Goal: Task Accomplishment & Management: Complete application form

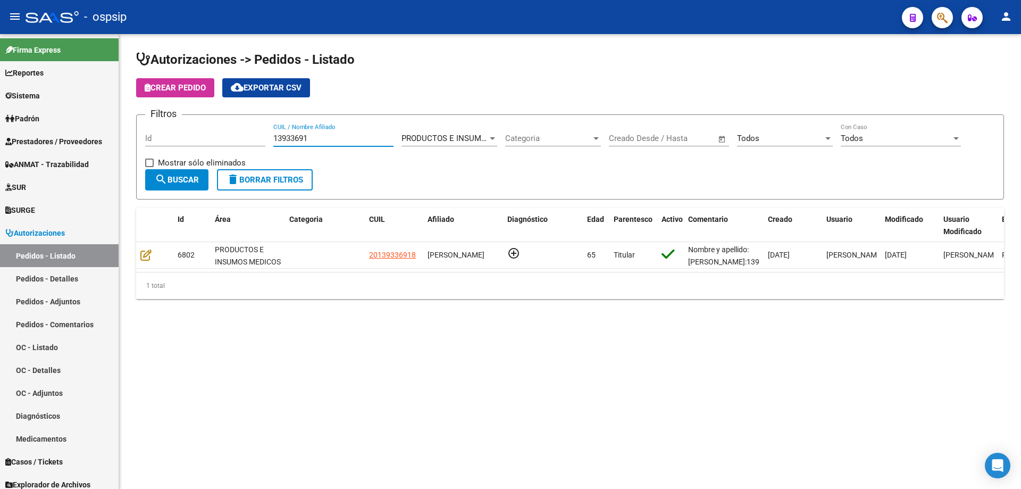
click at [188, 177] on span "search Buscar" at bounding box center [177, 180] width 44 height 10
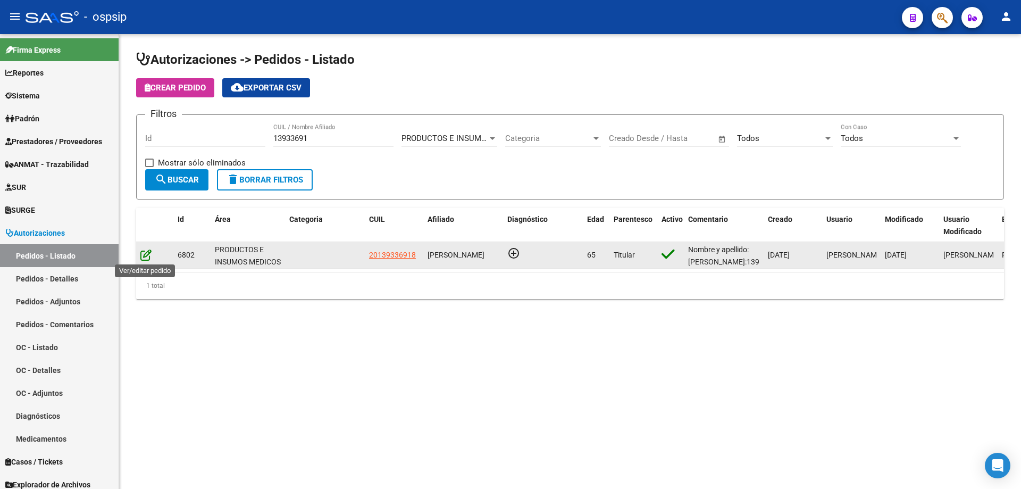
click at [148, 260] on icon at bounding box center [145, 255] width 11 height 12
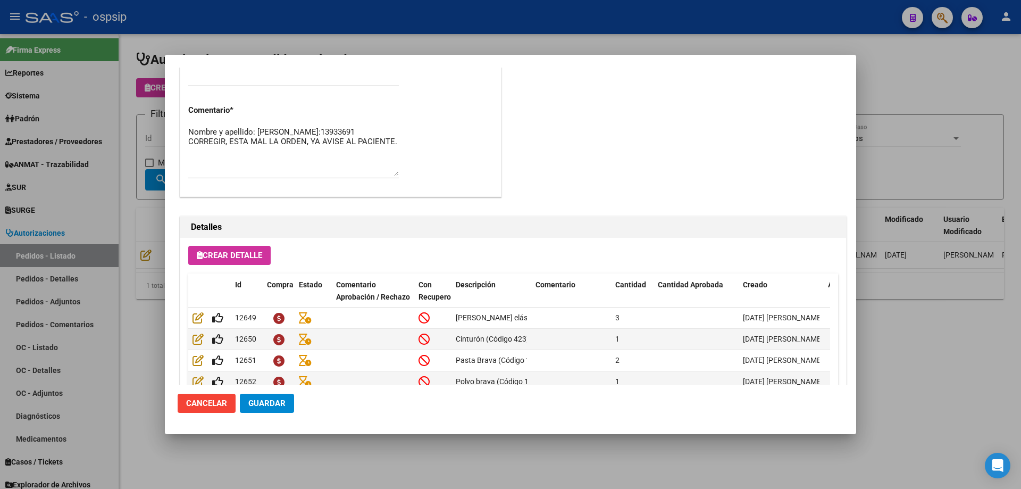
scroll to position [532, 0]
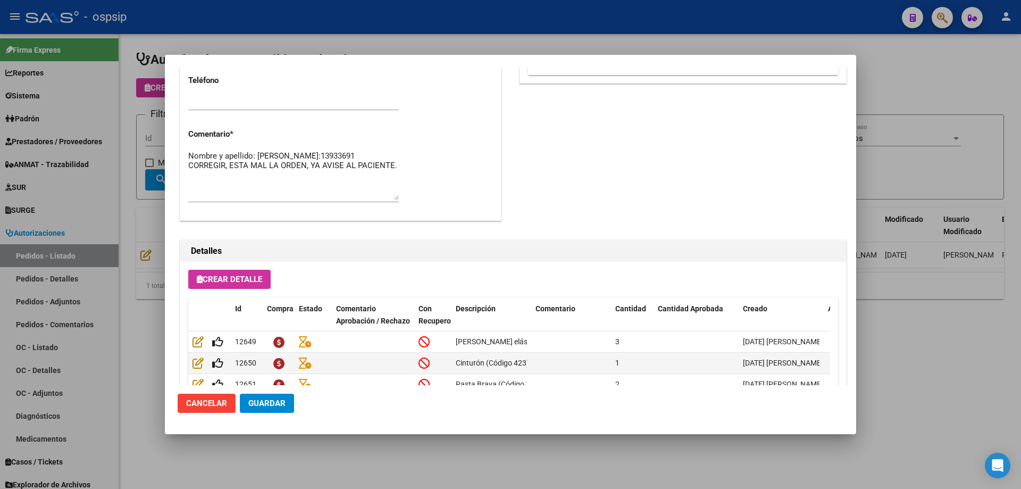
click at [136, 87] on div at bounding box center [510, 244] width 1021 height 489
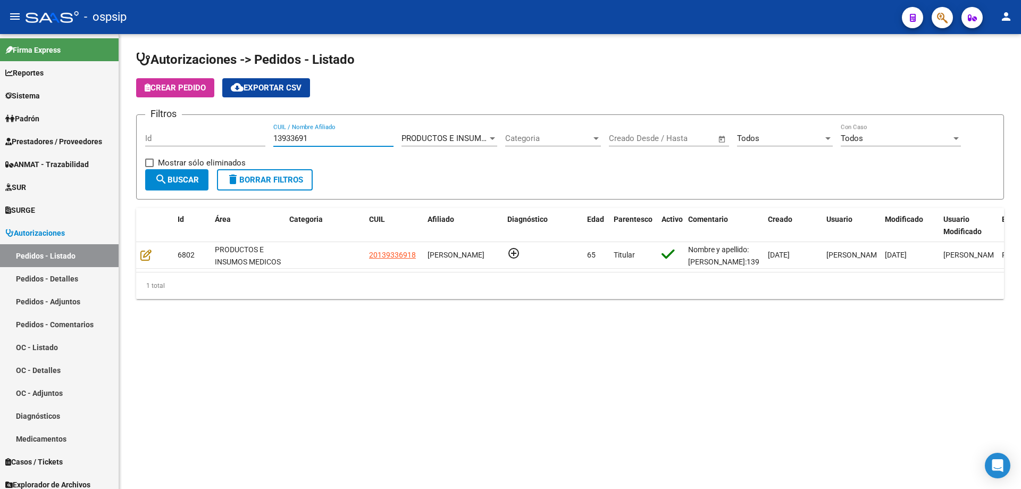
click at [280, 138] on input "13933691" at bounding box center [333, 138] width 120 height 10
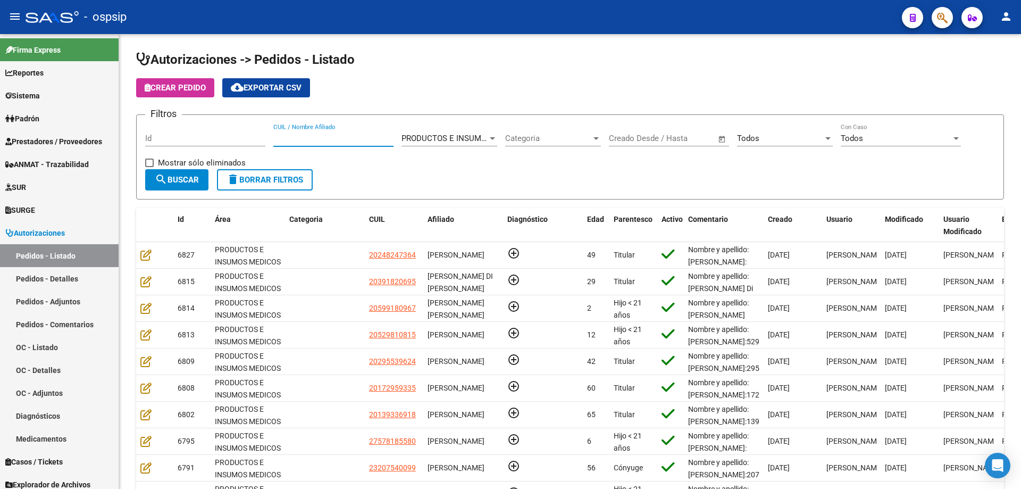
click at [942, 24] on span "button" at bounding box center [942, 18] width 11 height 22
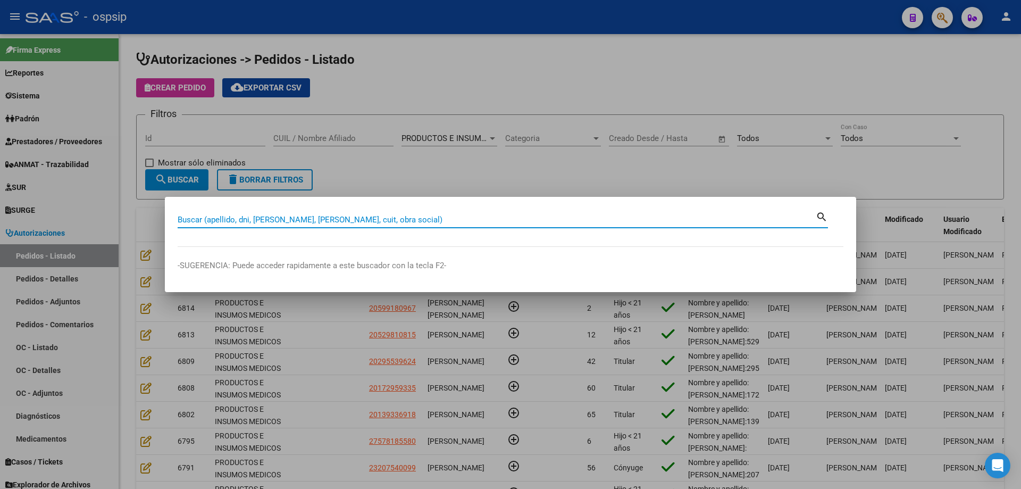
click at [410, 225] on div "Buscar (apellido, dni, [PERSON_NAME], [PERSON_NAME], cuit, obra social)" at bounding box center [497, 220] width 638 height 16
click at [425, 218] on input "Buscar (apellido, dni, [PERSON_NAME], [PERSON_NAME], cuit, obra social)" at bounding box center [497, 220] width 638 height 10
paste input "48458009"
type input "48458009"
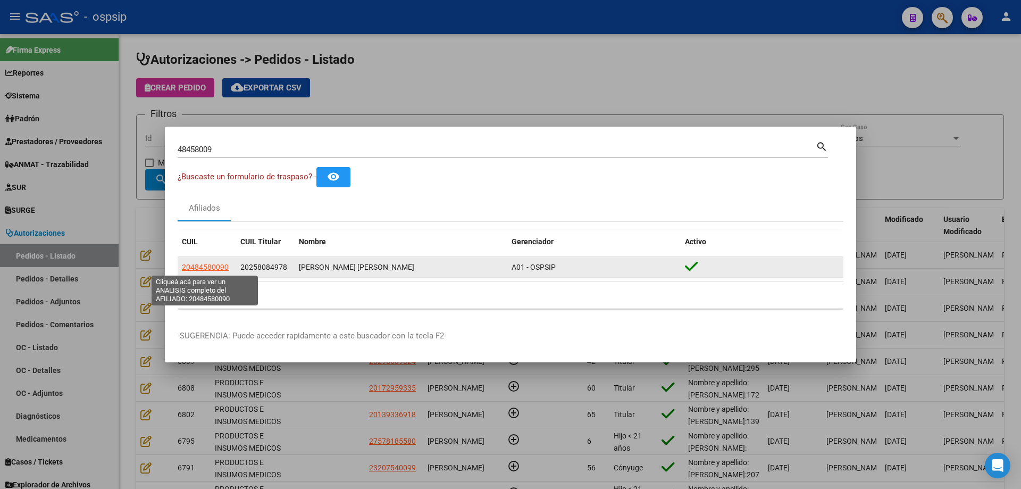
click at [213, 271] on span "20484580090" at bounding box center [205, 267] width 47 height 9
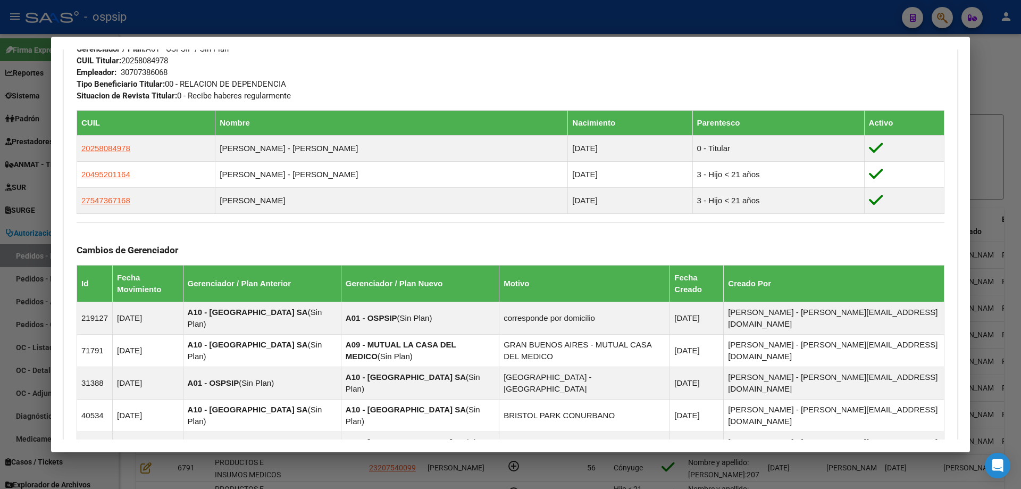
scroll to position [742, 0]
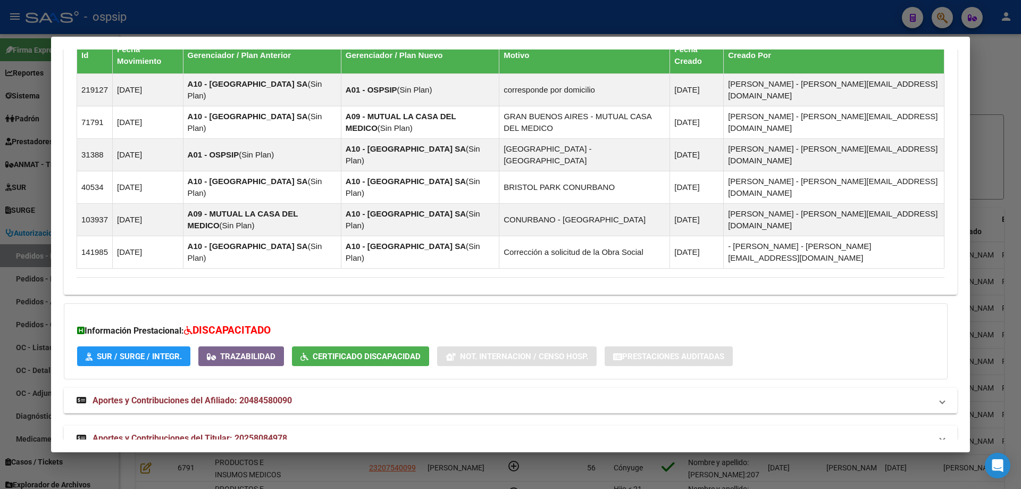
click at [193, 433] on span "Aportes y Contribuciones del Titular: 20258084978" at bounding box center [190, 438] width 195 height 10
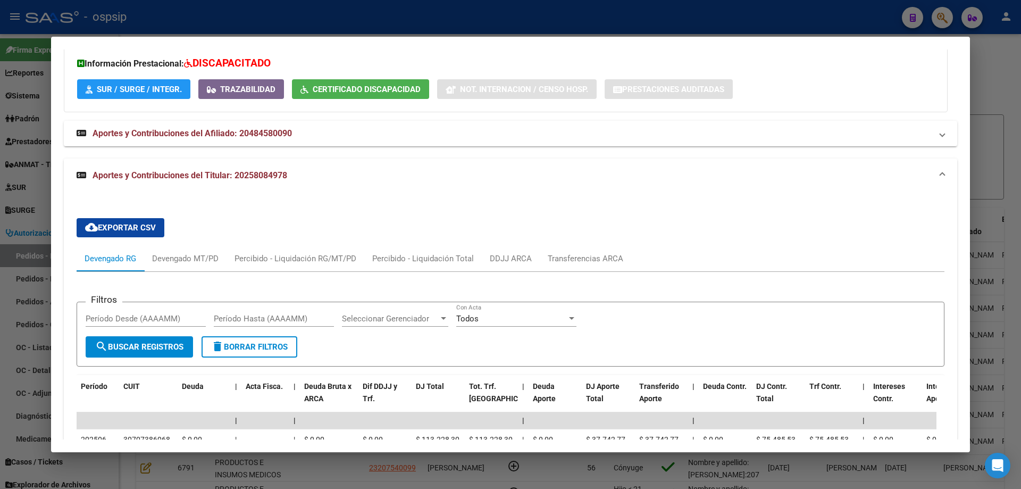
scroll to position [1063, 0]
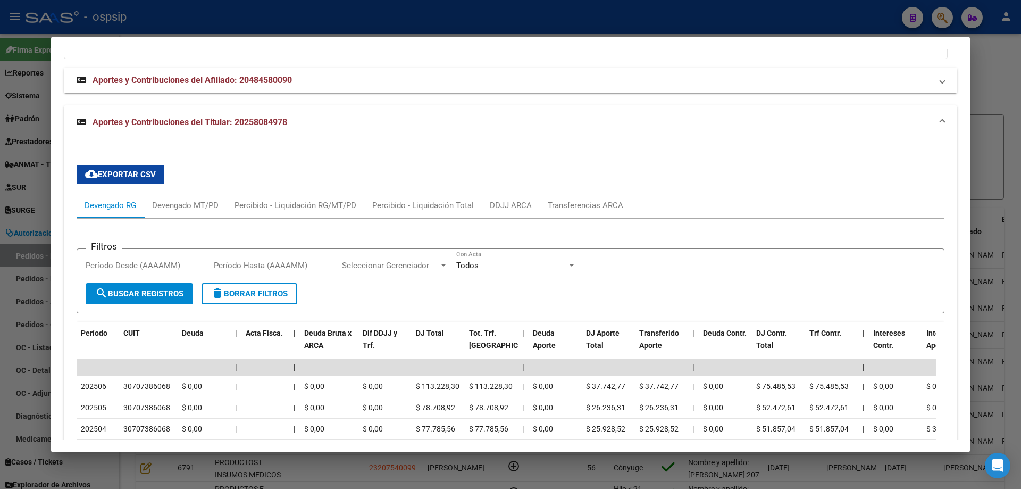
click at [16, 243] on div at bounding box center [510, 244] width 1021 height 489
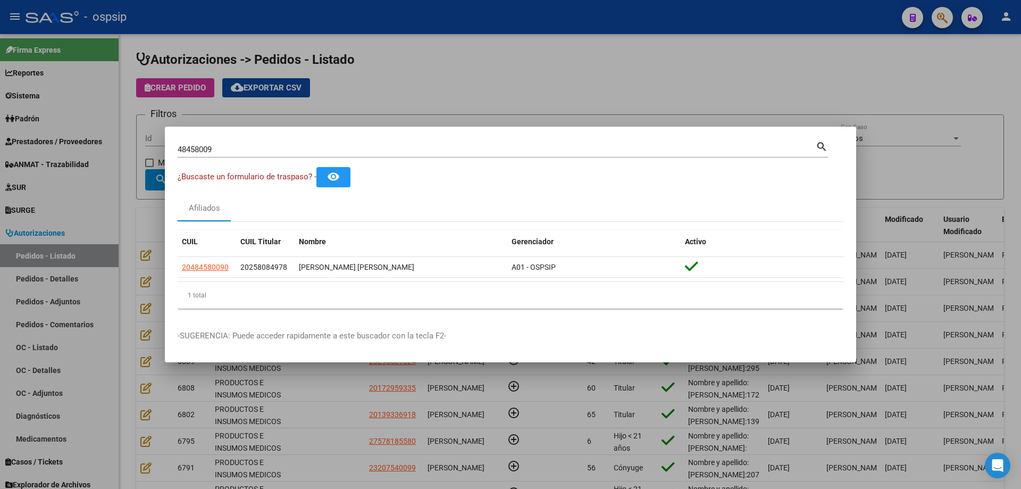
click at [195, 148] on input "48458009" at bounding box center [497, 150] width 638 height 10
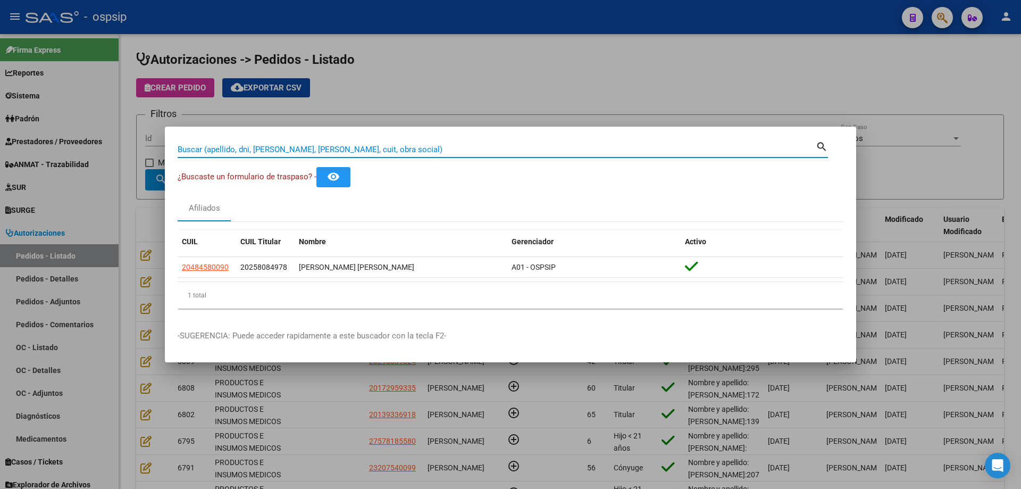
paste input "56501104"
type input "56501104"
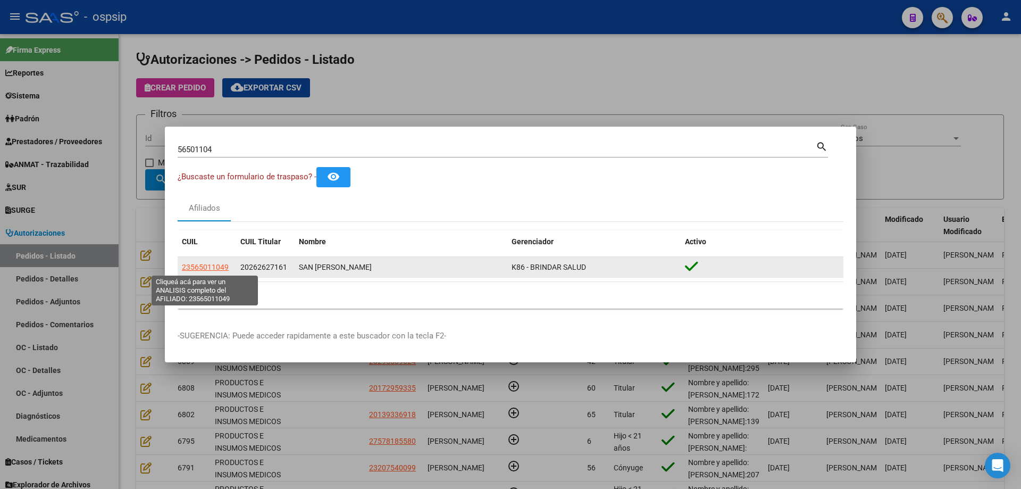
click at [213, 267] on span "23565011049" at bounding box center [205, 267] width 47 height 9
type textarea "23565011049"
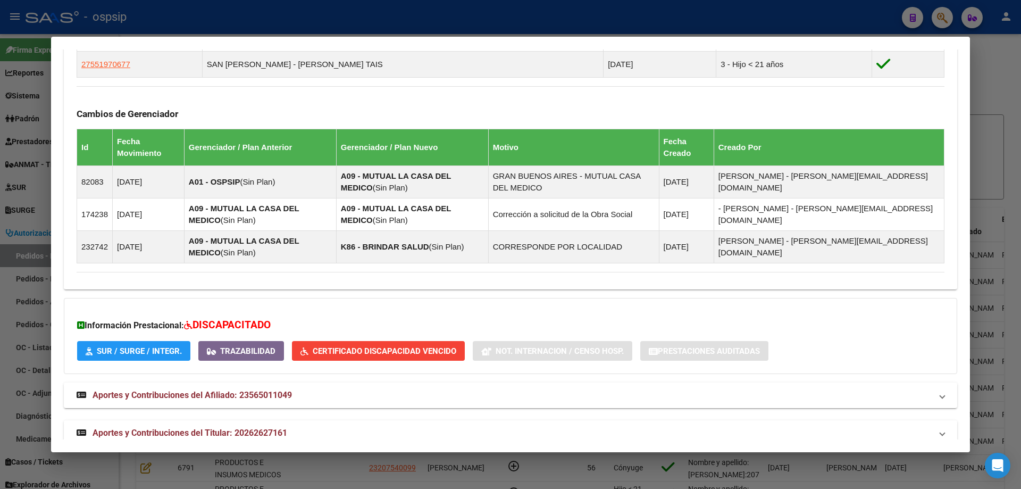
scroll to position [689, 0]
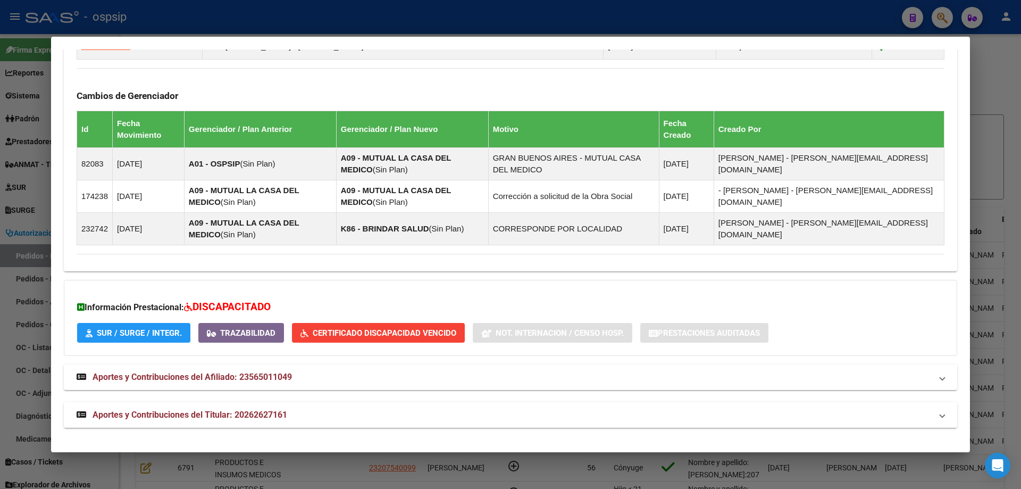
click at [228, 420] on strong "Aportes y Contribuciones del Titular: 20262627161" at bounding box center [182, 414] width 211 height 13
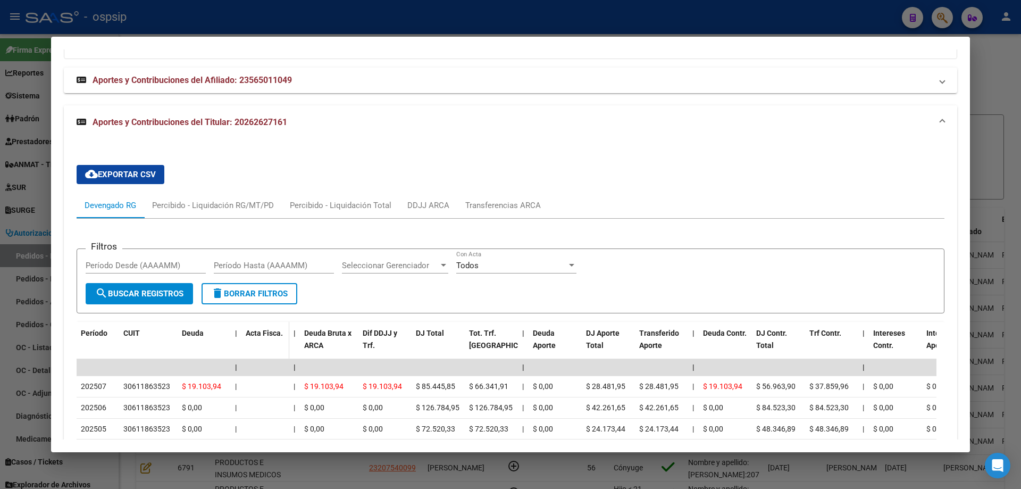
scroll to position [1009, 0]
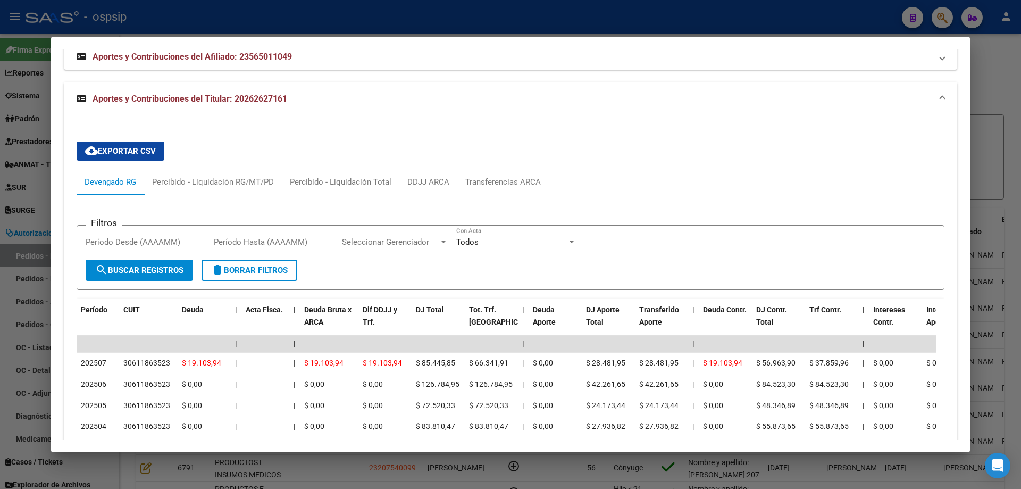
click at [22, 266] on div at bounding box center [510, 244] width 1021 height 489
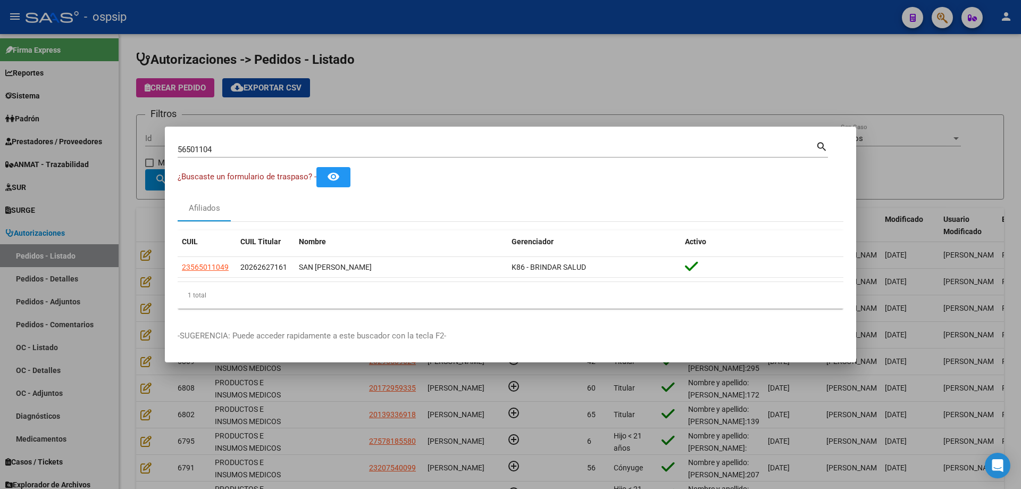
click at [195, 153] on input "56501104" at bounding box center [497, 150] width 638 height 10
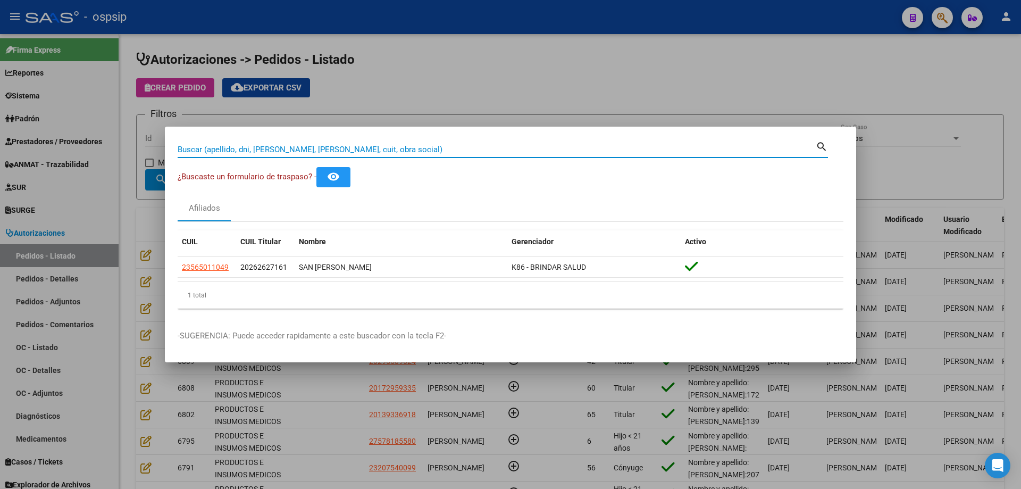
paste input "53411785"
type input "53411785"
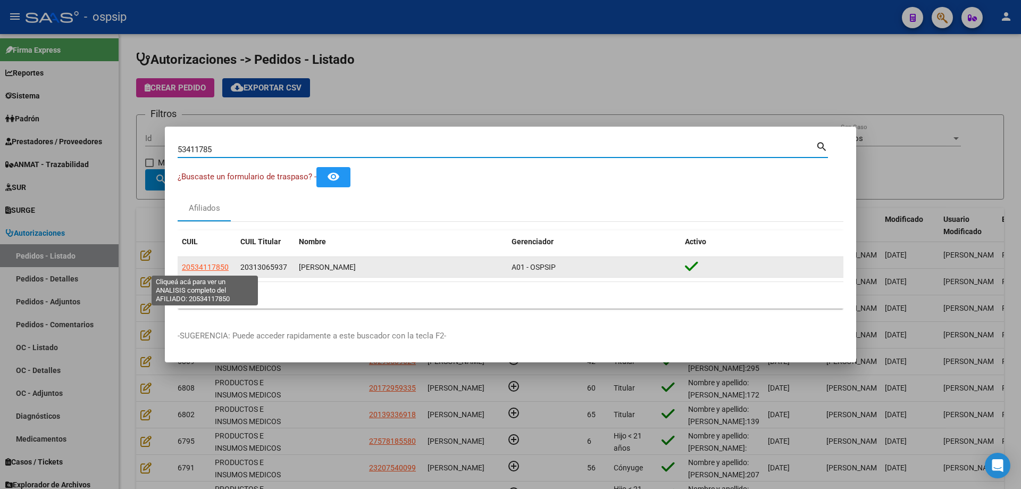
click at [197, 265] on span "20534117850" at bounding box center [205, 267] width 47 height 9
type textarea "20534117850"
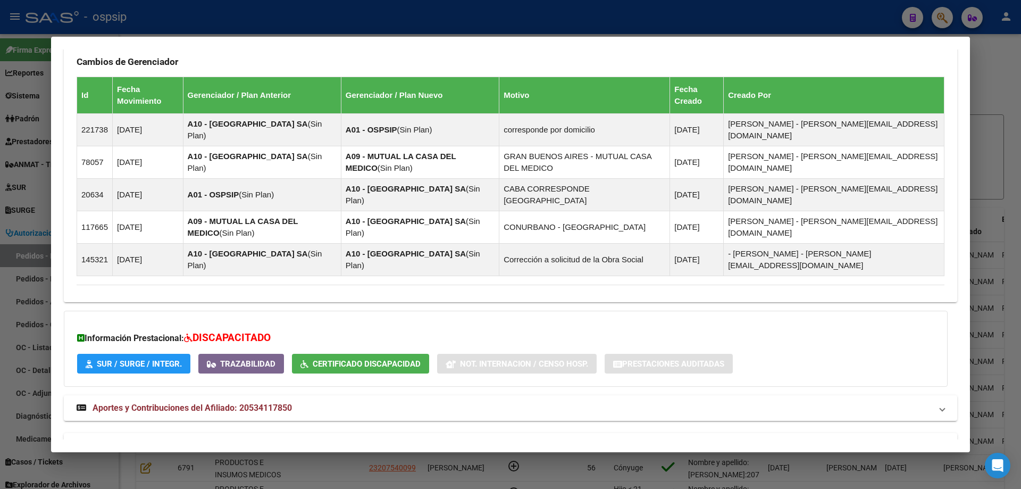
scroll to position [730, 0]
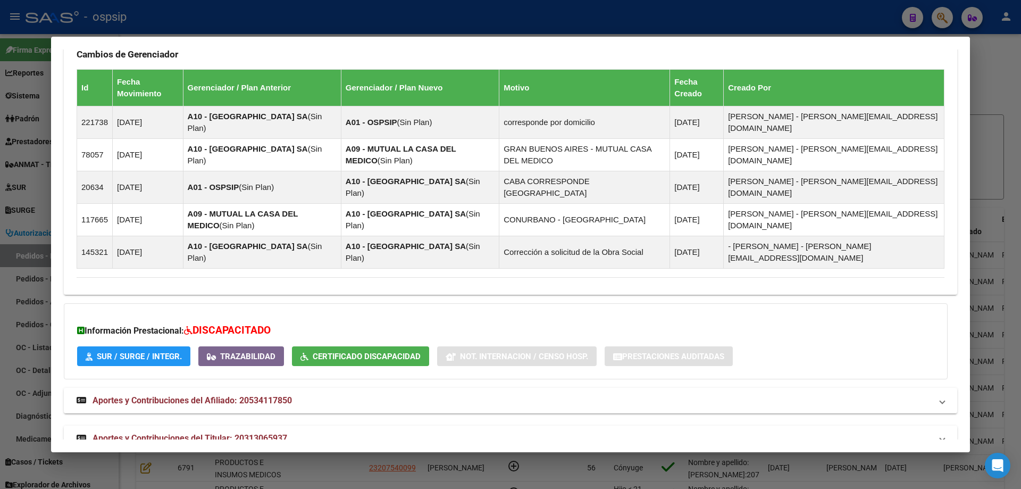
click at [185, 425] on mat-expansion-panel-header "Aportes y Contribuciones del Titular: 20313065937" at bounding box center [510, 438] width 893 height 26
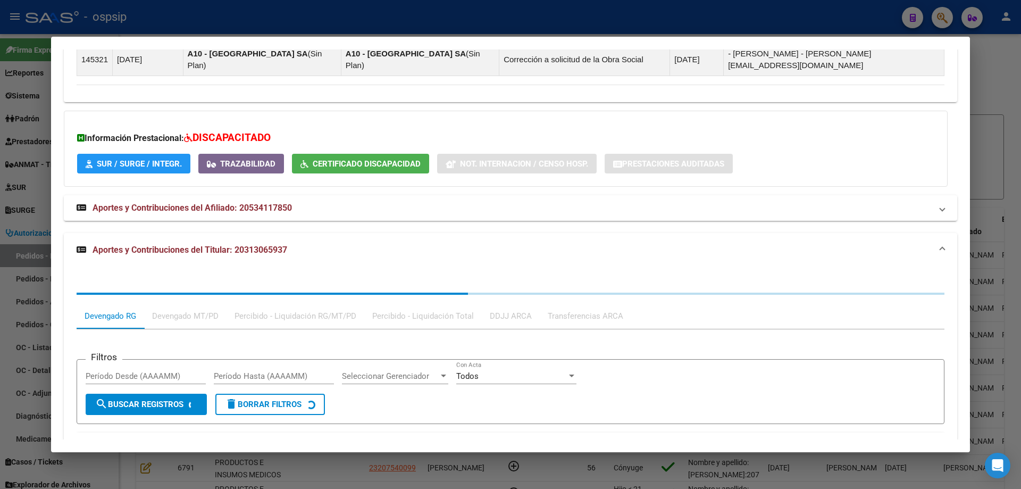
scroll to position [997, 0]
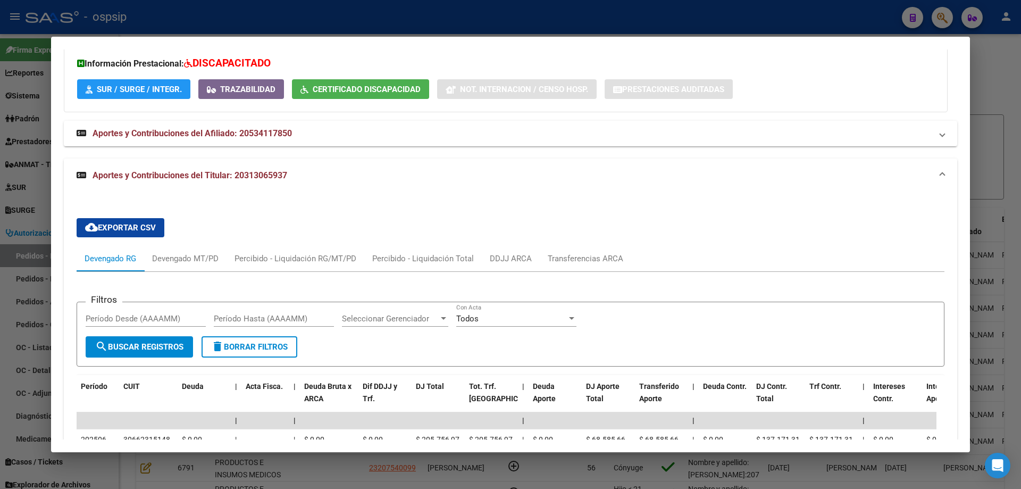
click at [19, 293] on div at bounding box center [510, 244] width 1021 height 489
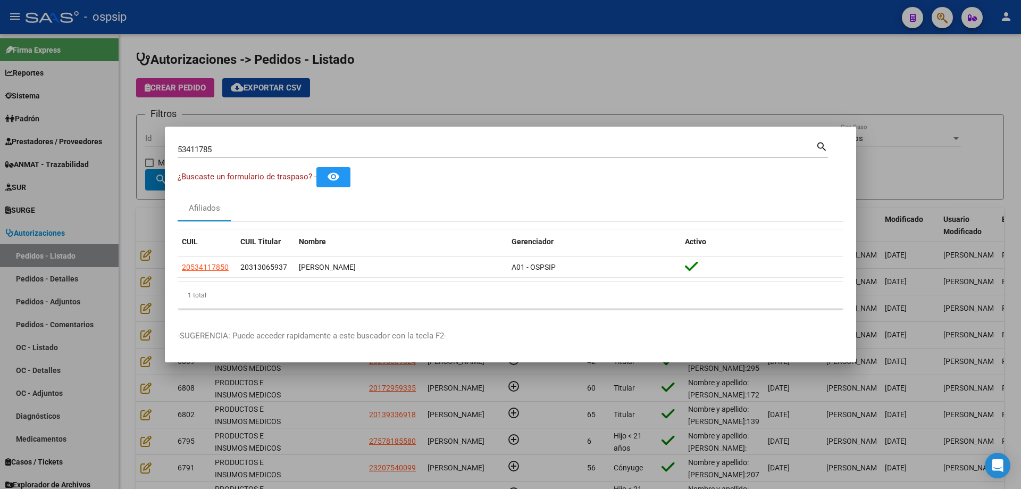
click at [189, 145] on input "53411785" at bounding box center [497, 150] width 638 height 10
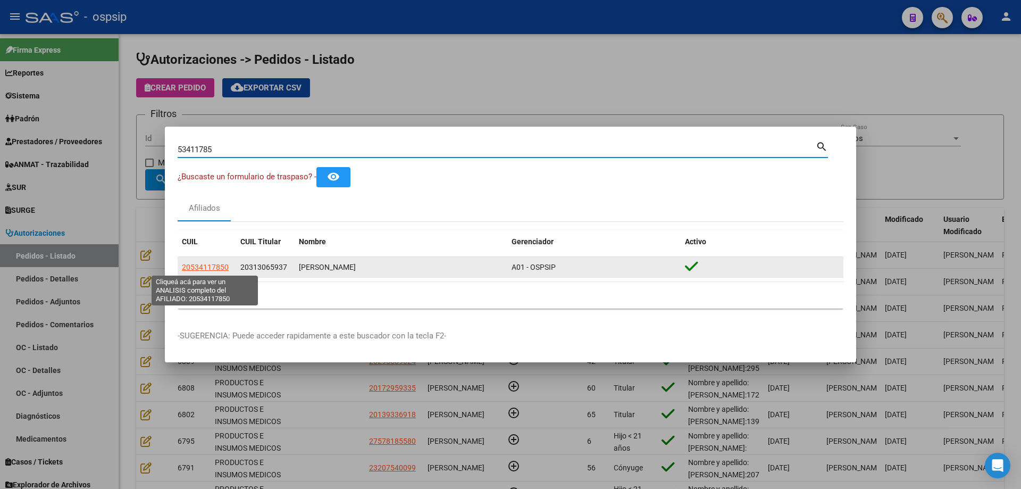
click at [225, 268] on span "20534117850" at bounding box center [205, 267] width 47 height 9
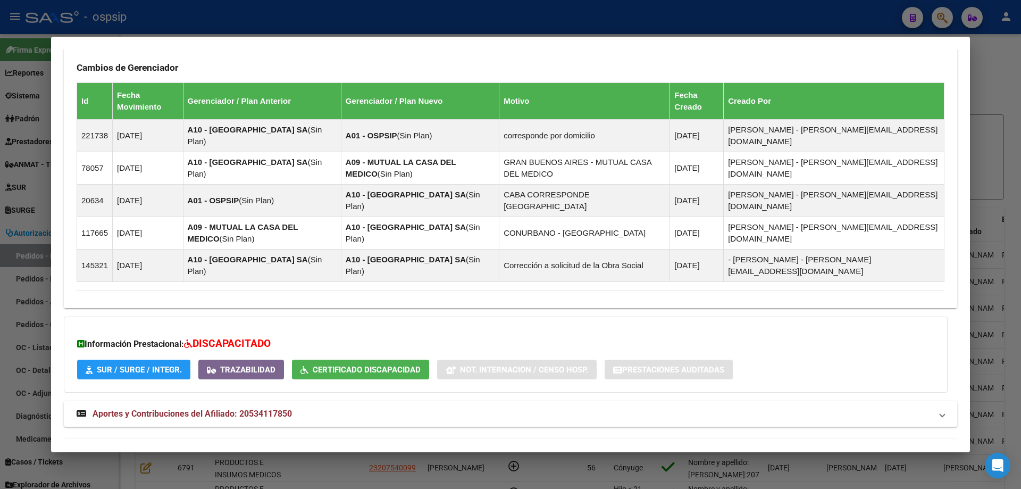
scroll to position [730, 0]
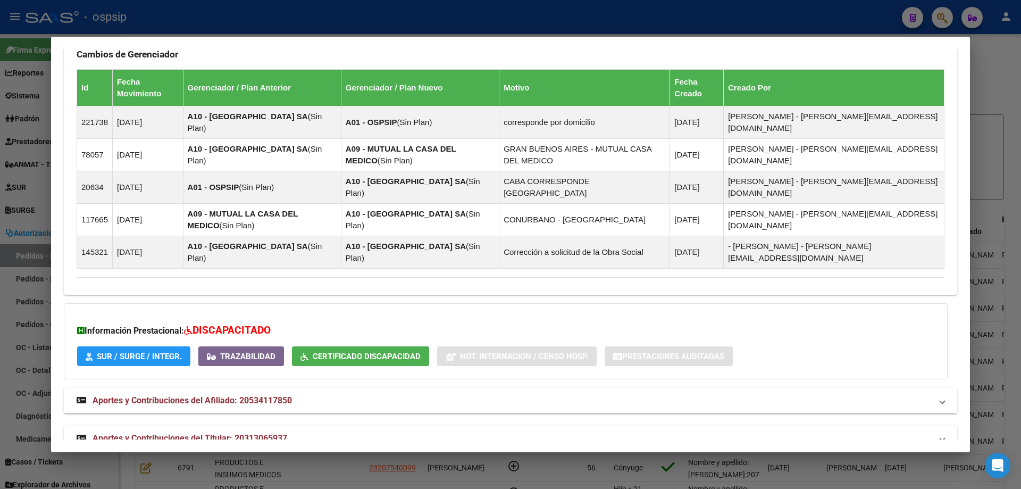
click at [189, 433] on span "Aportes y Contribuciones del Titular: 20313065937" at bounding box center [190, 438] width 195 height 10
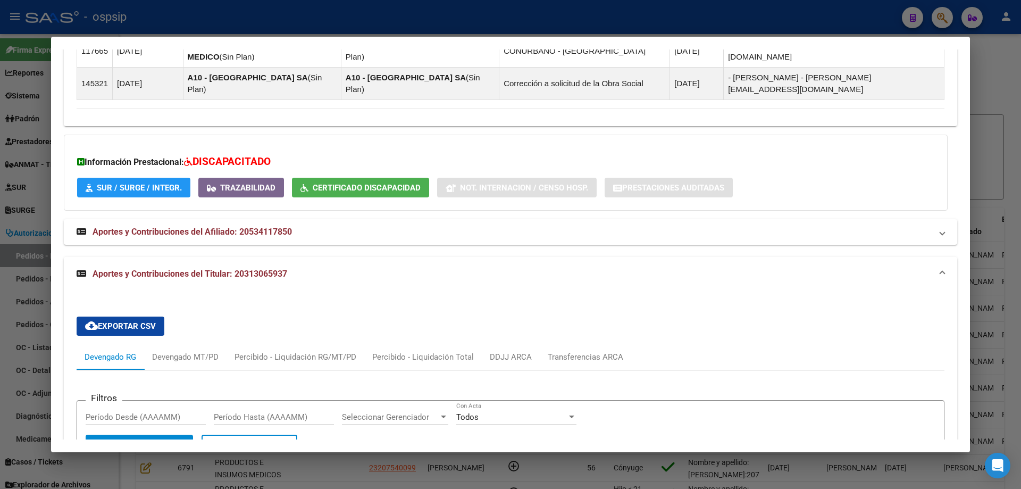
scroll to position [1050, 0]
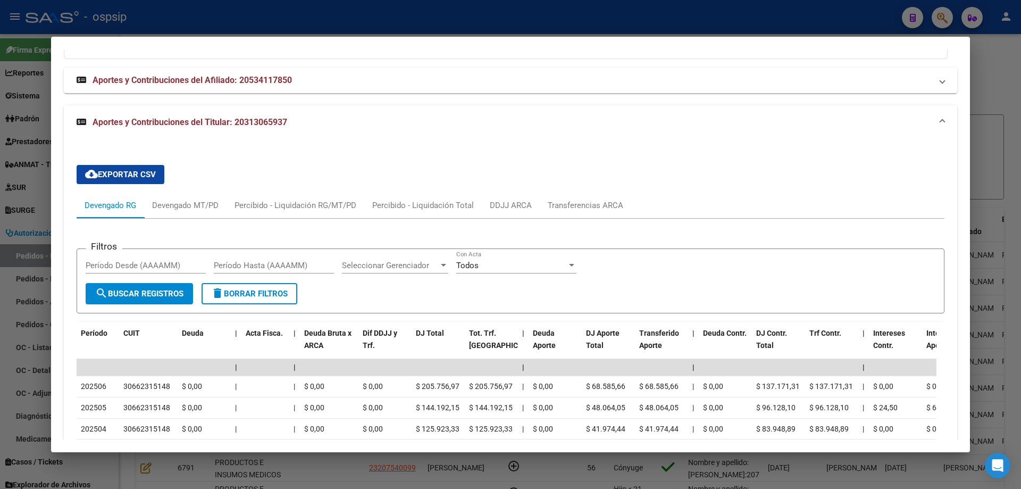
click at [34, 247] on div at bounding box center [510, 244] width 1021 height 489
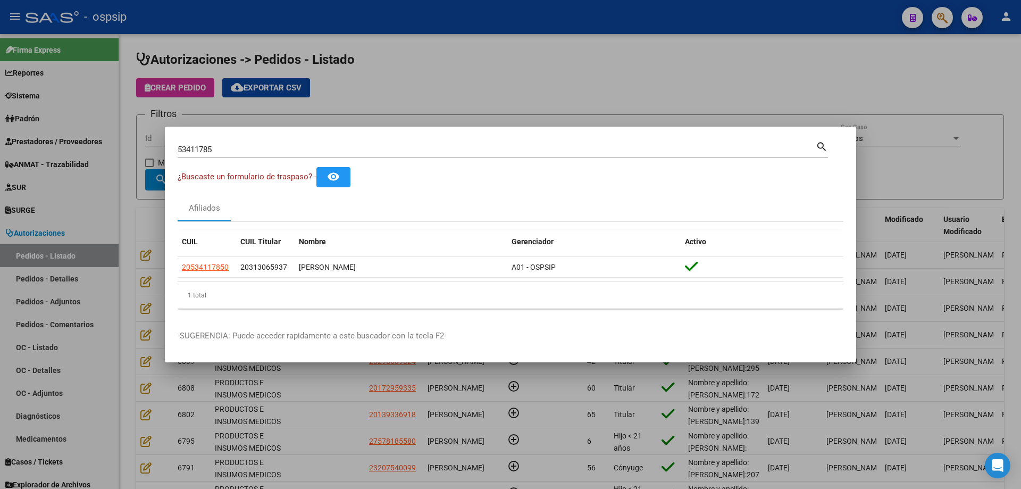
click at [193, 152] on input "53411785" at bounding box center [497, 150] width 638 height 10
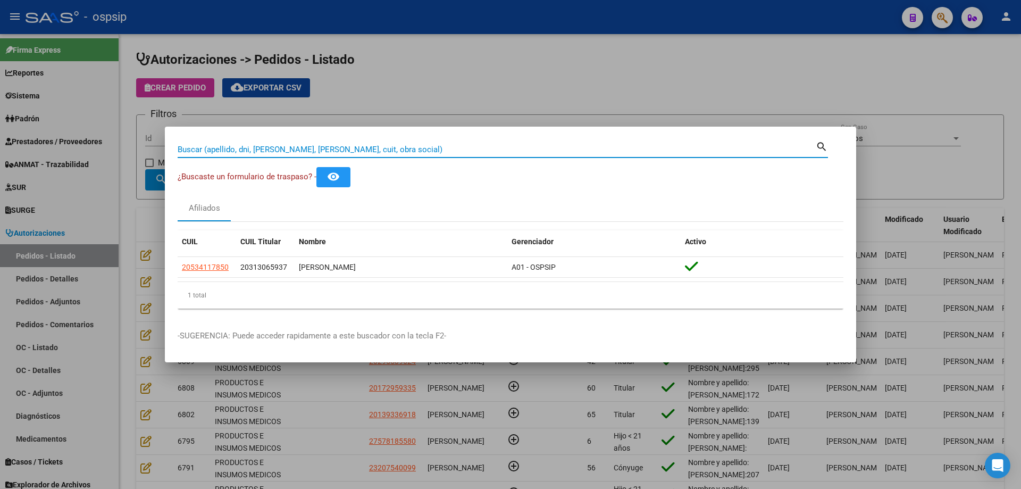
paste input "48967316"
type input "48967316"
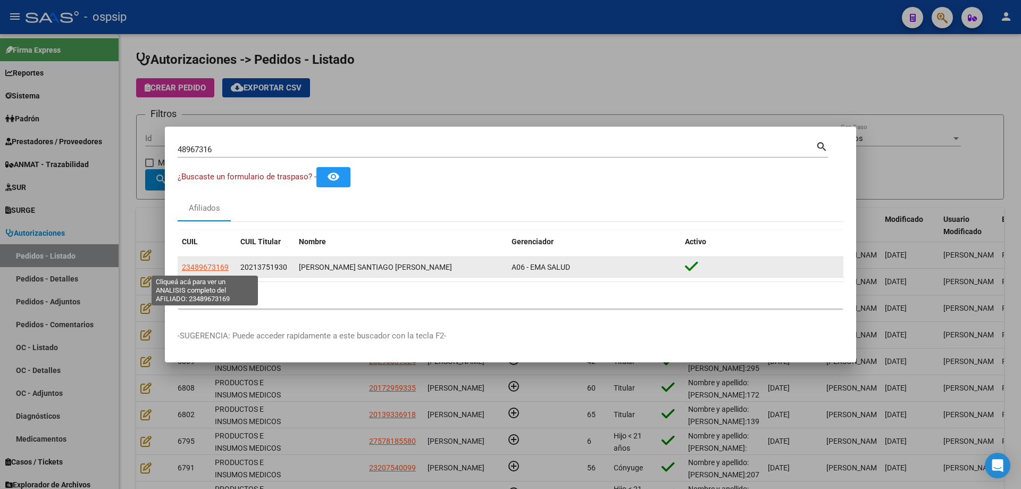
click at [224, 266] on span "23489673169" at bounding box center [205, 267] width 47 height 9
type textarea "23489673169"
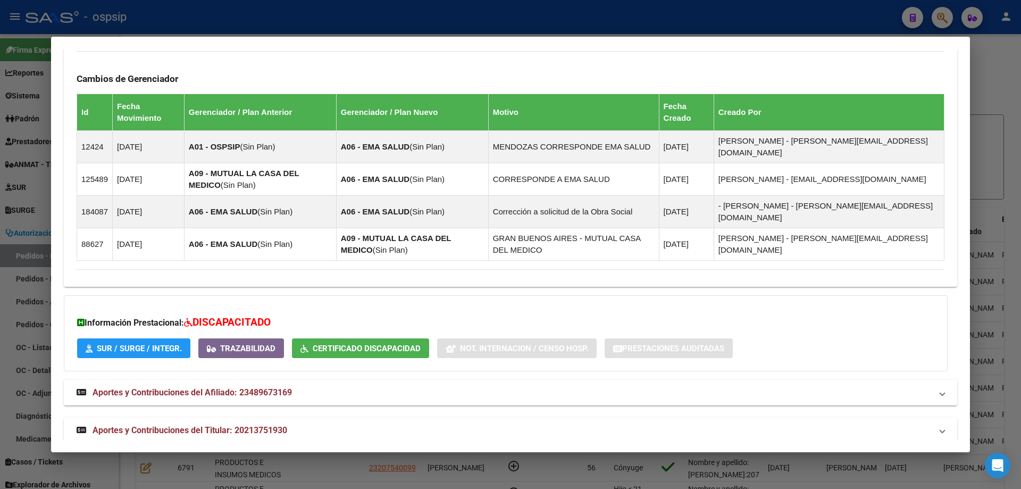
scroll to position [695, 0]
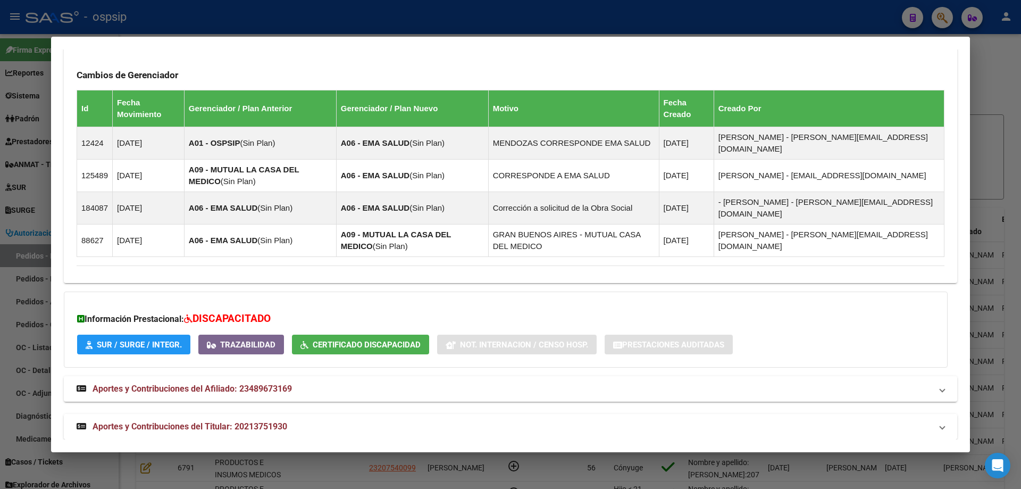
click at [155, 421] on mat-expansion-panel-header "Aportes y Contribuciones del Titular: 20213751930" at bounding box center [510, 427] width 893 height 26
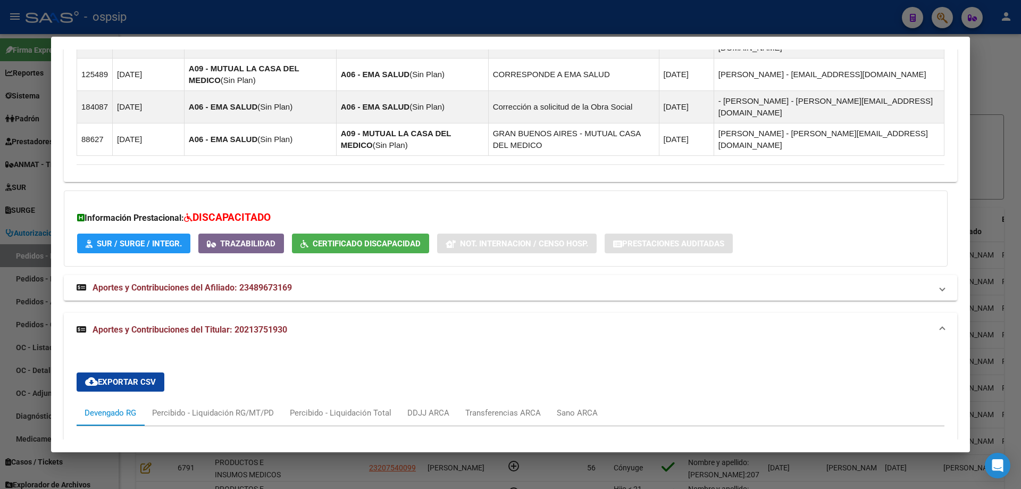
scroll to position [962, 0]
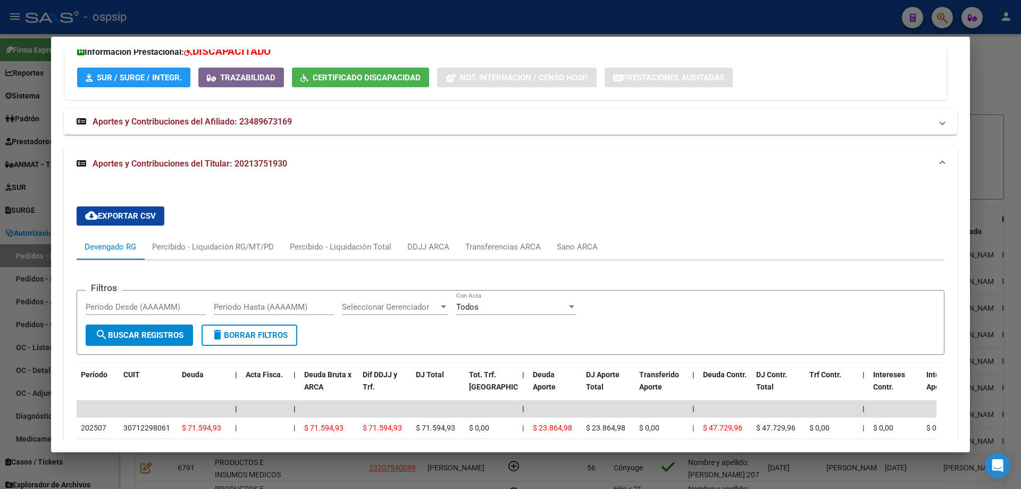
click at [43, 280] on div at bounding box center [510, 244] width 1021 height 489
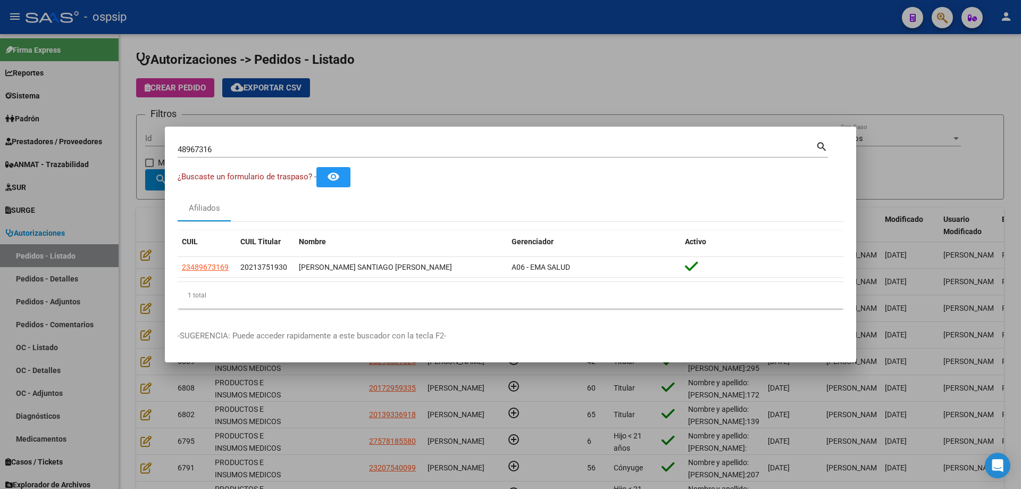
click at [198, 145] on input "48967316" at bounding box center [497, 150] width 638 height 10
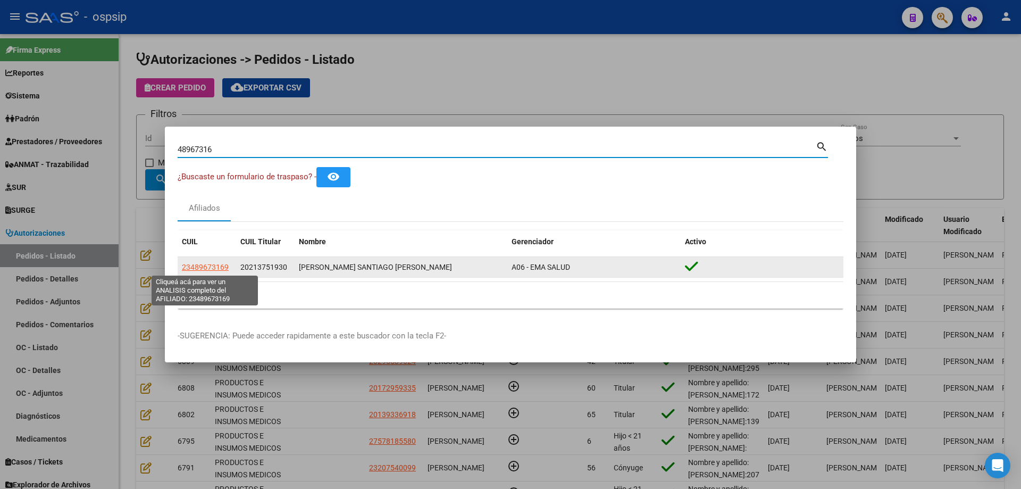
click at [194, 266] on span "23489673169" at bounding box center [205, 267] width 47 height 9
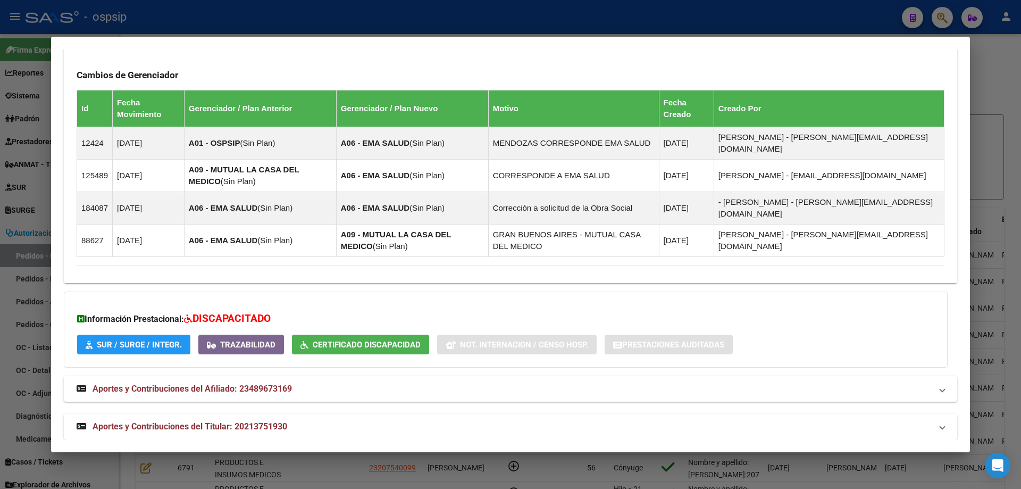
click at [158, 422] on mat-expansion-panel-header "Aportes y Contribuciones del Titular: 20213751930" at bounding box center [510, 427] width 893 height 26
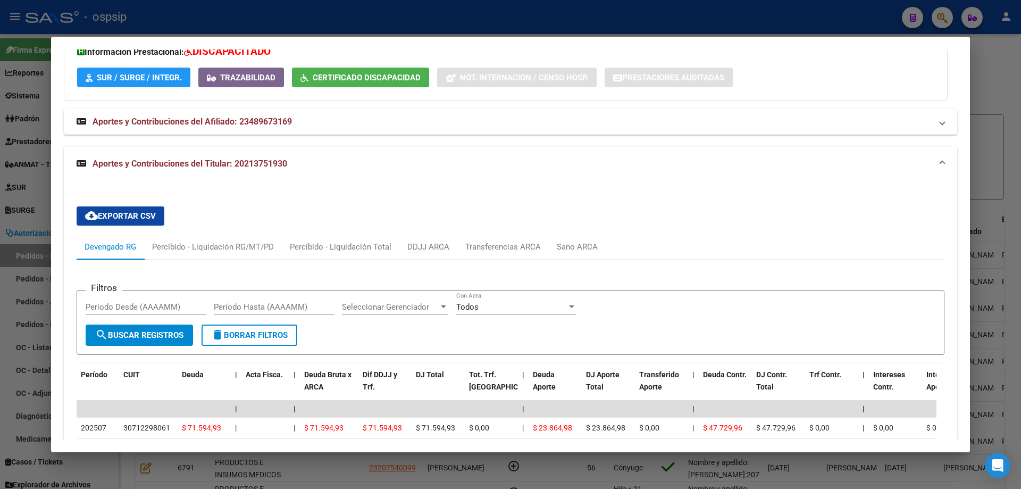
click at [1, 248] on div at bounding box center [510, 244] width 1021 height 489
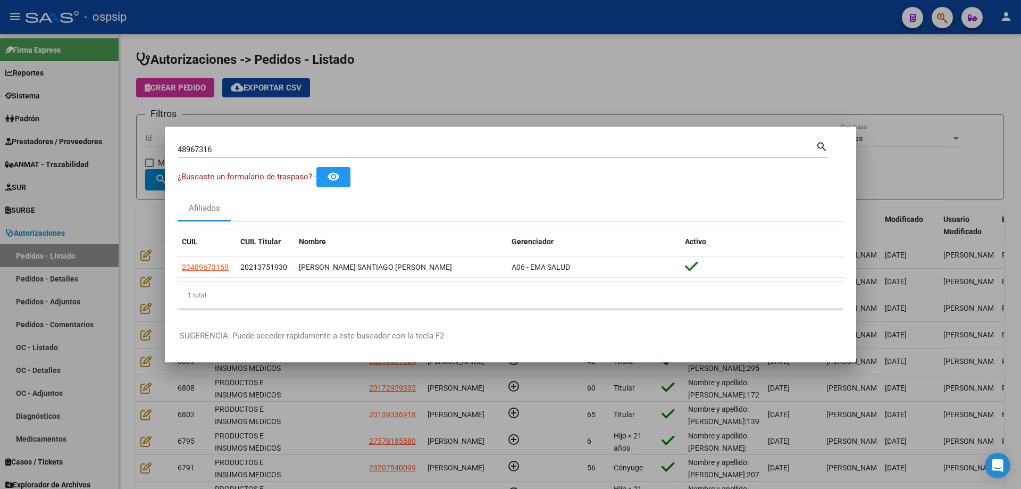
click at [198, 148] on input "48967316" at bounding box center [497, 150] width 638 height 10
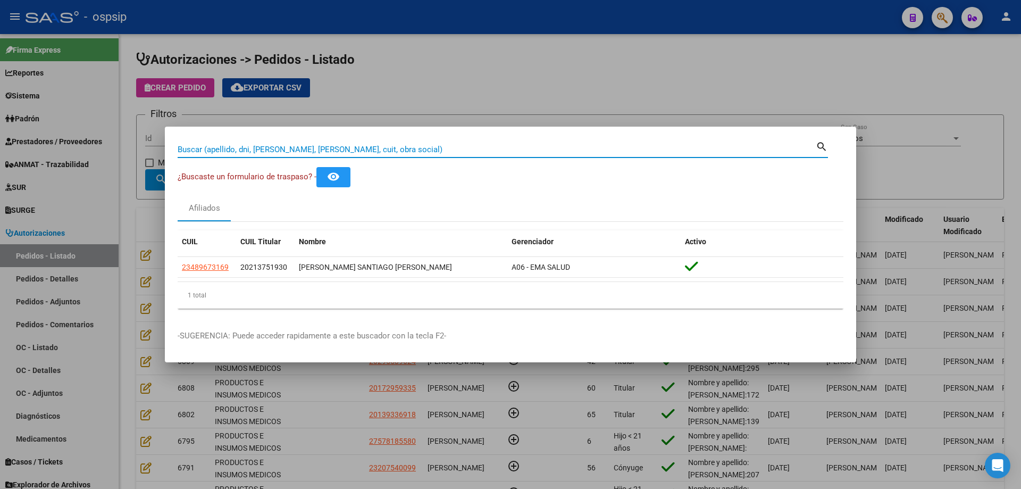
paste input "44004350"
type input "44004350"
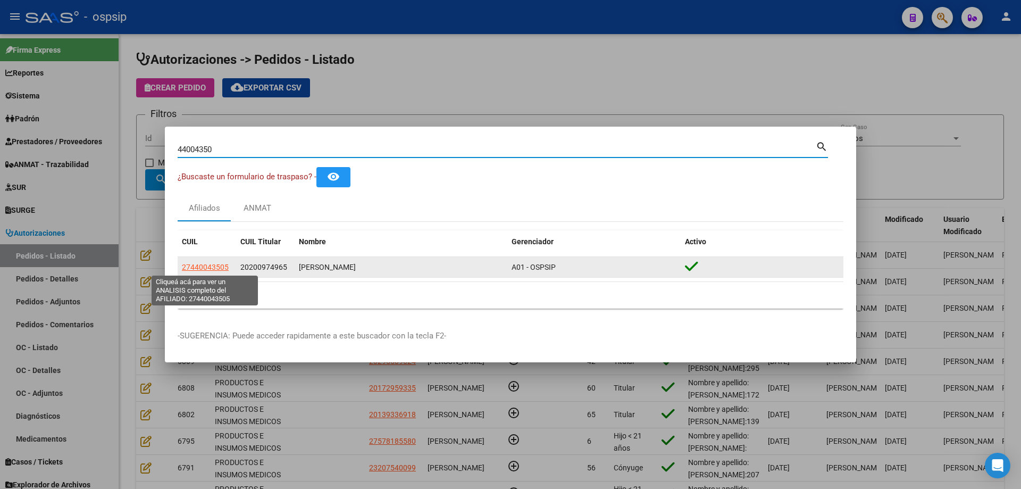
click at [208, 269] on span "27440043505" at bounding box center [205, 267] width 47 height 9
type textarea "27440043505"
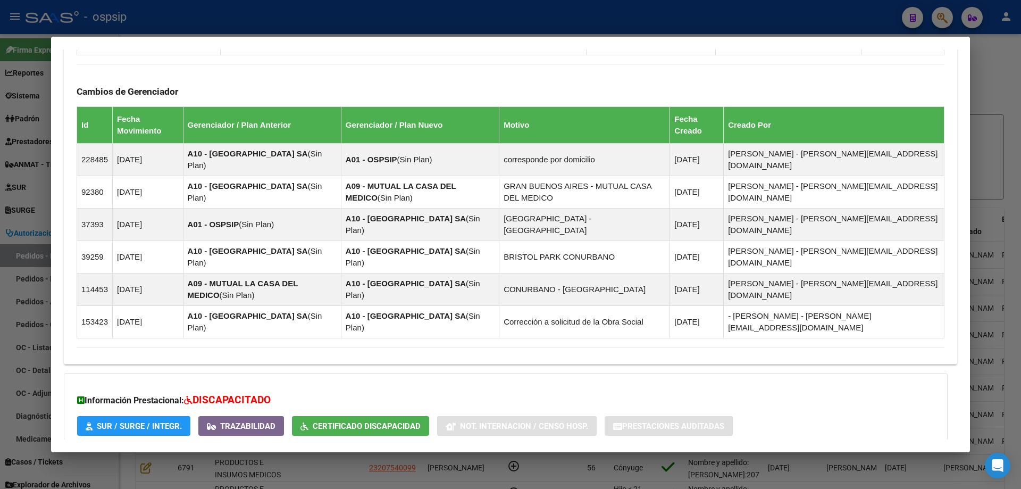
scroll to position [716, 0]
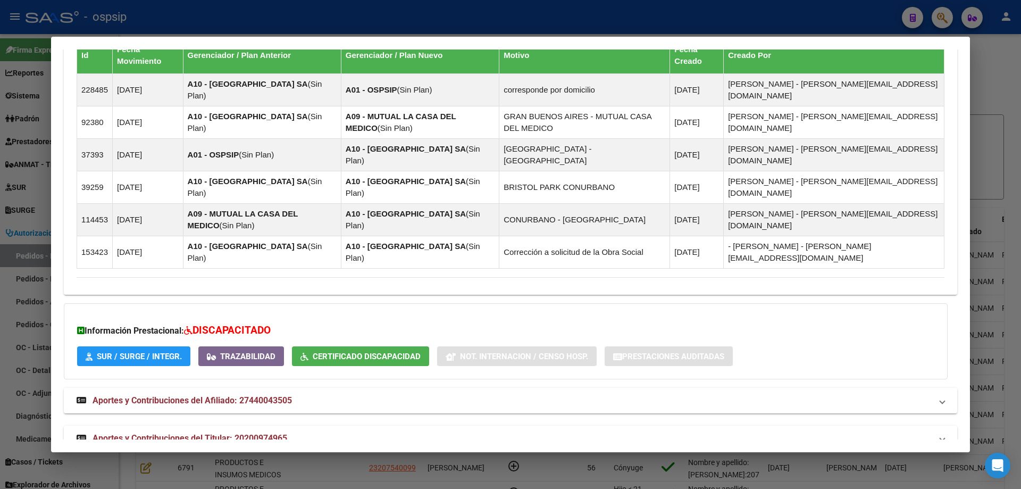
click at [174, 433] on span "Aportes y Contribuciones del Titular: 20200974965" at bounding box center [190, 438] width 195 height 10
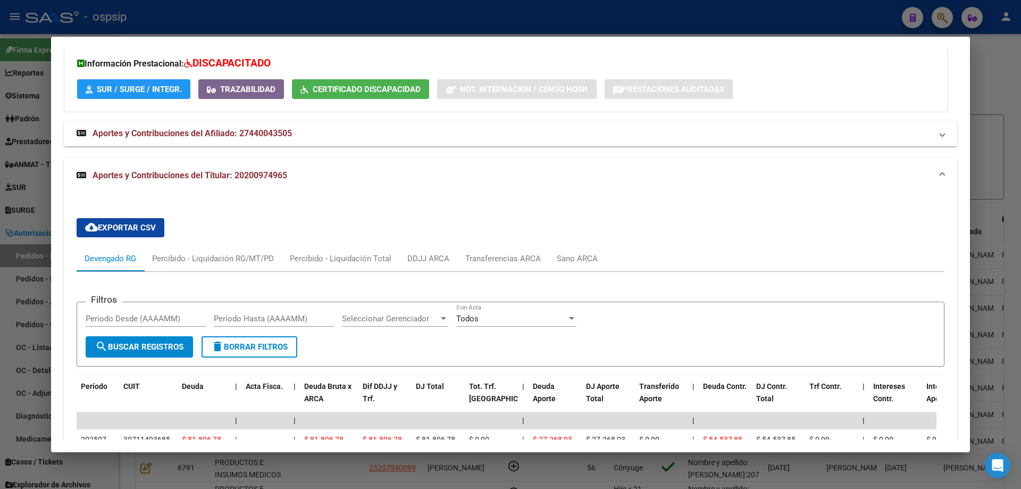
scroll to position [1242, 0]
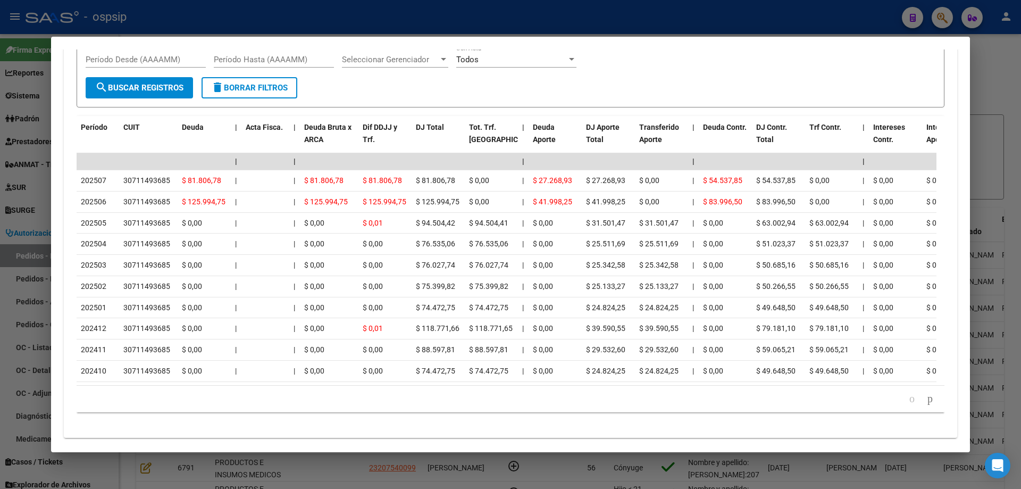
click at [54, 168] on mat-dialog-content "Análisis Afiliado - CUIL: 27440043505 DATOS PADRÓN ÁGIL: [PERSON_NAME] | ACTIVO…" at bounding box center [510, 244] width 919 height 390
click at [20, 163] on div at bounding box center [510, 244] width 1021 height 489
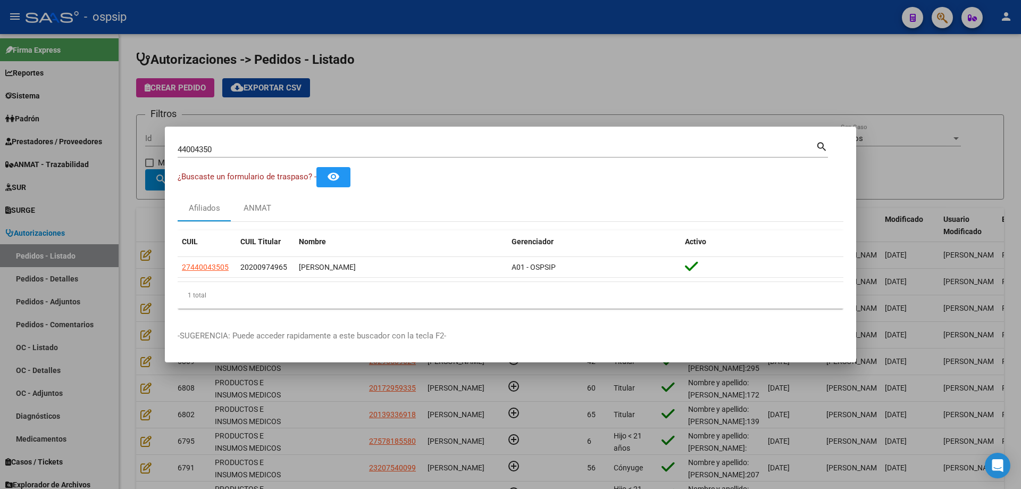
click at [204, 147] on input "44004350" at bounding box center [497, 150] width 638 height 10
click at [166, 177] on mat-dialog-content "44004350 Buscar (apellido, dni, cuil, nro traspaso, cuit, obra social) search ¿…" at bounding box center [510, 228] width 691 height 178
click at [139, 173] on div at bounding box center [510, 244] width 1021 height 489
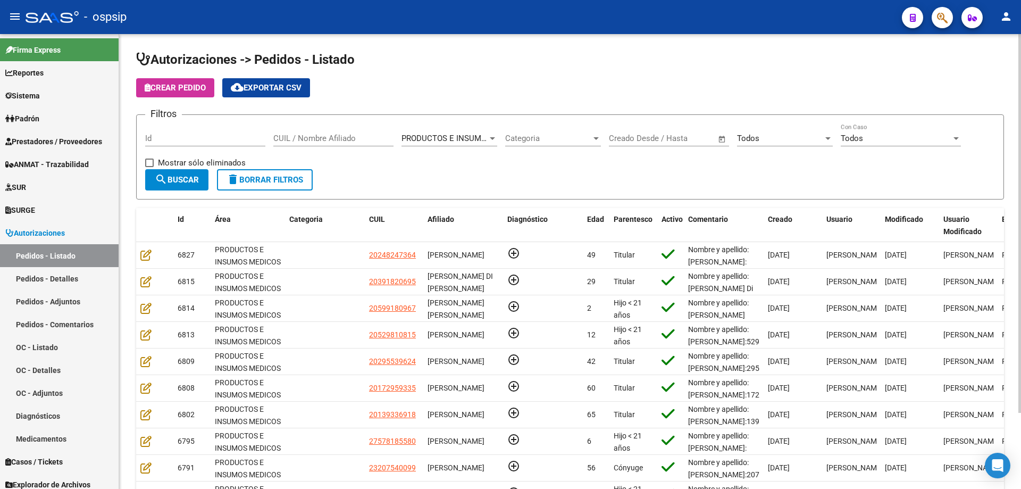
click at [293, 148] on div "CUIL / Nombre Afiliado" at bounding box center [333, 139] width 120 height 33
click at [298, 142] on input "CUIL / Nombre Afiliado" at bounding box center [333, 138] width 120 height 10
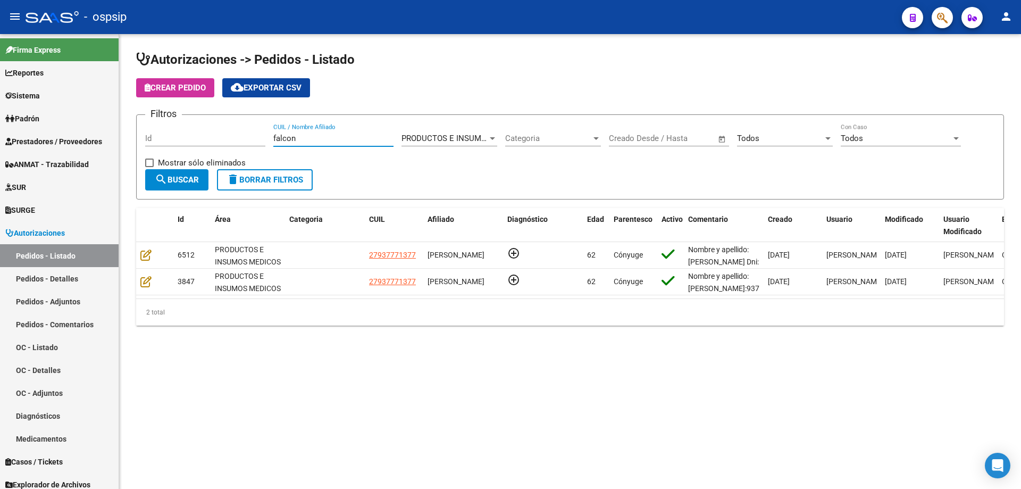
type input "falcon"
click at [310, 144] on div "falcon CUIL / Nombre Afiliado" at bounding box center [333, 134] width 120 height 23
drag, startPoint x: 311, startPoint y: 141, endPoint x: 189, endPoint y: 130, distance: 122.8
click at [189, 130] on div "Filtros Id CUIL / Nombre Afiliado PRODUCTOS E INSUMOS MEDICOS Seleccionar Área …" at bounding box center [570, 146] width 850 height 46
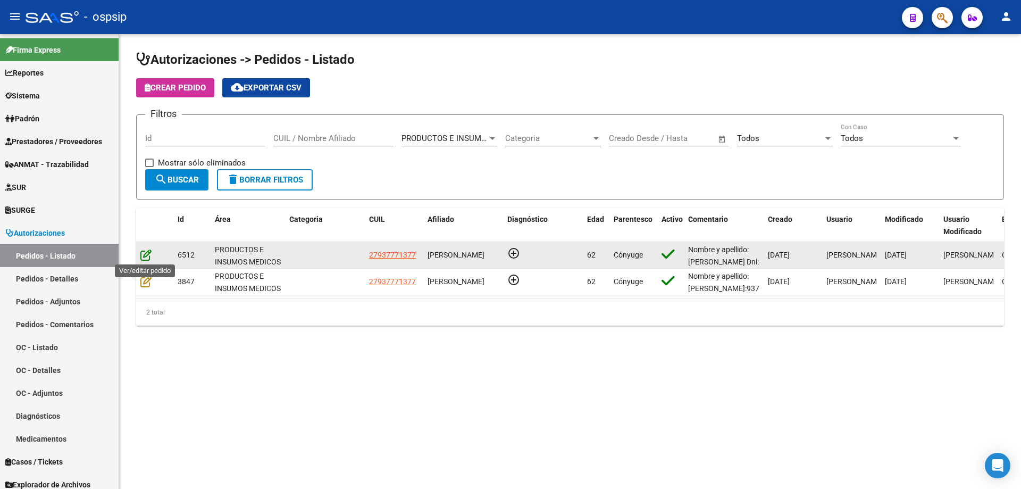
click at [141, 256] on icon at bounding box center [145, 255] width 11 height 12
click at [149, 256] on icon at bounding box center [145, 255] width 11 height 12
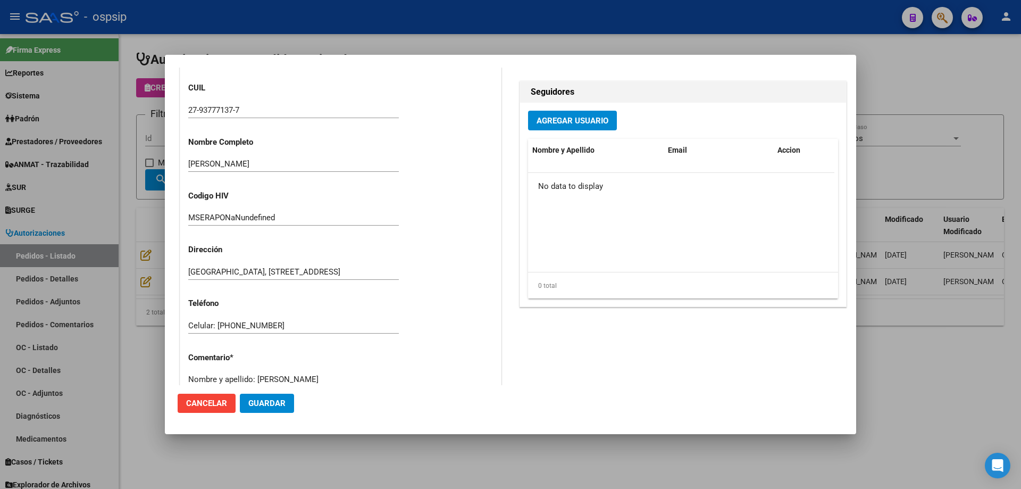
scroll to position [745, 0]
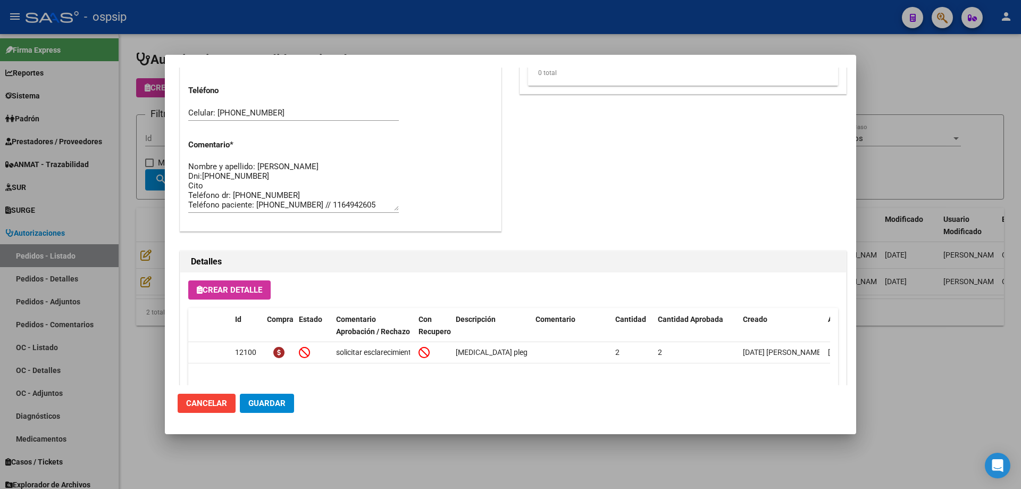
click at [219, 177] on textarea "Nombre y apellido: [PERSON_NAME] Dni:[PHONE_NUMBER] Cito Teléfono dr: [PHONE_NU…" at bounding box center [293, 186] width 211 height 50
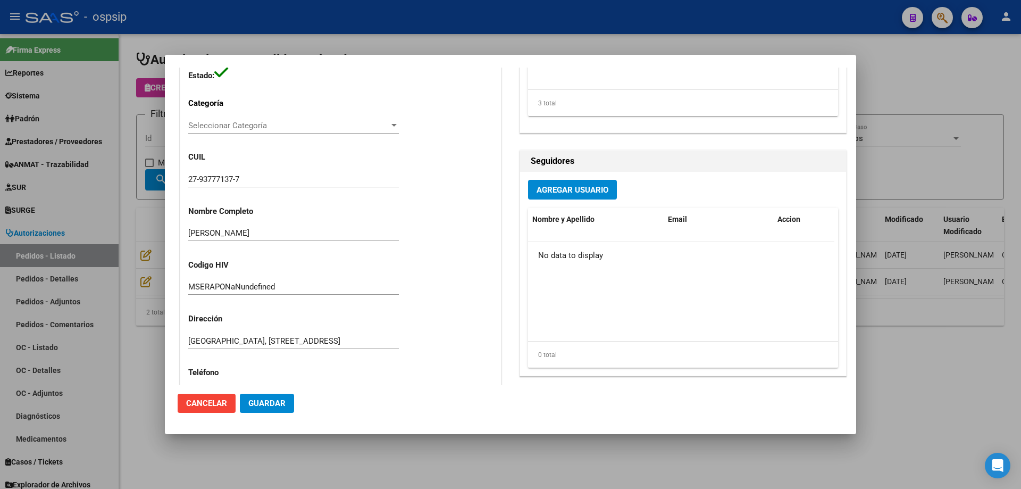
scroll to position [372, 0]
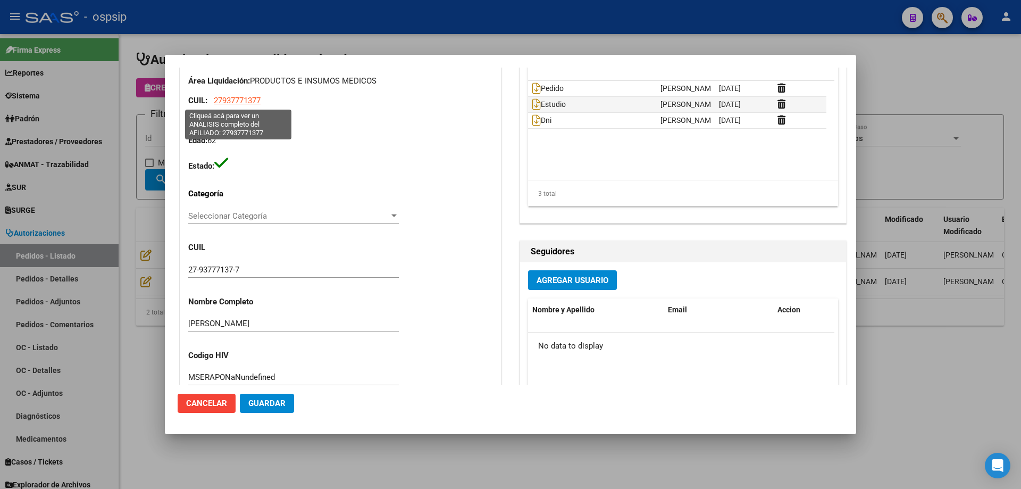
click at [251, 98] on span "27937771377" at bounding box center [237, 101] width 47 height 10
type textarea "27937771377"
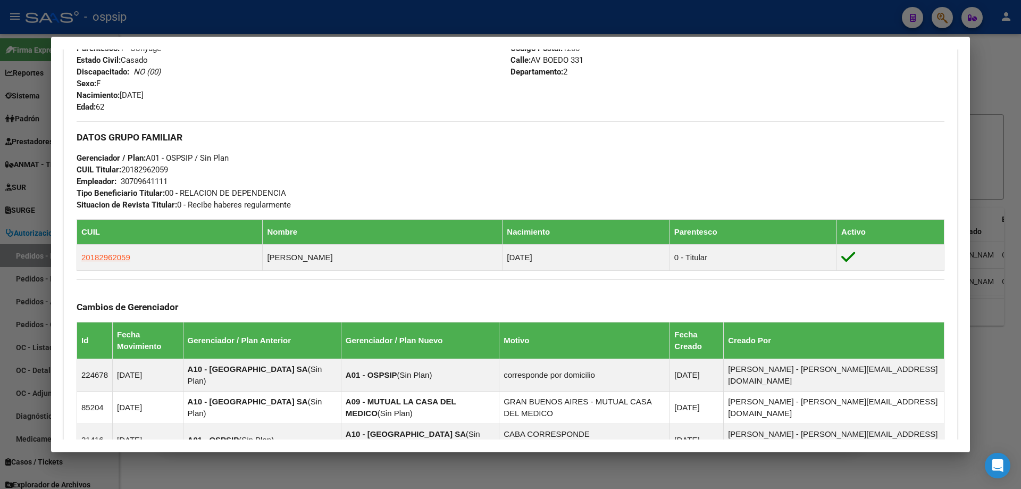
scroll to position [675, 0]
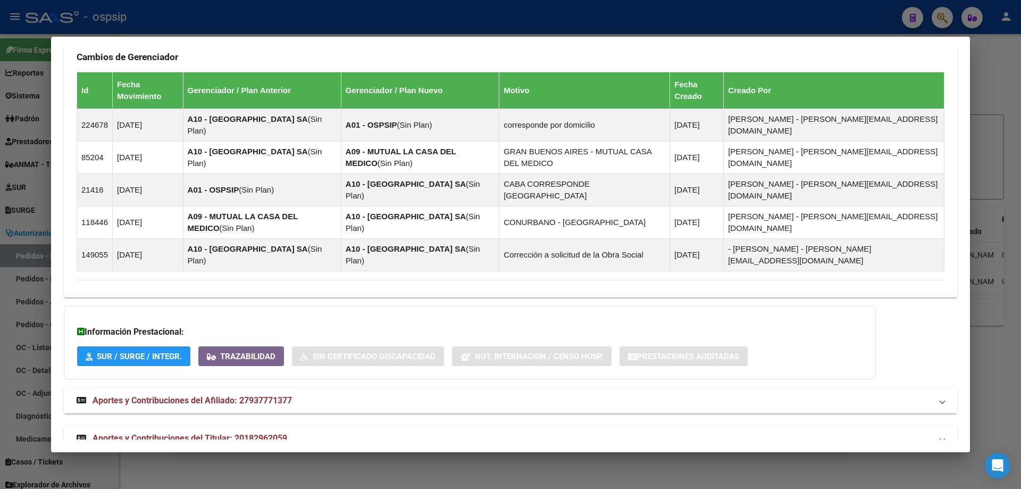
click at [178, 388] on mat-expansion-panel-header "Aportes y Contribuciones del Afiliado: 27937771377" at bounding box center [510, 401] width 893 height 26
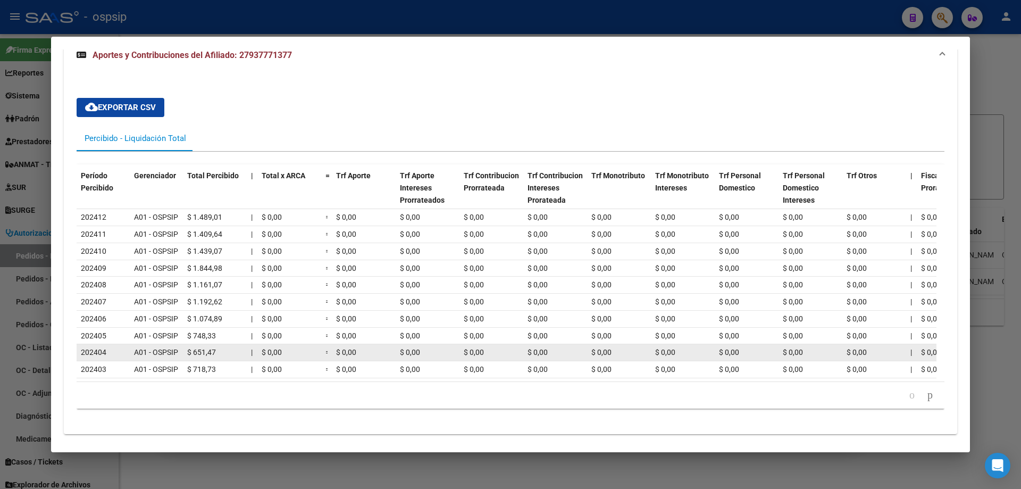
scroll to position [1054, 0]
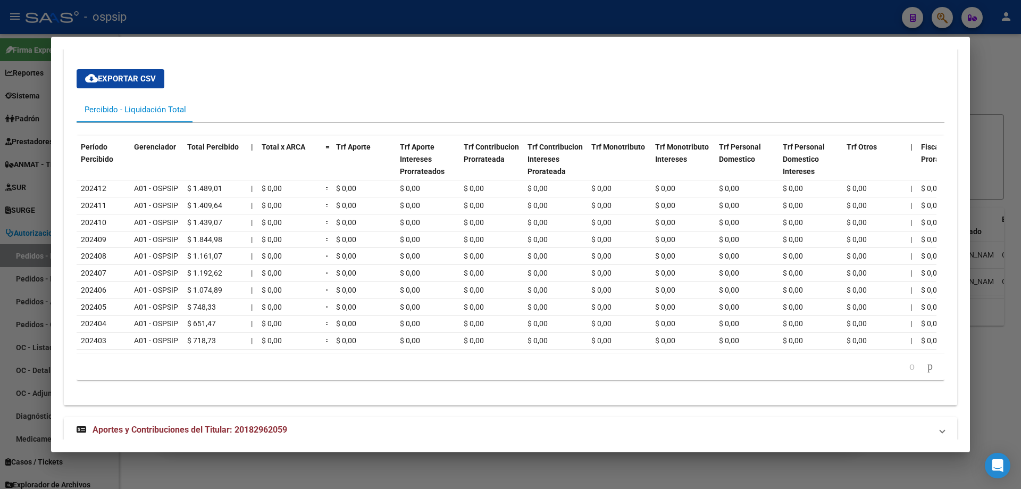
click at [186, 423] on mat-expansion-panel-header "Aportes y Contribuciones del Titular: 20182962059" at bounding box center [510, 430] width 893 height 26
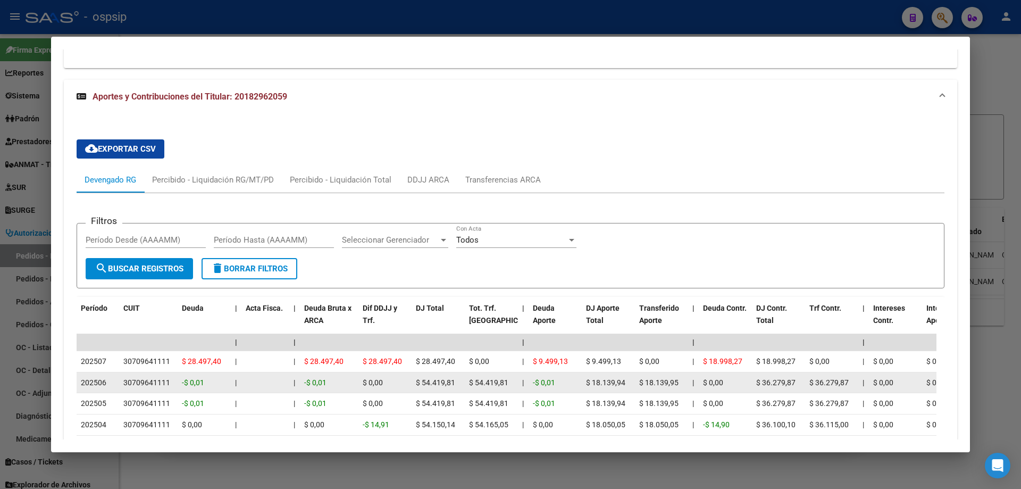
scroll to position [1427, 0]
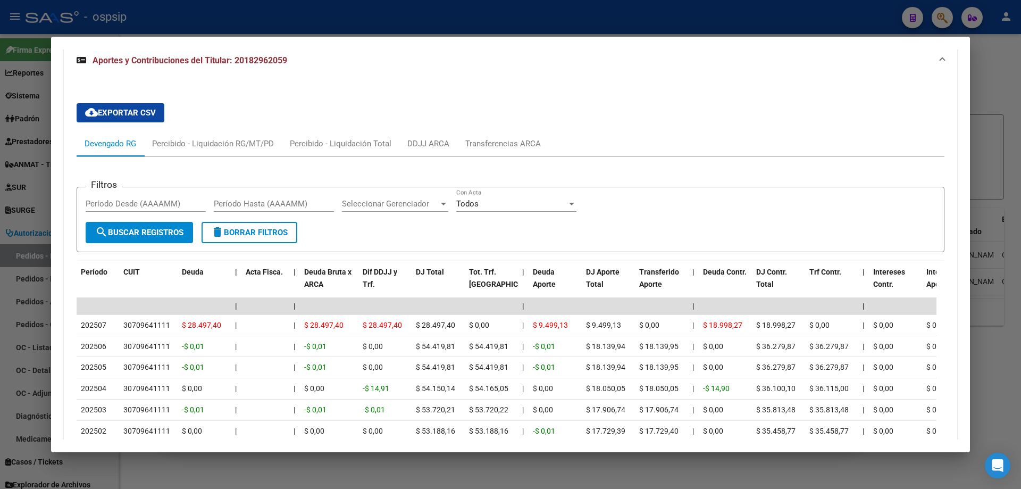
click at [17, 281] on div at bounding box center [510, 244] width 1021 height 489
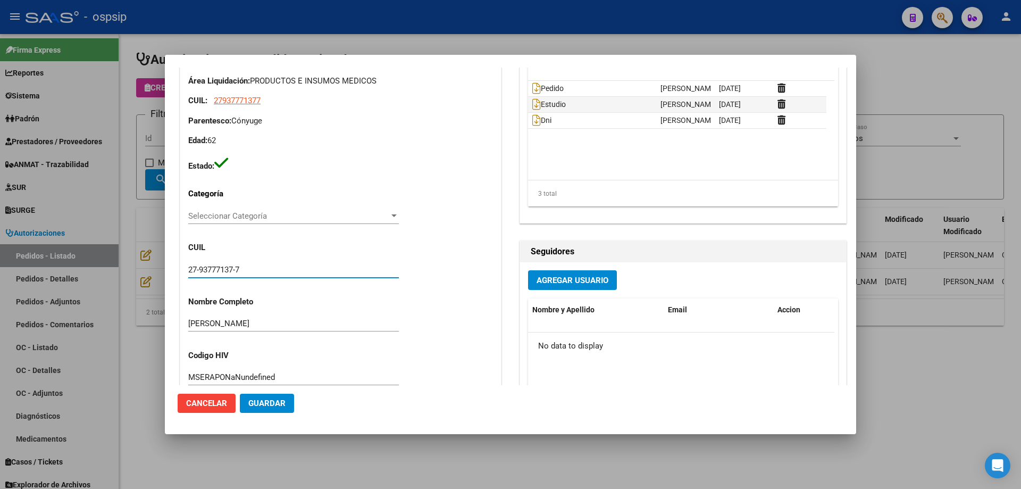
drag, startPoint x: 272, startPoint y: 272, endPoint x: 173, endPoint y: 269, distance: 99.0
click at [173, 269] on mat-dialog-content "Editar Pedido 6512 COMENTARIOS DEL PEDIDO [PERSON_NAME] [DATE] 15:54 se entiene…" at bounding box center [510, 226] width 691 height 317
click at [148, 88] on div at bounding box center [510, 244] width 1021 height 489
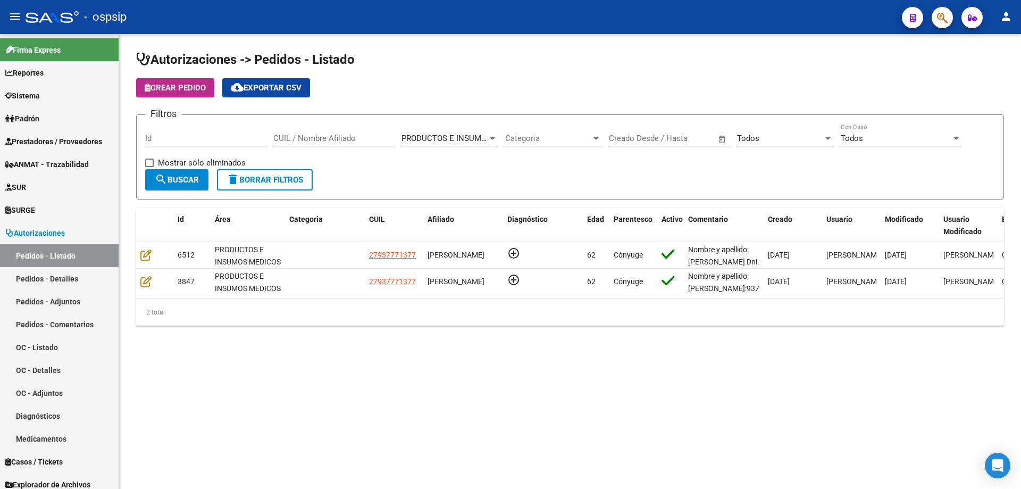
click at [155, 87] on span "Crear Pedido" at bounding box center [175, 88] width 61 height 10
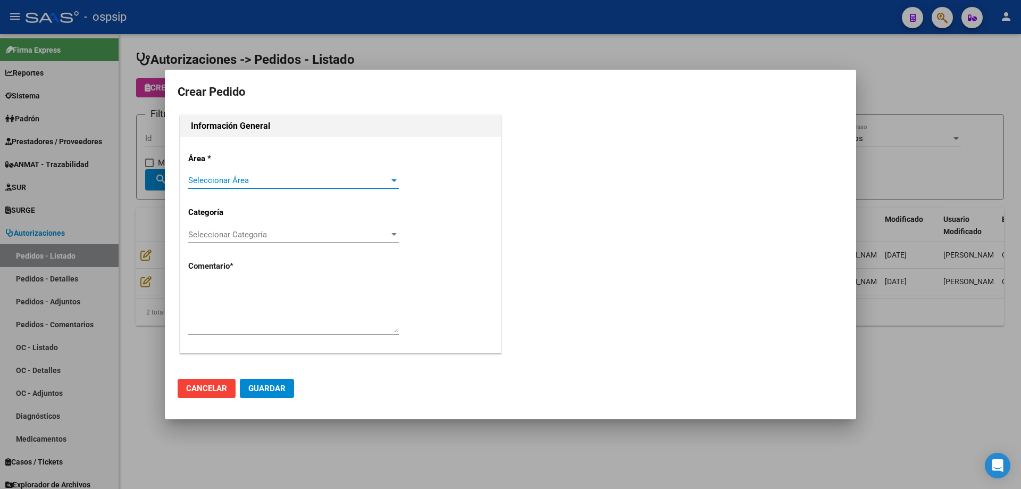
click at [336, 177] on span "Seleccionar Área" at bounding box center [288, 181] width 201 height 10
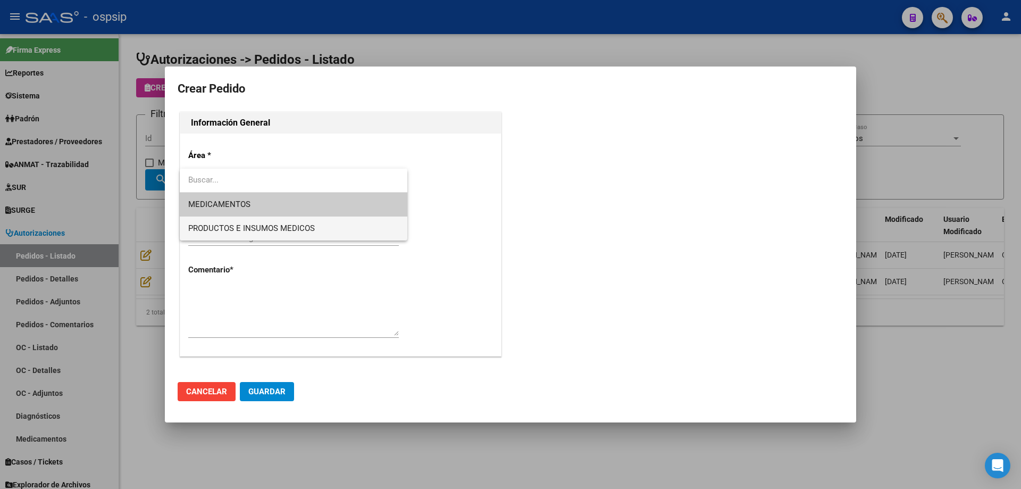
click at [308, 224] on span "PRODUCTOS E INSUMOS MEDICOS" at bounding box center [251, 228] width 127 height 10
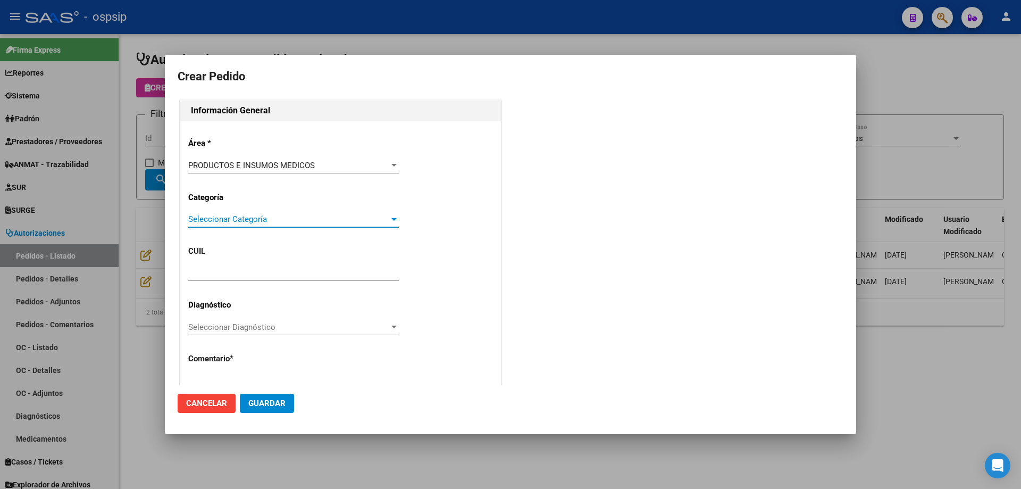
click at [313, 216] on span "Seleccionar Categoría" at bounding box center [288, 219] width 201 height 10
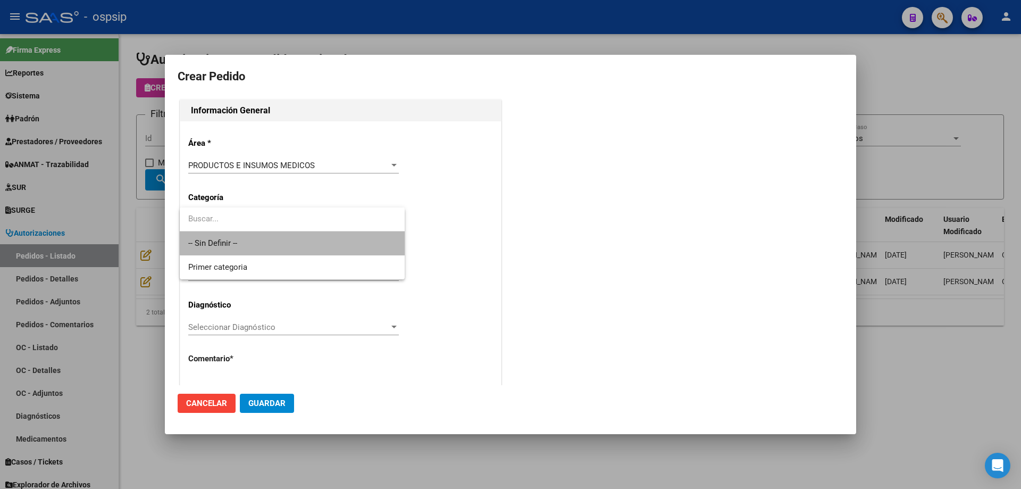
click at [300, 238] on span "-- Sin Definir --" at bounding box center [292, 243] width 208 height 24
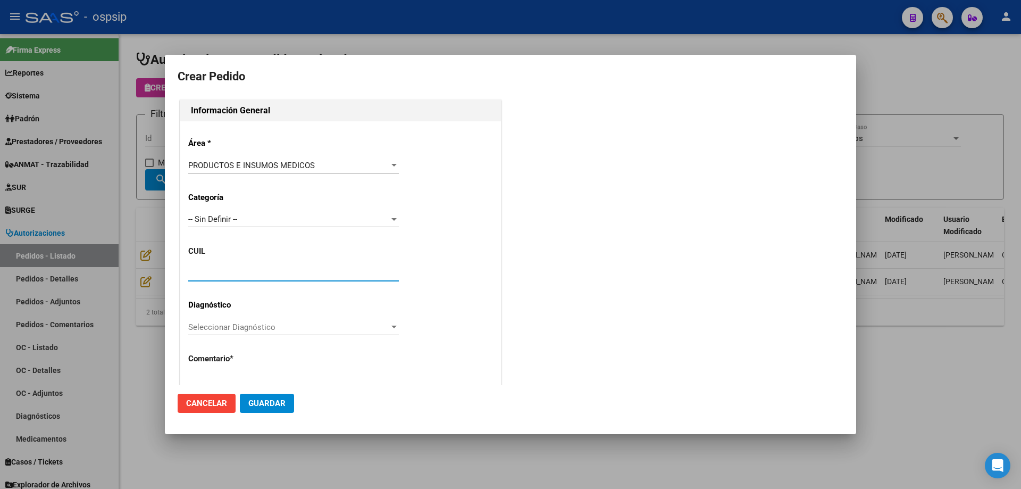
paste input "27-93777137-7"
type input "27-93777137-7"
type input "[PERSON_NAME]"
type input "Capital Federal, CABA, [STREET_ADDRESS]"
type input "Celular: [PHONE_NUMBER]"
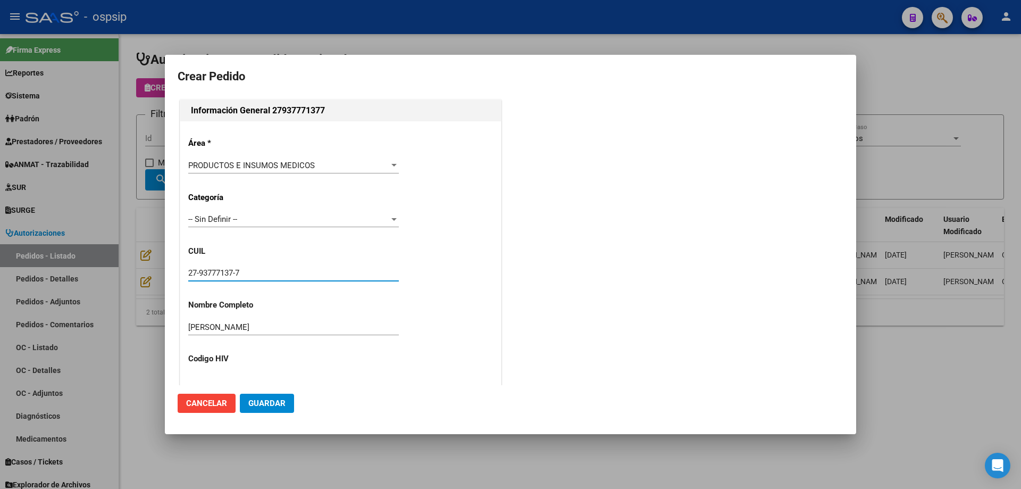
type input "[GEOGRAPHIC_DATA], [STREET_ADDRESS]"
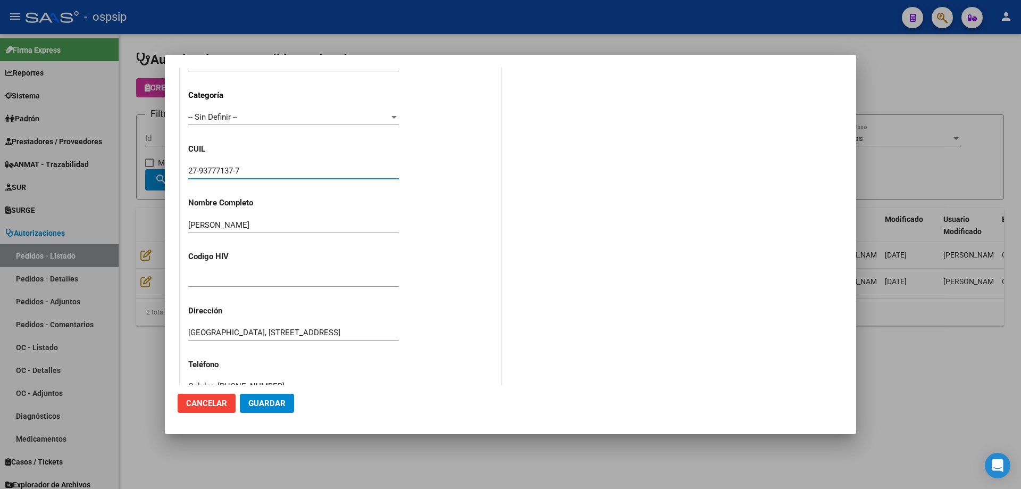
scroll to position [293, 0]
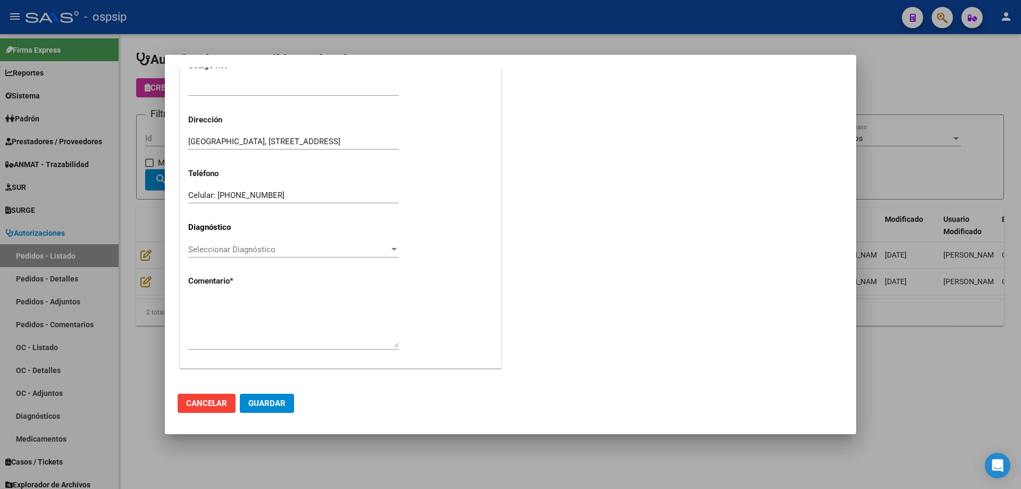
type input "27-93777137-7"
click at [269, 310] on textarea at bounding box center [293, 322] width 211 height 50
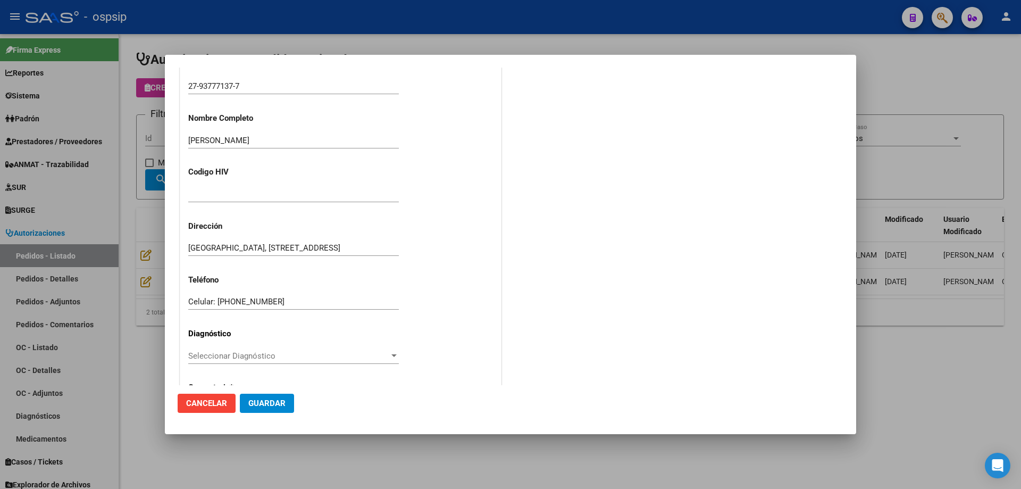
scroll to position [240, 0]
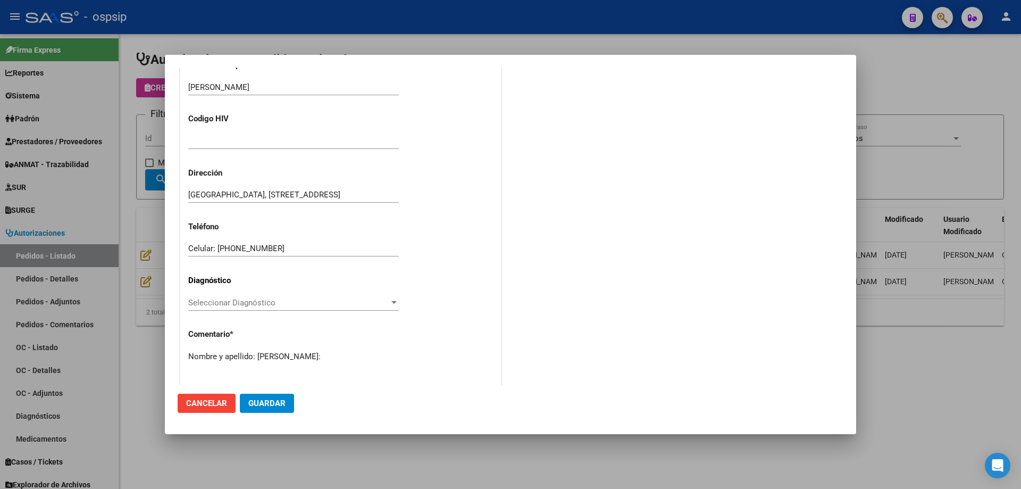
paste textarea "27-93777137-7"
click at [213, 362] on textarea "Nombre y apellido: [PERSON_NAME]:27-93777137-7" at bounding box center [293, 375] width 211 height 50
click at [256, 365] on textarea "Nombre y apellido: [PERSON_NAME]:93777137-7" at bounding box center [293, 375] width 211 height 50
type textarea "Nombre y apellido: [PERSON_NAME]:93777137"
click at [272, 399] on span "Guardar" at bounding box center [266, 403] width 37 height 10
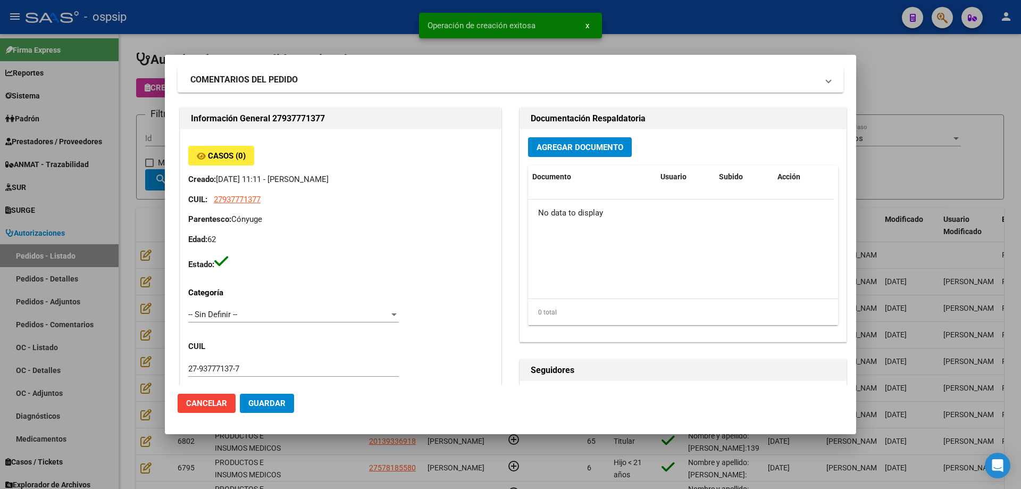
scroll to position [0, 0]
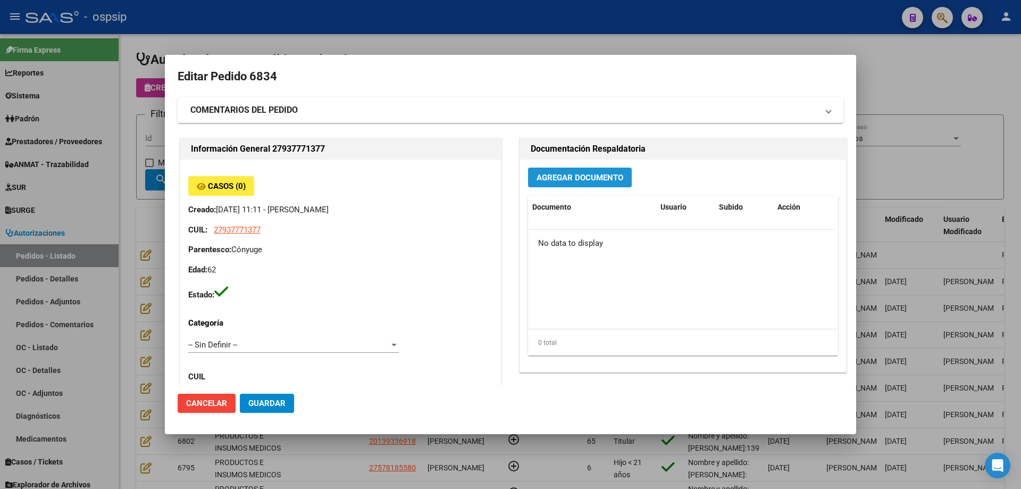
click at [546, 176] on span "Agregar Documento" at bounding box center [580, 178] width 87 height 10
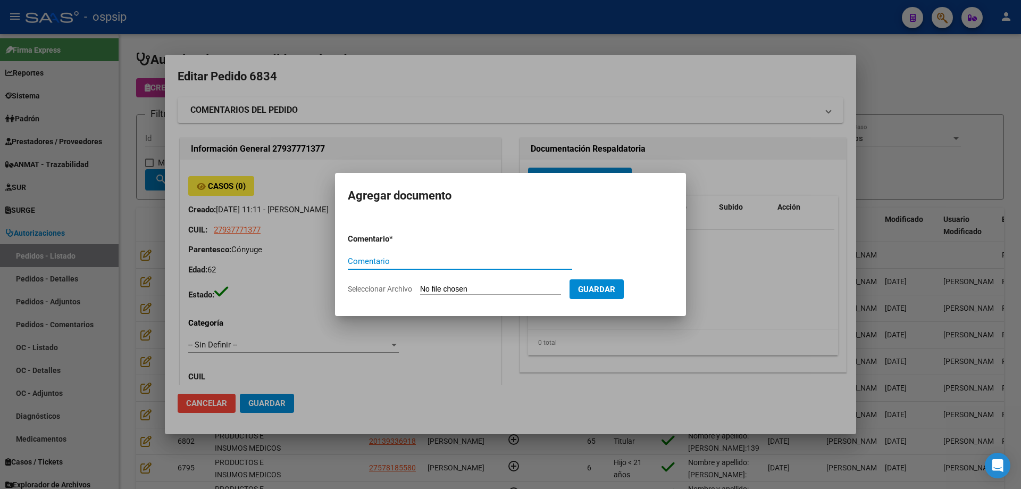
click at [524, 289] on input "Seleccionar Archivo" at bounding box center [490, 290] width 141 height 10
type input "C:\fakepath\pedido falcon.jpg"
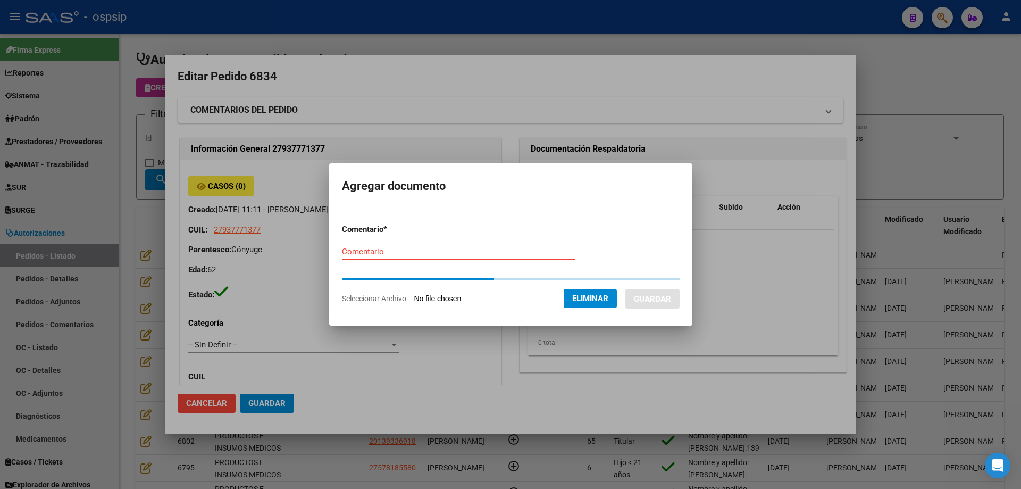
click at [404, 254] on input "Comentario" at bounding box center [458, 252] width 233 height 10
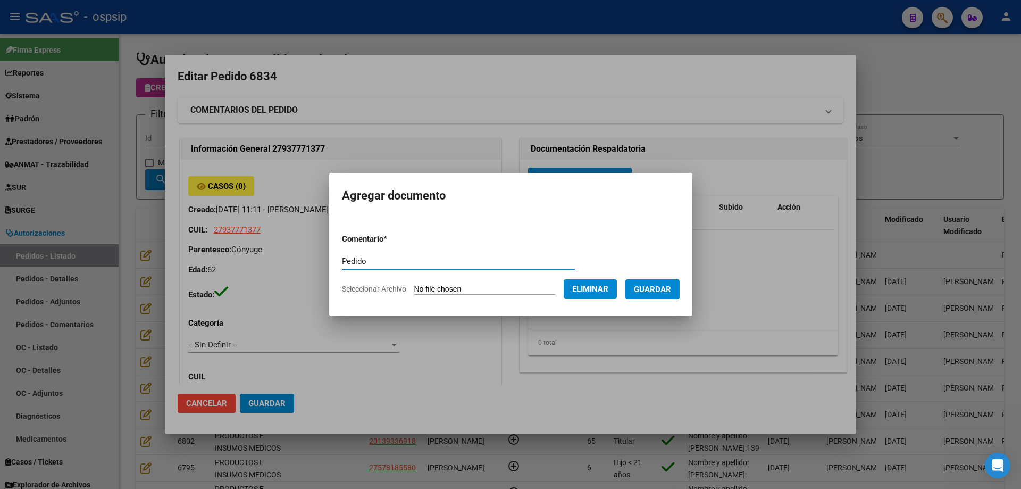
type input "Pedido"
drag, startPoint x: 679, startPoint y: 290, endPoint x: 671, endPoint y: 290, distance: 7.5
click at [671, 290] on span "Guardar" at bounding box center [652, 290] width 37 height 10
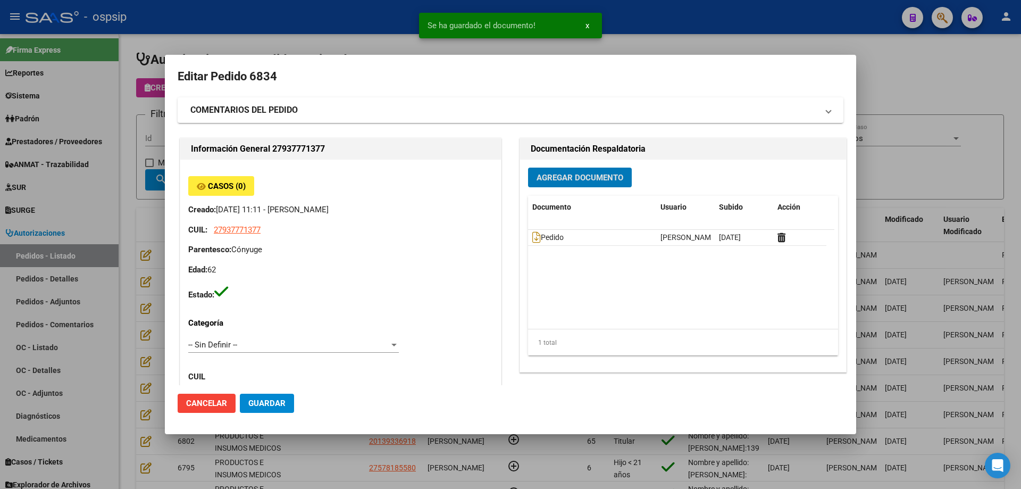
click at [269, 406] on span "Guardar" at bounding box center [266, 403] width 37 height 10
click at [136, 306] on div at bounding box center [510, 244] width 1021 height 489
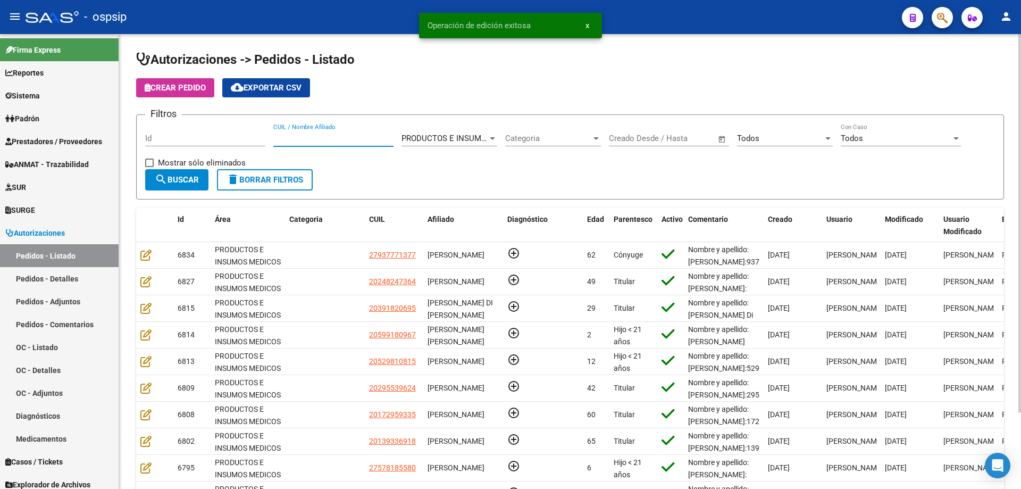
click at [335, 140] on input "CUIL / Nombre Afiliado" at bounding box center [333, 138] width 120 height 10
paste input "27-93777137-7"
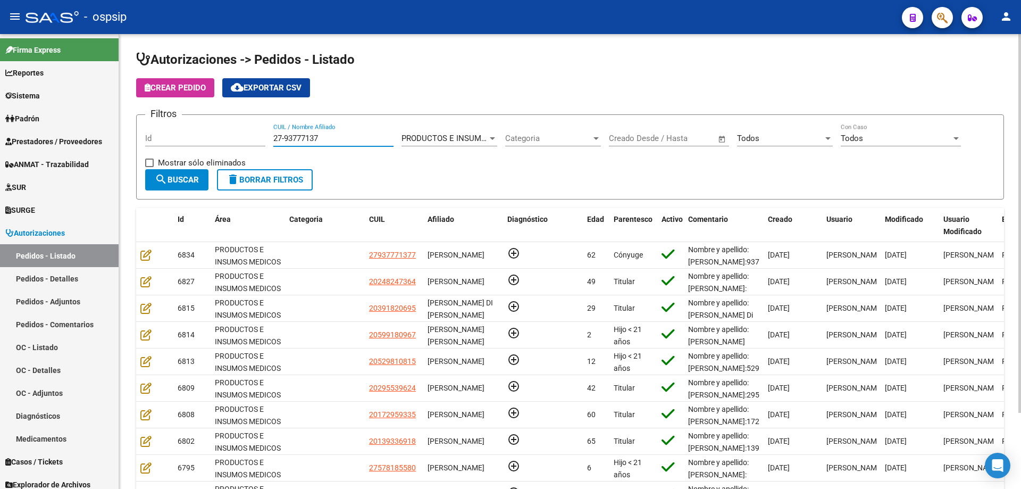
click at [283, 137] on input "27-93777137" at bounding box center [333, 138] width 120 height 10
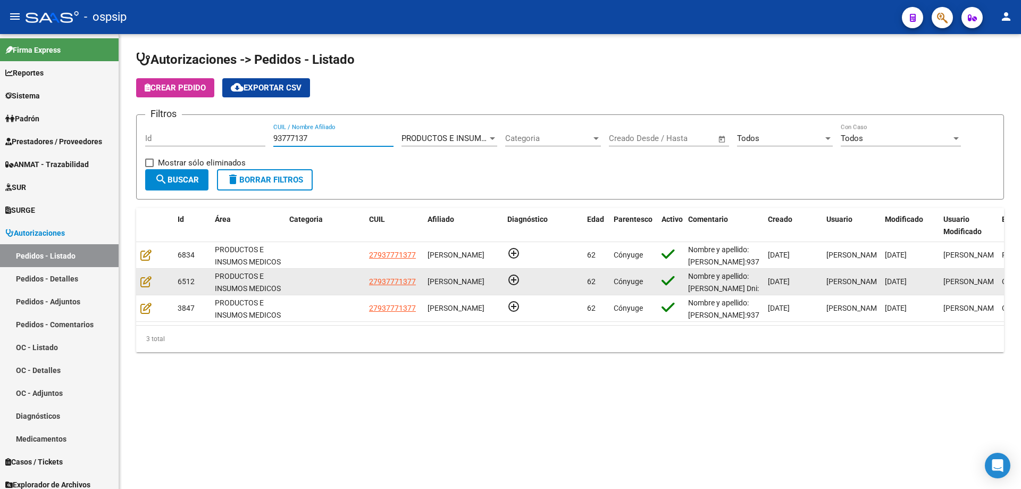
type input "93777137"
click at [152, 281] on div at bounding box center [154, 281] width 29 height 12
click at [145, 282] on icon at bounding box center [145, 281] width 11 height 12
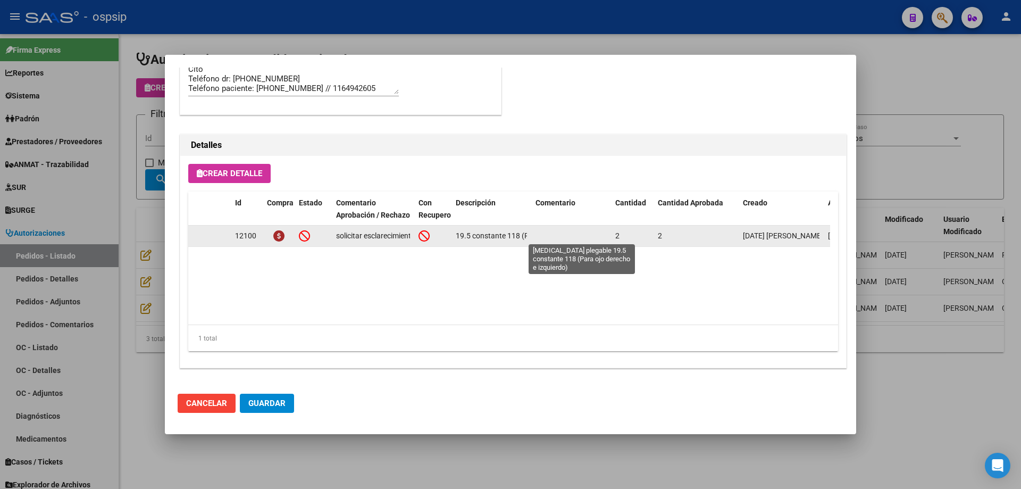
scroll to position [0, 181]
drag, startPoint x: 456, startPoint y: 233, endPoint x: 572, endPoint y: 230, distance: 115.4
click at [572, 230] on div "12100 solicitar esclarecimiento si son [DEMOGRAPHIC_DATA] como refiere opacinen…" at bounding box center [585, 235] width 795 height 21
copy div "[MEDICAL_DATA] plegable 19.5 constante 118 (Para ojo derecho e izquierdo)"
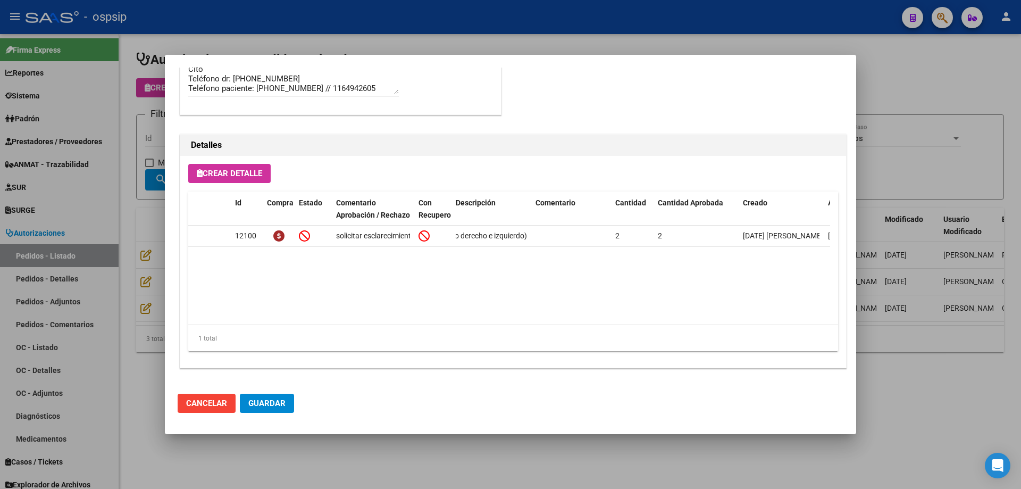
click at [139, 194] on div at bounding box center [510, 244] width 1021 height 489
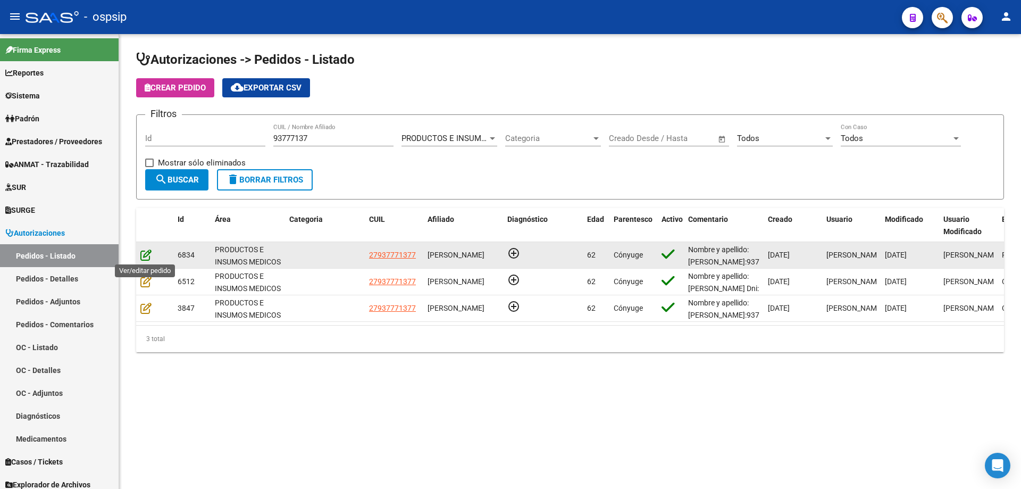
click at [145, 252] on icon at bounding box center [145, 255] width 11 height 12
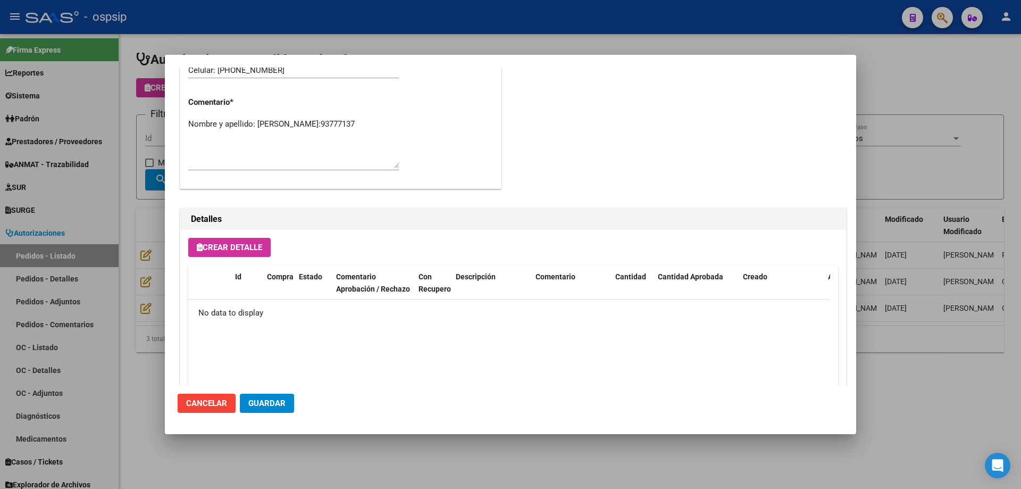
scroll to position [638, 0]
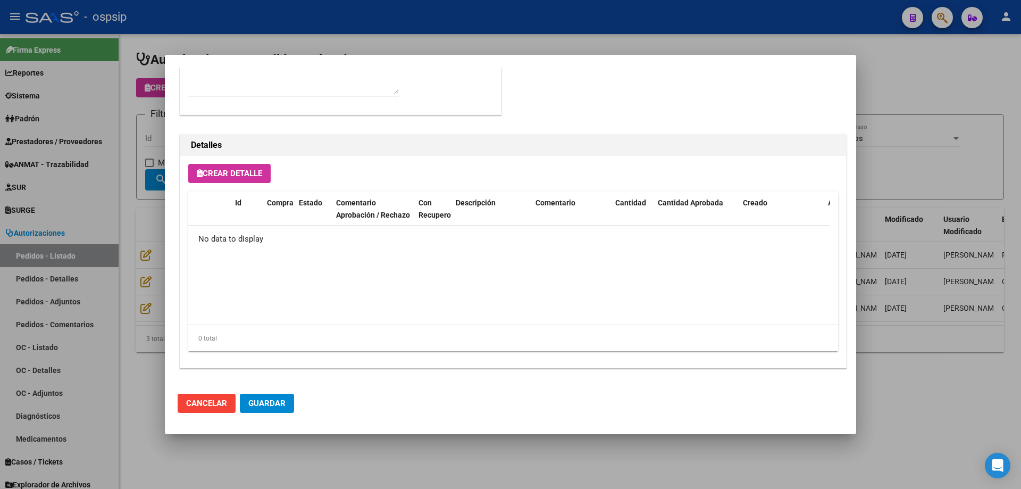
click at [258, 171] on span "Crear Detalle" at bounding box center [229, 174] width 65 height 10
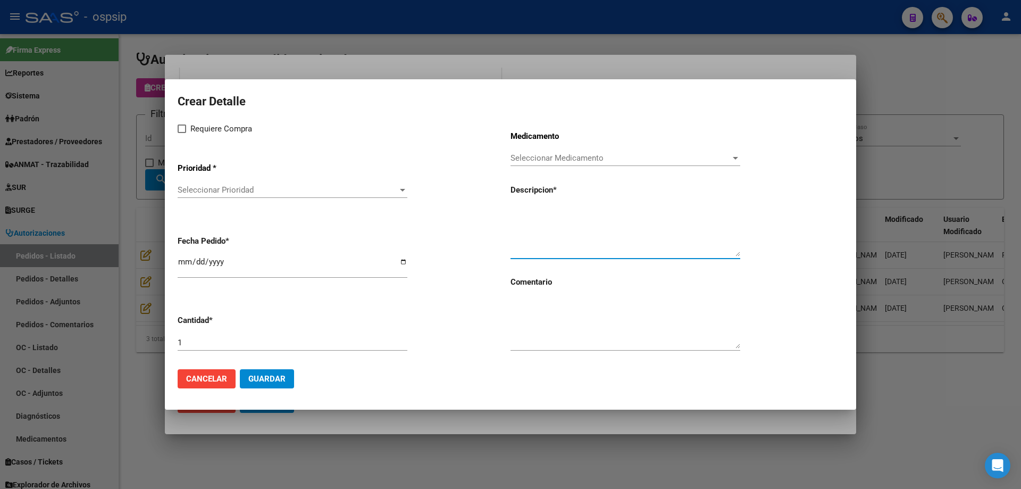
click at [608, 213] on textarea at bounding box center [626, 231] width 230 height 50
paste textarea "[MEDICAL_DATA] plegable 19.5 constante 118 (Para ojo derecho e izquierdo)"
type textarea "[MEDICAL_DATA] plegable 19.5 constante 118 (Para ojo derecho e izquierdo)"
click at [226, 347] on div "1" at bounding box center [293, 343] width 230 height 16
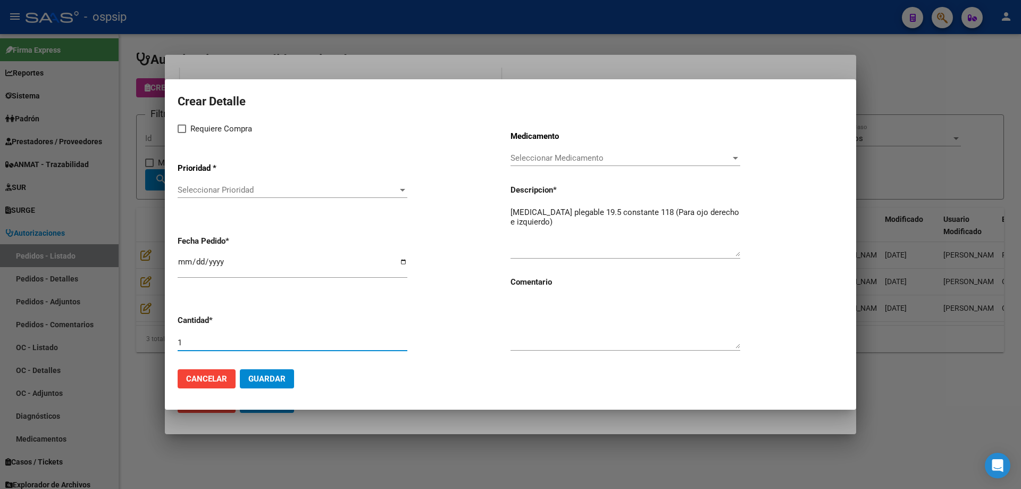
click at [228, 343] on input "1" at bounding box center [293, 343] width 230 height 10
type input "2"
click at [182, 261] on input "[DATE]" at bounding box center [293, 265] width 230 height 17
type input "[DATE]"
click at [222, 194] on span "Seleccionar Prioridad" at bounding box center [288, 190] width 220 height 10
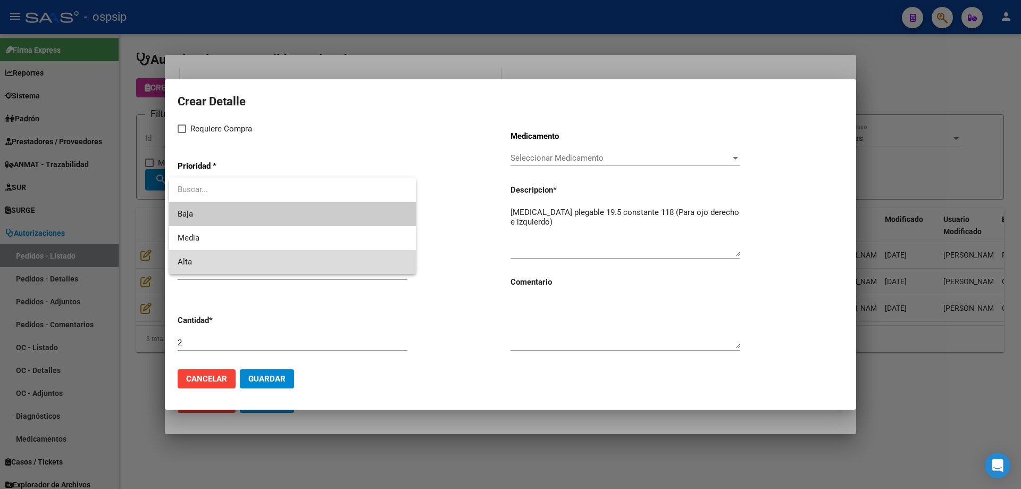
click at [210, 264] on span "Alta" at bounding box center [293, 262] width 230 height 24
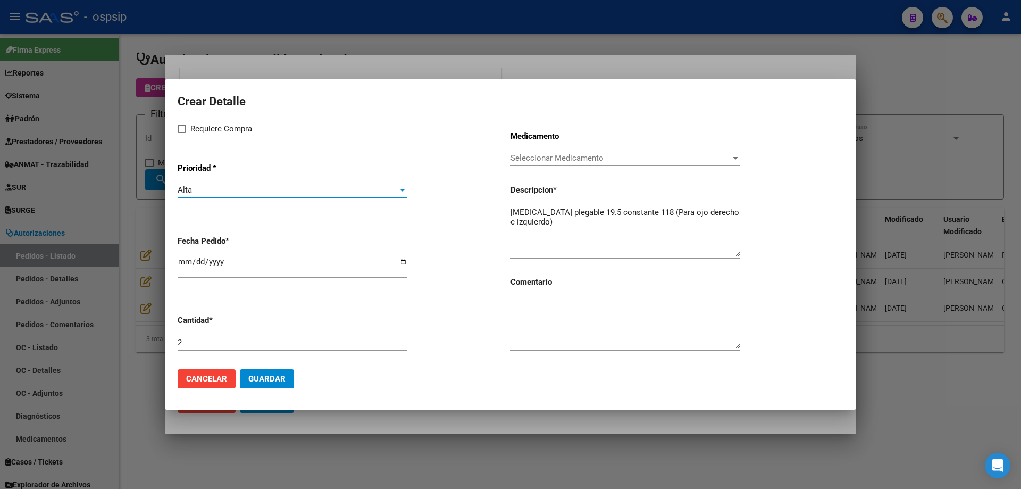
click at [214, 130] on span "Requiere Compra" at bounding box center [221, 128] width 62 height 13
click at [182, 133] on input "Requiere Compra" at bounding box center [181, 133] width 1 height 1
checkbox input "true"
click at [559, 152] on div "Seleccionar Medicamento Seleccionar Medicamento" at bounding box center [626, 158] width 230 height 16
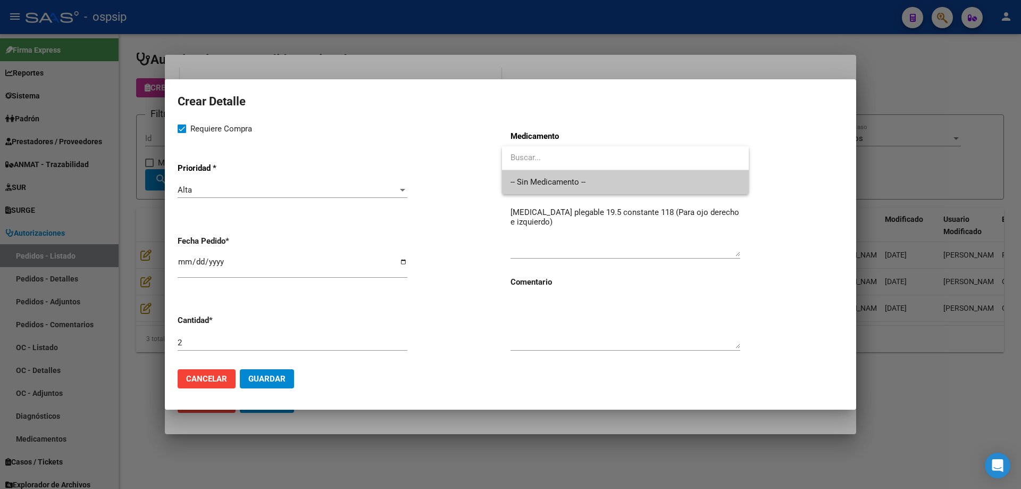
click at [556, 179] on span "-- Sin Medicamento --" at bounding box center [626, 182] width 230 height 24
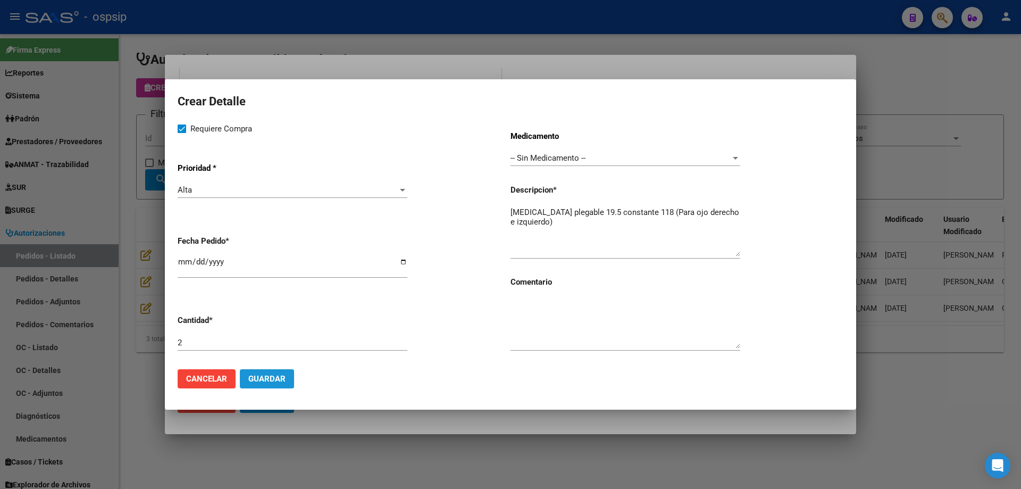
click at [273, 380] on span "Guardar" at bounding box center [266, 379] width 37 height 10
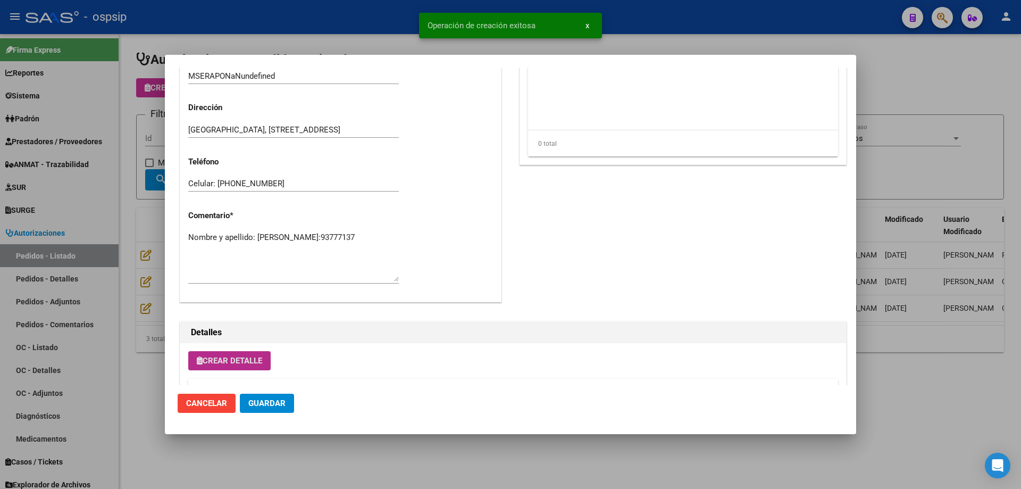
scroll to position [425, 0]
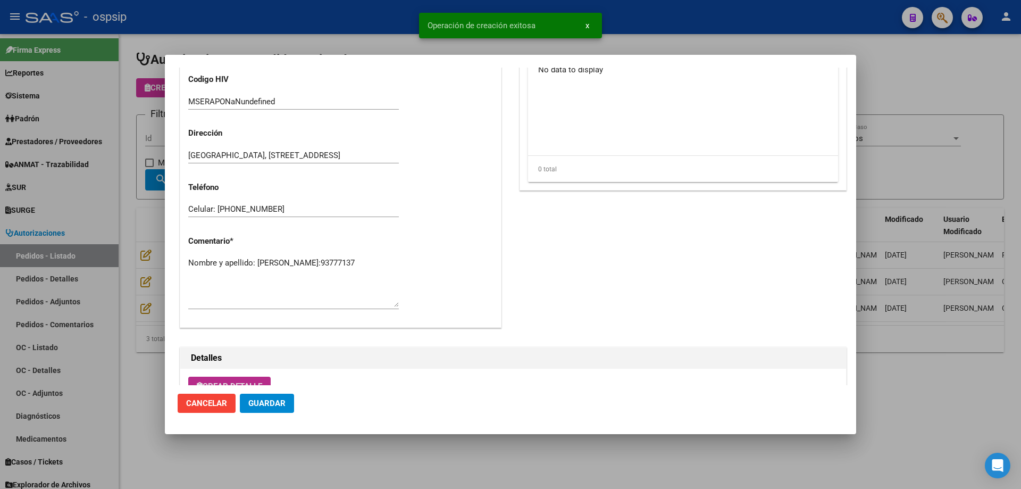
click at [311, 279] on textarea "Nombre y apellido: [PERSON_NAME]:93777137" at bounding box center [293, 282] width 211 height 50
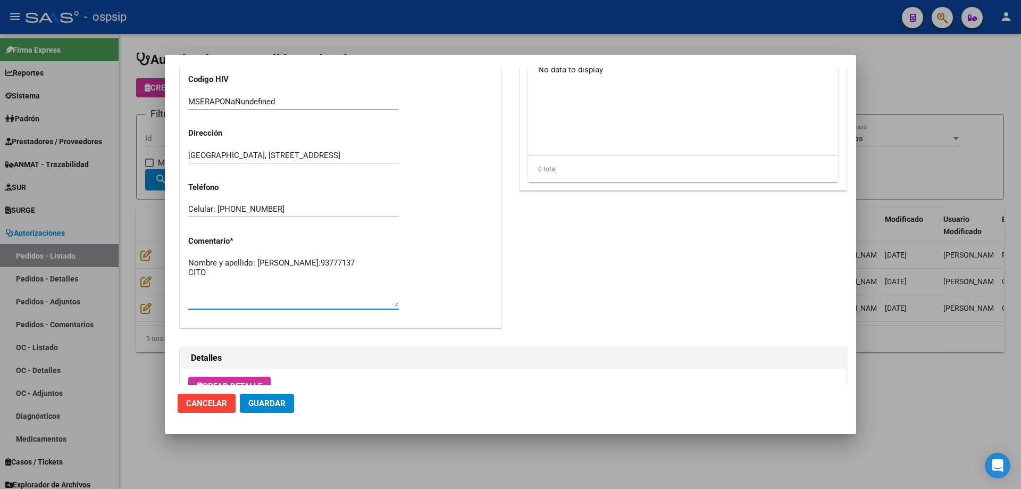
type textarea "Nombre y apellido: [PERSON_NAME]:93777137 CITO"
click at [277, 404] on span "Guardar" at bounding box center [266, 403] width 37 height 10
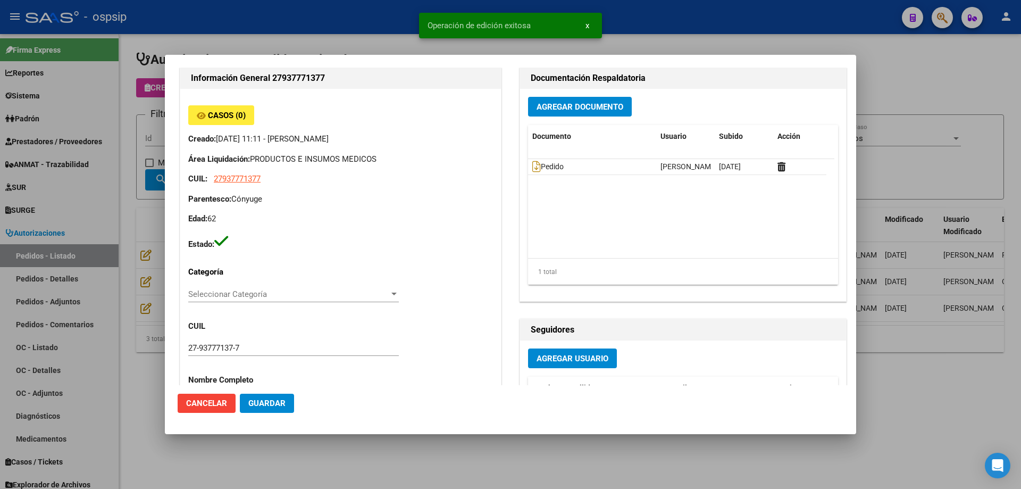
scroll to position [0, 0]
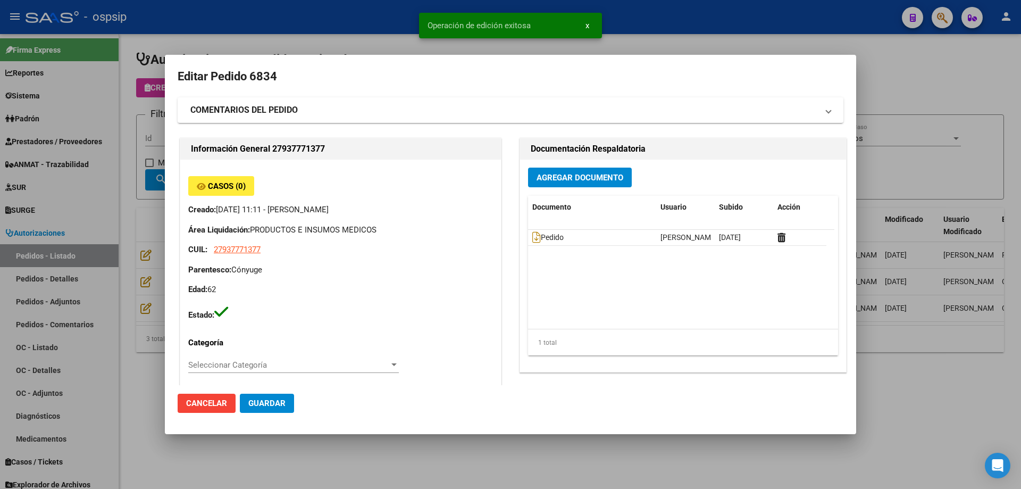
click at [154, 188] on div at bounding box center [510, 244] width 1021 height 489
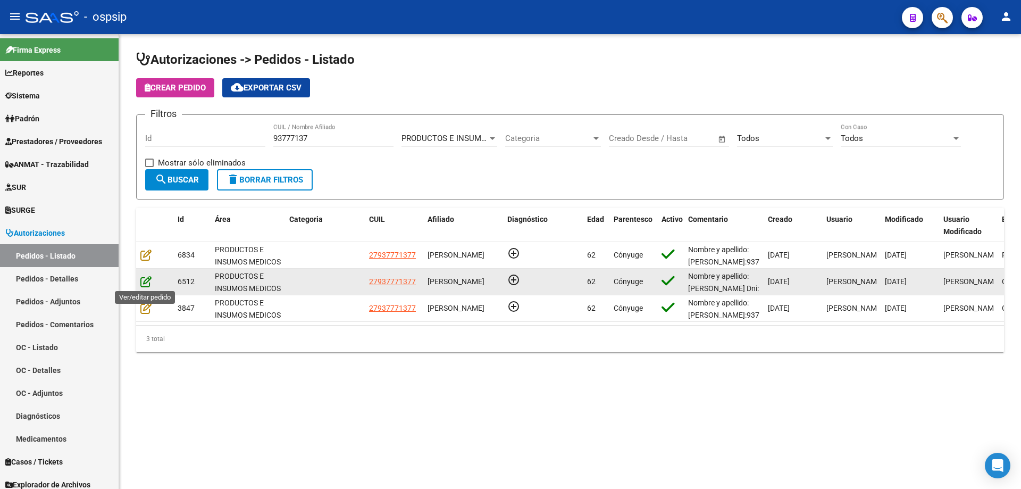
click at [145, 280] on icon at bounding box center [145, 281] width 11 height 12
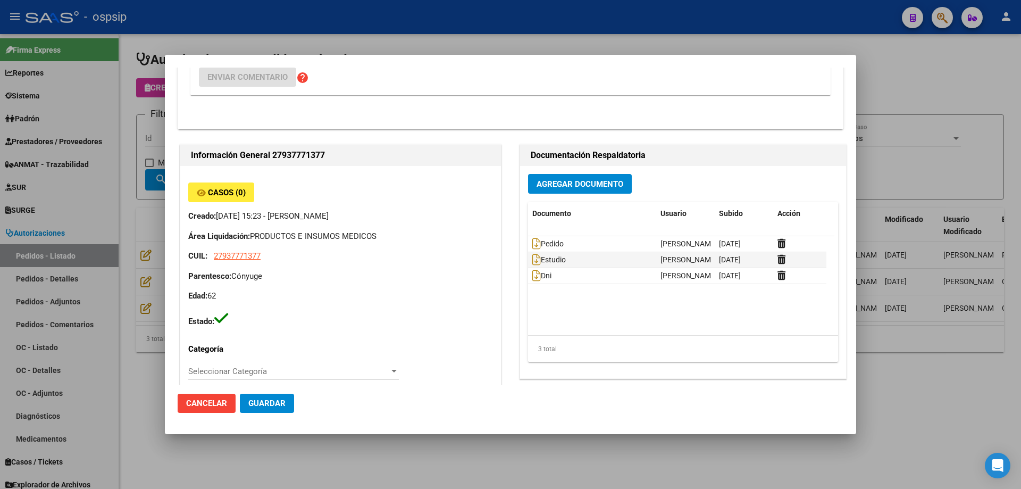
scroll to position [213, 0]
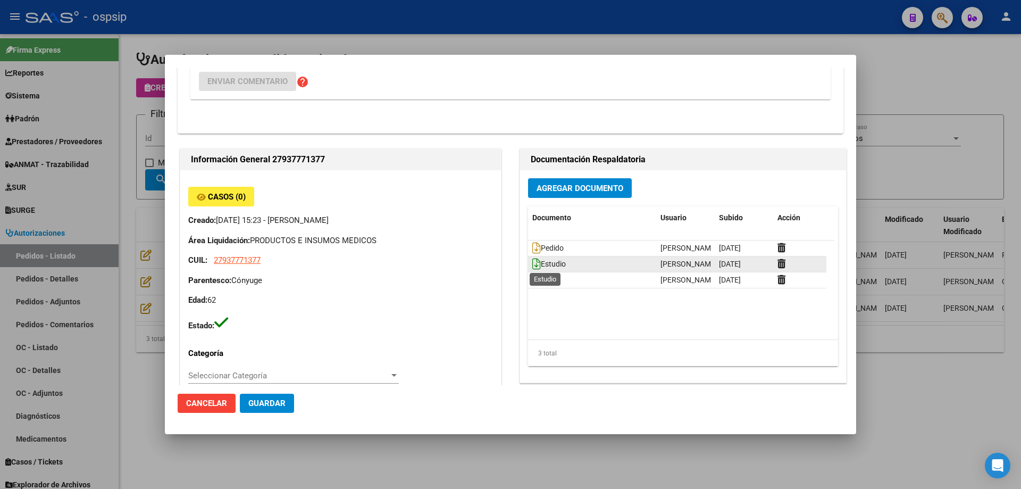
click at [532, 266] on icon at bounding box center [536, 264] width 9 height 12
click at [532, 286] on div "Dni" at bounding box center [592, 280] width 120 height 12
click at [532, 278] on icon at bounding box center [536, 280] width 9 height 12
click at [79, 146] on div at bounding box center [510, 244] width 1021 height 489
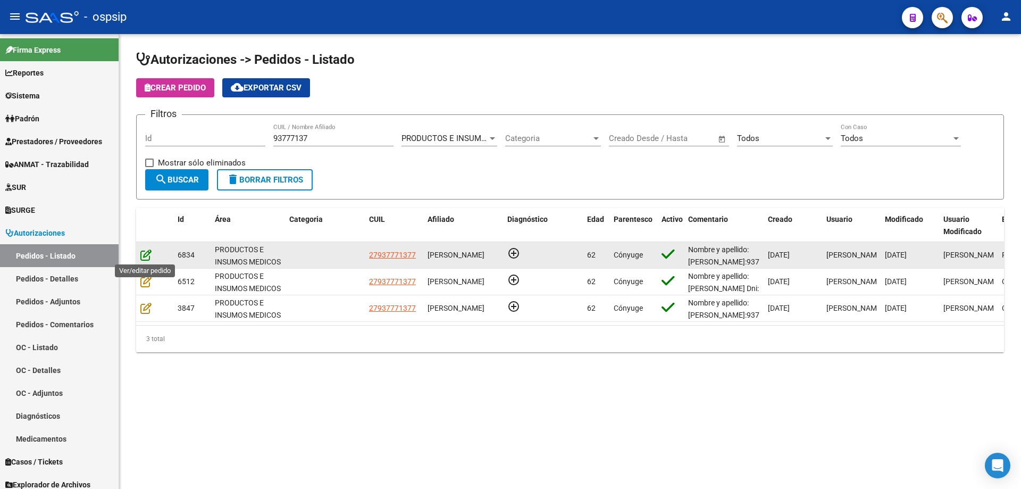
click at [145, 254] on icon at bounding box center [145, 255] width 11 height 12
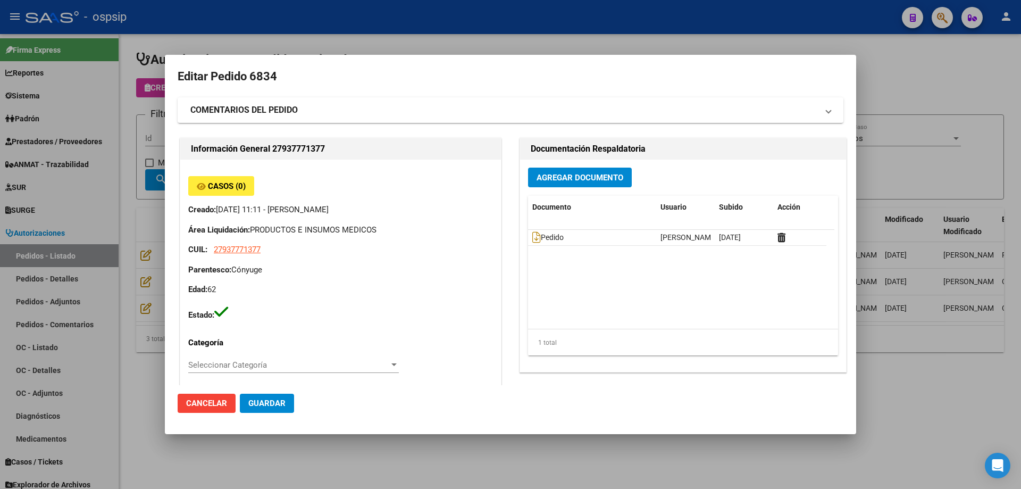
click at [559, 174] on span "Agregar Documento" at bounding box center [580, 178] width 87 height 10
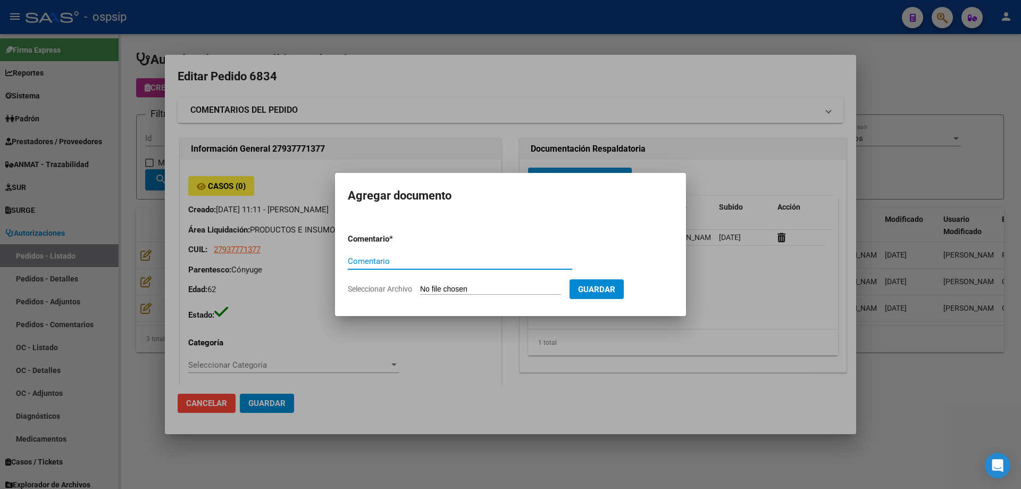
click at [509, 287] on input "Seleccionar Archivo" at bounding box center [490, 290] width 141 height 10
type input "C:\fakepath\ESTUDIO FALCON.jpg"
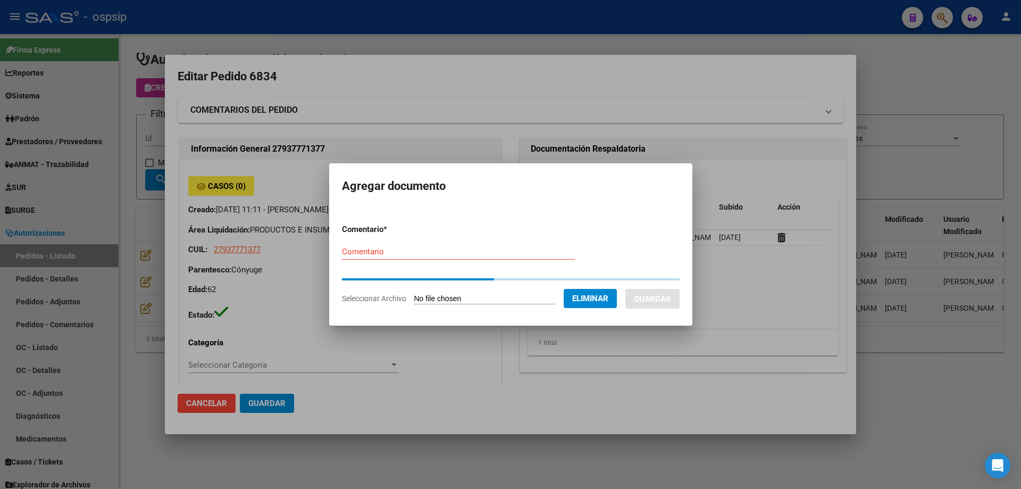
click at [389, 248] on input "Comentario" at bounding box center [458, 252] width 233 height 10
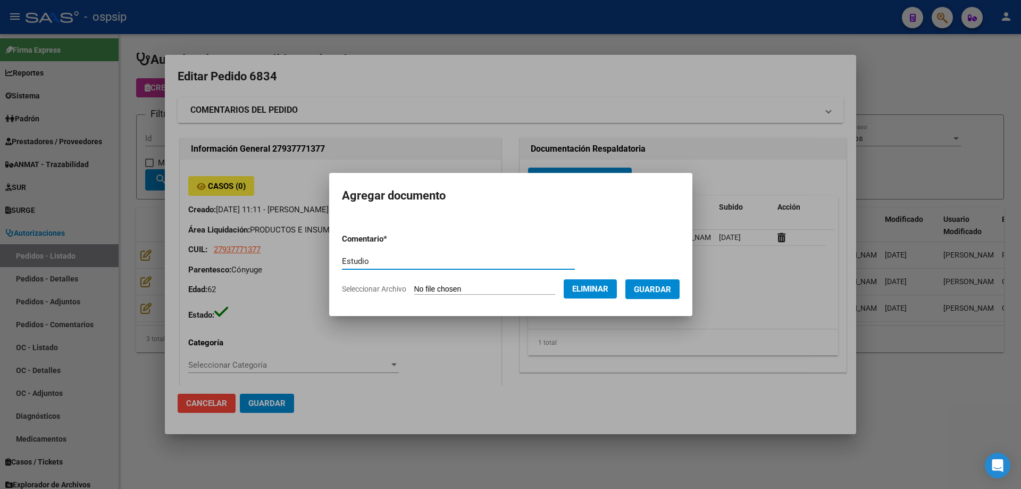
type input "Estudio"
click at [674, 298] on button "Guardar" at bounding box center [652, 289] width 54 height 20
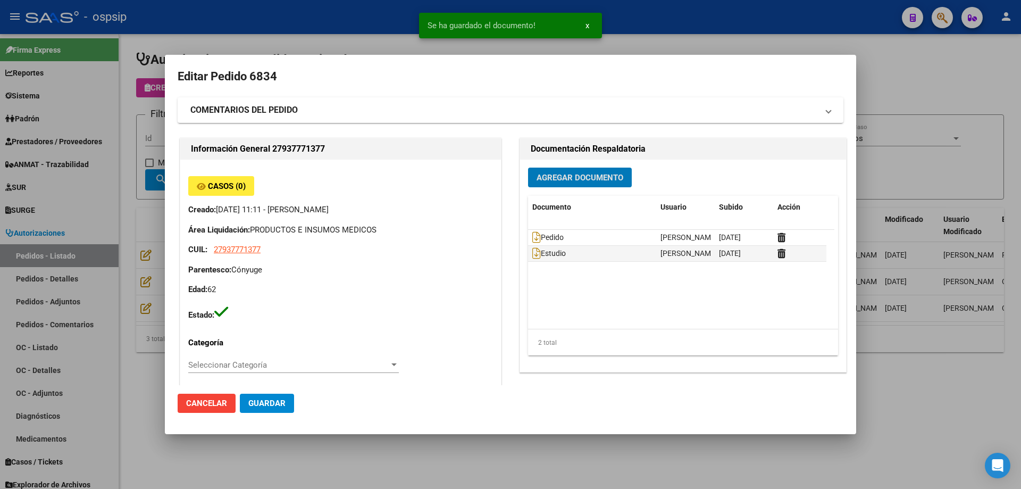
click at [587, 175] on span "Agregar Documento" at bounding box center [580, 178] width 87 height 10
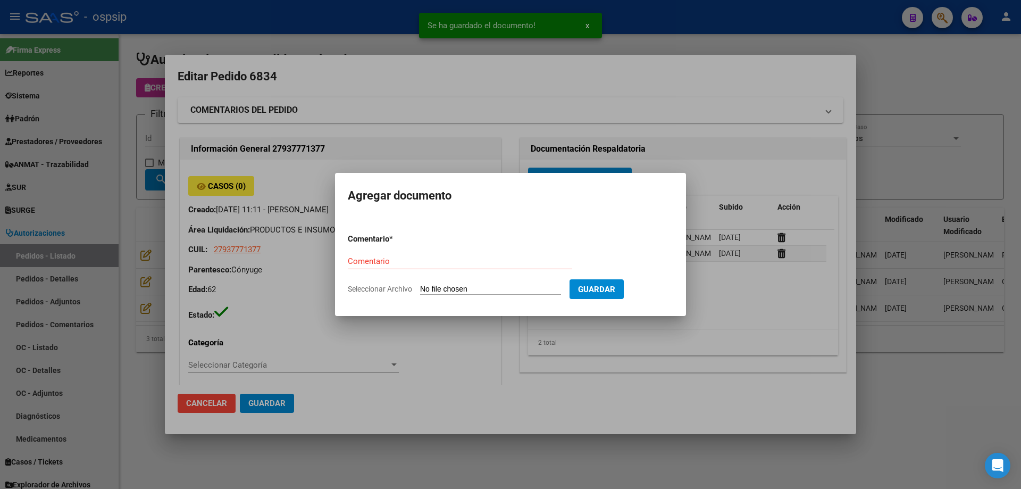
click at [503, 286] on input "Seleccionar Archivo" at bounding box center [490, 290] width 141 height 10
type input "C:\fakepath\DNI FALCON.jpg"
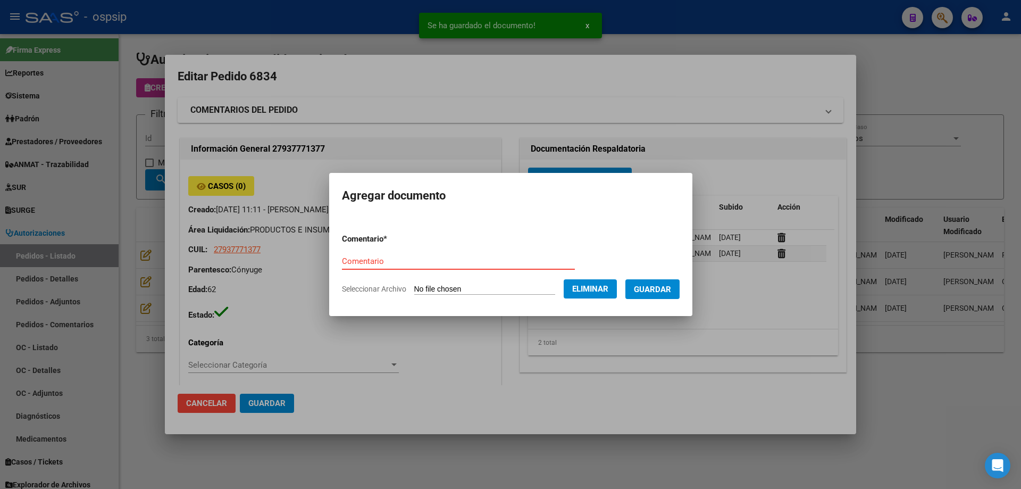
click at [356, 264] on input "Comentario" at bounding box center [458, 261] width 233 height 10
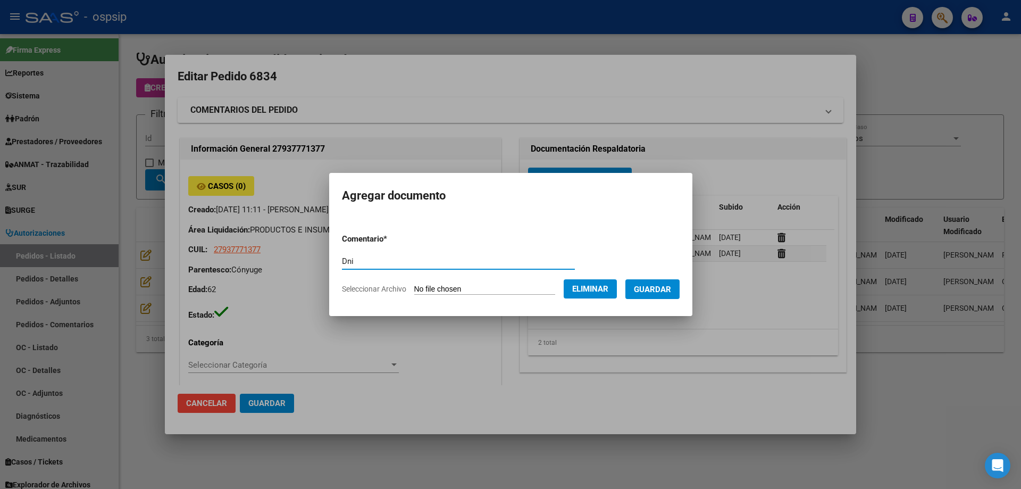
type input "Dni"
click at [647, 288] on span "Guardar" at bounding box center [652, 290] width 37 height 10
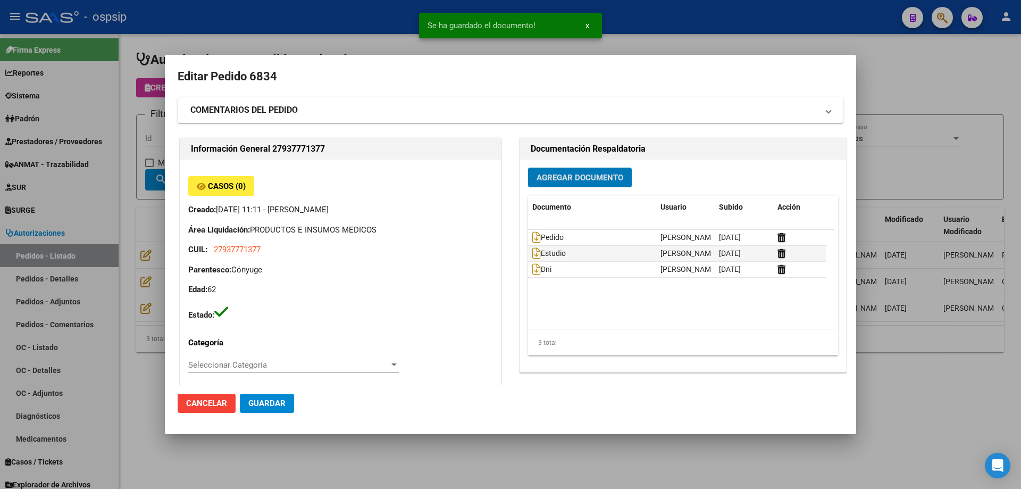
click at [248, 400] on span "Guardar" at bounding box center [266, 403] width 37 height 10
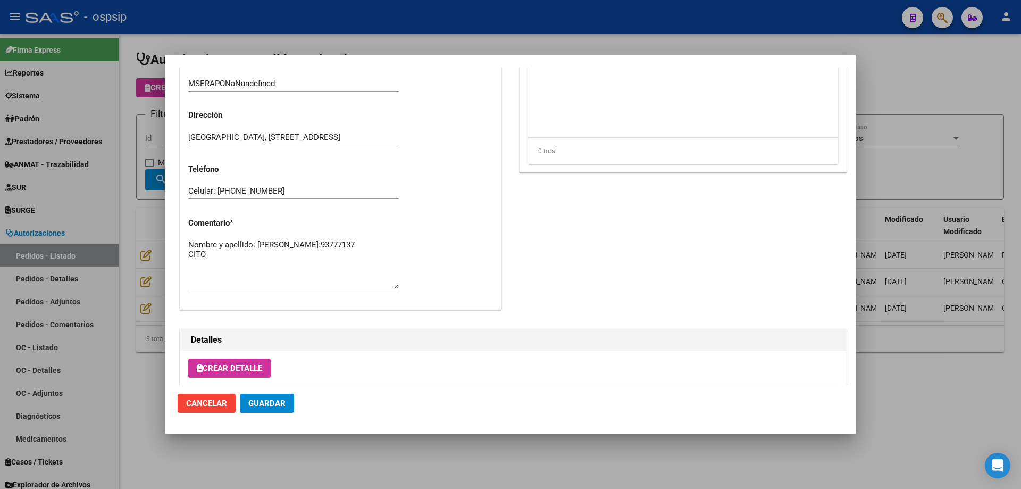
scroll to position [585, 0]
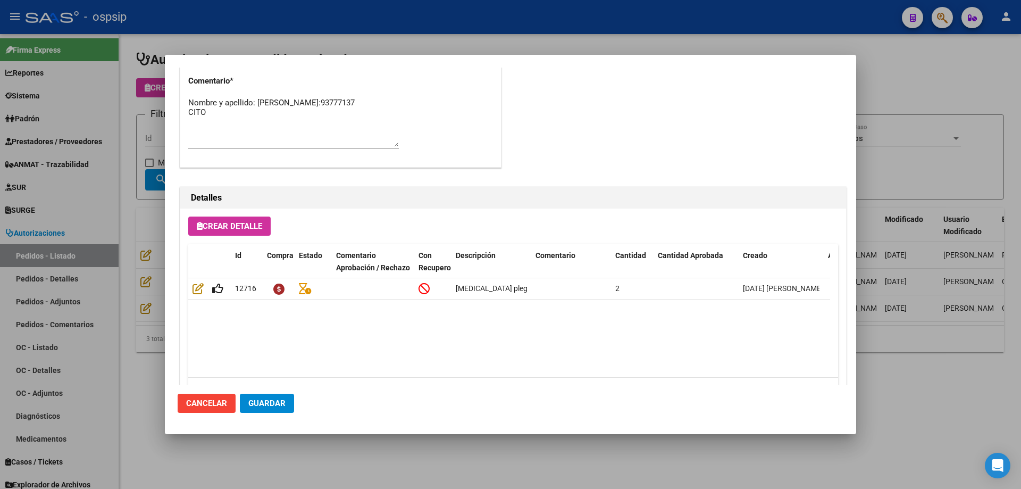
click at [285, 403] on span "Guardar" at bounding box center [266, 403] width 37 height 10
click at [139, 162] on div at bounding box center [510, 244] width 1021 height 489
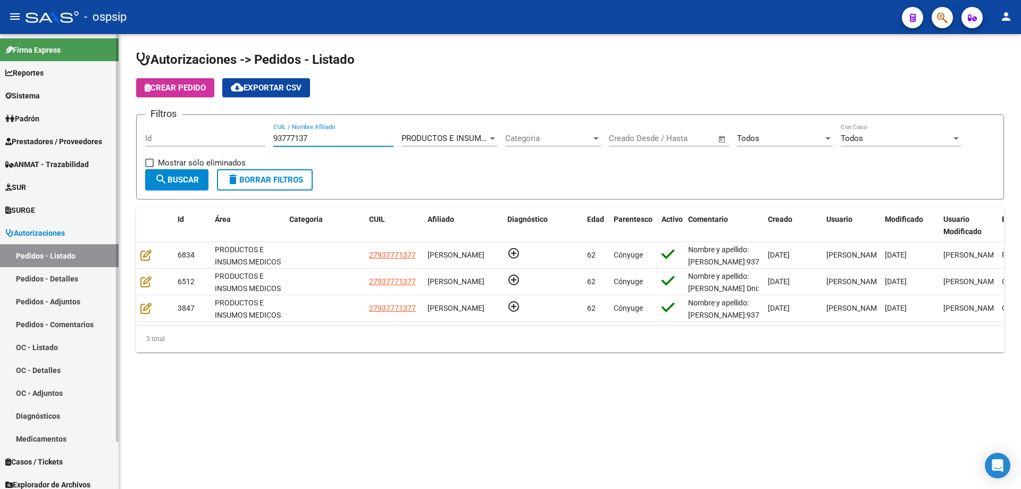
drag, startPoint x: 324, startPoint y: 140, endPoint x: 0, endPoint y: 115, distance: 324.8
click at [0, 115] on mat-sidenav-container "Firma Express Reportes Egresos Devengados Auditorías x Área Auditorías x Usuari…" at bounding box center [510, 261] width 1021 height 455
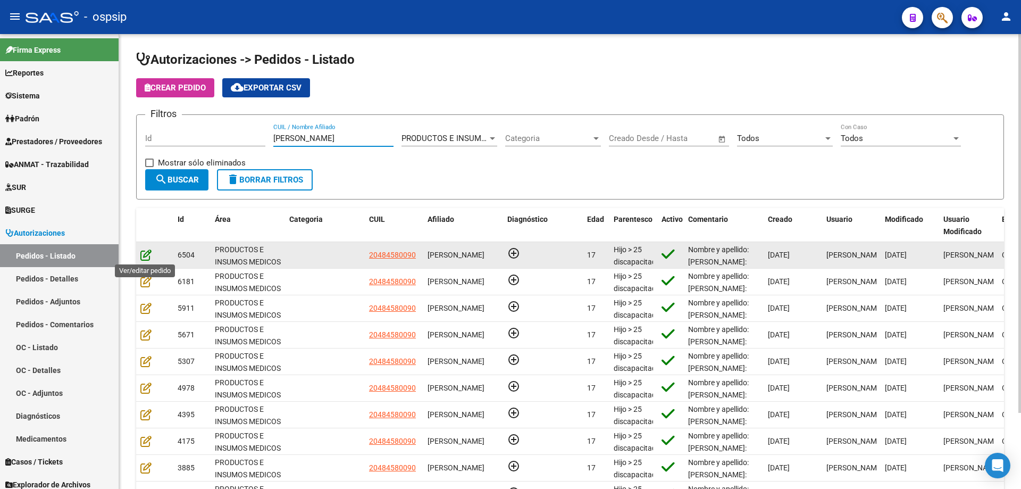
type input "[PERSON_NAME]"
click at [146, 253] on icon at bounding box center [145, 255] width 11 height 12
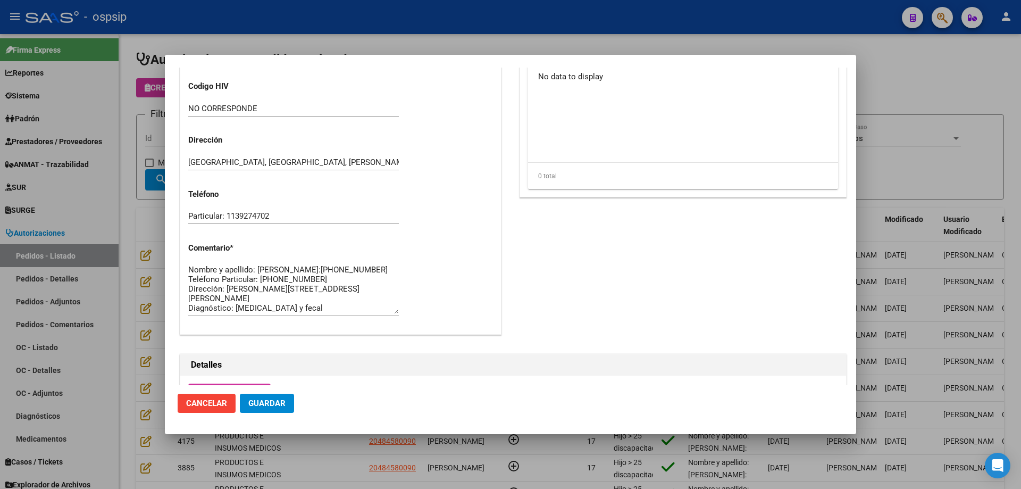
scroll to position [479, 0]
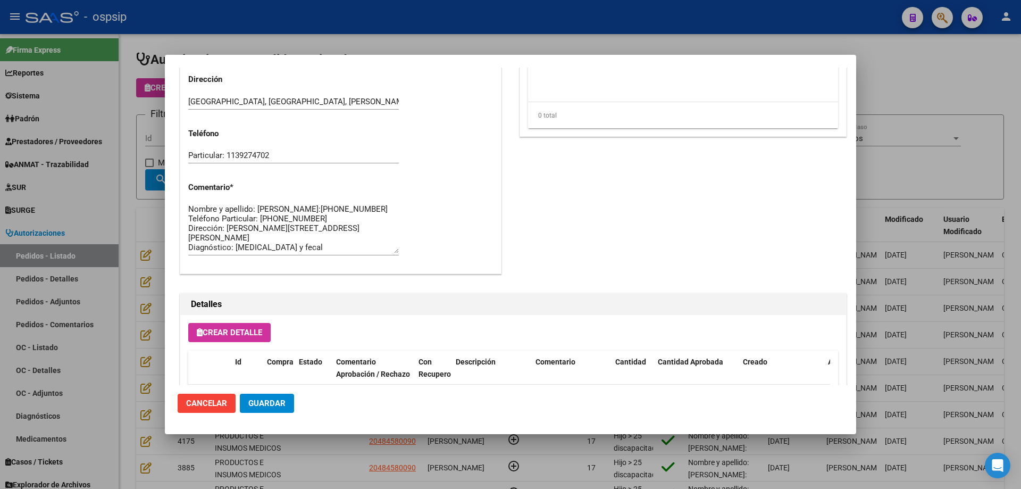
click at [221, 219] on textarea "Nombre y apellido: [PERSON_NAME]:[PHONE_NUMBER] Teléfono Particular: [PHONE_NUM…" at bounding box center [293, 228] width 211 height 50
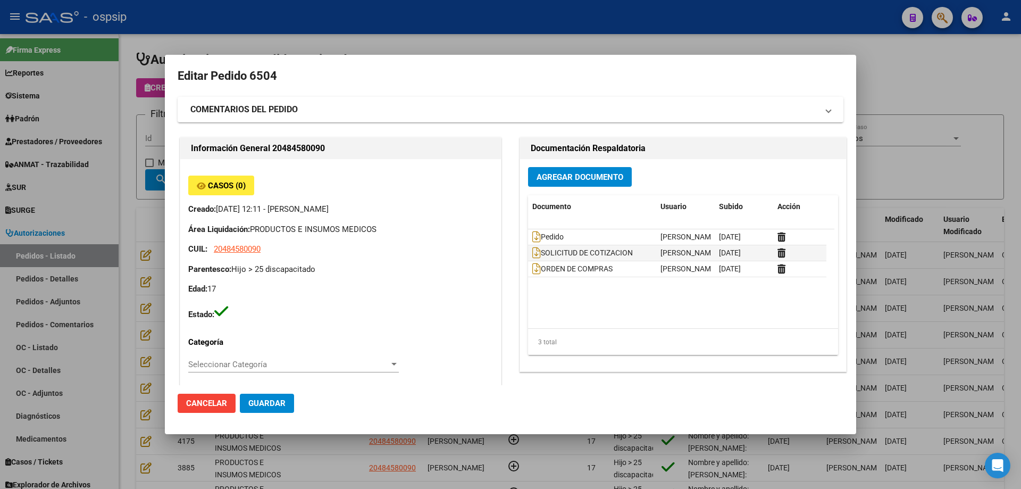
scroll to position [0, 0]
click at [246, 247] on span "20484580090" at bounding box center [237, 250] width 47 height 10
type textarea "20484580090"
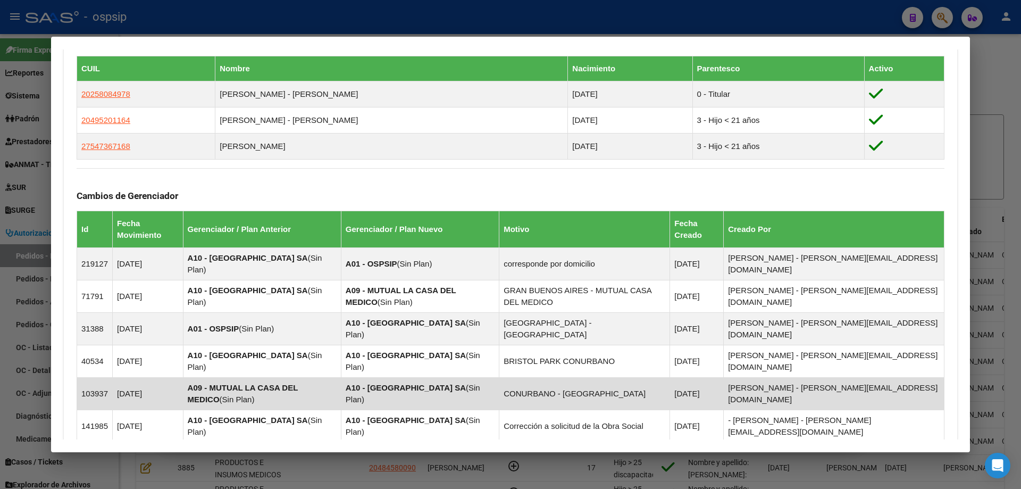
scroll to position [742, 0]
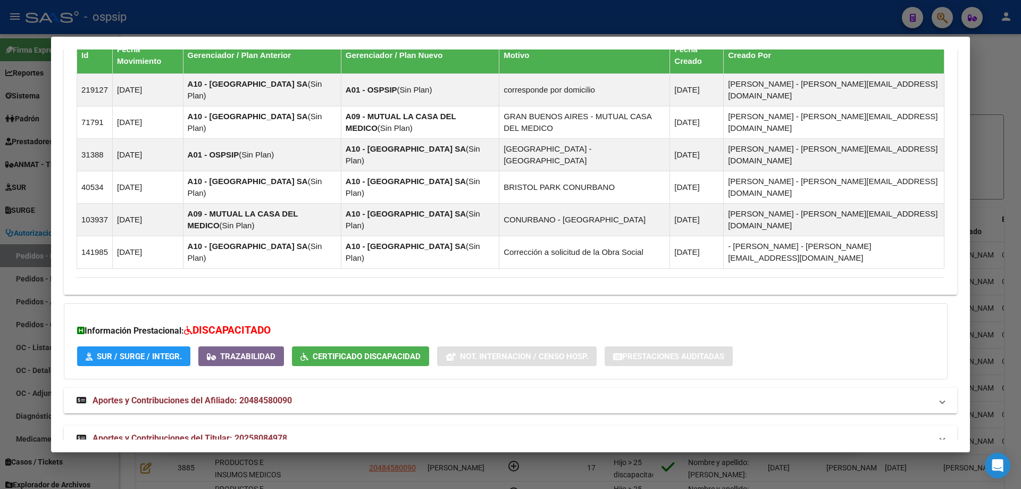
click at [164, 433] on span "Aportes y Contribuciones del Titular: 20258084978" at bounding box center [190, 438] width 195 height 10
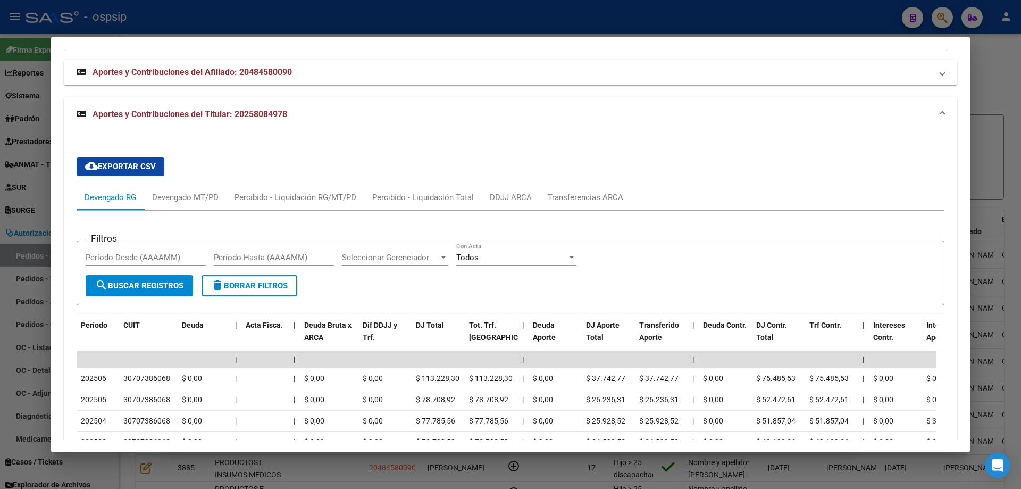
scroll to position [1124, 0]
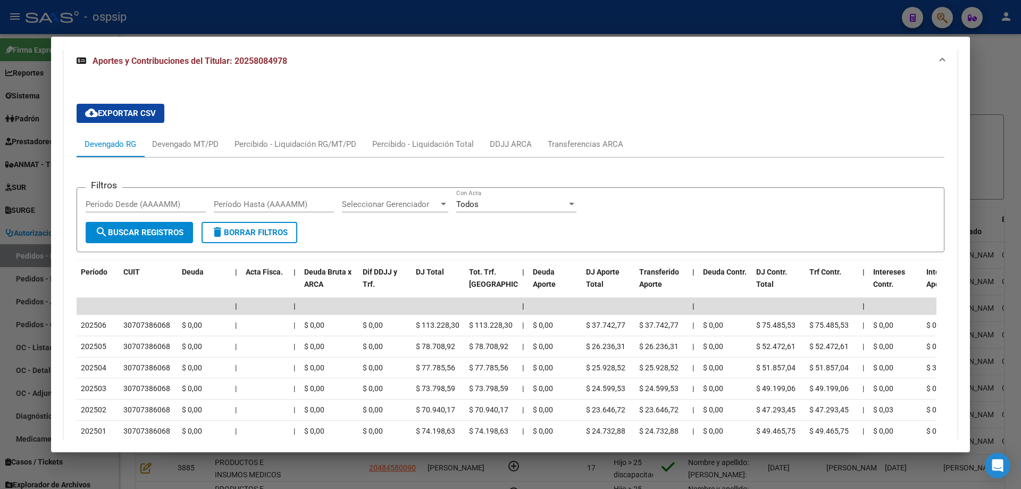
click at [7, 223] on div at bounding box center [510, 244] width 1021 height 489
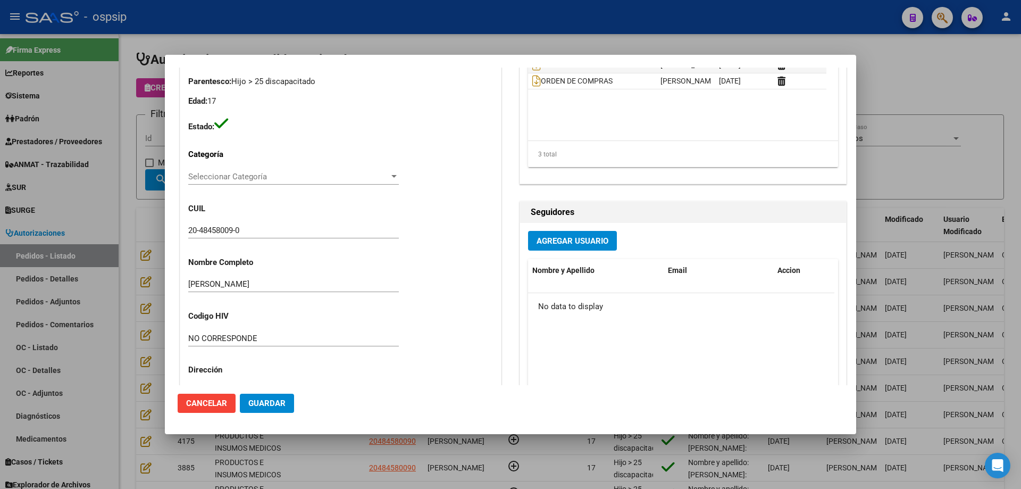
scroll to position [213, 0]
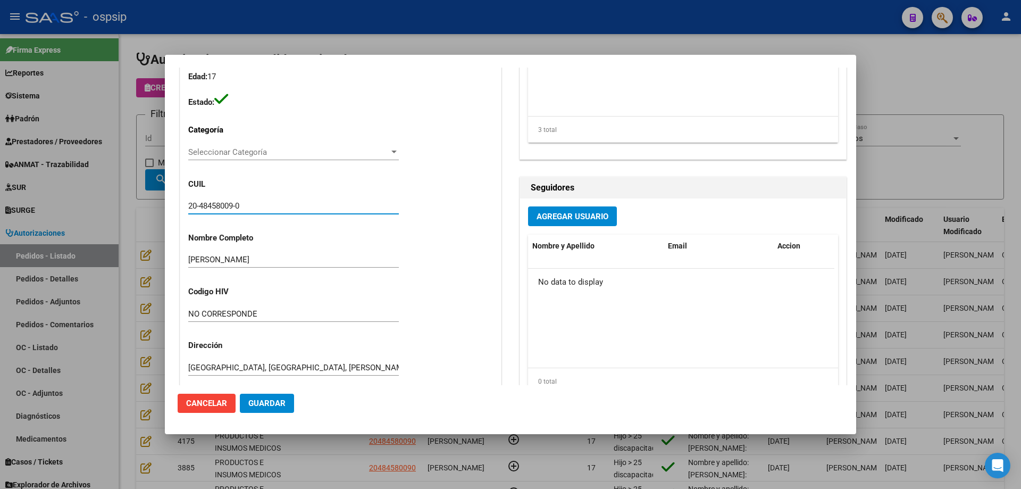
drag, startPoint x: 256, startPoint y: 203, endPoint x: 149, endPoint y: 205, distance: 106.9
click at [149, 205] on div "Editar Pedido 6504 COMENTARIOS DEL PEDIDO Escriba su comentario aquí. Enviar co…" at bounding box center [510, 244] width 1021 height 489
click at [144, 221] on div at bounding box center [510, 244] width 1021 height 489
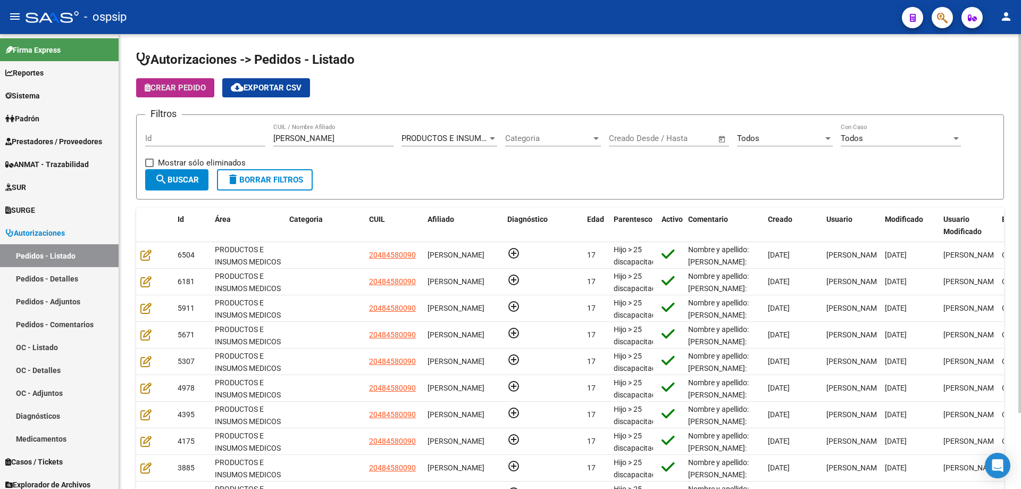
click at [206, 87] on span "Crear Pedido" at bounding box center [175, 88] width 61 height 10
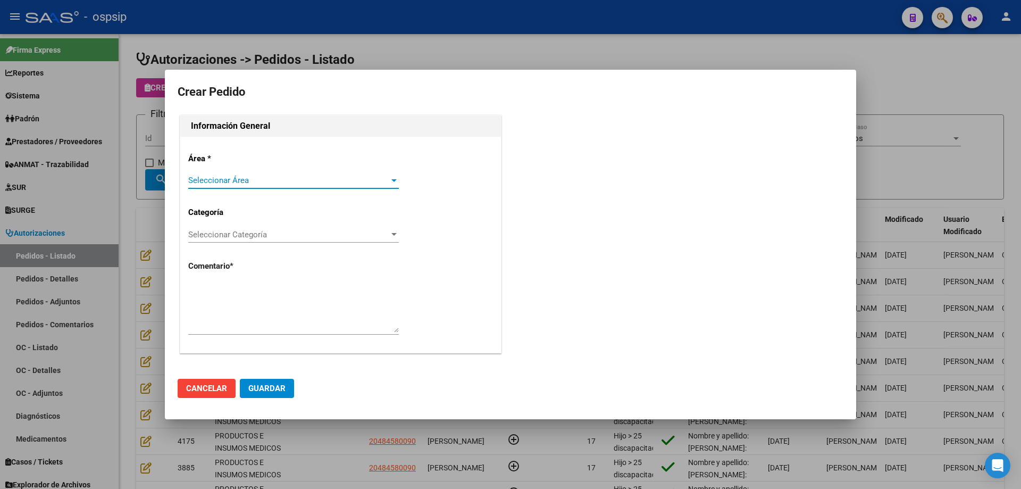
click at [264, 177] on span "Seleccionar Área" at bounding box center [288, 181] width 201 height 10
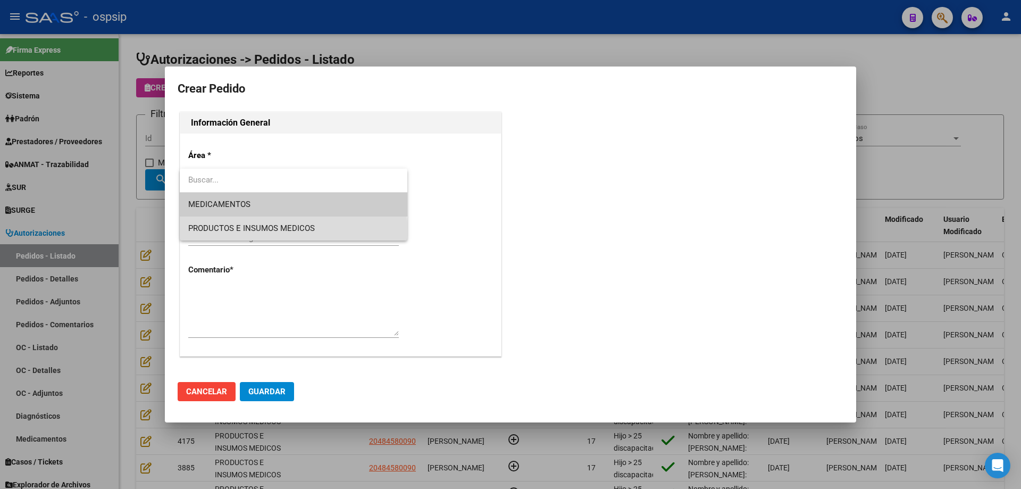
click at [248, 234] on span "PRODUCTOS E INSUMOS MEDICOS" at bounding box center [293, 228] width 211 height 24
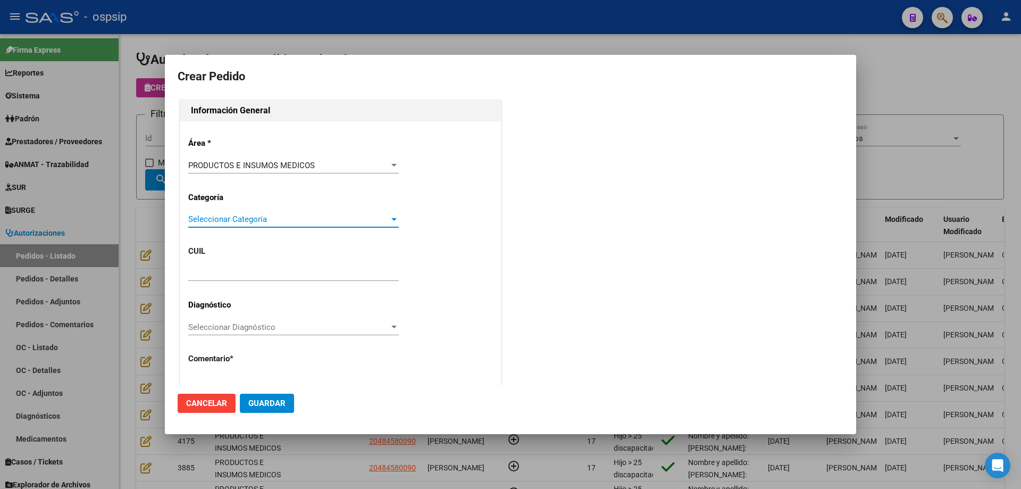
click at [247, 219] on span "Seleccionar Categoría" at bounding box center [288, 219] width 201 height 10
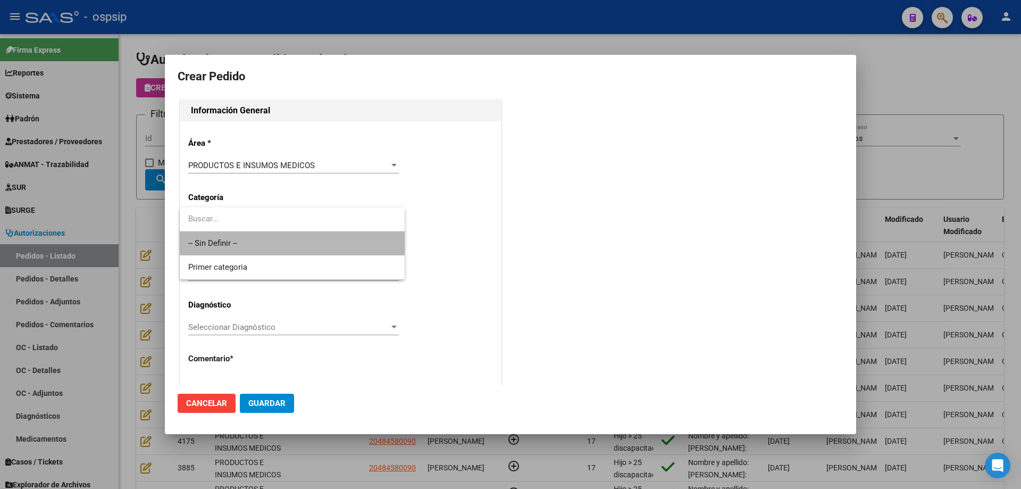
click at [237, 241] on span "-- Sin Definir --" at bounding box center [292, 243] width 208 height 24
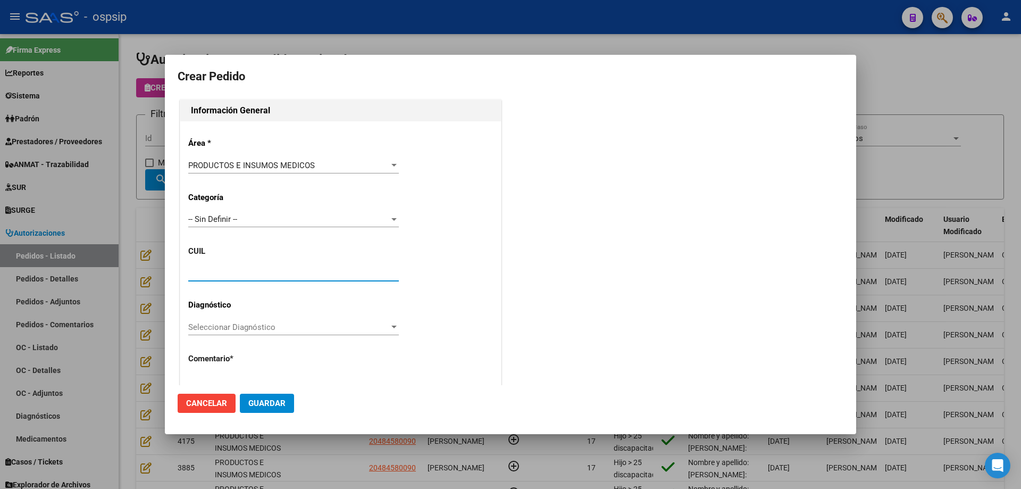
drag, startPoint x: 224, startPoint y: 279, endPoint x: 212, endPoint y: 269, distance: 16.6
paste input "20-48458009-0"
type input "20-48458009-0"
type input "[PERSON_NAME]"
type input "NO CORRESPONDE"
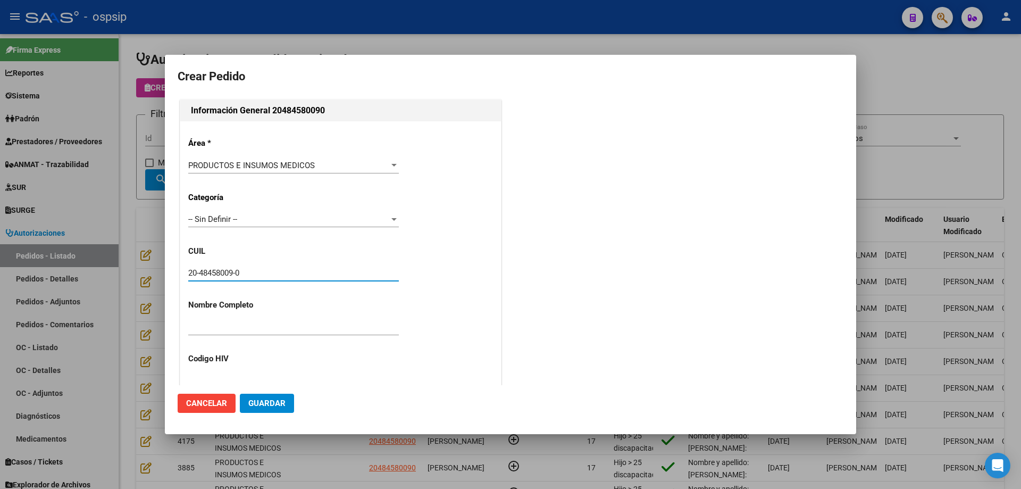
type input "[GEOGRAPHIC_DATA], [GEOGRAPHIC_DATA], [PERSON_NAME] 836"
type input "Particular: 1139274702"
type input "[GEOGRAPHIC_DATA], [GEOGRAPHIC_DATA], [PERSON_NAME] 836"
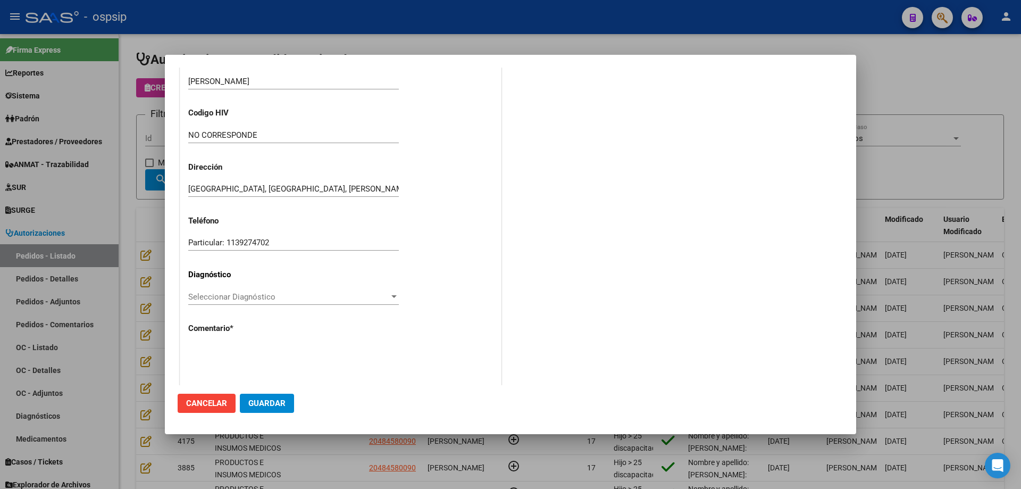
scroll to position [293, 0]
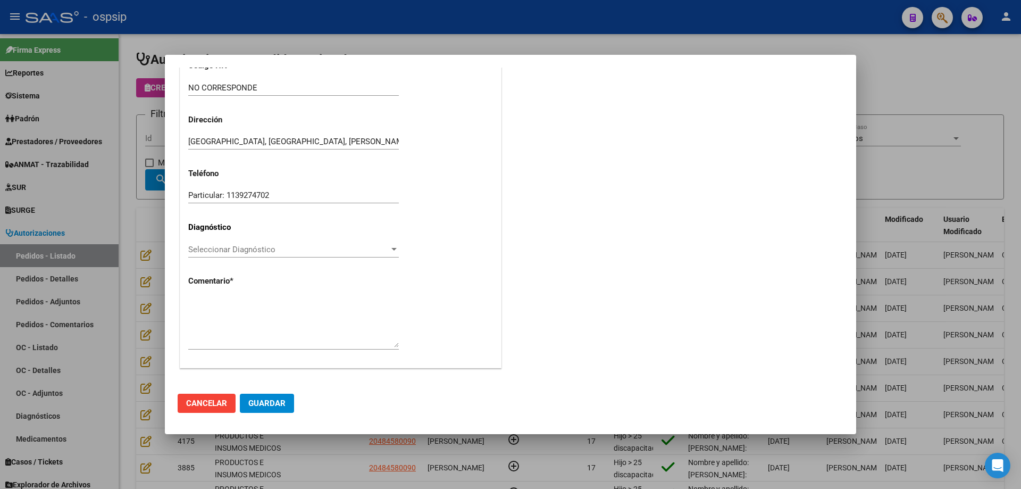
type input "20-48458009-0"
click at [236, 308] on textarea at bounding box center [293, 322] width 211 height 50
paste textarea "20-48458009-0"
type textarea "Nombre y apellido: [PERSON_NAME]:48458009"
click at [281, 408] on button "Guardar" at bounding box center [267, 403] width 54 height 19
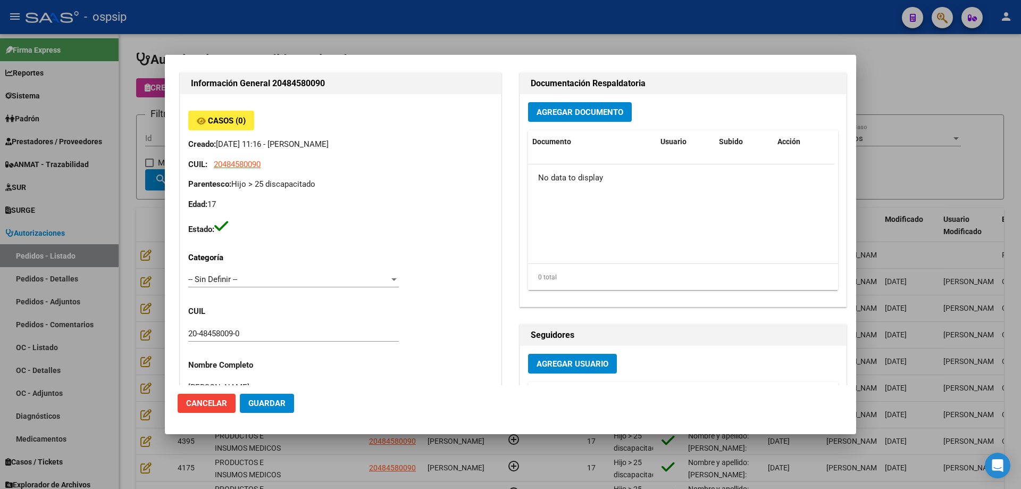
scroll to position [0, 0]
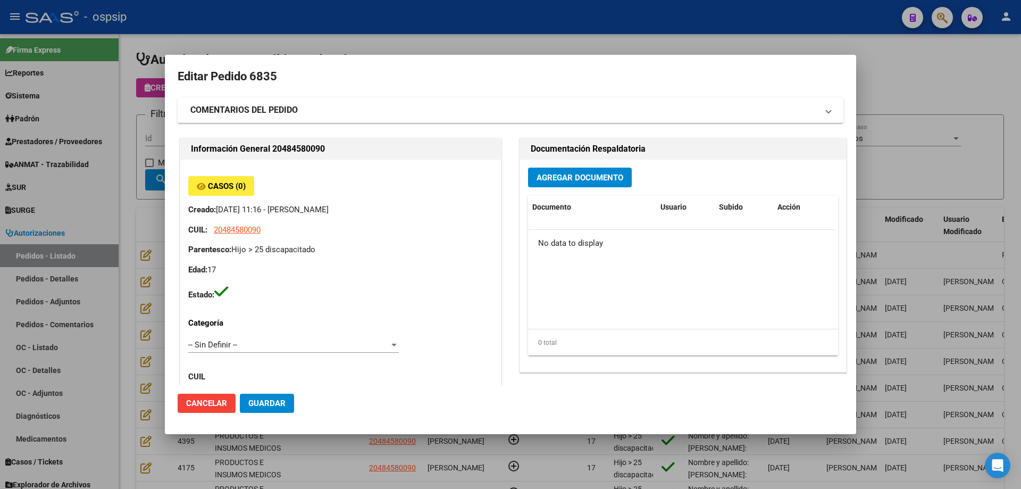
click at [575, 173] on span "Agregar Documento" at bounding box center [580, 178] width 87 height 10
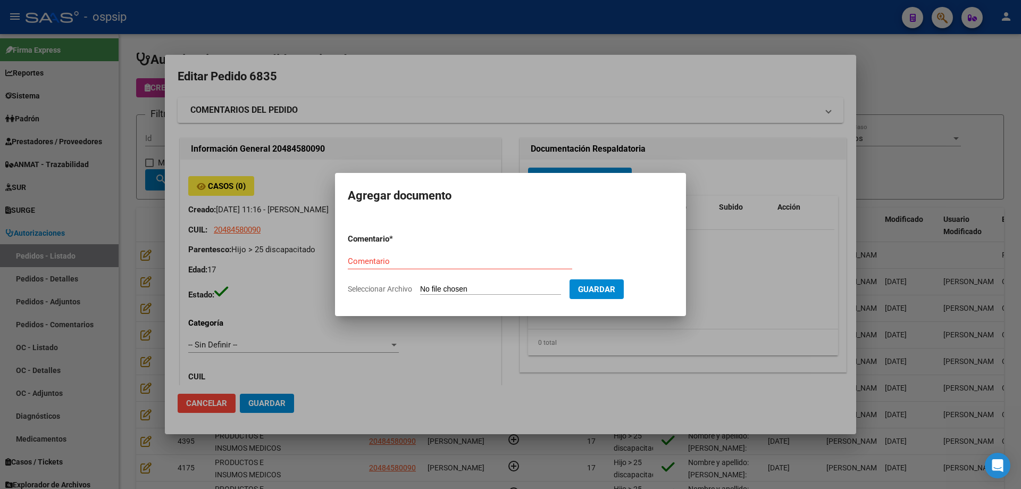
click at [511, 288] on input "Seleccionar Archivo" at bounding box center [490, 290] width 141 height 10
type input "C:\fakepath\pedido [PERSON_NAME].pdf"
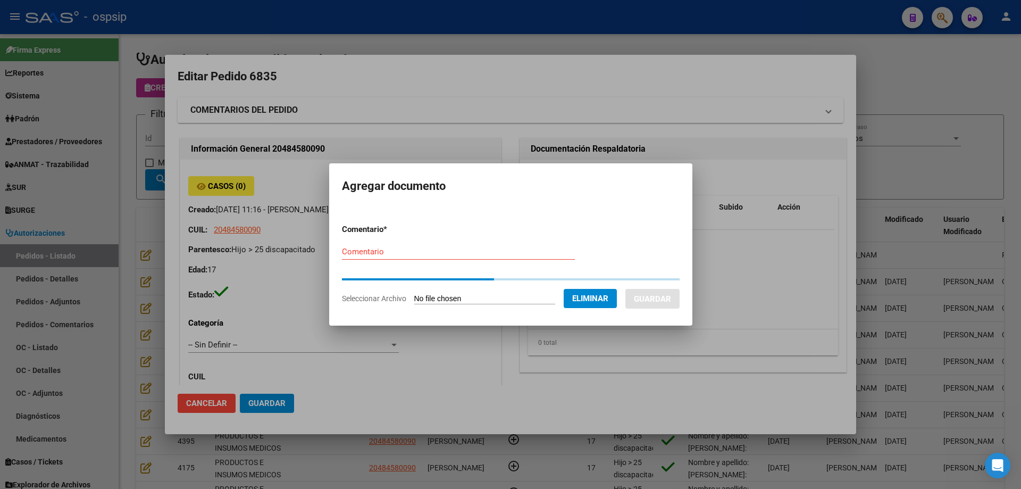
click at [391, 253] on div "Comentario" at bounding box center [458, 252] width 233 height 16
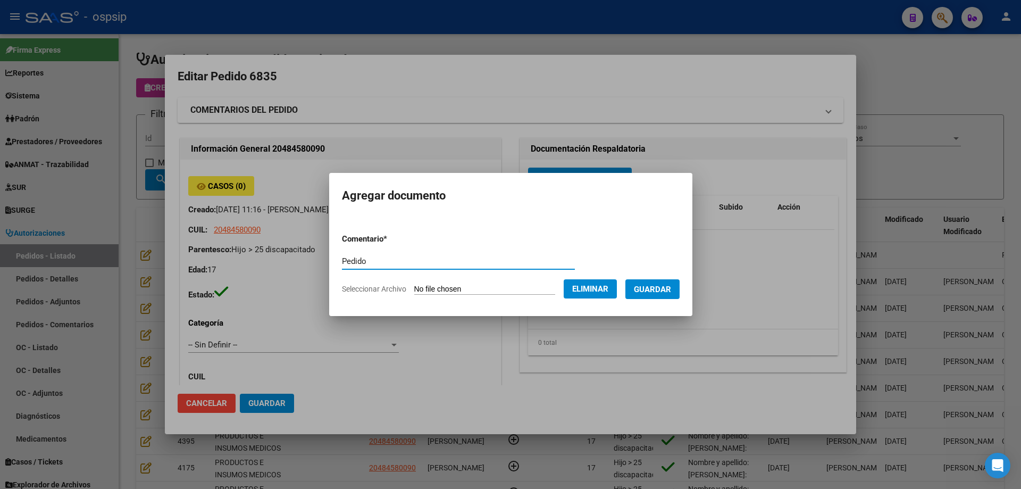
type input "Pedido"
click at [667, 285] on span "Guardar" at bounding box center [652, 290] width 37 height 10
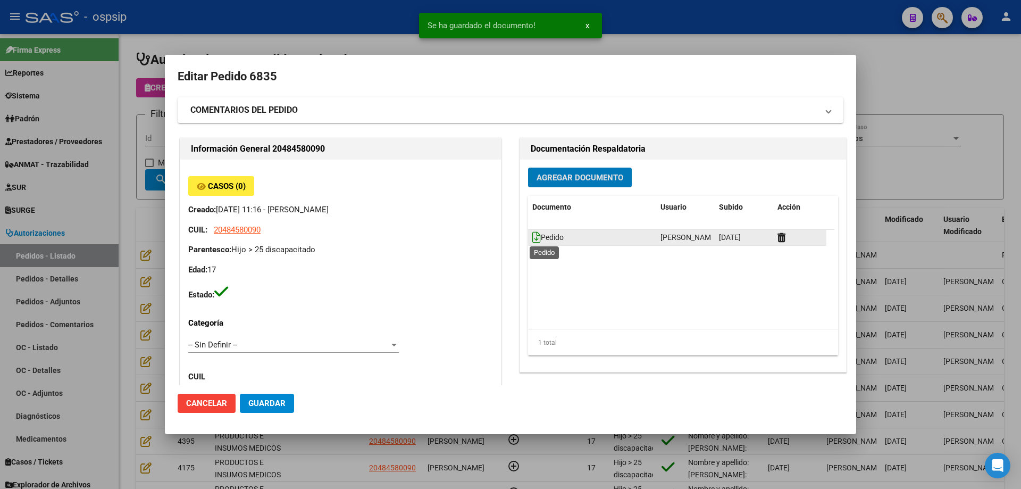
click at [533, 241] on icon at bounding box center [536, 237] width 9 height 12
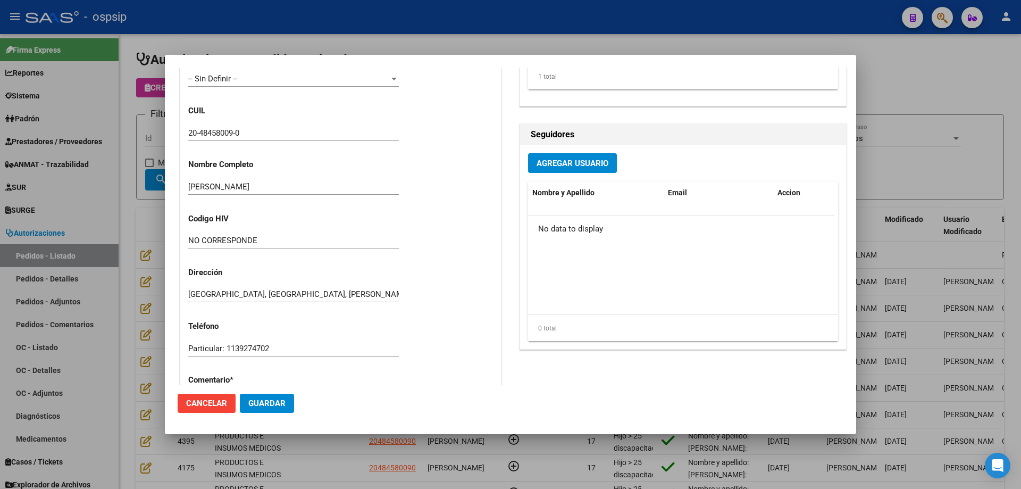
scroll to position [532, 0]
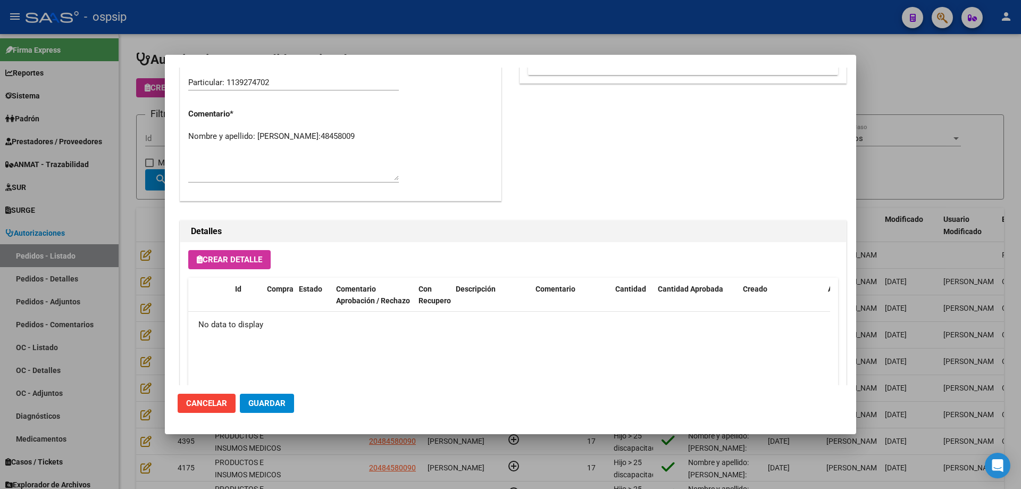
click at [116, 195] on div at bounding box center [510, 244] width 1021 height 489
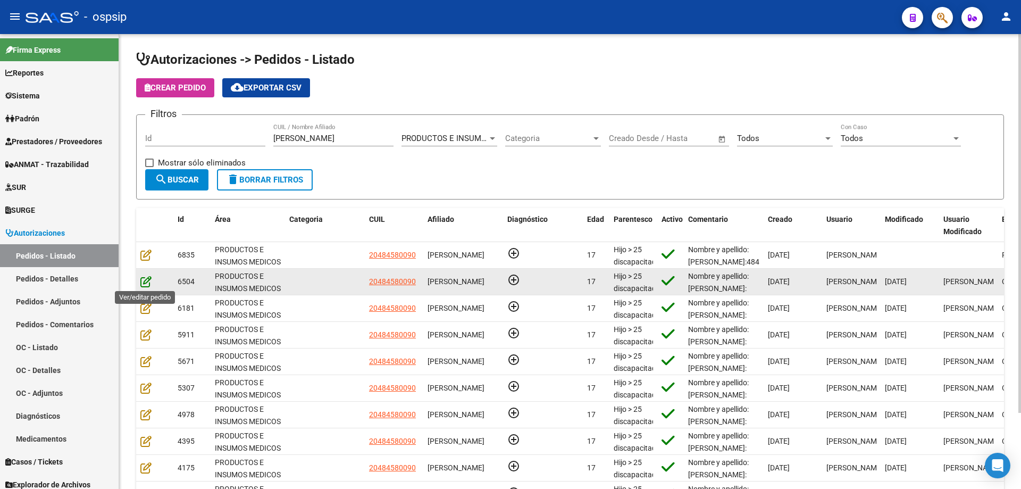
click at [146, 282] on icon at bounding box center [145, 281] width 11 height 12
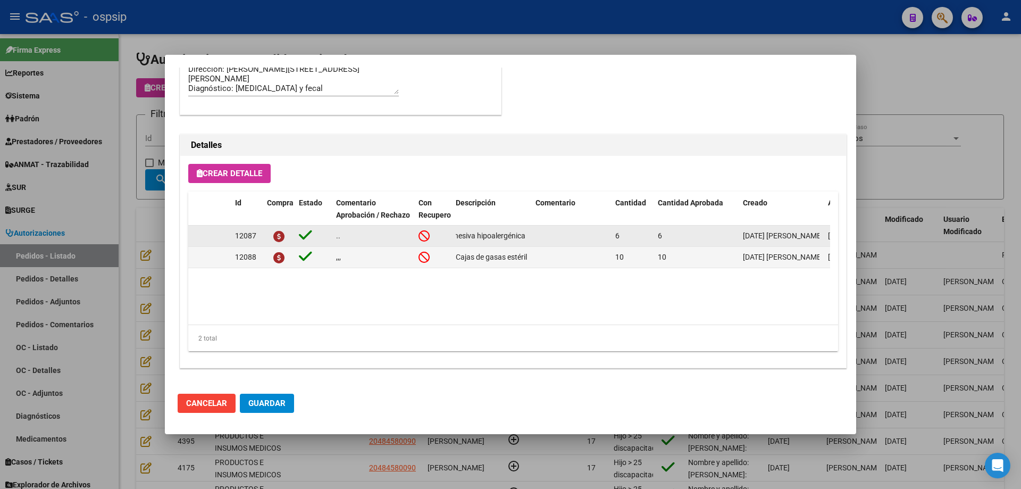
scroll to position [0, 123]
drag, startPoint x: 457, startPoint y: 234, endPoint x: 575, endPoint y: 234, distance: 118.6
click at [575, 234] on div "12087 .. Cinta Microfix adhesiva hipoalergénica x 6 c/u Tamaño 5x9 6 6 [DATE] […" at bounding box center [585, 235] width 795 height 21
copy div "Cinta Microfix adhesiva hipoalergénica x 6 c/u Tamaño 5x9"
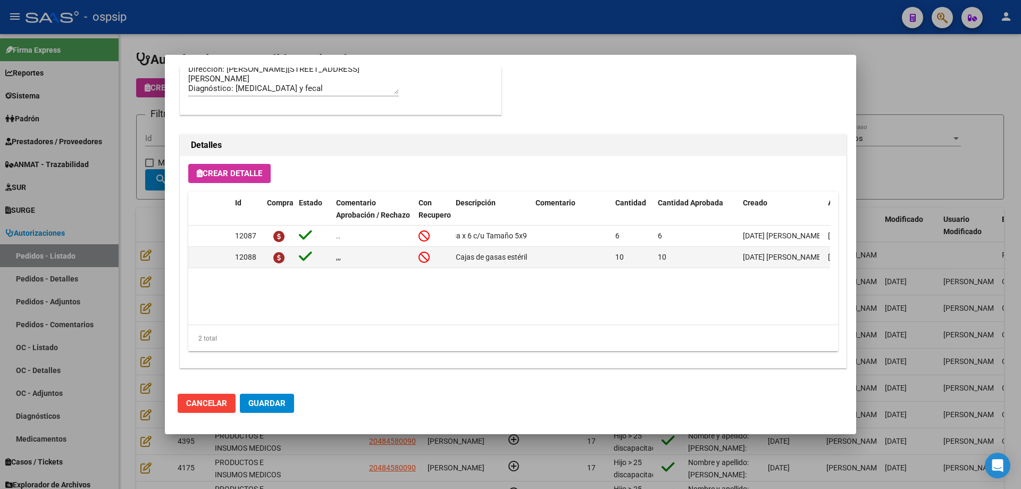
click at [140, 265] on div at bounding box center [510, 244] width 1021 height 489
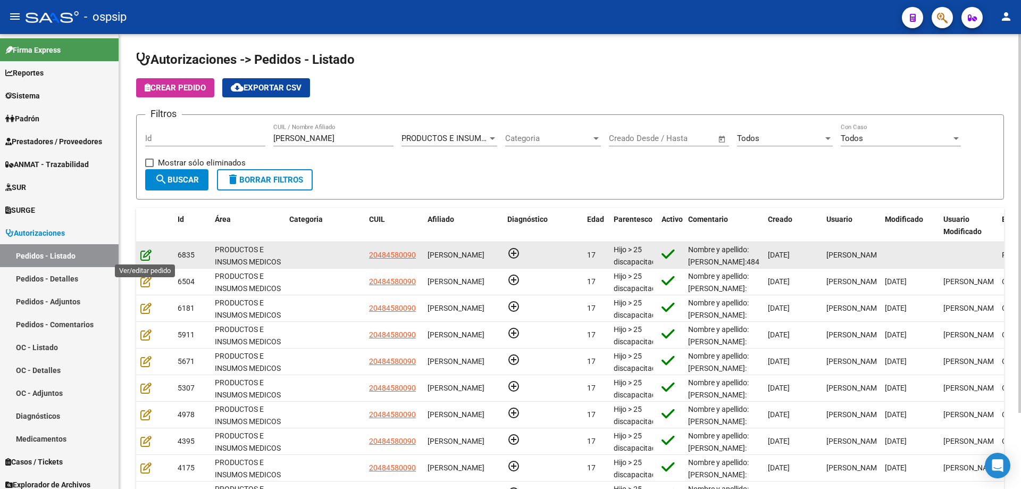
click at [149, 256] on icon at bounding box center [145, 255] width 11 height 12
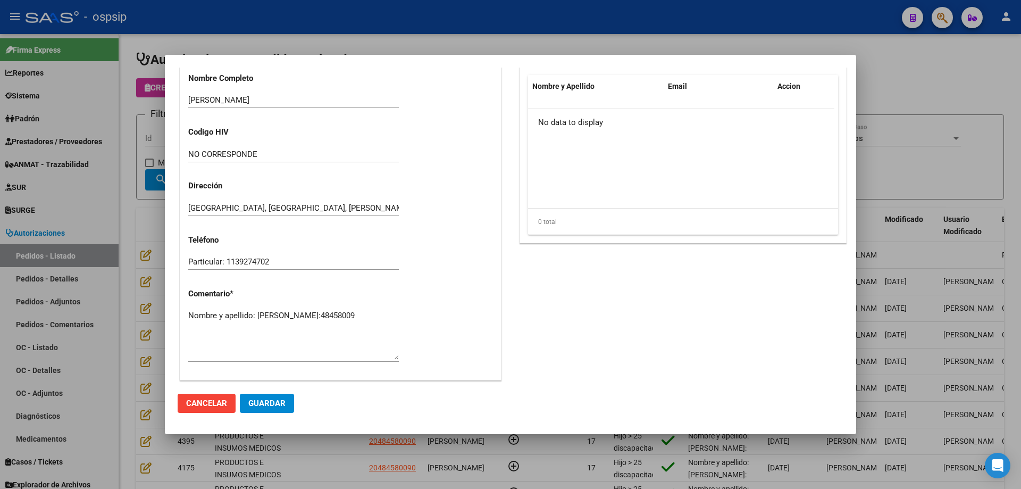
scroll to position [638, 0]
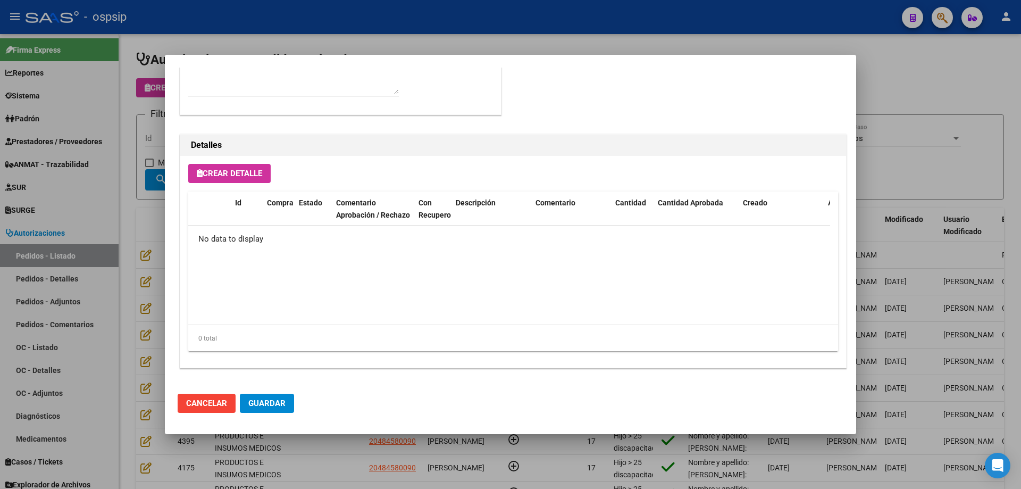
click at [243, 172] on span "Crear Detalle" at bounding box center [229, 174] width 65 height 10
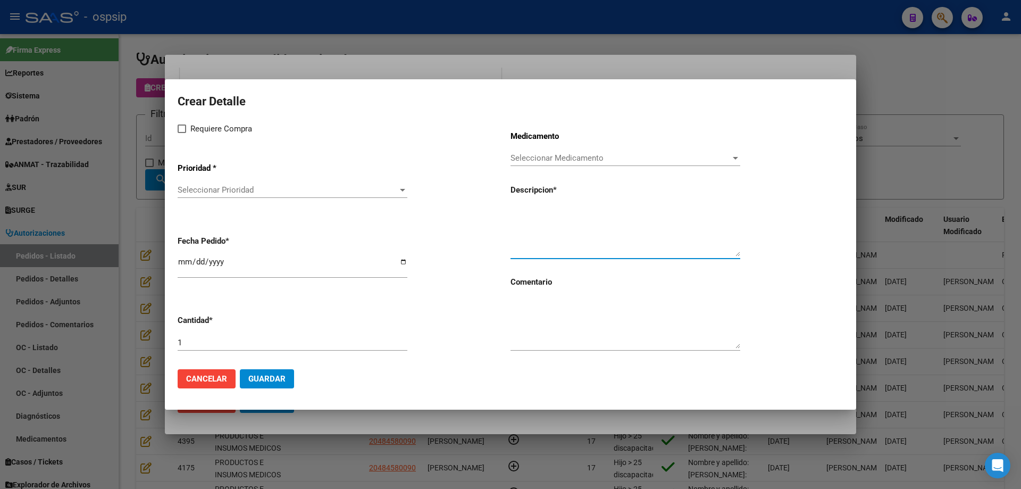
paste textarea "Cinta Microfix adhesiva hipoalergénica x 6 c/u Tamaño 5x9"
type textarea "Cinta Microfix adhesiva hipoalergénica x 6 c/u Tamaño 5x9"
click at [563, 160] on span "Seleccionar Medicamento" at bounding box center [621, 158] width 220 height 10
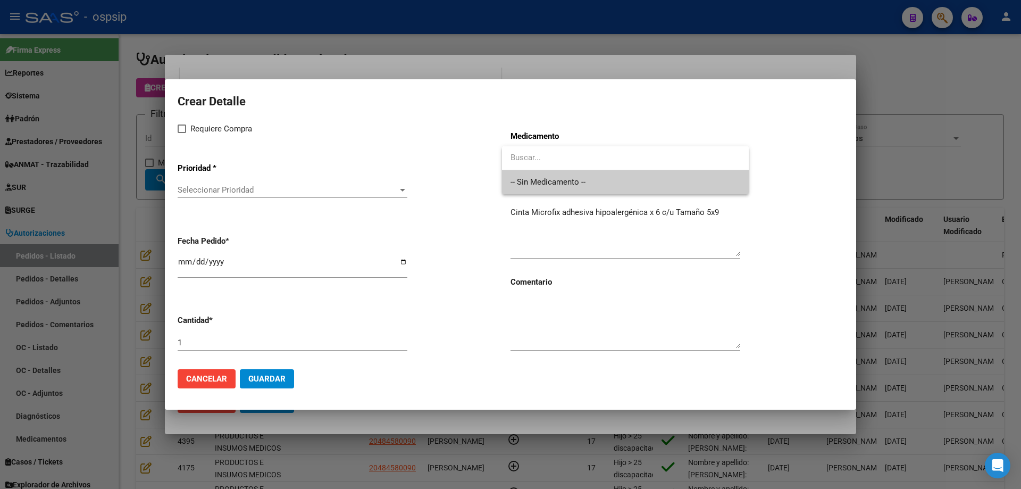
click at [551, 188] on span "-- Sin Medicamento --" at bounding box center [626, 182] width 230 height 24
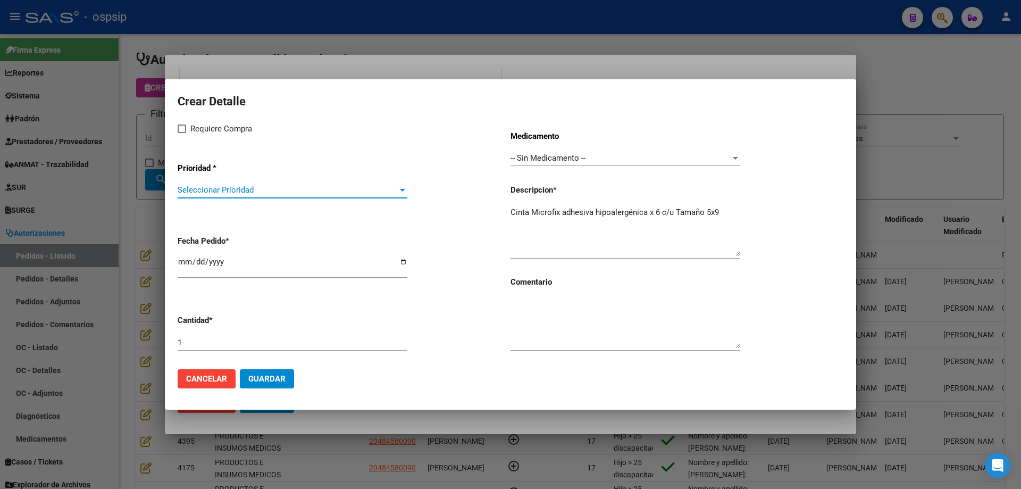
click at [347, 186] on span "Seleccionar Prioridad" at bounding box center [288, 190] width 220 height 10
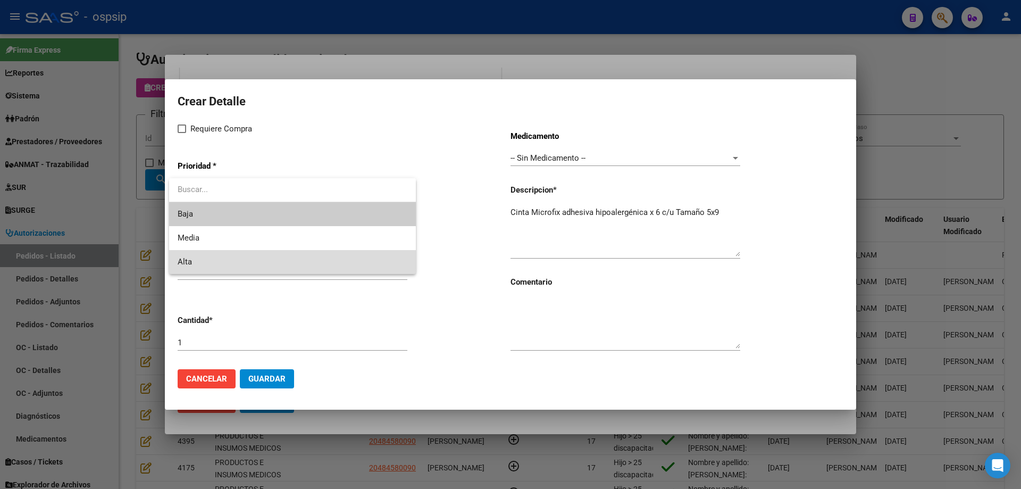
click at [292, 262] on span "Alta" at bounding box center [293, 262] width 230 height 24
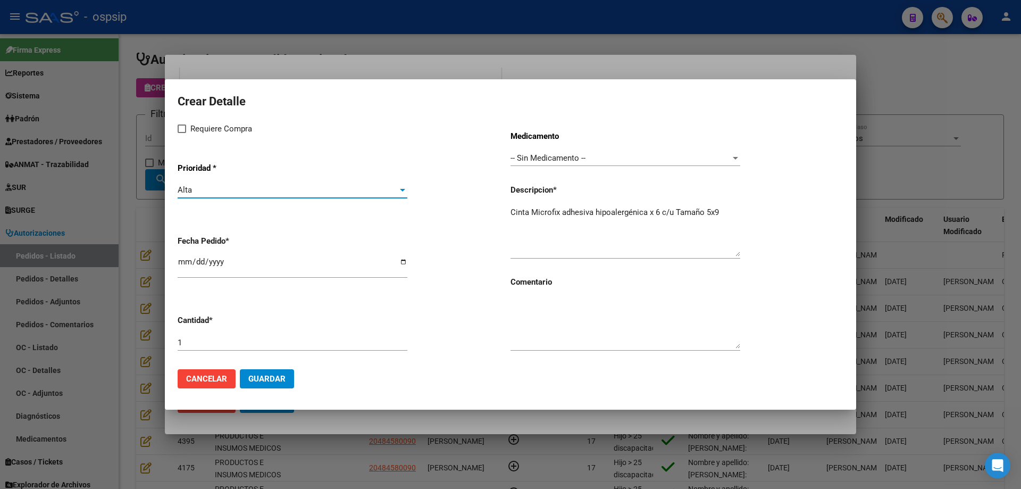
click at [180, 122] on label "Requiere Compra" at bounding box center [215, 128] width 74 height 13
click at [181, 133] on input "Requiere Compra" at bounding box center [181, 133] width 1 height 1
checkbox input "true"
click at [186, 261] on input "[DATE]" at bounding box center [293, 265] width 230 height 17
type input "[DATE]"
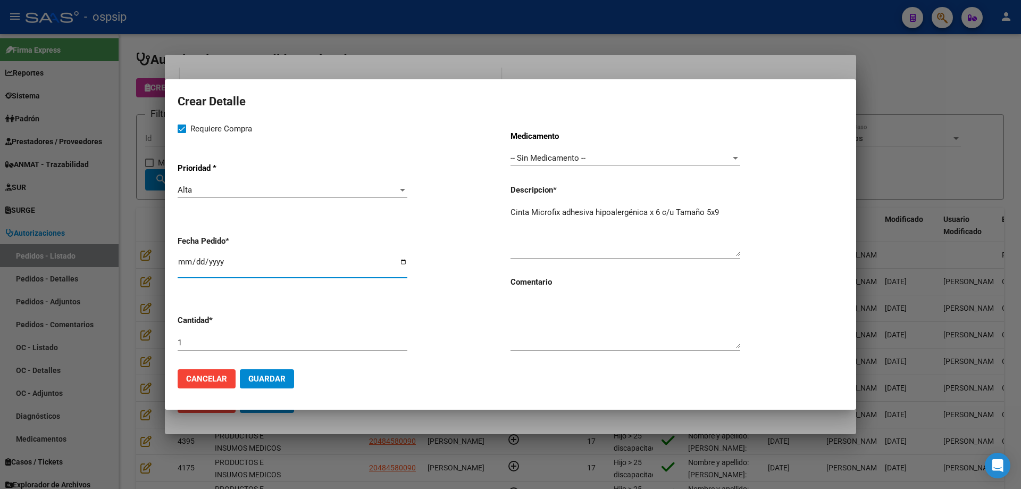
click at [284, 339] on input "1" at bounding box center [293, 343] width 230 height 10
type input "6"
click at [512, 206] on textarea "Cinta Microfix adhesiva hipoalergénica x 6 c/u Tamaño 5x9" at bounding box center [626, 231] width 230 height 50
click at [551, 220] on textarea "Cajas de Cinta Microfix adhesiva hipoalergénica x 6 c/u Tamaño 5x9" at bounding box center [626, 231] width 230 height 50
type textarea "Cajas de Cinta Microfix adhesiva hipoalergénica x 6 c/u Tamaño 5x9"
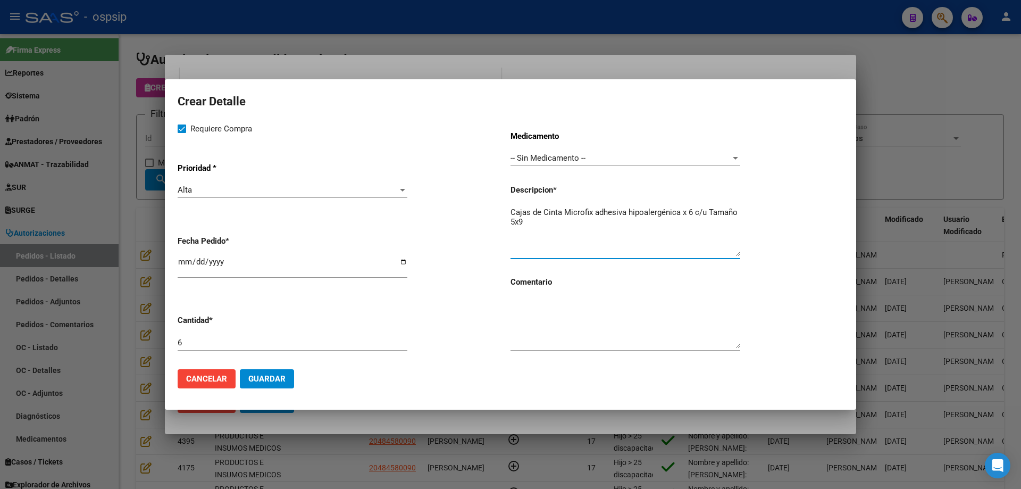
click at [284, 380] on span "Guardar" at bounding box center [266, 379] width 37 height 10
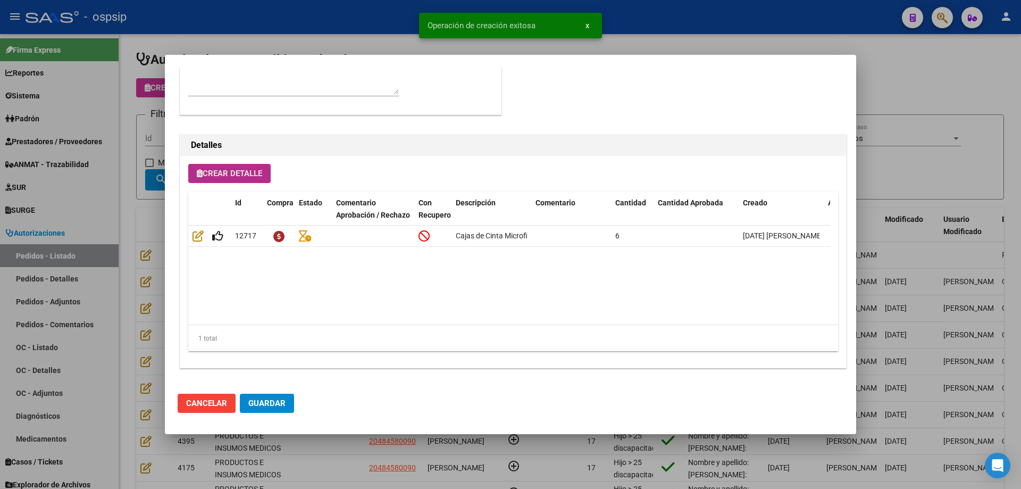
scroll to position [531, 0]
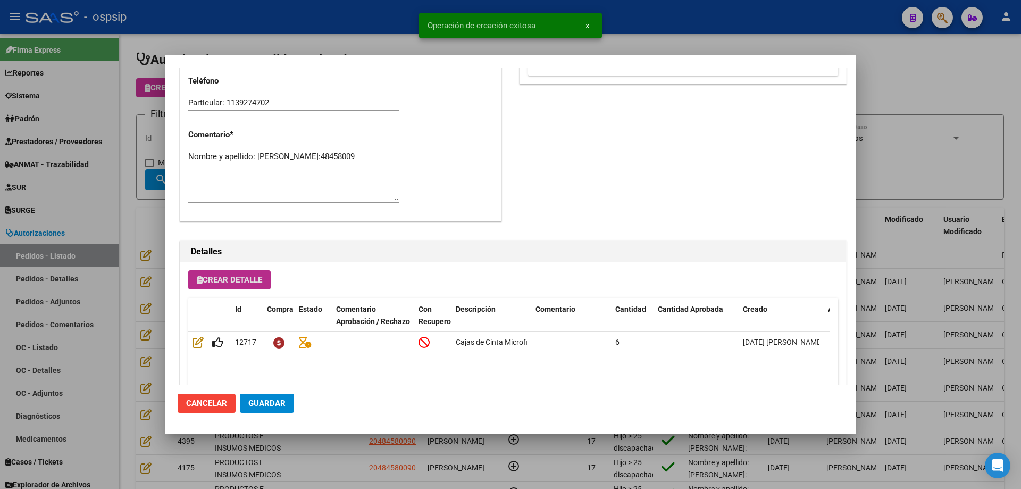
click at [152, 189] on div at bounding box center [510, 244] width 1021 height 489
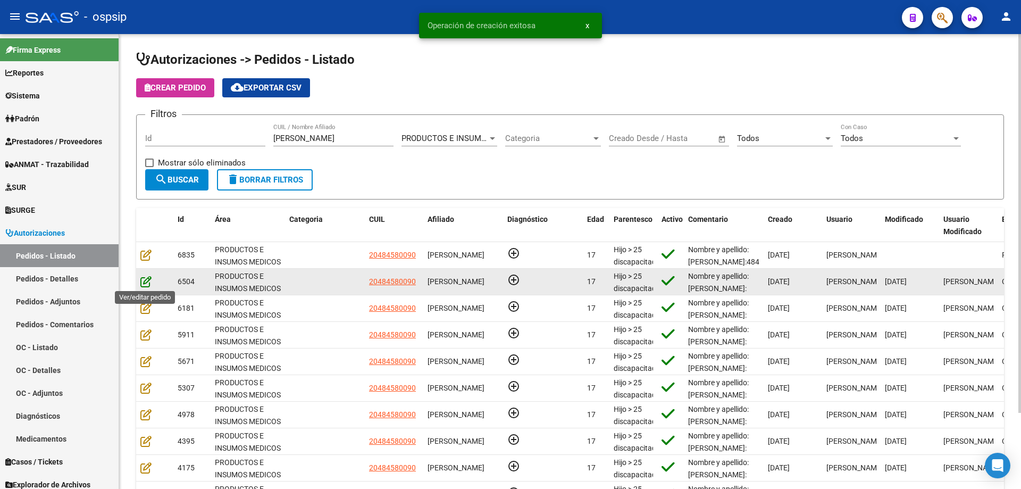
click at [147, 279] on icon at bounding box center [145, 281] width 11 height 12
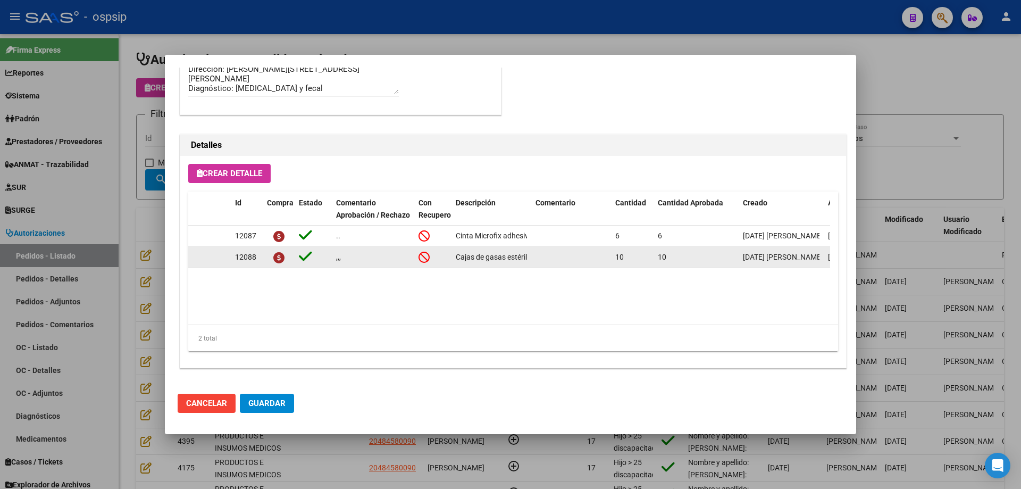
scroll to position [0, 31]
drag, startPoint x: 456, startPoint y: 257, endPoint x: 587, endPoint y: 252, distance: 131.5
click at [587, 252] on div "12088 ,,, Cajas de gasas estériles 10x10 10 10 [DATE] [PERSON_NAME] [DATE] [PER…" at bounding box center [585, 257] width 795 height 21
copy div "Cajas de gasas estériles 10x10"
click at [145, 233] on div at bounding box center [510, 244] width 1021 height 489
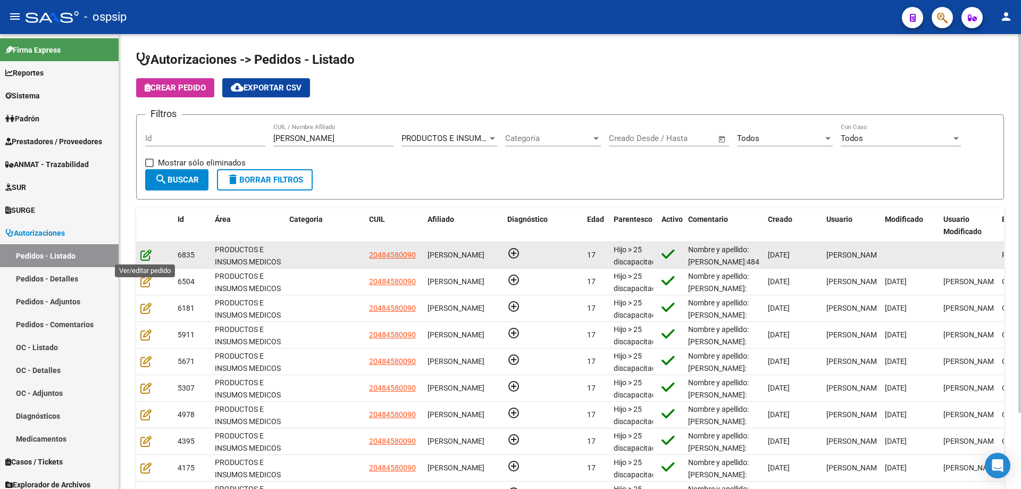
click at [147, 257] on icon at bounding box center [145, 255] width 11 height 12
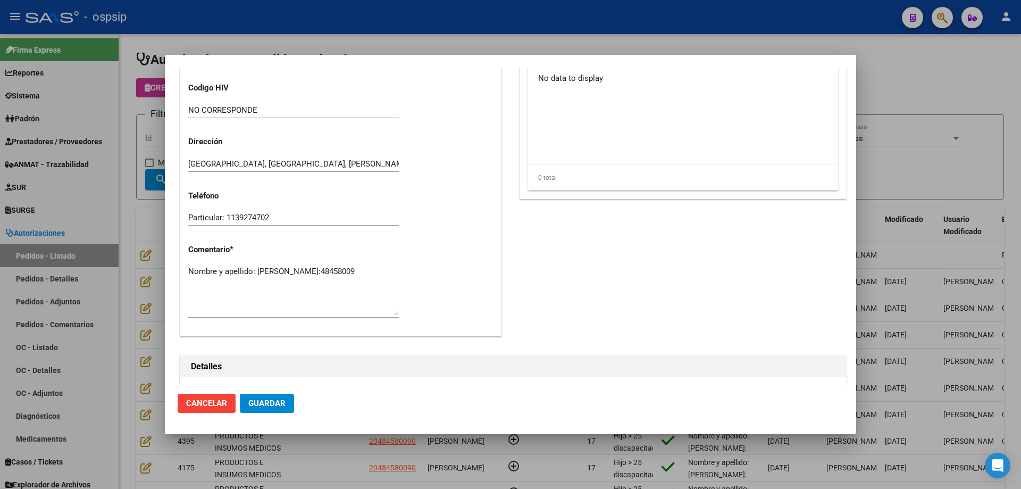
scroll to position [585, 0]
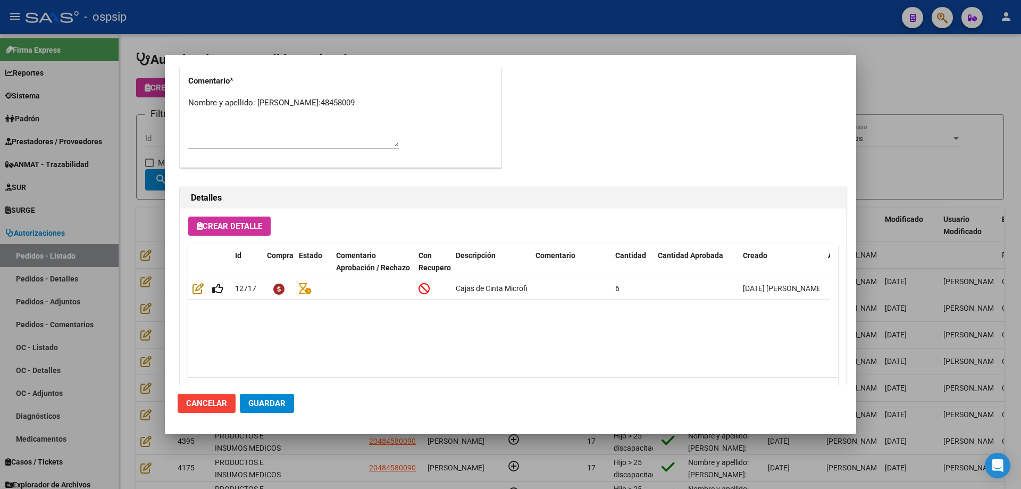
click at [270, 232] on button "Crear Detalle" at bounding box center [229, 225] width 82 height 19
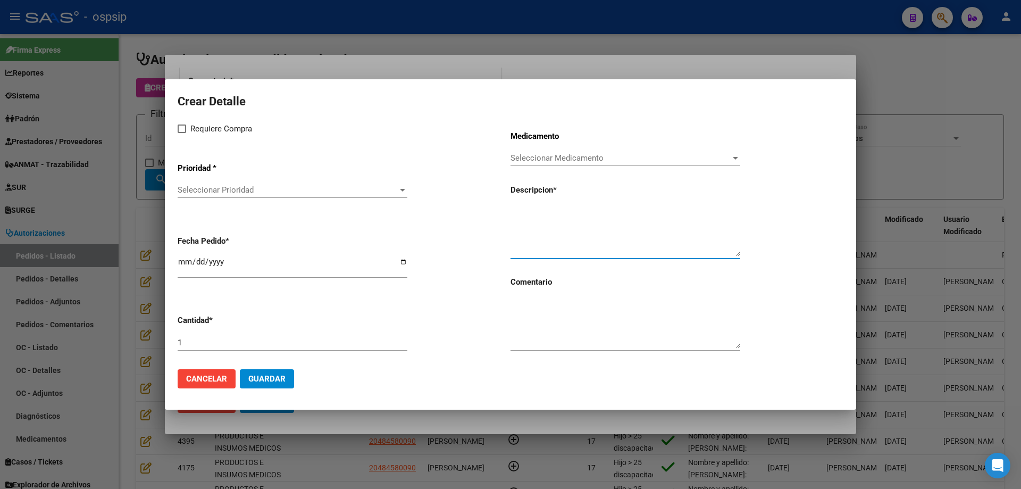
paste textarea "Cajas de gasas estériles 10x10"
type textarea "Cajas de gasas estériles 10x10"
click at [566, 158] on span "Seleccionar Medicamento" at bounding box center [621, 158] width 220 height 10
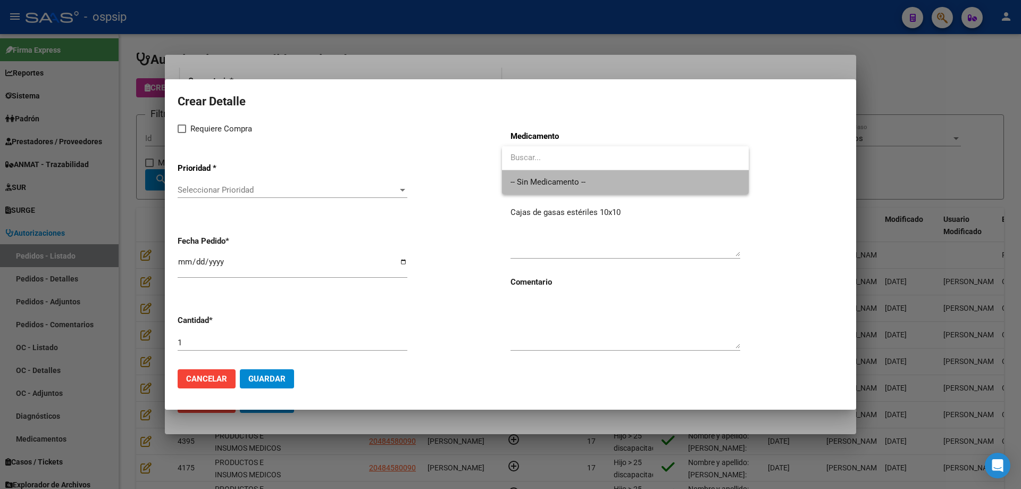
click at [556, 177] on span "-- Sin Medicamento --" at bounding box center [626, 182] width 230 height 24
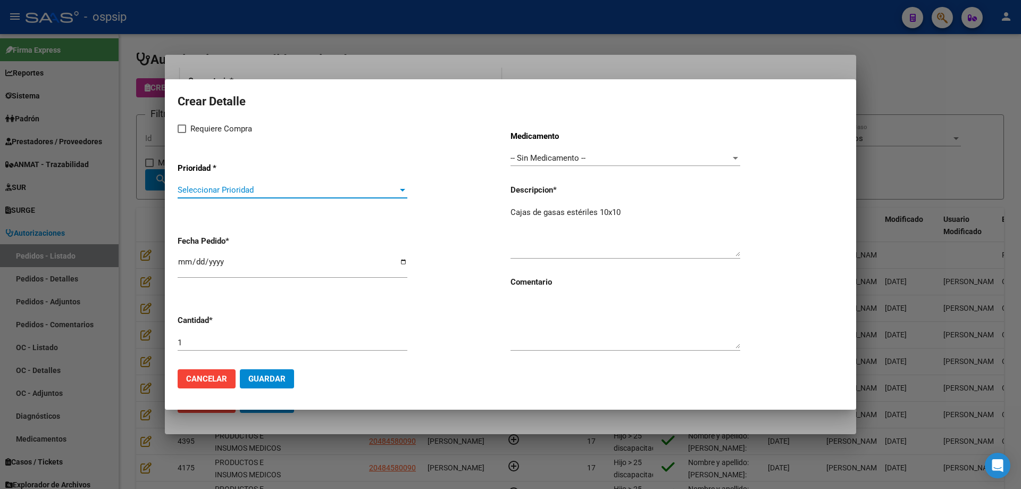
click at [235, 194] on span "Seleccionar Prioridad" at bounding box center [288, 190] width 220 height 10
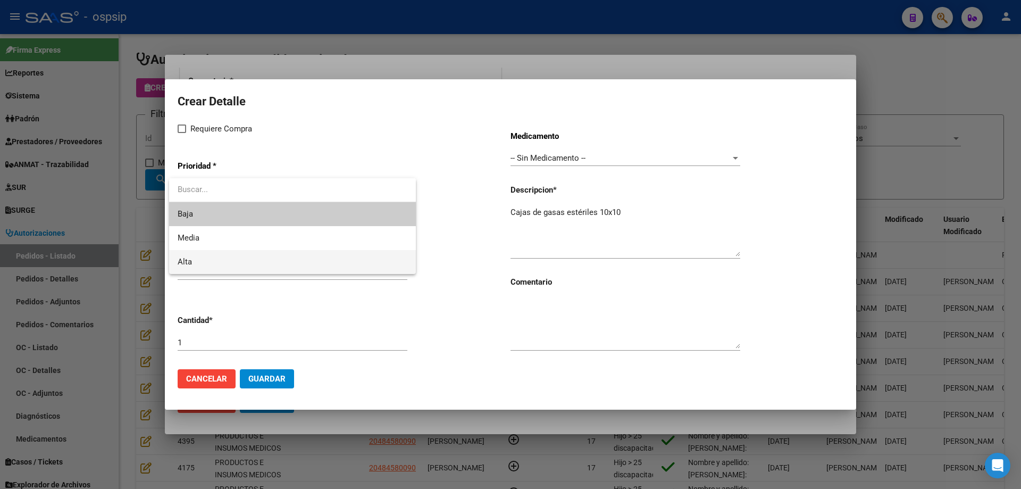
click at [227, 252] on span "Alta" at bounding box center [293, 262] width 230 height 24
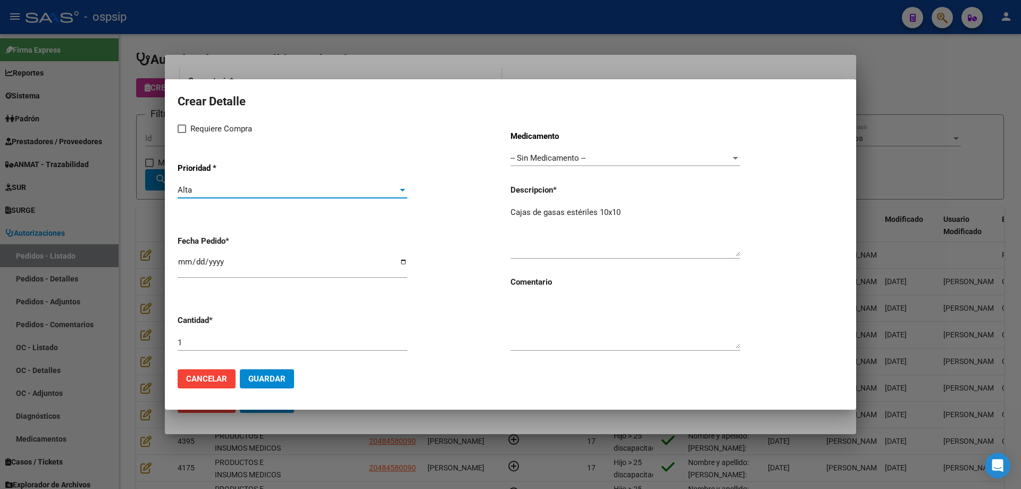
click at [180, 132] on span at bounding box center [182, 128] width 9 height 9
click at [181, 133] on input "Requiere Compra" at bounding box center [181, 133] width 1 height 1
checkbox input "true"
click at [180, 263] on input "[DATE]" at bounding box center [293, 265] width 230 height 17
type input "[DATE]"
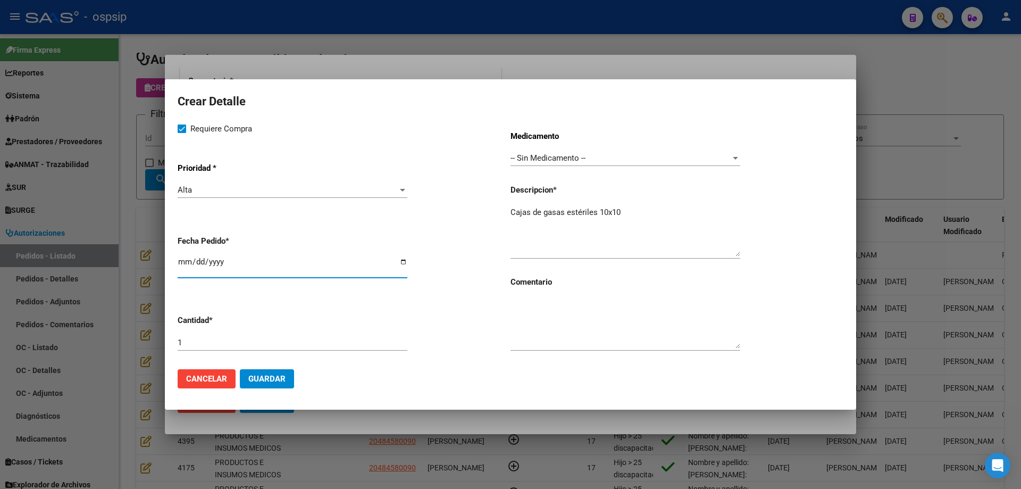
click at [647, 214] on textarea "Cajas de gasas estériles 10x10" at bounding box center [626, 231] width 230 height 50
click at [377, 344] on input "1" at bounding box center [293, 343] width 230 height 10
type input "10"
click at [257, 381] on span "Guardar" at bounding box center [266, 379] width 37 height 10
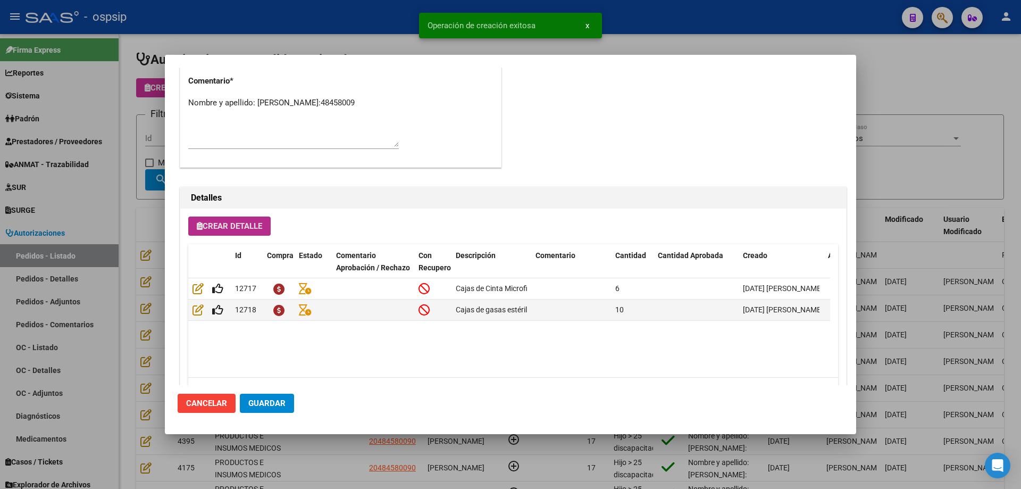
click at [264, 407] on span "Guardar" at bounding box center [266, 403] width 37 height 10
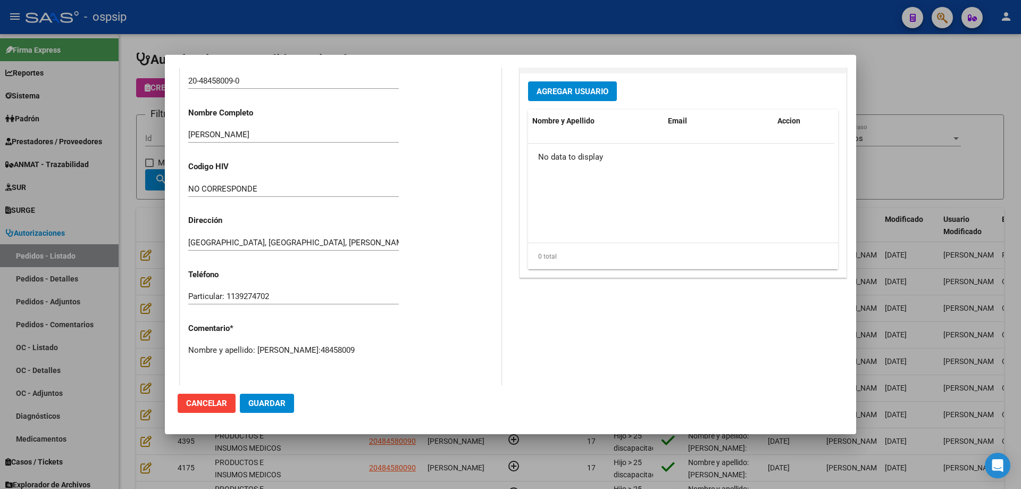
scroll to position [372, 0]
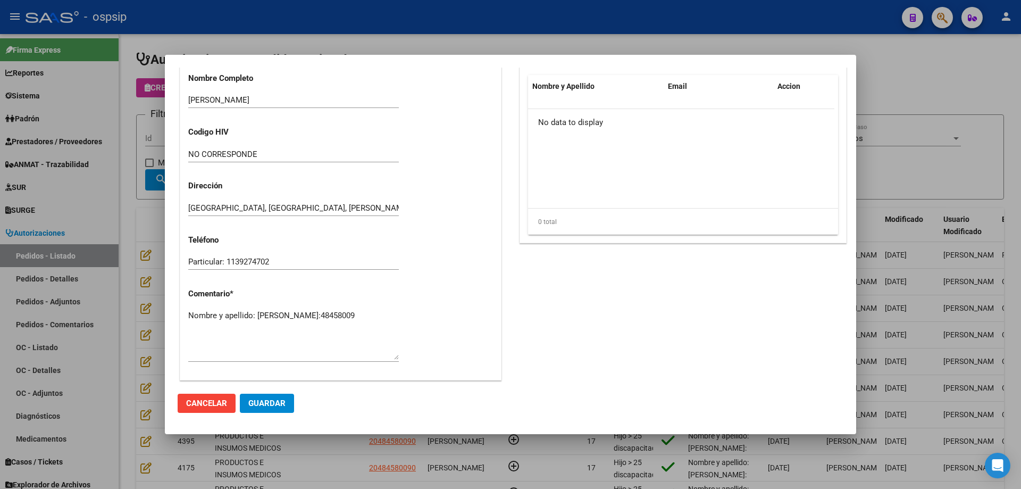
click at [149, 320] on div at bounding box center [510, 244] width 1021 height 489
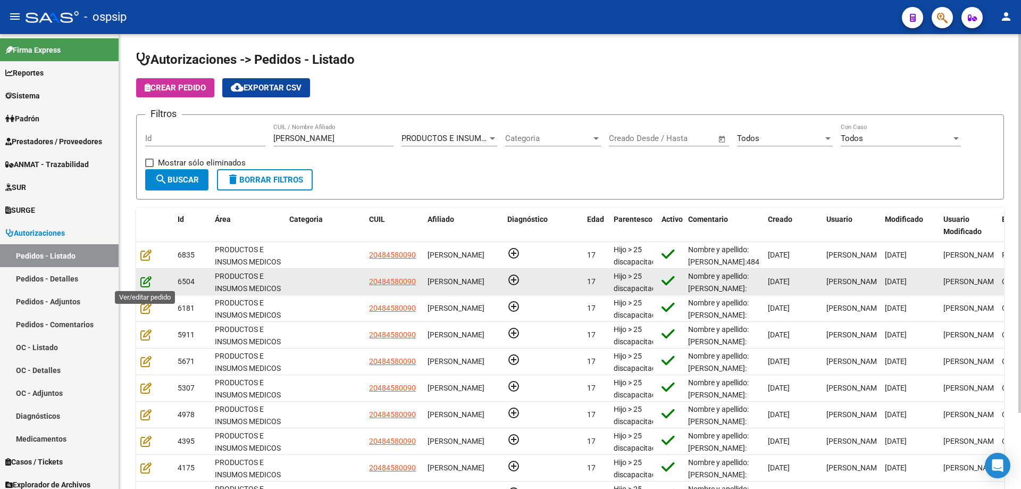
click at [149, 282] on icon at bounding box center [145, 281] width 11 height 12
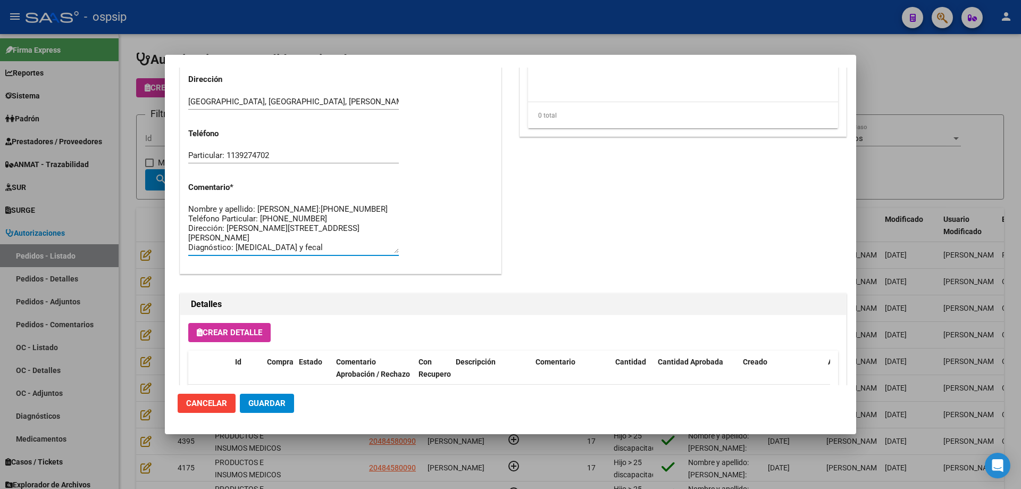
scroll to position [19, 0]
drag, startPoint x: 189, startPoint y: 226, endPoint x: 353, endPoint y: 262, distance: 168.2
click at [353, 262] on div "Nombre y apellido: [PERSON_NAME]:[PHONE_NUMBER] Teléfono Particular: [PHONE_NUM…" at bounding box center [293, 233] width 211 height 64
click at [145, 260] on div at bounding box center [510, 244] width 1021 height 489
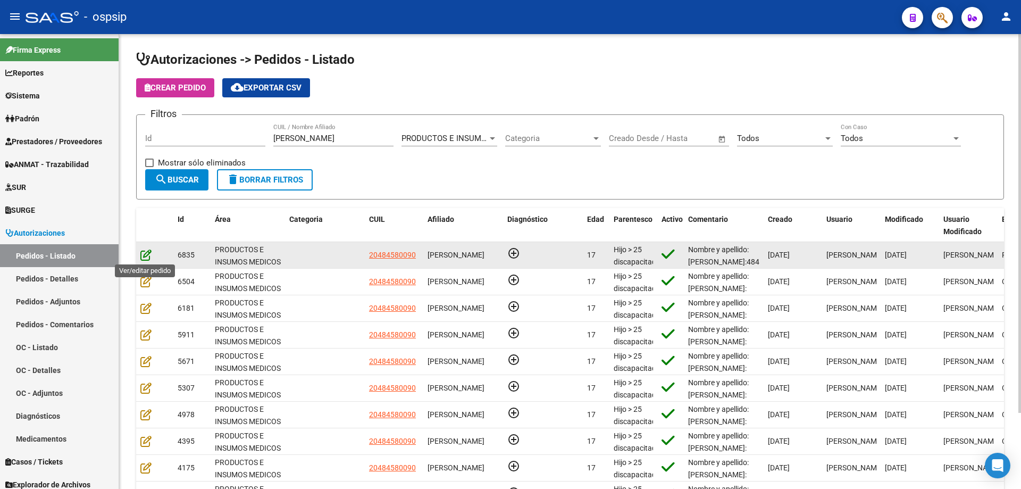
click at [145, 252] on icon at bounding box center [145, 255] width 11 height 12
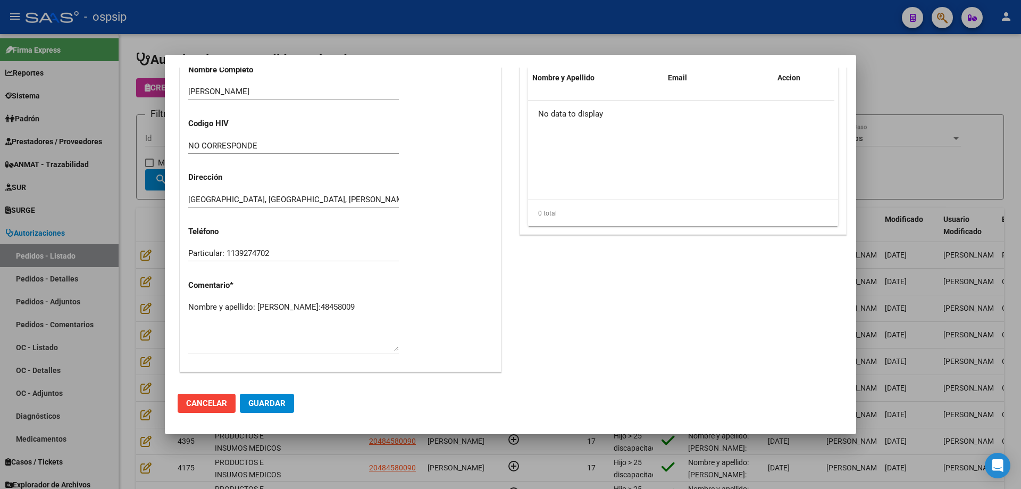
scroll to position [479, 0]
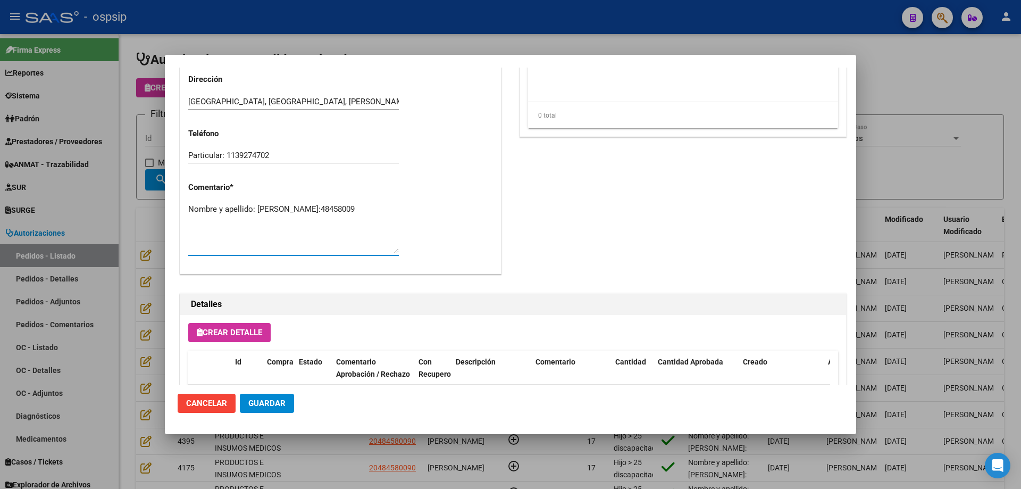
click at [271, 227] on textarea "Nombre y apellido: [PERSON_NAME]:48458009" at bounding box center [293, 228] width 211 height 50
paste textarea "Teléfono Particular: [PHONE_NUMBER] Dirección: [PERSON_NAME] 836 [PERSON_NAME] …"
type textarea "Nombre y apellido: [PERSON_NAME]:[PHONE_NUMBER] Teléfono Particular: [PHONE_NUM…"
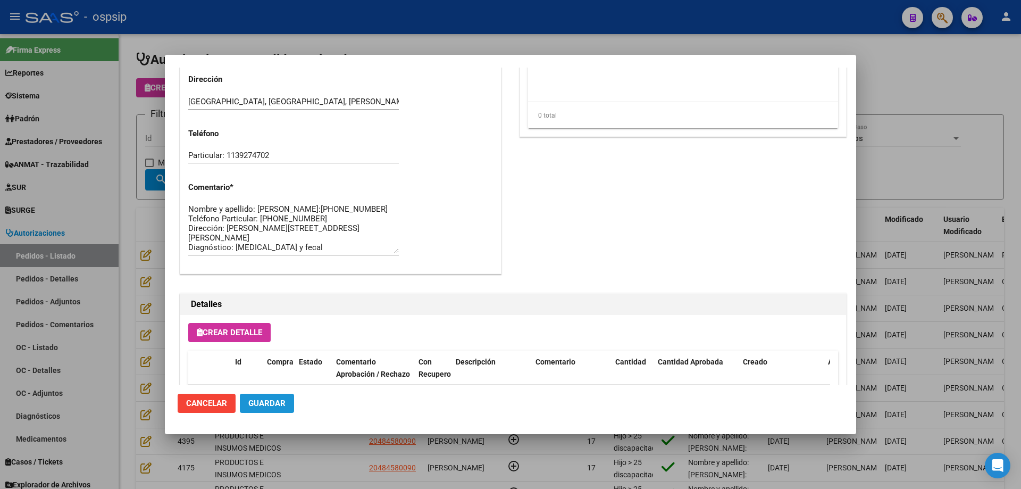
click at [272, 398] on span "Guardar" at bounding box center [266, 403] width 37 height 10
click at [149, 280] on div at bounding box center [510, 244] width 1021 height 489
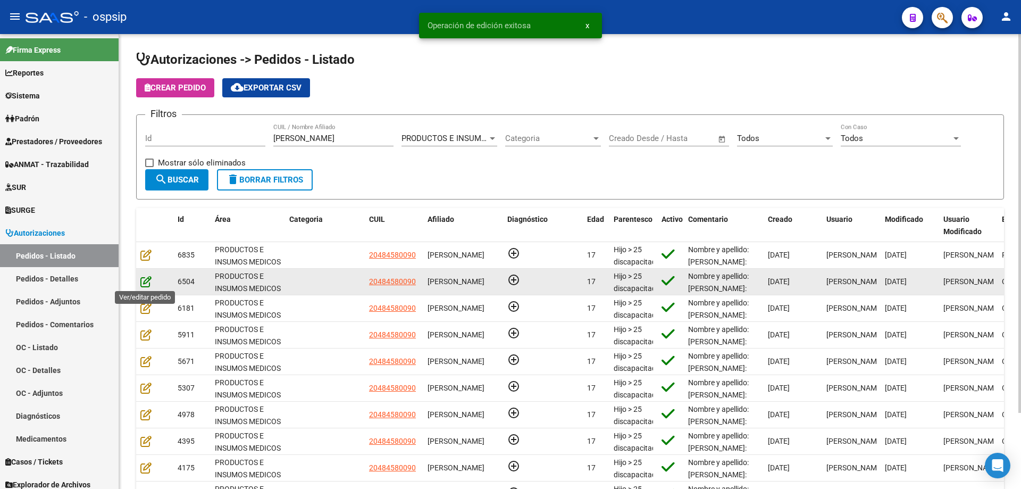
click at [149, 280] on icon at bounding box center [145, 281] width 11 height 12
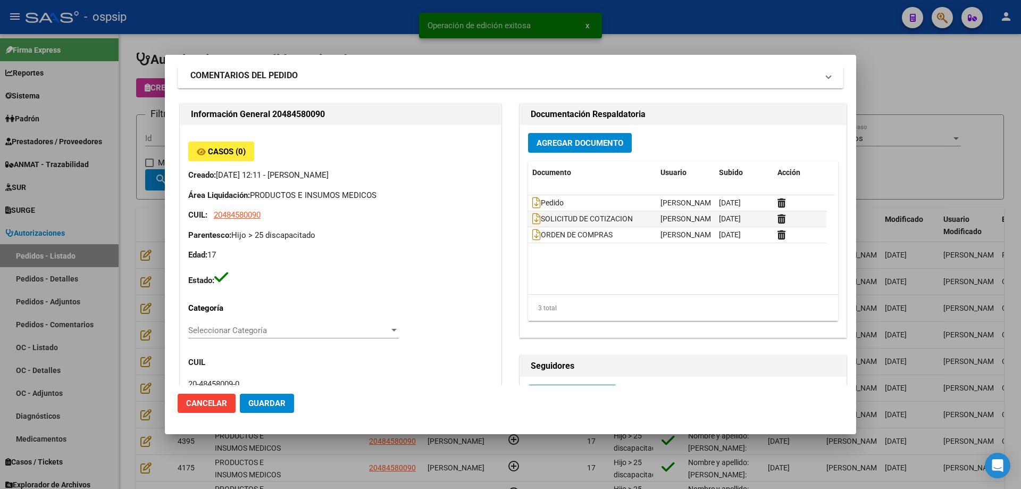
scroll to position [53, 0]
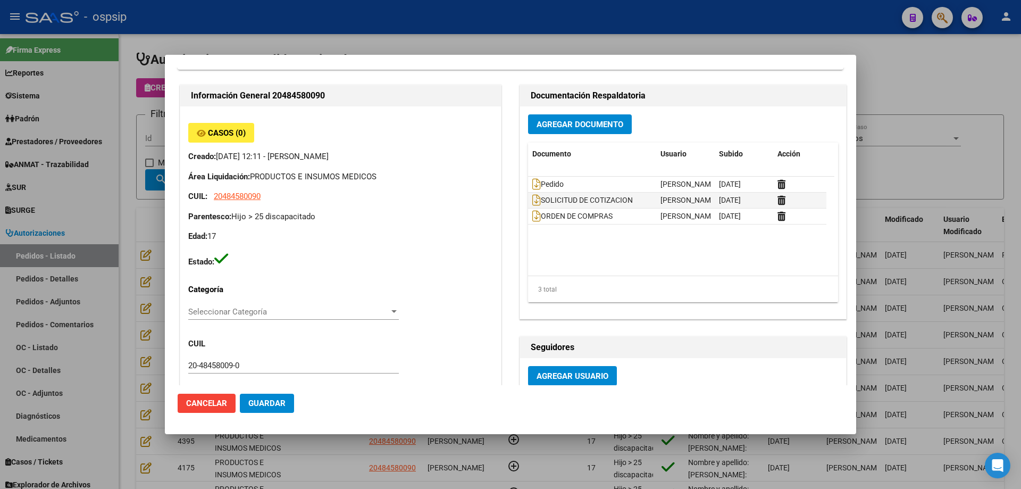
drag, startPoint x: 161, startPoint y: 237, endPoint x: 165, endPoint y: 274, distance: 37.4
click at [161, 237] on div at bounding box center [510, 244] width 1021 height 489
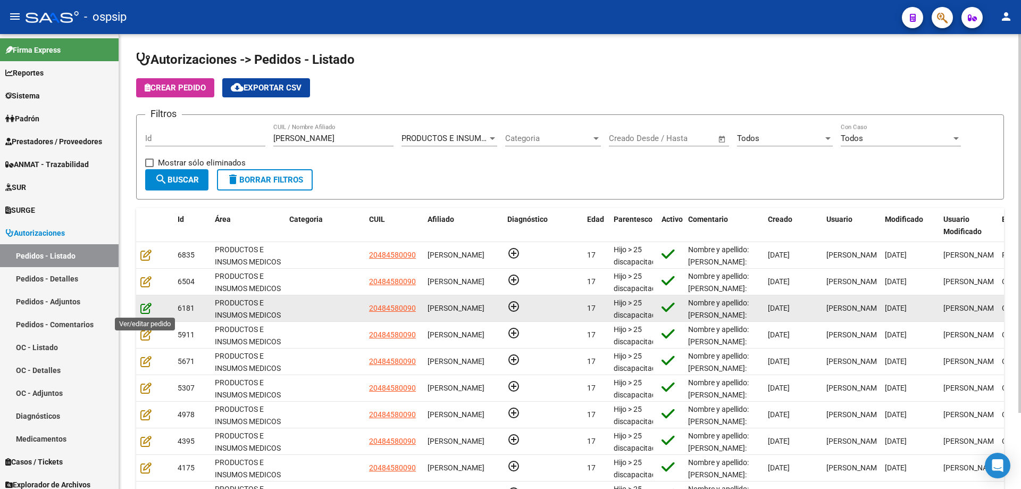
click at [149, 307] on icon at bounding box center [145, 308] width 11 height 12
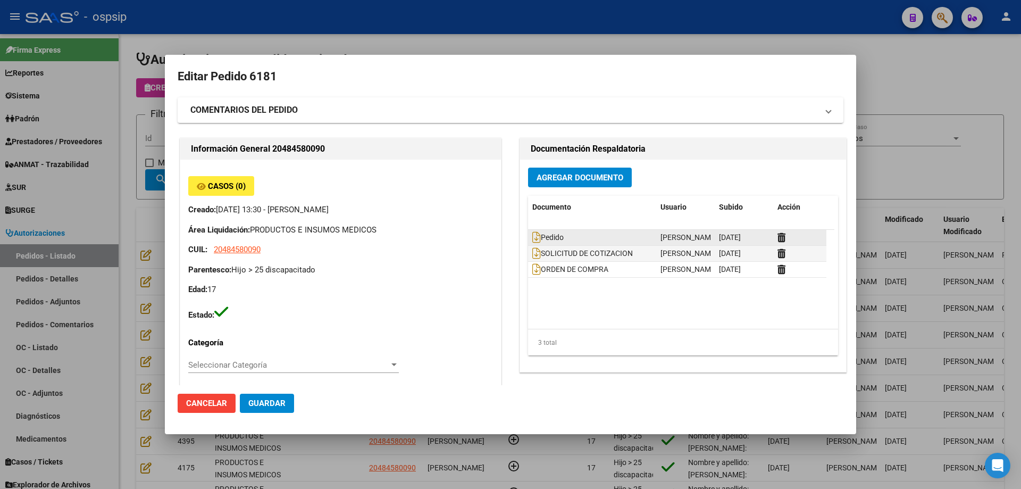
click at [528, 239] on datatable-body-cell "Pedido" at bounding box center [592, 237] width 128 height 15
click at [533, 239] on icon at bounding box center [536, 237] width 9 height 12
click at [109, 115] on div at bounding box center [510, 244] width 1021 height 489
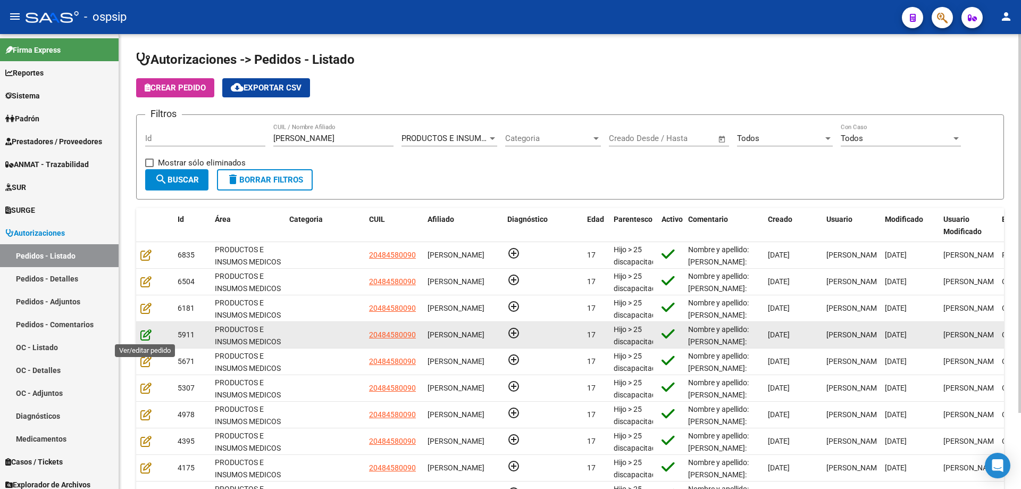
click at [149, 335] on icon at bounding box center [145, 335] width 11 height 12
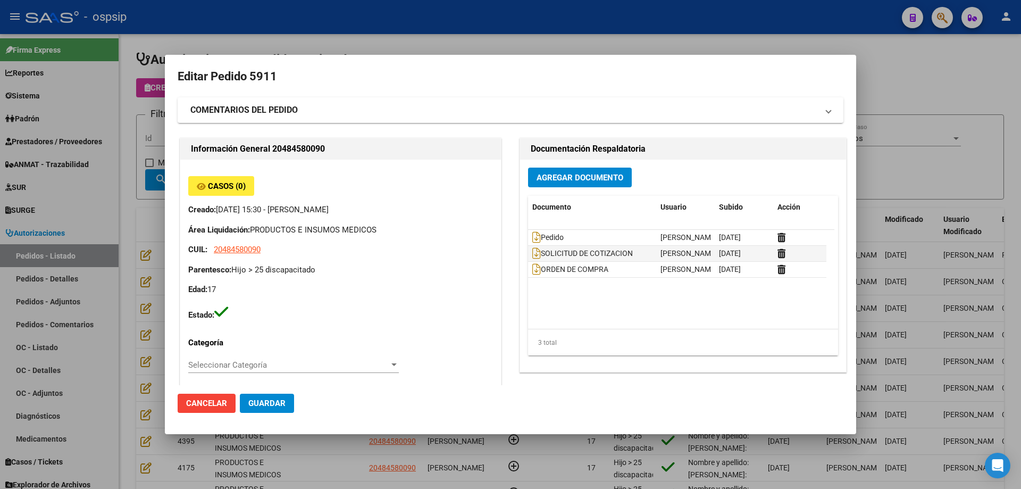
click at [147, 273] on div at bounding box center [510, 244] width 1021 height 489
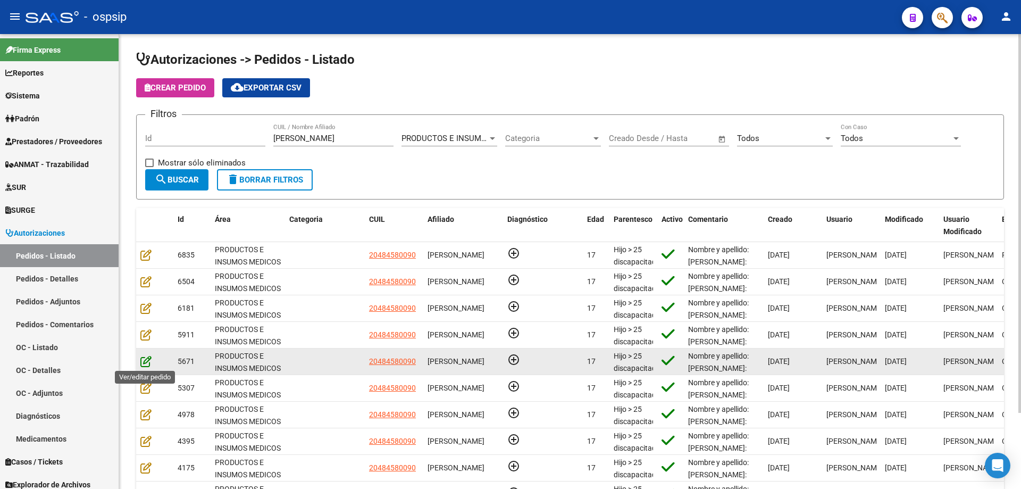
click at [144, 361] on icon at bounding box center [145, 361] width 11 height 12
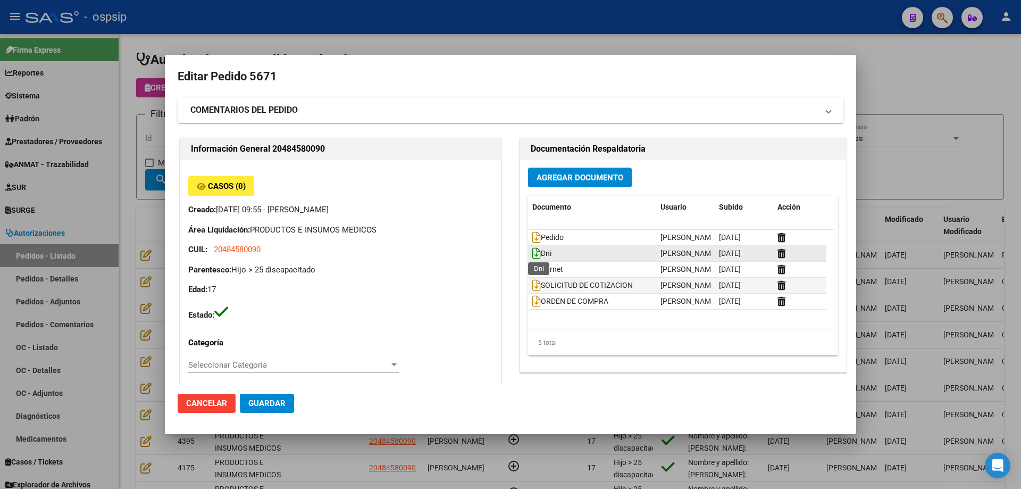
click at [532, 253] on icon at bounding box center [536, 253] width 9 height 12
click at [129, 208] on div at bounding box center [510, 244] width 1021 height 489
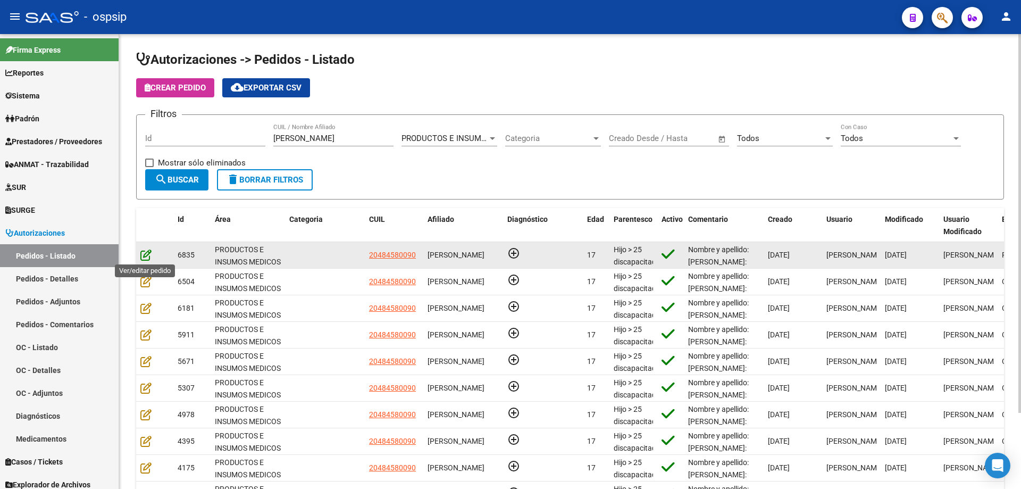
click at [146, 256] on icon at bounding box center [145, 255] width 11 height 12
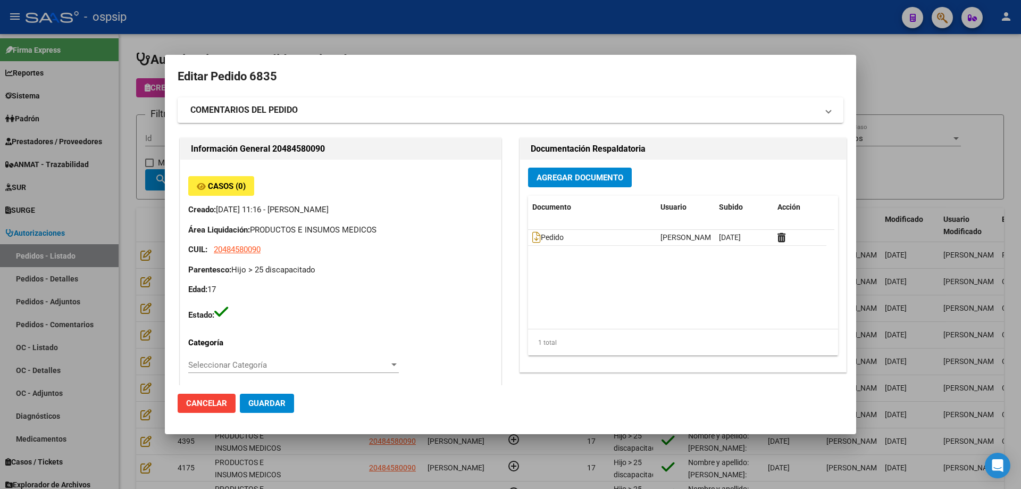
click at [581, 170] on button "Agregar Documento" at bounding box center [580, 178] width 104 height 20
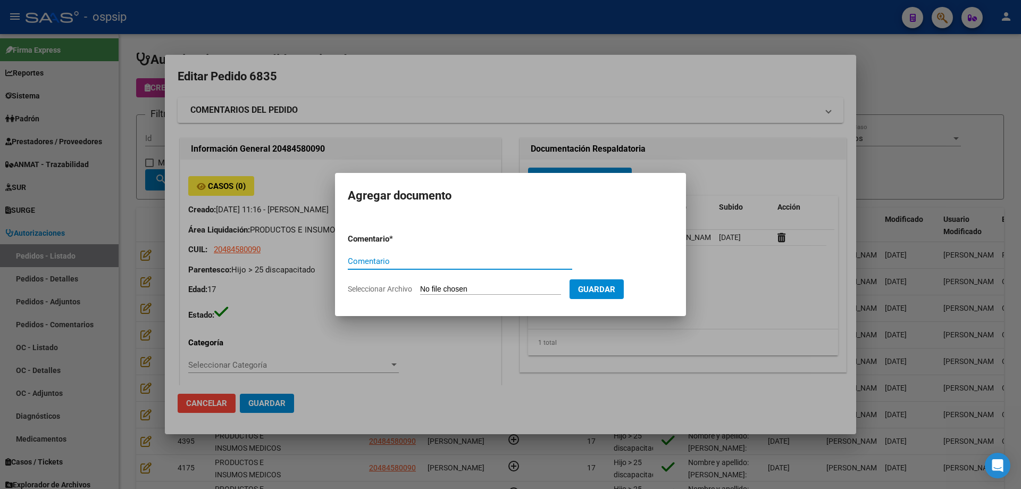
click at [514, 285] on input "Seleccionar Archivo" at bounding box center [490, 290] width 141 height 10
type input "C:\fakepath\documentacion [PERSON_NAME].tif"
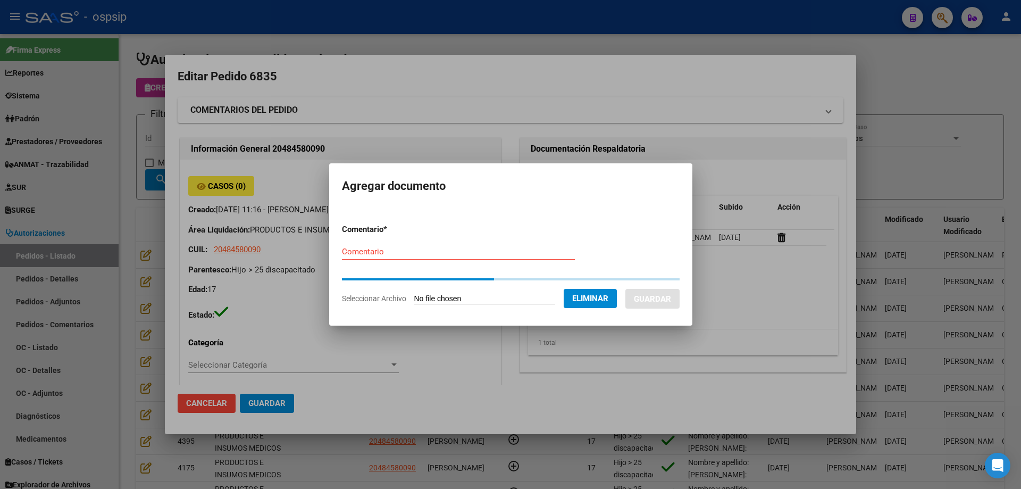
click at [387, 258] on div "Comentario" at bounding box center [458, 252] width 233 height 16
click at [387, 253] on input "Comentario" at bounding box center [458, 252] width 233 height 10
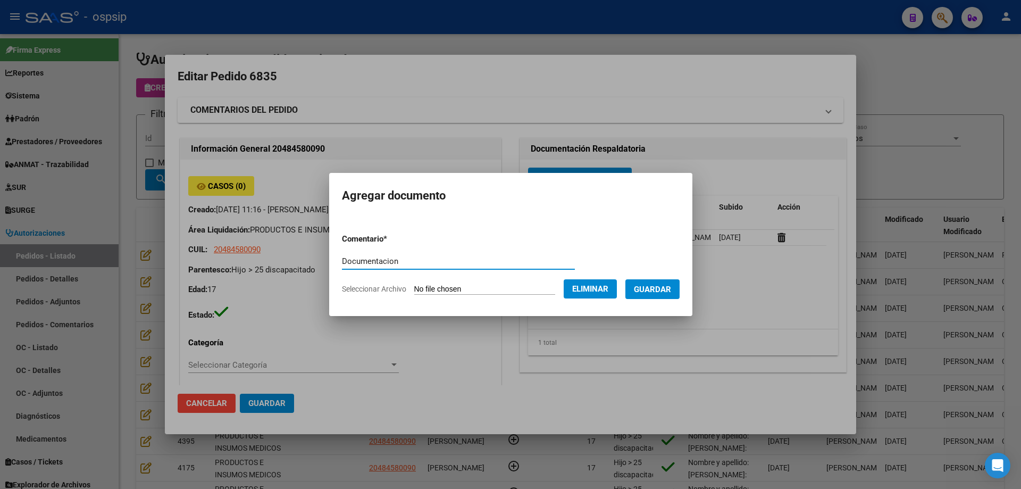
type input "Documentacion"
click at [671, 288] on span "Guardar" at bounding box center [652, 290] width 37 height 10
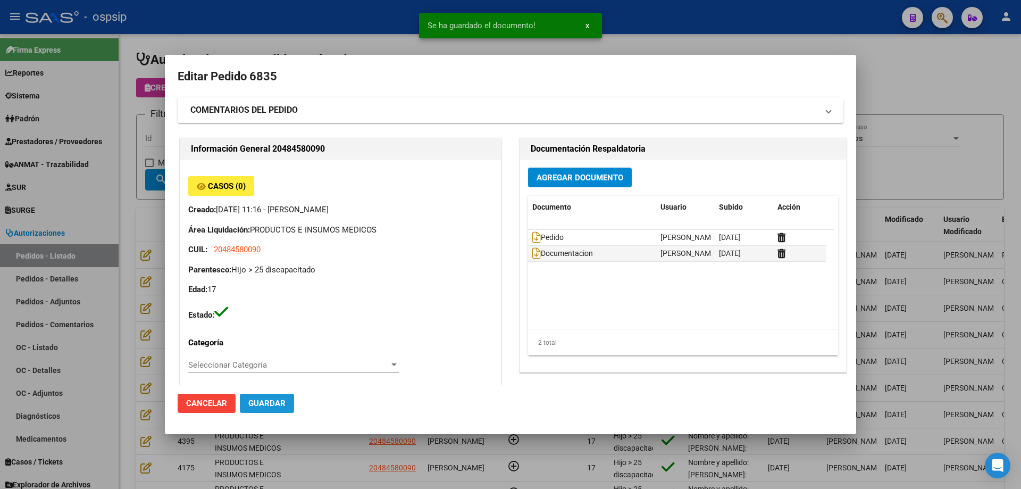
click at [266, 406] on span "Guardar" at bounding box center [266, 403] width 37 height 10
click at [121, 210] on div at bounding box center [510, 244] width 1021 height 489
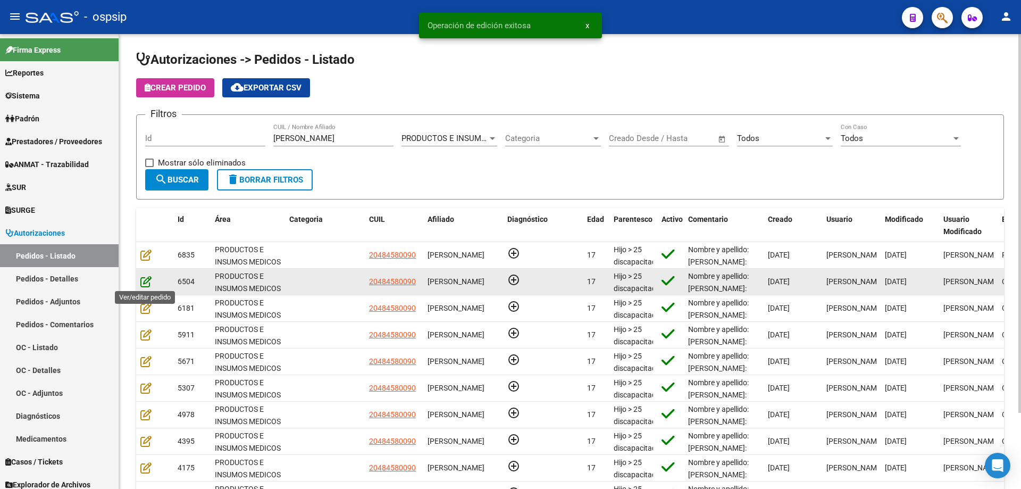
click at [149, 280] on icon at bounding box center [145, 281] width 11 height 12
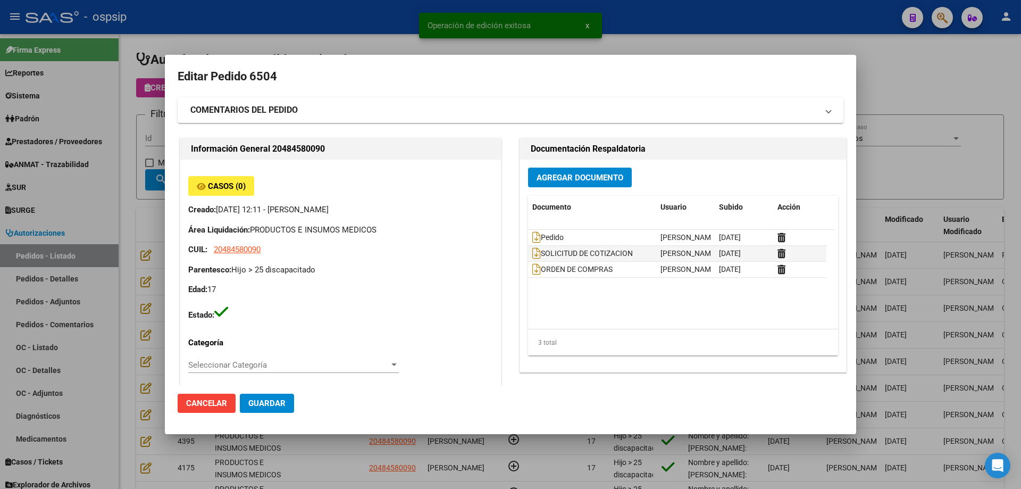
click at [549, 175] on span "Agregar Documento" at bounding box center [580, 178] width 87 height 10
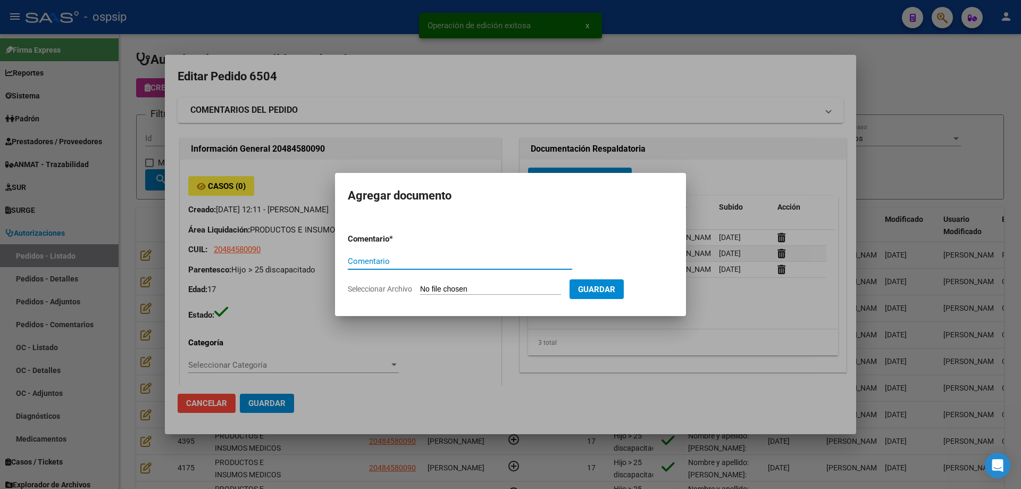
click at [489, 289] on input "Seleccionar Archivo" at bounding box center [490, 290] width 141 height 10
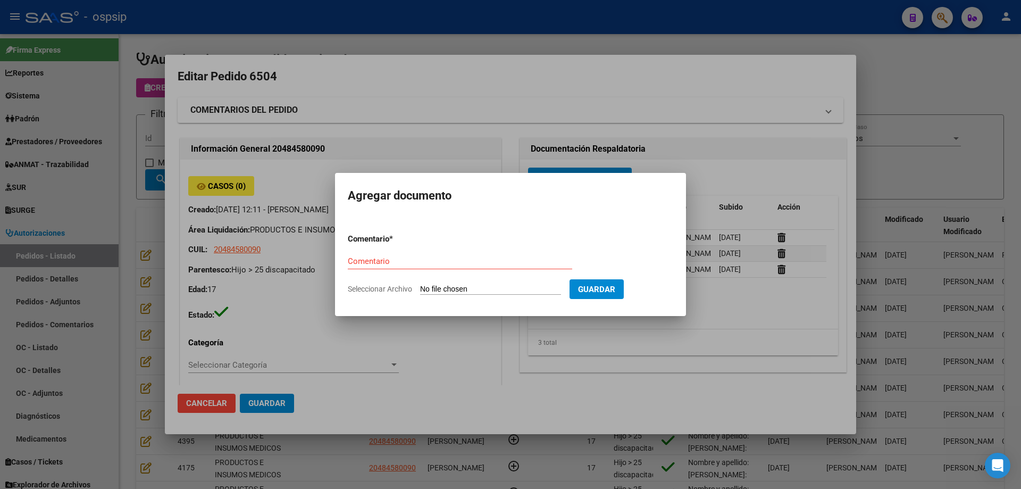
type input "C:\fakepath\documentacion [PERSON_NAME].tif"
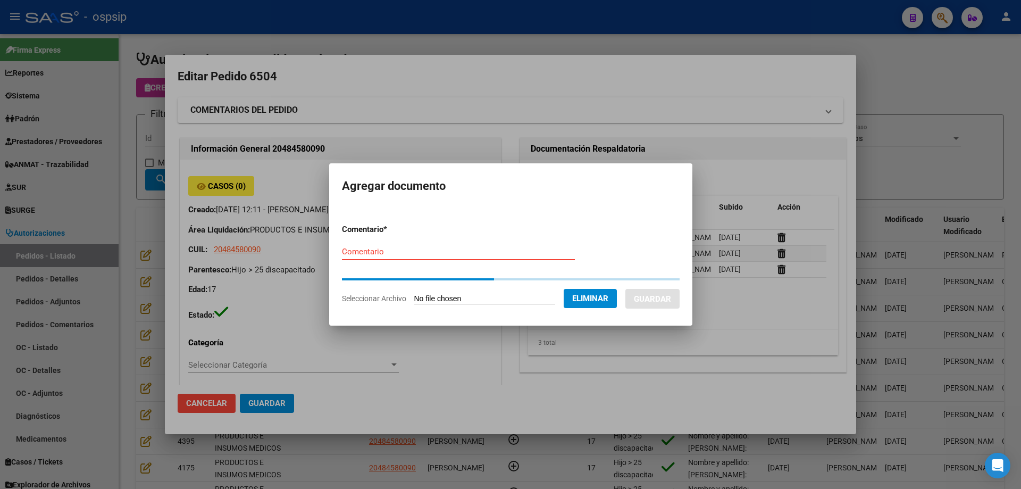
click at [387, 251] on input "Comentario" at bounding box center [458, 252] width 233 height 10
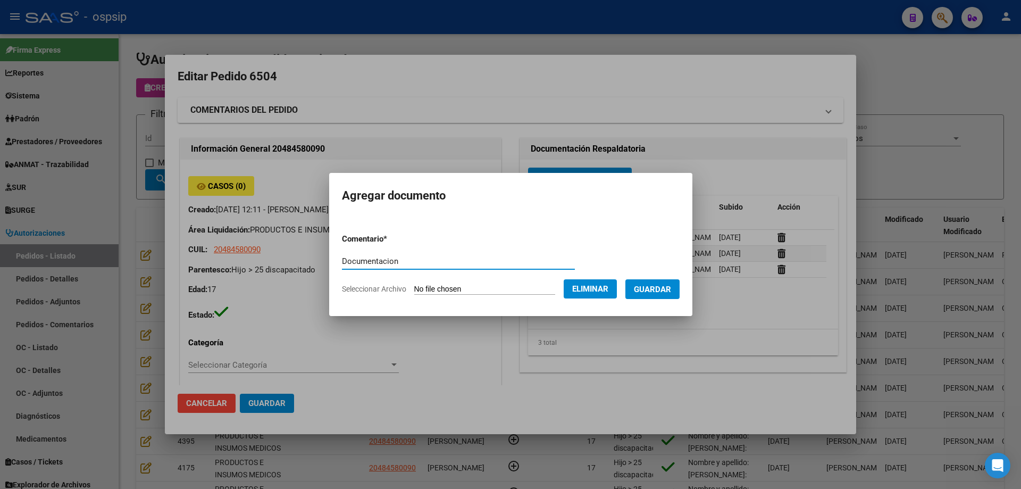
type input "Documentacion"
click at [659, 285] on span "Guardar" at bounding box center [652, 290] width 37 height 10
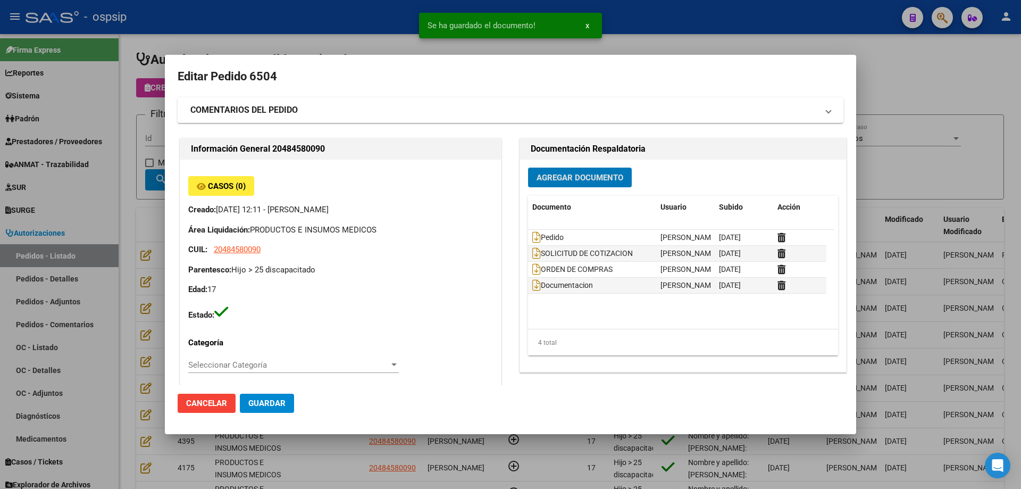
click at [280, 403] on span "Guardar" at bounding box center [266, 403] width 37 height 10
click at [113, 247] on div at bounding box center [510, 244] width 1021 height 489
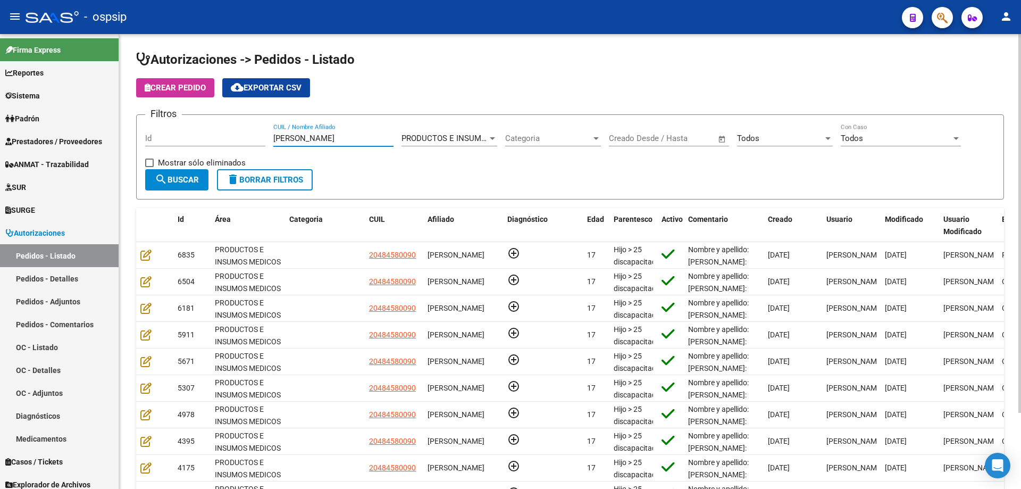
drag, startPoint x: 314, startPoint y: 140, endPoint x: 154, endPoint y: 139, distance: 159.6
click at [154, 139] on div "Filtros Id [PERSON_NAME] CUIL / Nombre Afiliado PRODUCTOS E INSUMOS MEDICOS Sel…" at bounding box center [570, 146] width 850 height 46
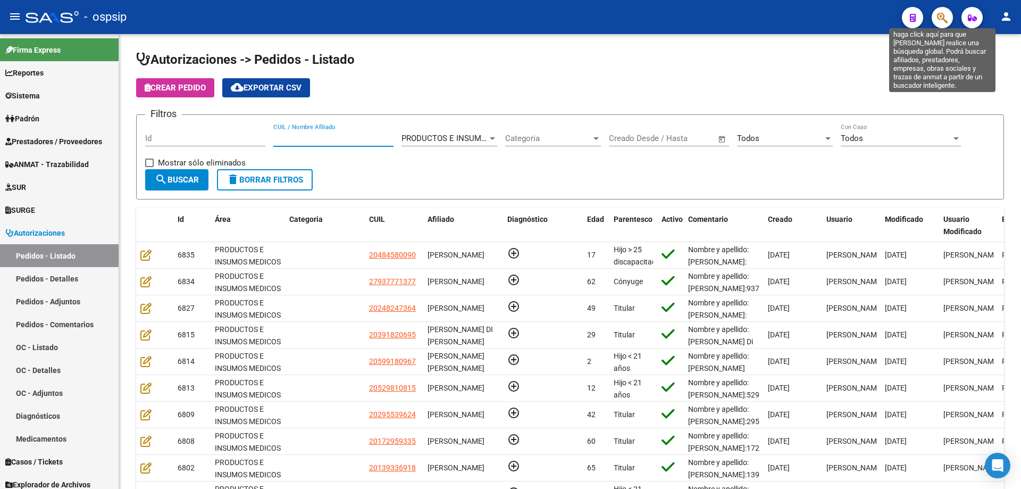
click at [945, 14] on icon "button" at bounding box center [942, 18] width 11 height 12
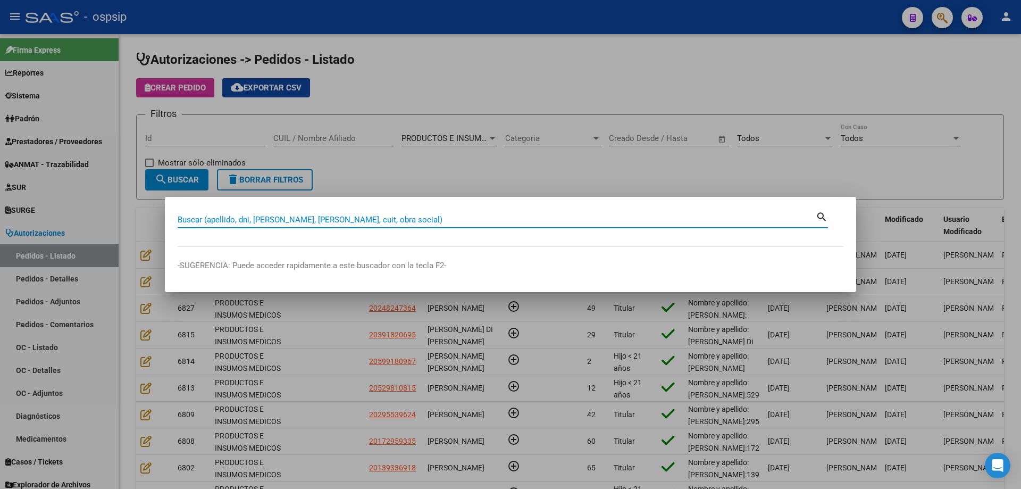
click at [597, 219] on input "Buscar (apellido, dni, [PERSON_NAME], [PERSON_NAME], cuit, obra social)" at bounding box center [497, 220] width 638 height 10
type input "13216139"
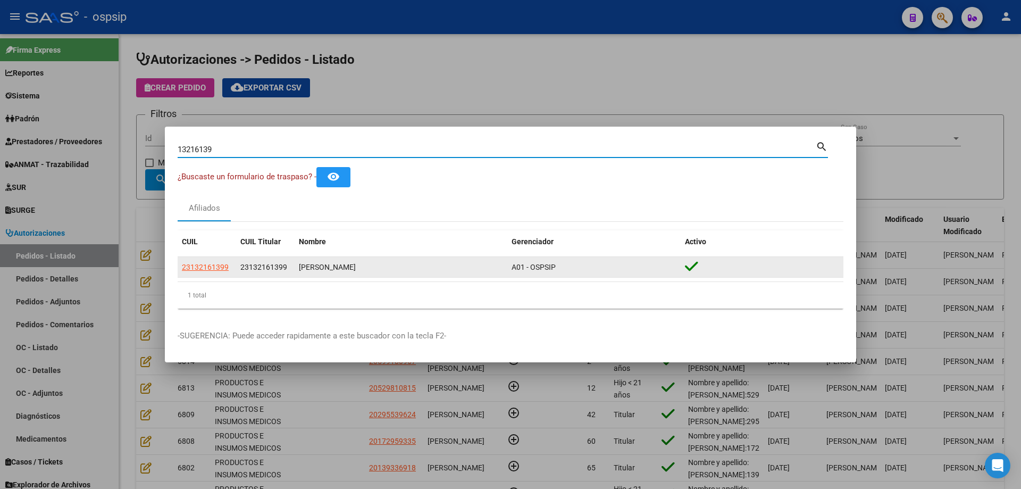
click at [219, 272] on app-link-go-to "23132161399" at bounding box center [205, 267] width 47 height 12
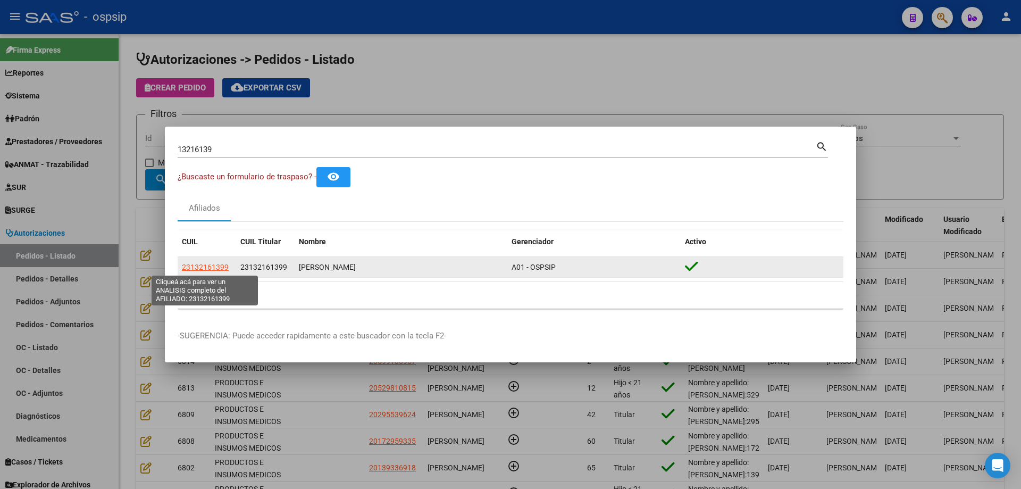
click at [221, 271] on span "23132161399" at bounding box center [205, 267] width 47 height 9
type textarea "23132161399"
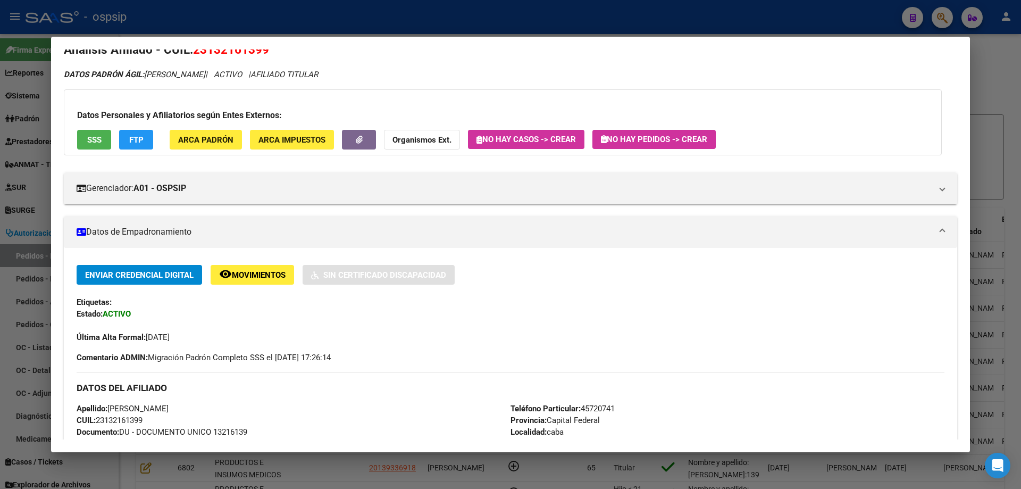
scroll to position [0, 0]
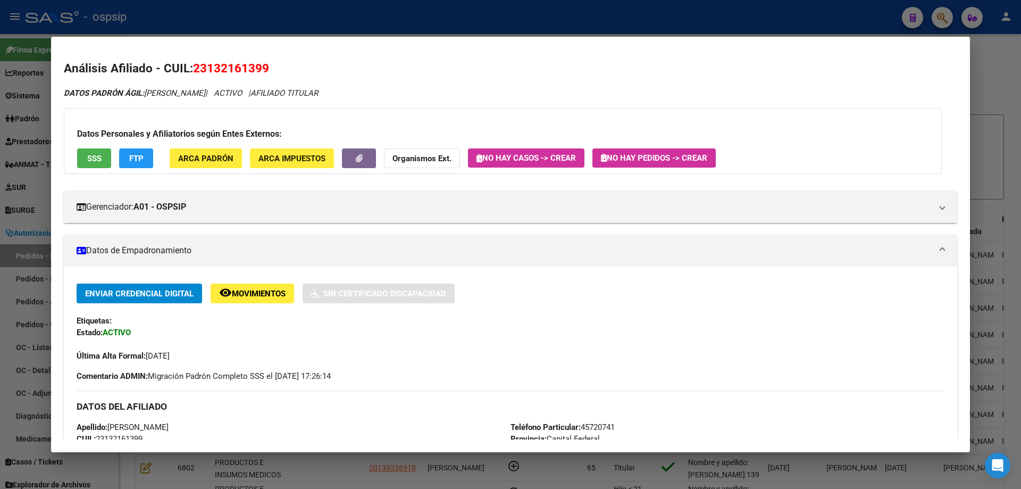
click at [46, 206] on div at bounding box center [510, 244] width 1021 height 489
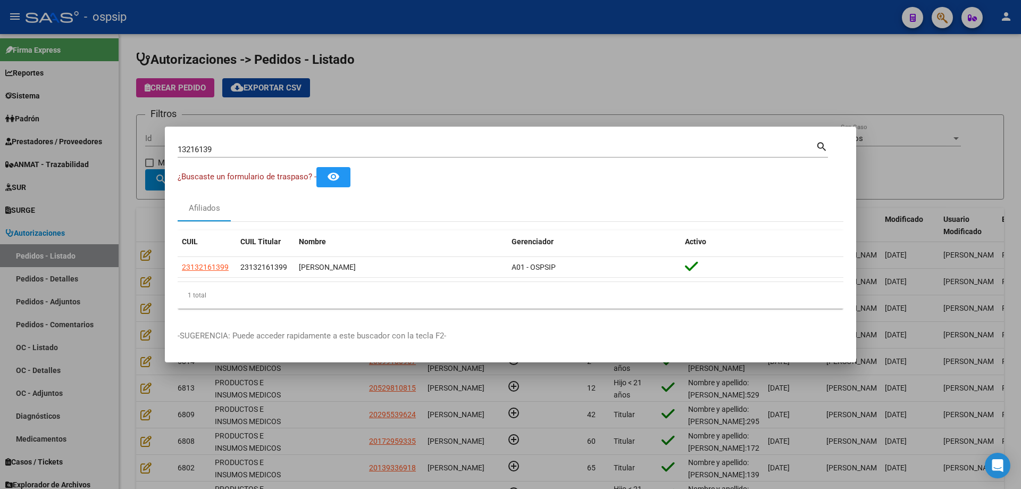
click at [195, 152] on input "13216139" at bounding box center [497, 150] width 638 height 10
drag, startPoint x: 229, startPoint y: 265, endPoint x: 170, endPoint y: 263, distance: 59.6
click at [168, 263] on mat-dialog-content "13216139 Buscar (apellido, dni, cuil, nro traspaso, cuit, obra social) search ¿…" at bounding box center [510, 228] width 691 height 178
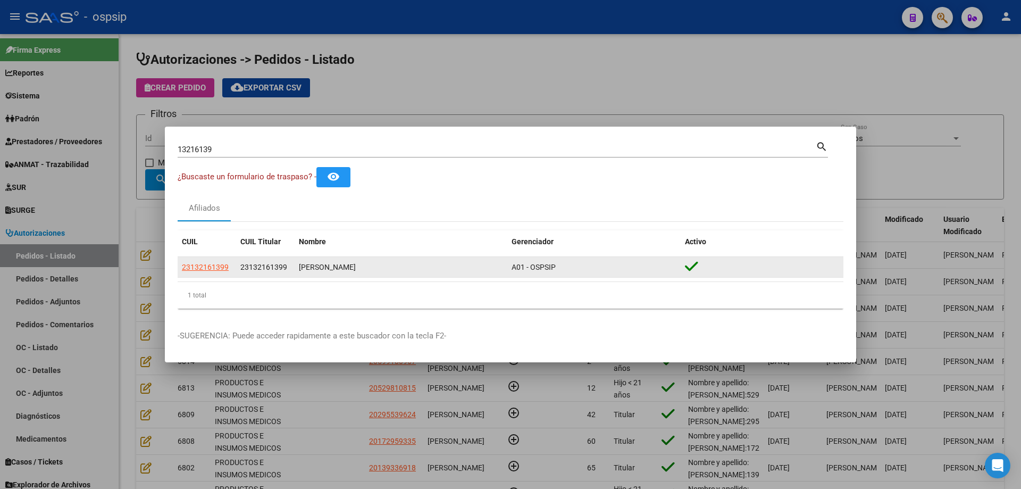
copy datatable-body-row "23132161399"
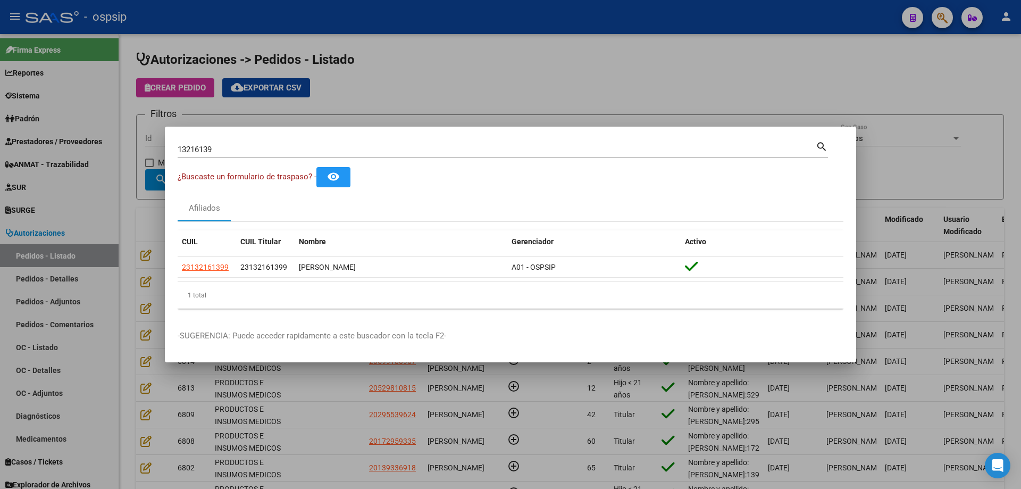
click at [156, 236] on div at bounding box center [510, 244] width 1021 height 489
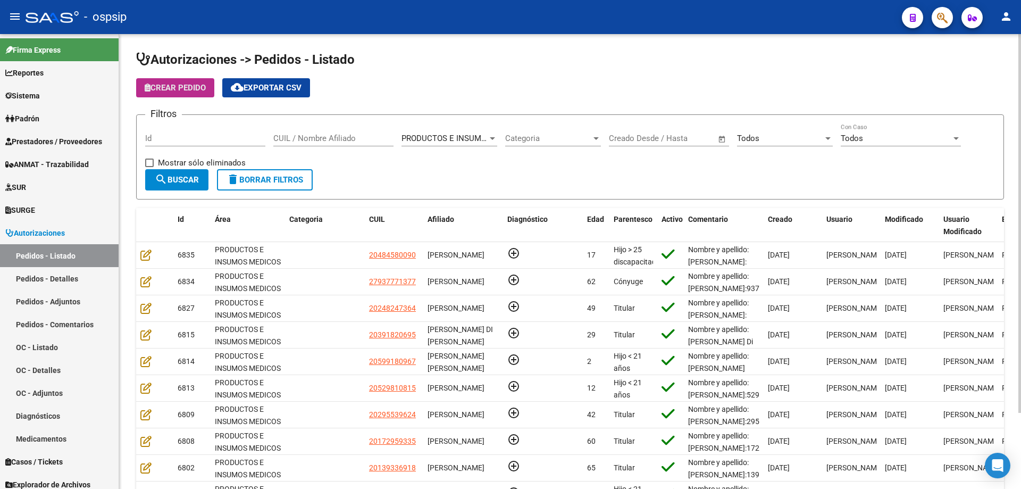
click at [198, 88] on span "Crear Pedido" at bounding box center [175, 88] width 61 height 10
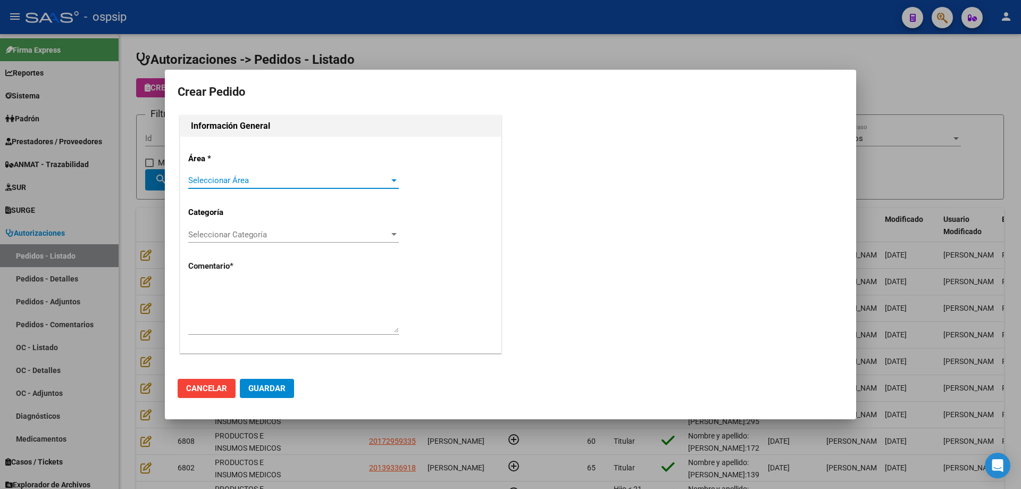
click at [246, 177] on span "Seleccionar Área" at bounding box center [288, 181] width 201 height 10
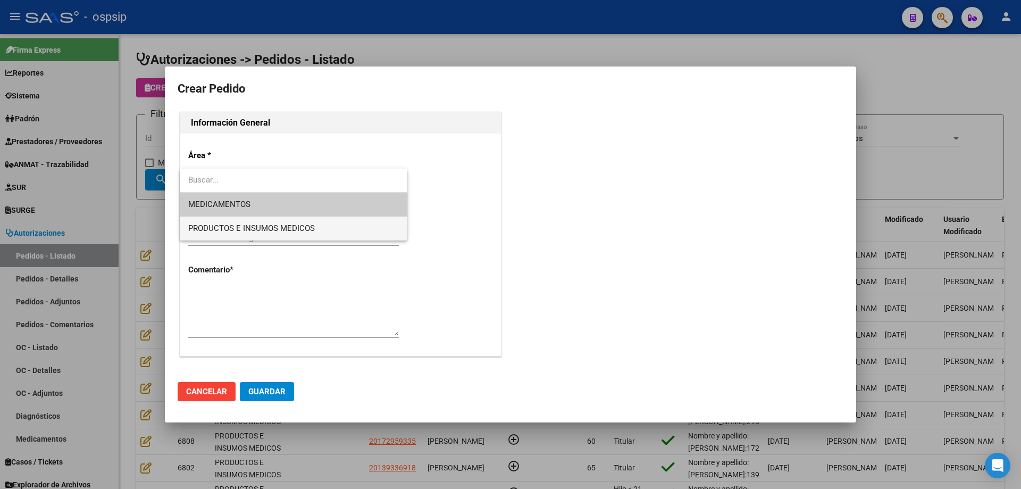
click at [240, 222] on span "PRODUCTOS E INSUMOS MEDICOS" at bounding box center [293, 228] width 211 height 24
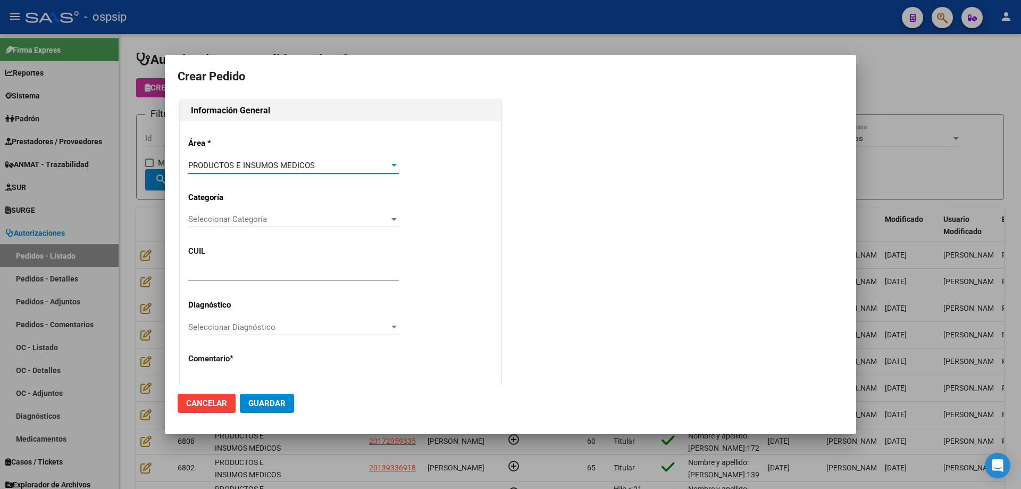
click at [241, 220] on span "Seleccionar Categoría" at bounding box center [288, 219] width 201 height 10
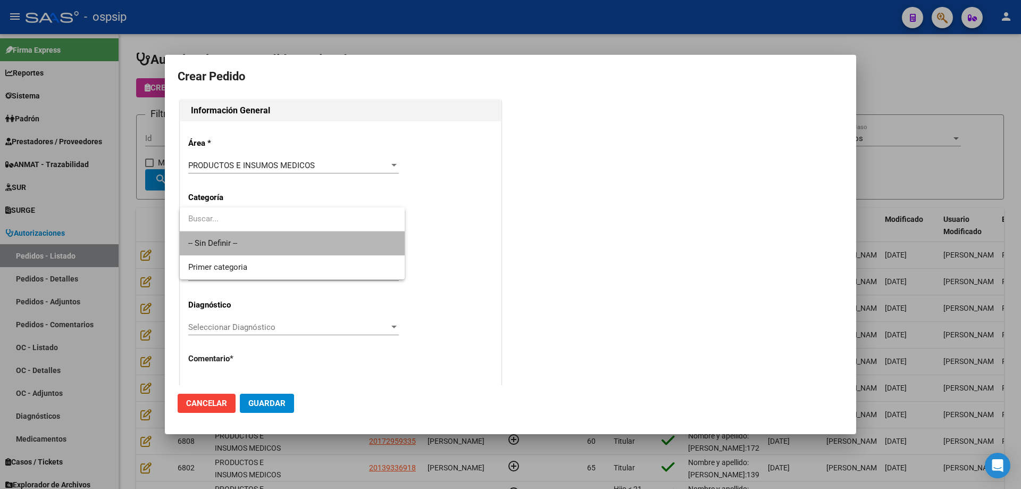
click at [238, 241] on span "-- Sin Definir --" at bounding box center [292, 243] width 208 height 24
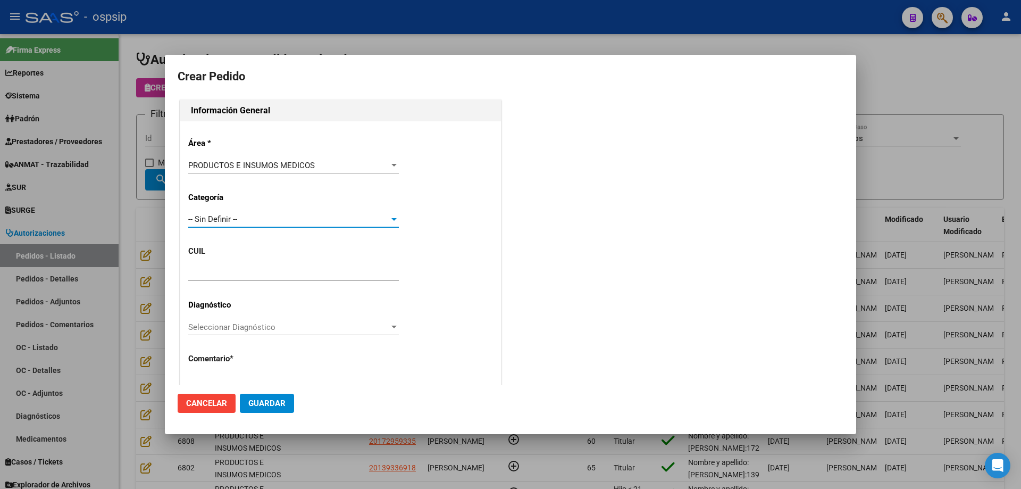
click at [234, 269] on input "text" at bounding box center [293, 273] width 211 height 10
paste input "23-13216139-9"
type input "23-13216139-9"
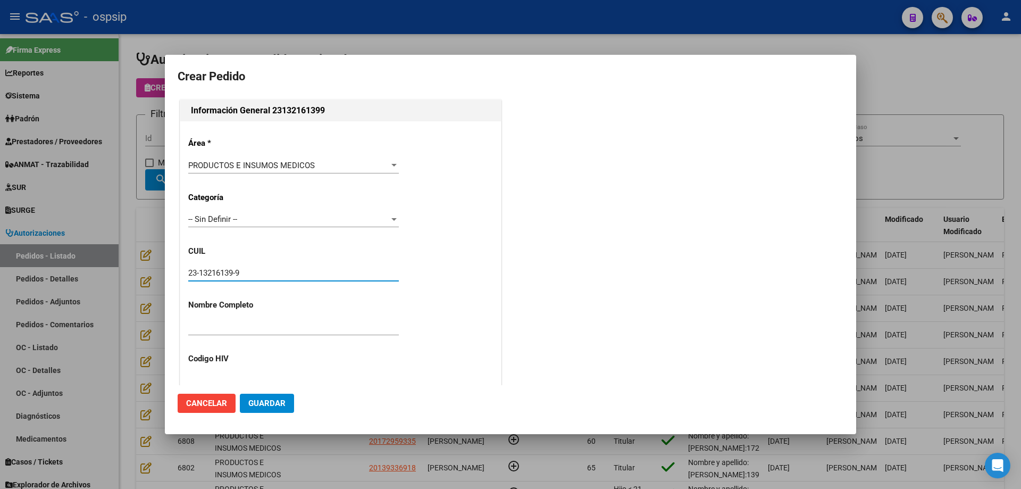
type input "[PERSON_NAME]"
type input "Capital Federal, caba, [STREET_ADDRESS]"
type input "Particular: 45720741"
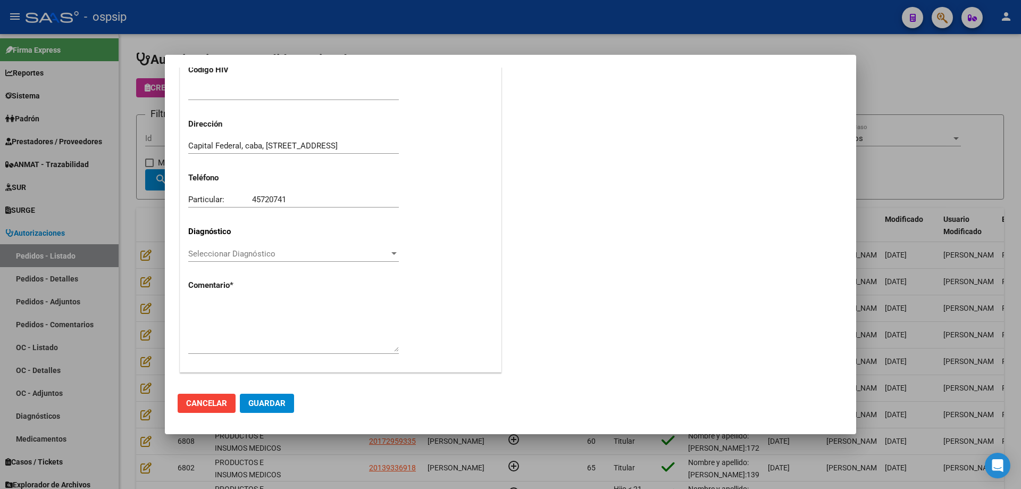
scroll to position [293, 0]
type input "[GEOGRAPHIC_DATA], [GEOGRAPHIC_DATA], [STREET_ADDRESS]"
type input "23-13216139-9"
click at [262, 333] on textarea at bounding box center [293, 322] width 211 height 50
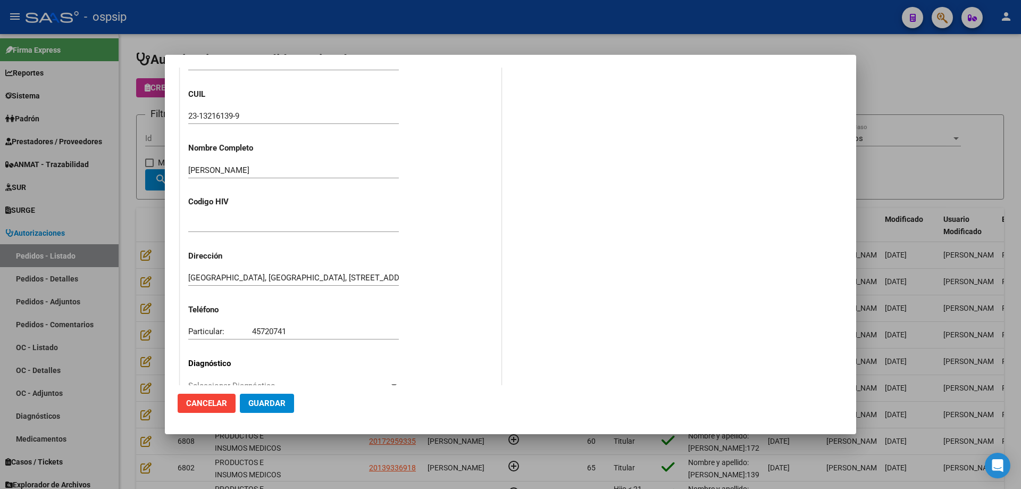
scroll to position [133, 0]
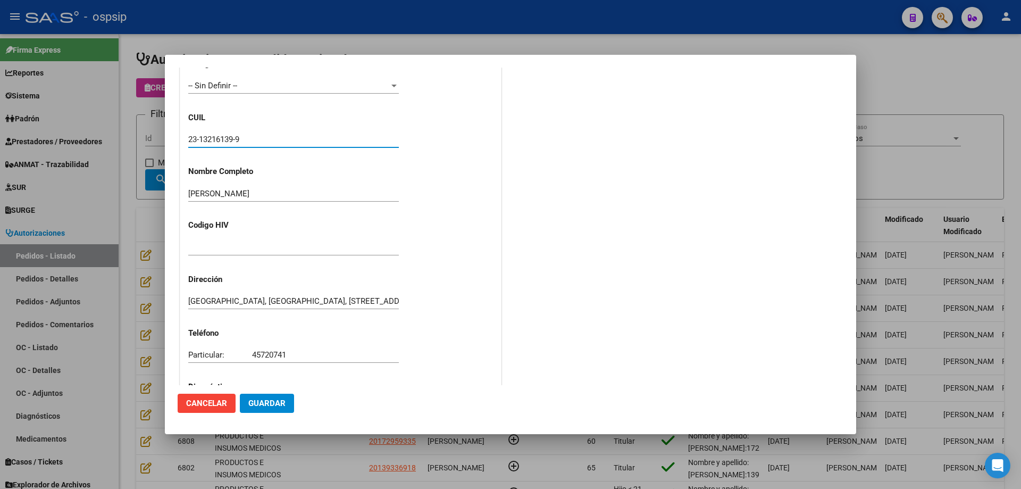
click at [230, 136] on input "23-13216139-9" at bounding box center [293, 140] width 211 height 10
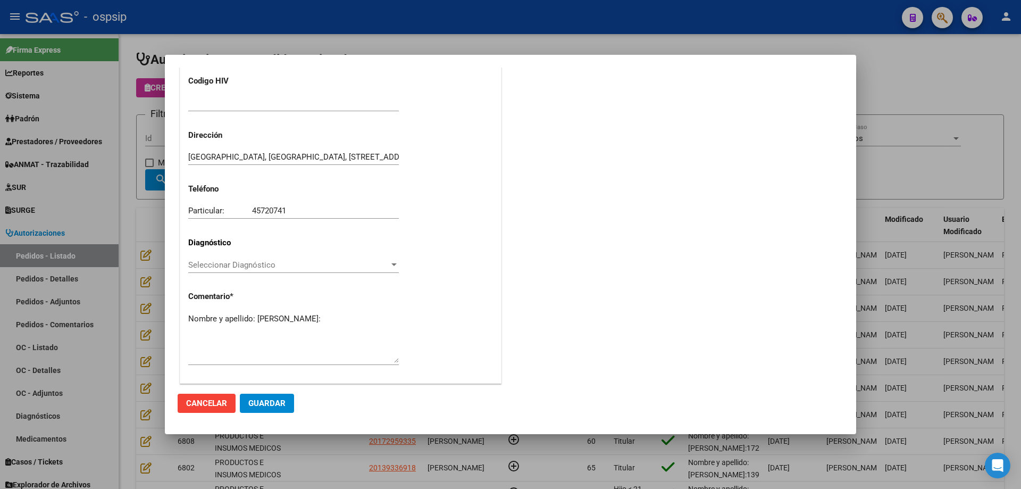
scroll to position [293, 0]
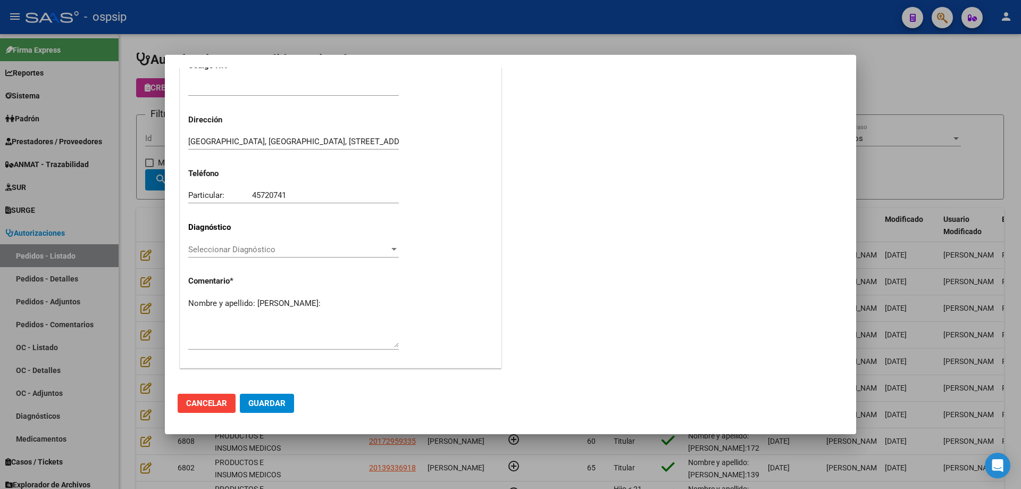
click at [225, 311] on textarea "Nombre y apellido: [PERSON_NAME]:" at bounding box center [293, 322] width 211 height 50
paste textarea "13216139"
type textarea "Nombre y apellido: [PERSON_NAME]:13216139"
click at [261, 406] on span "Guardar" at bounding box center [266, 403] width 37 height 10
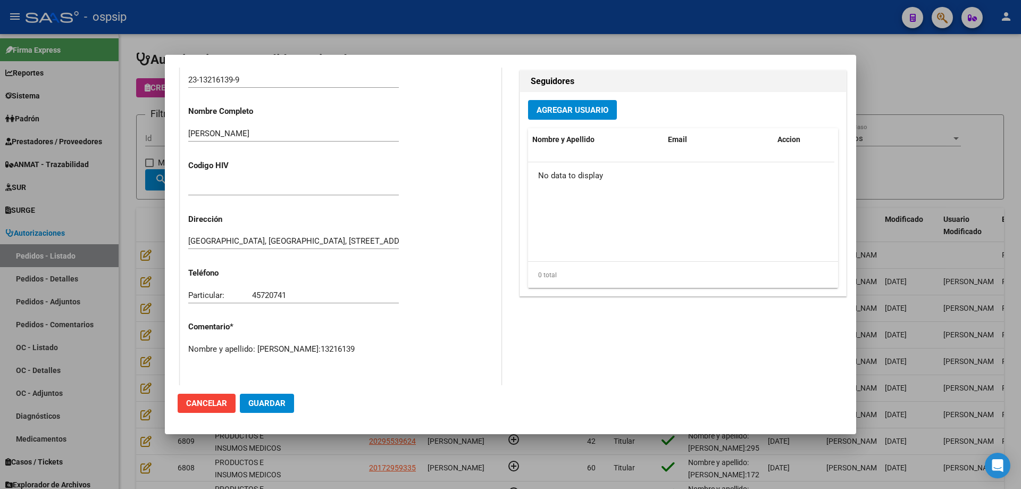
scroll to position [479, 0]
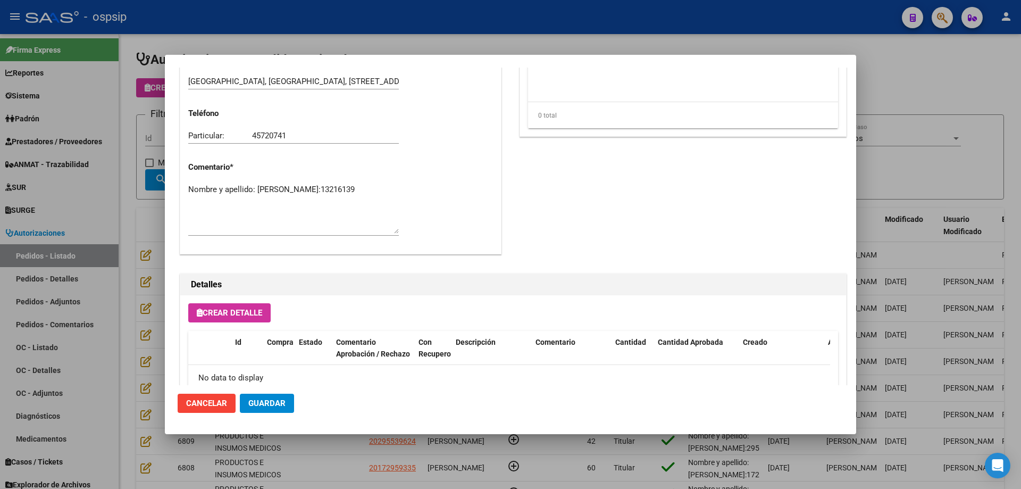
click at [249, 310] on span "Crear Detalle" at bounding box center [229, 313] width 65 height 10
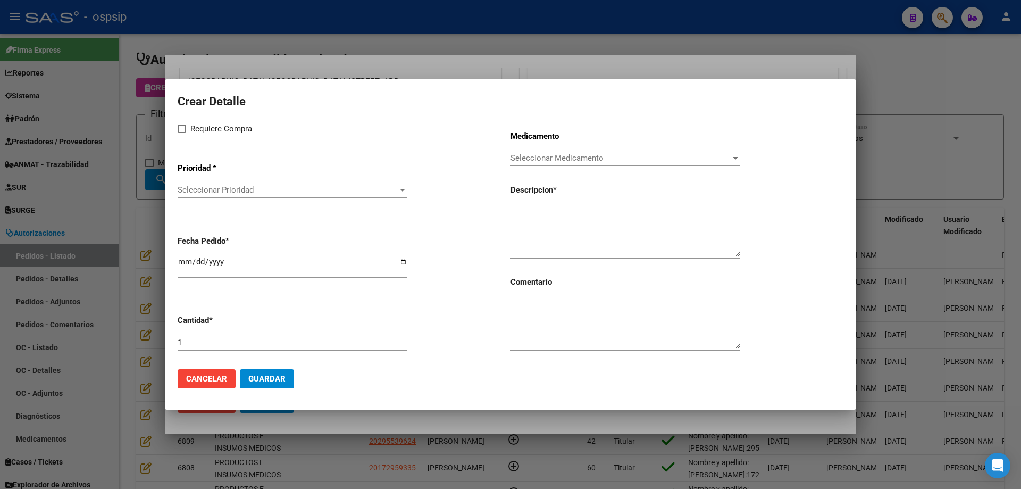
click at [301, 190] on span "Seleccionar Prioridad" at bounding box center [288, 190] width 220 height 10
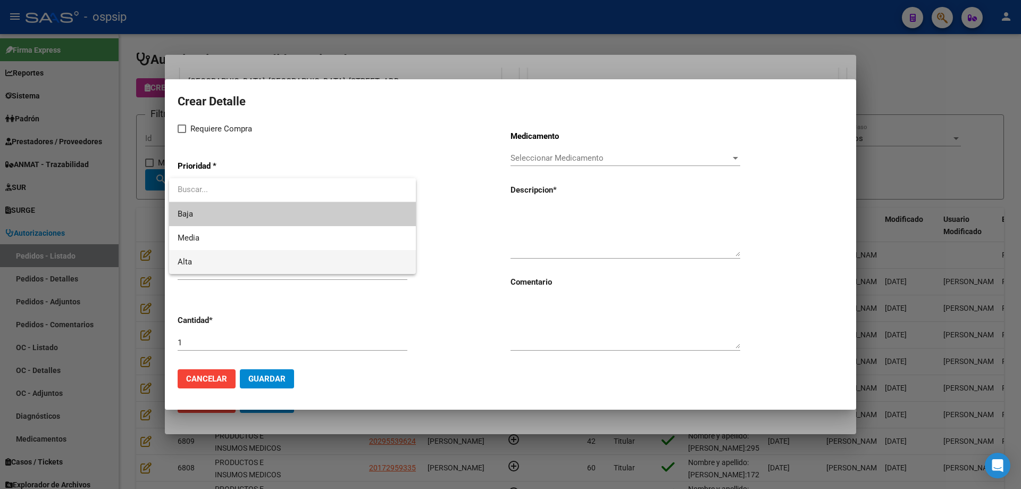
click at [263, 265] on span "Alta" at bounding box center [293, 262] width 230 height 24
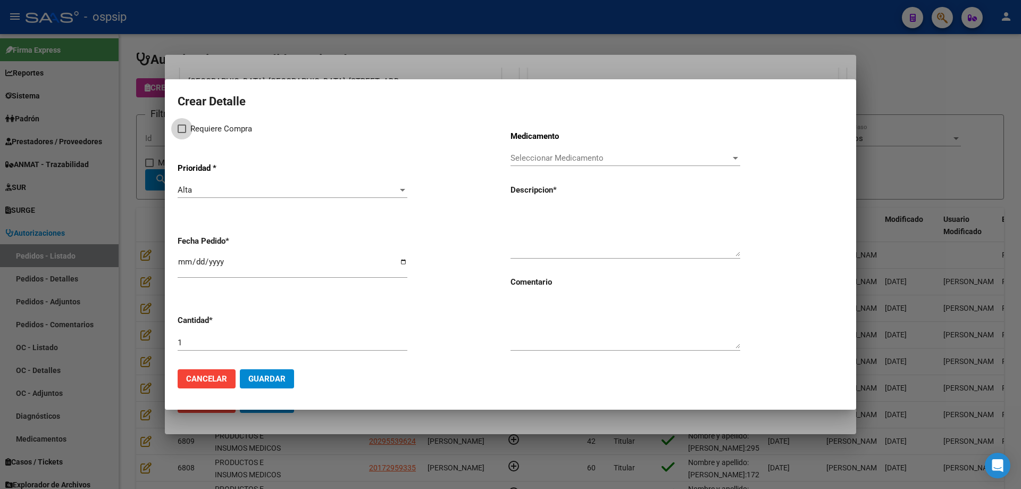
click at [188, 129] on label "Requiere Compra" at bounding box center [215, 128] width 74 height 13
click at [182, 133] on input "Requiere Compra" at bounding box center [181, 133] width 1 height 1
checkbox input "true"
click at [544, 156] on span "Seleccionar Medicamento" at bounding box center [621, 158] width 220 height 10
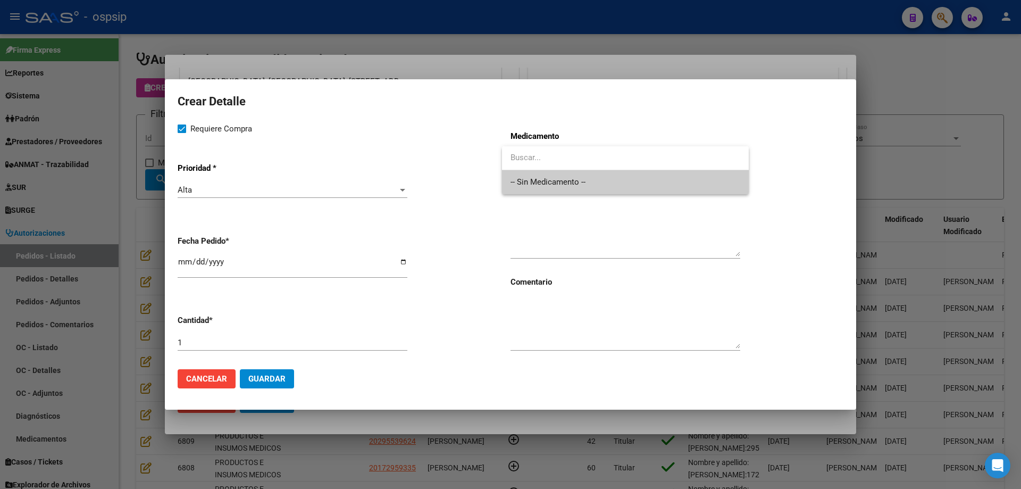
click at [538, 185] on span "-- Sin Medicamento --" at bounding box center [626, 182] width 230 height 24
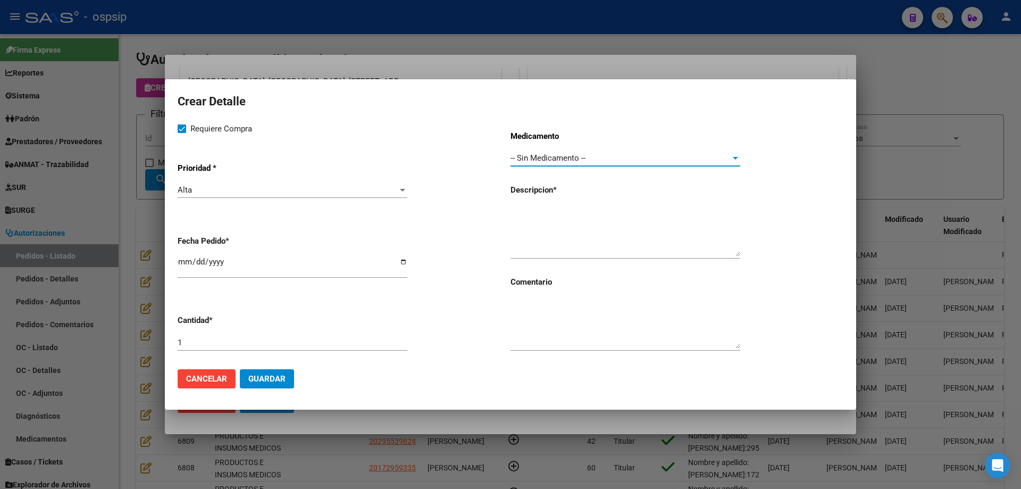
click at [185, 263] on input "[DATE]" at bounding box center [293, 265] width 230 height 17
type input "[DATE]"
click at [524, 211] on textarea at bounding box center [626, 231] width 230 height 50
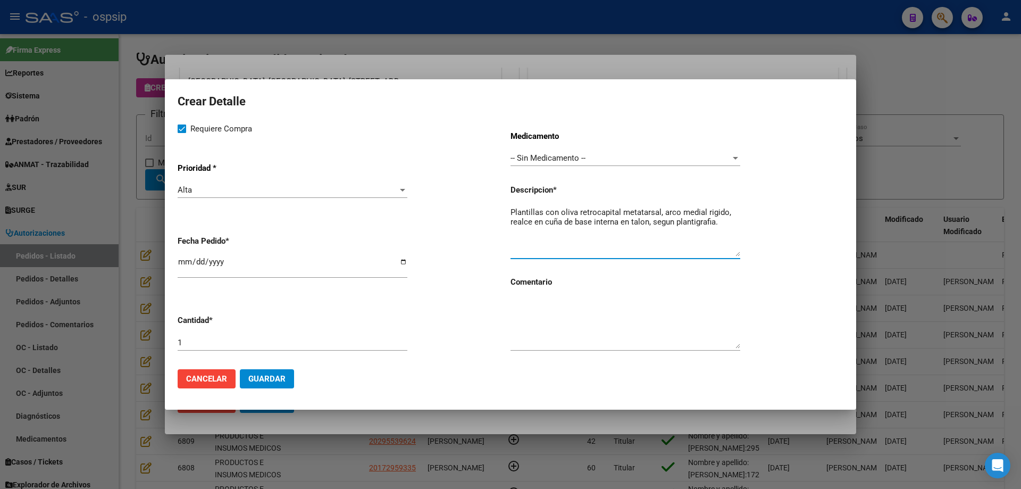
click at [641, 213] on textarea "Plantillas con oliva retrocapital metatarsal, arco medial rigido, realce en cuñ…" at bounding box center [626, 231] width 230 height 50
click at [721, 213] on textarea "Plantillas con oliva retrocapital metatarsal, arco medial rigido, realce en cuñ…" at bounding box center [626, 231] width 230 height 50
click at [724, 227] on textarea "Plantillas con oliva retrocapital metatarsal, arco medial rígido, realce en cuñ…" at bounding box center [626, 231] width 230 height 50
drag, startPoint x: 692, startPoint y: 224, endPoint x: 664, endPoint y: 242, distance: 33.0
click at [664, 242] on textarea "Plantillas con oliva retrocapital metatarsal, arco medial rígido, realce en cuñ…" at bounding box center [626, 231] width 230 height 50
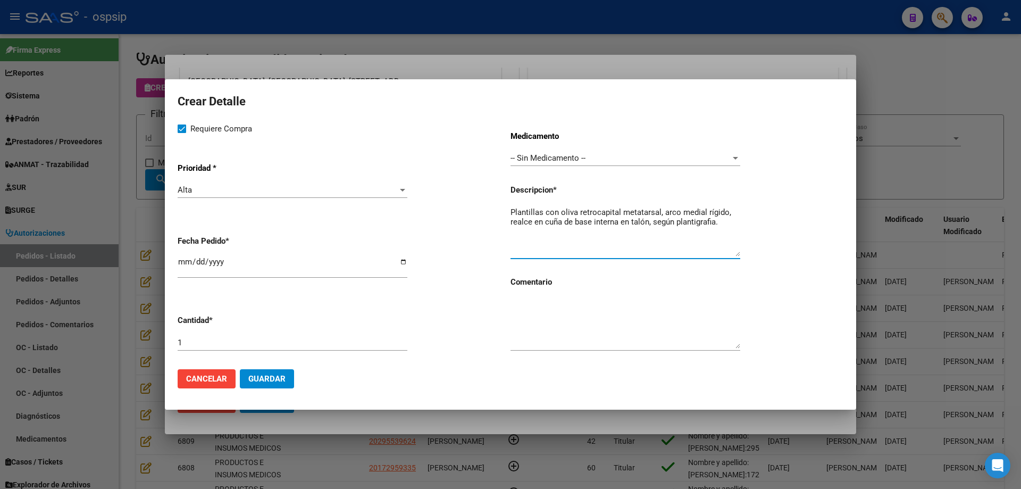
click at [724, 219] on textarea "Plantillas con oliva retrocapital metatarsal, arco medial rígido, realce en cuñ…" at bounding box center [626, 231] width 230 height 50
click at [512, 210] on textarea "Plantillas con oliva retrocapital metatarsal, arco medial rígido, realce en cuñ…" at bounding box center [626, 231] width 230 height 50
click at [573, 235] on textarea "Par [PERSON_NAME] con oliva retrocapital metatarsal, arco medial rígido, realce…" at bounding box center [626, 231] width 230 height 50
type textarea "Par [PERSON_NAME] con oliva retrocapital metatarsal, arco medial rígido, realce…"
click at [276, 373] on button "Guardar" at bounding box center [267, 378] width 54 height 19
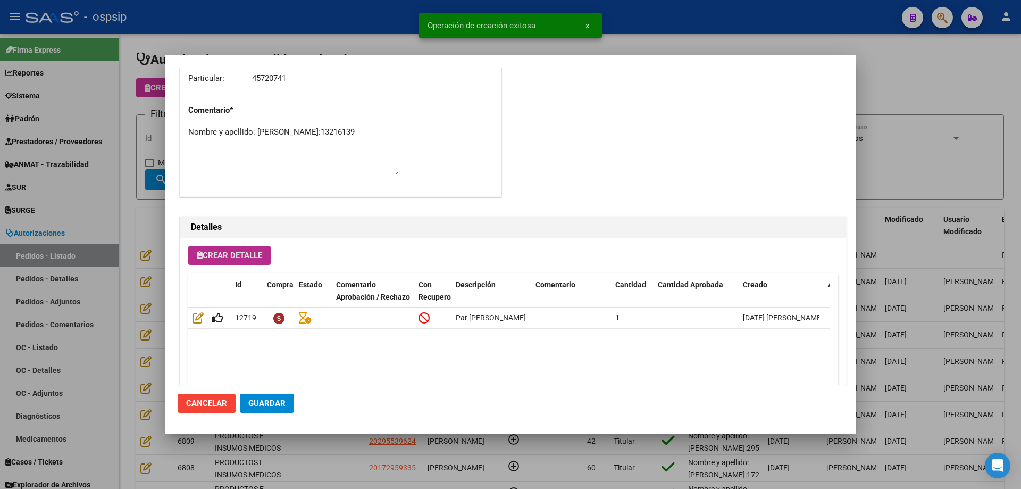
scroll to position [638, 0]
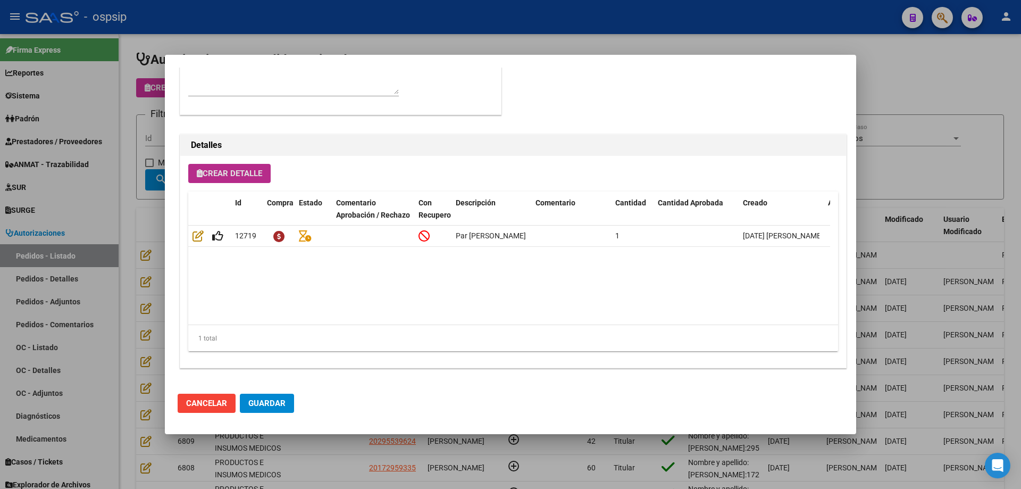
click at [273, 406] on span "Guardar" at bounding box center [266, 403] width 37 height 10
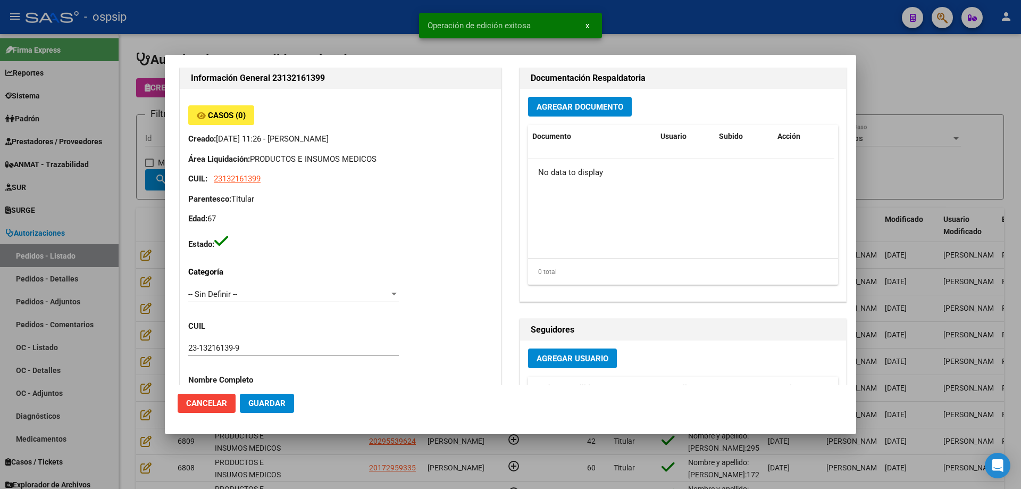
scroll to position [0, 0]
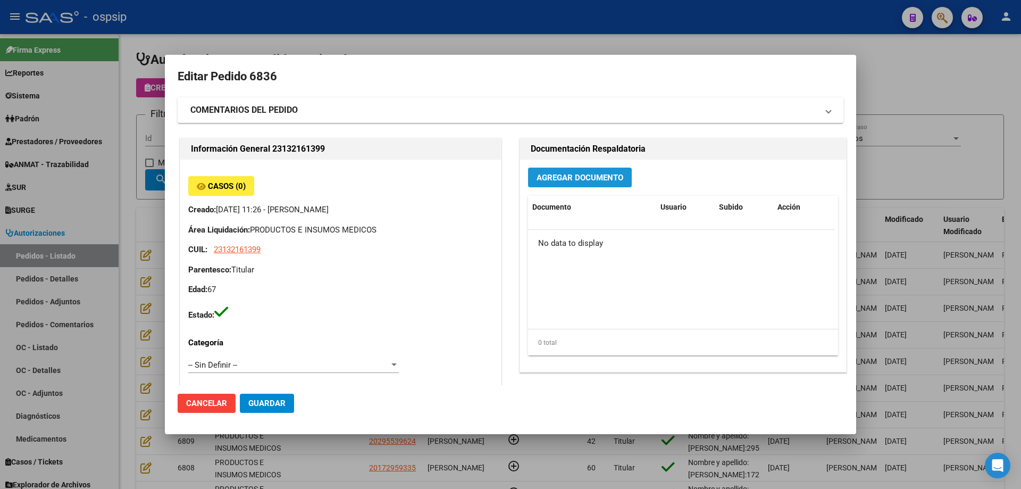
click at [552, 180] on span "Agregar Documento" at bounding box center [580, 178] width 87 height 10
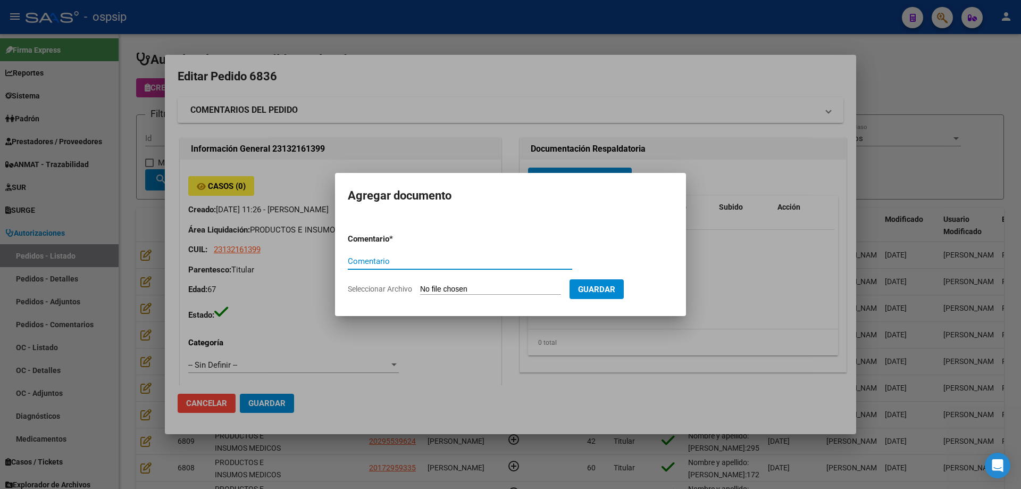
click at [458, 290] on input "Seleccionar Archivo" at bounding box center [490, 290] width 141 height 10
click at [432, 286] on input "Seleccionar Archivo" at bounding box center [490, 290] width 141 height 10
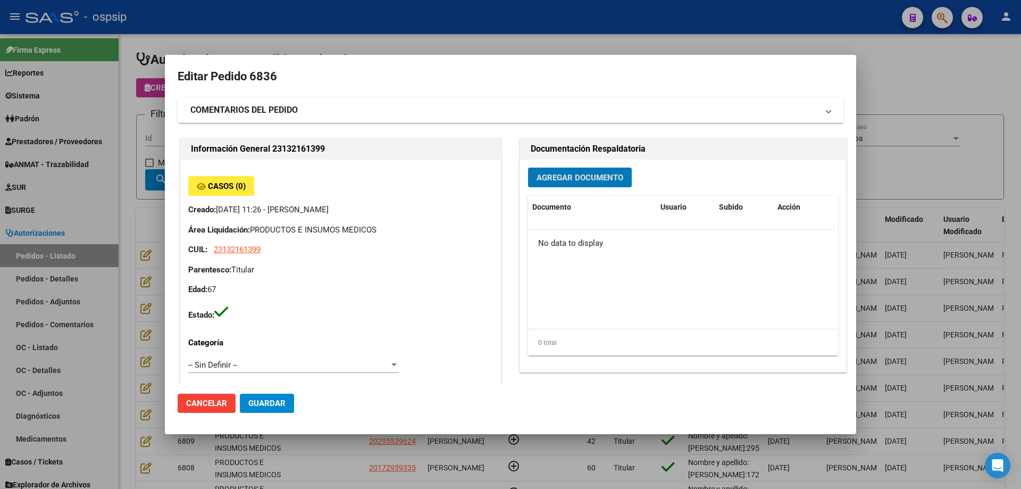
click at [131, 168] on div at bounding box center [510, 244] width 1021 height 489
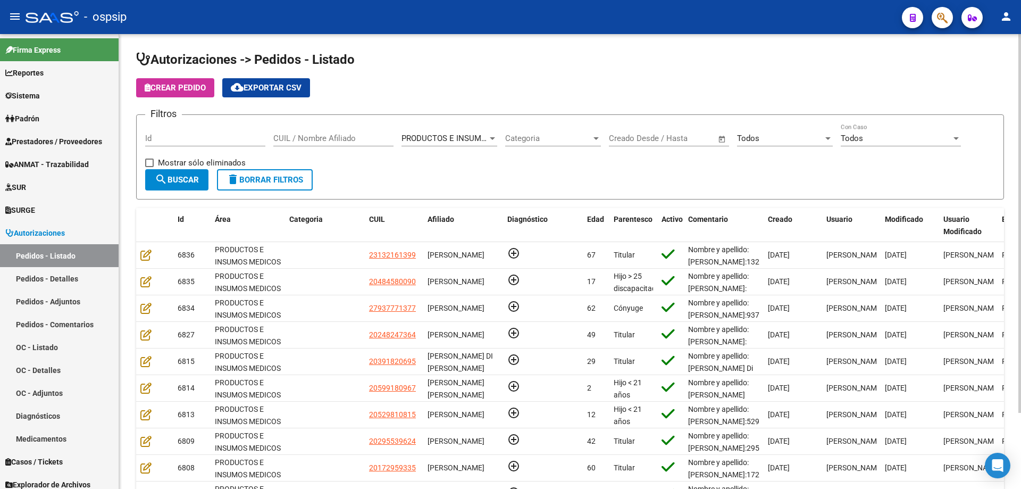
drag, startPoint x: 286, startPoint y: 128, endPoint x: 289, endPoint y: 137, distance: 9.6
click at [289, 137] on div "CUIL / Nombre Afiliado" at bounding box center [333, 134] width 120 height 23
click at [289, 137] on input "CUIL / Nombre Afiliado" at bounding box center [333, 138] width 120 height 10
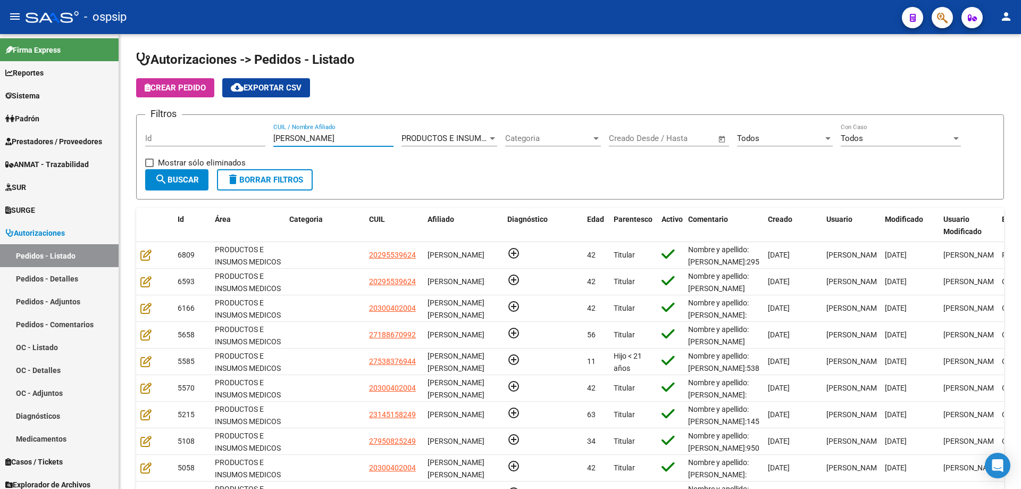
type input "[PERSON_NAME]"
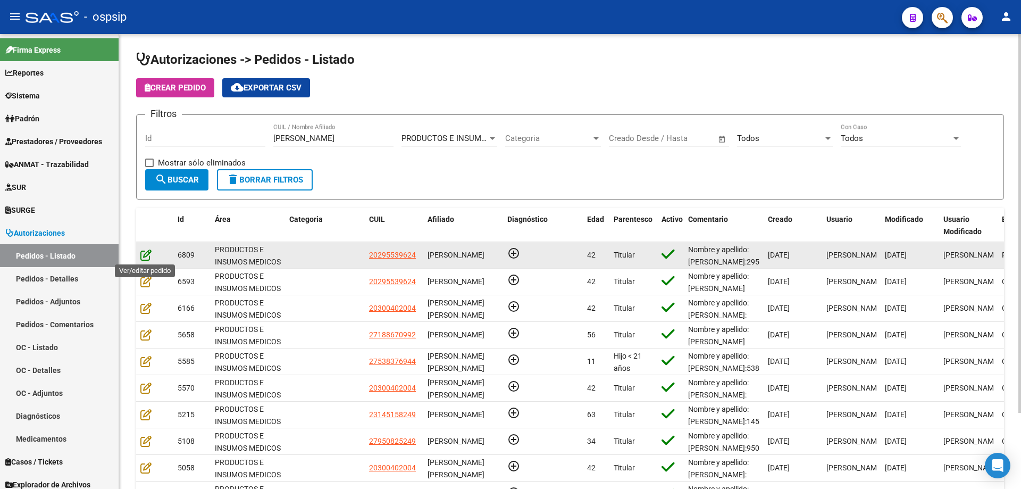
click at [141, 255] on icon at bounding box center [145, 255] width 11 height 12
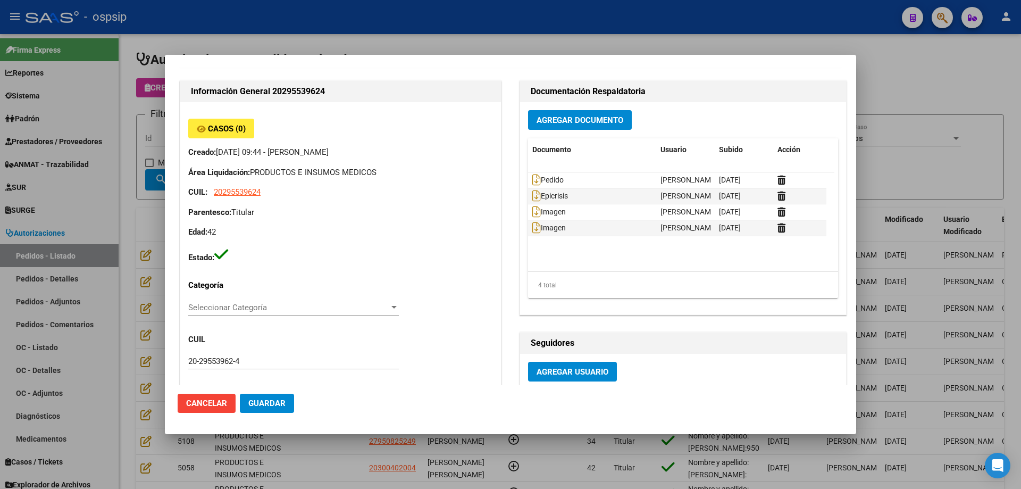
scroll to position [372, 0]
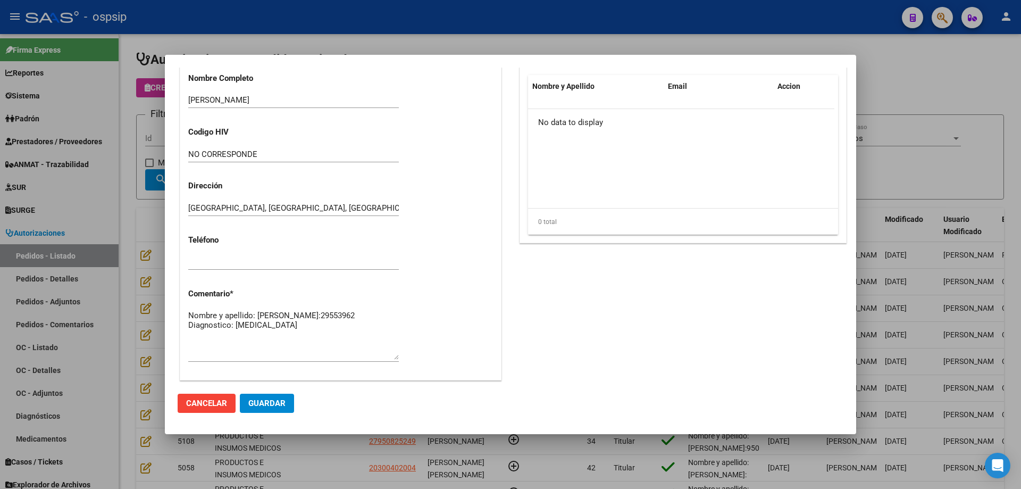
click at [154, 206] on div at bounding box center [510, 244] width 1021 height 489
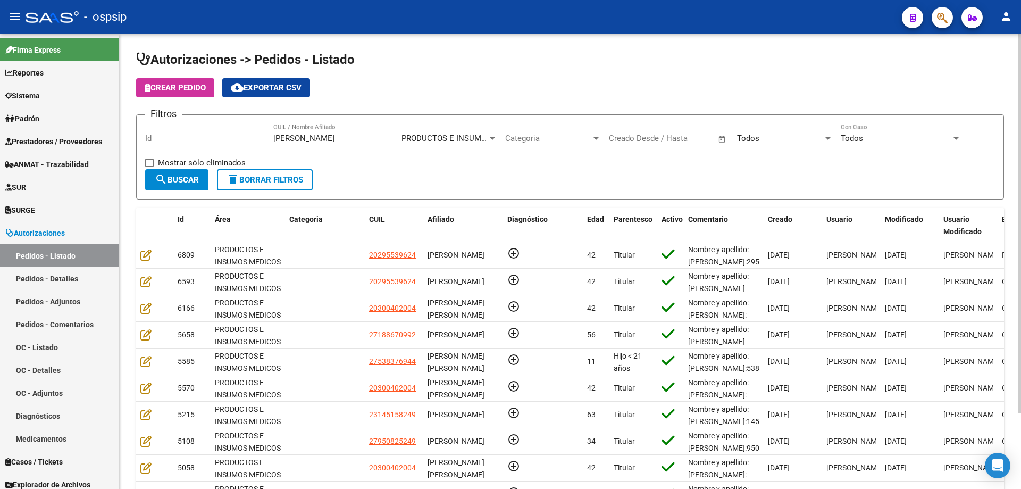
click at [329, 143] on div "[PERSON_NAME] CUIL / Nombre Afiliado" at bounding box center [333, 134] width 120 height 23
drag, startPoint x: 330, startPoint y: 138, endPoint x: 0, endPoint y: 138, distance: 329.7
click at [0, 138] on mat-sidenav-container "Firma Express Reportes Egresos Devengados Auditorías x Área Auditorías x Usuari…" at bounding box center [510, 261] width 1021 height 455
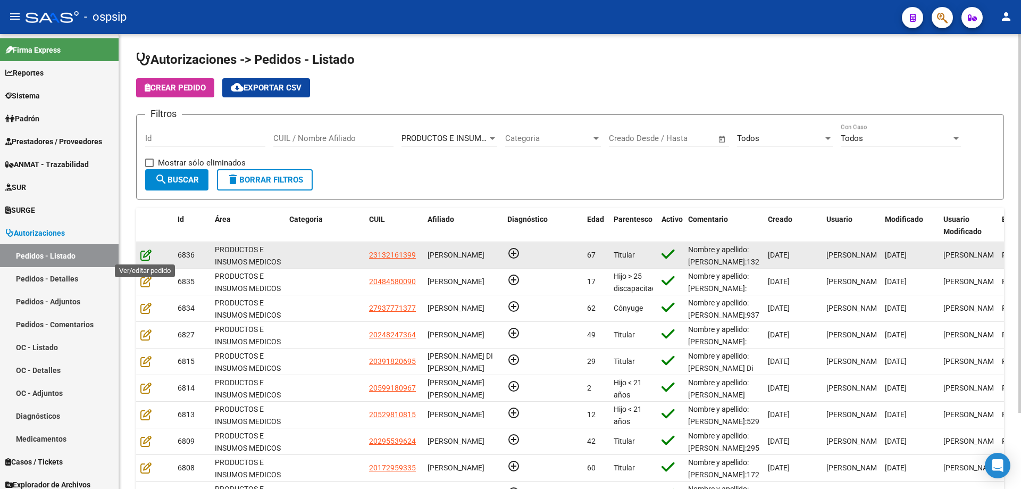
click at [147, 252] on icon at bounding box center [145, 255] width 11 height 12
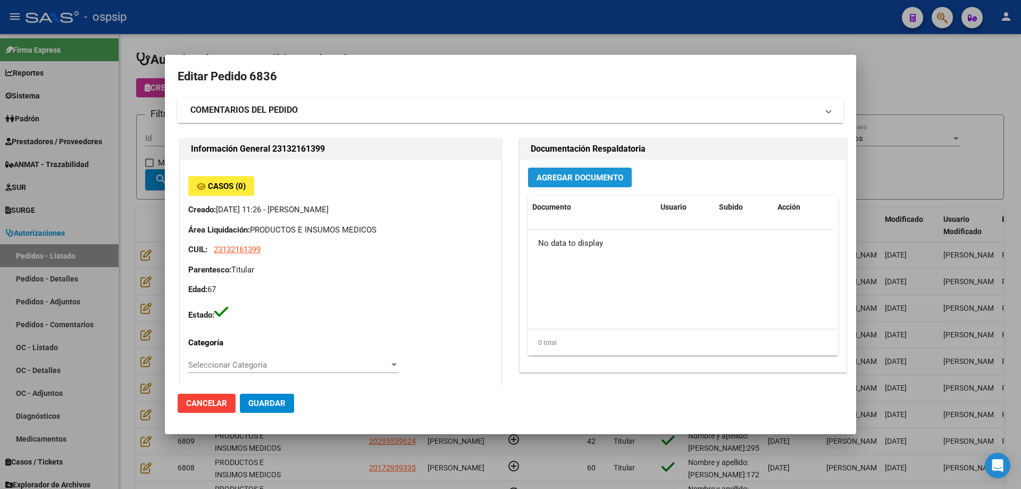
click at [608, 185] on button "Agregar Documento" at bounding box center [580, 178] width 104 height 20
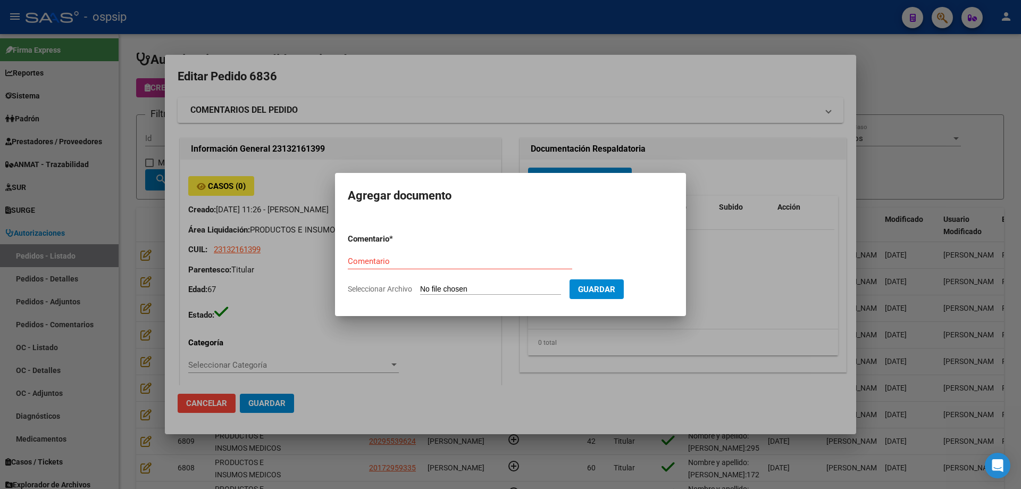
click at [529, 290] on input "Seleccionar Archivo" at bounding box center [490, 290] width 141 height 10
type input "C:\fakepath\pedido [PERSON_NAME].pdf"
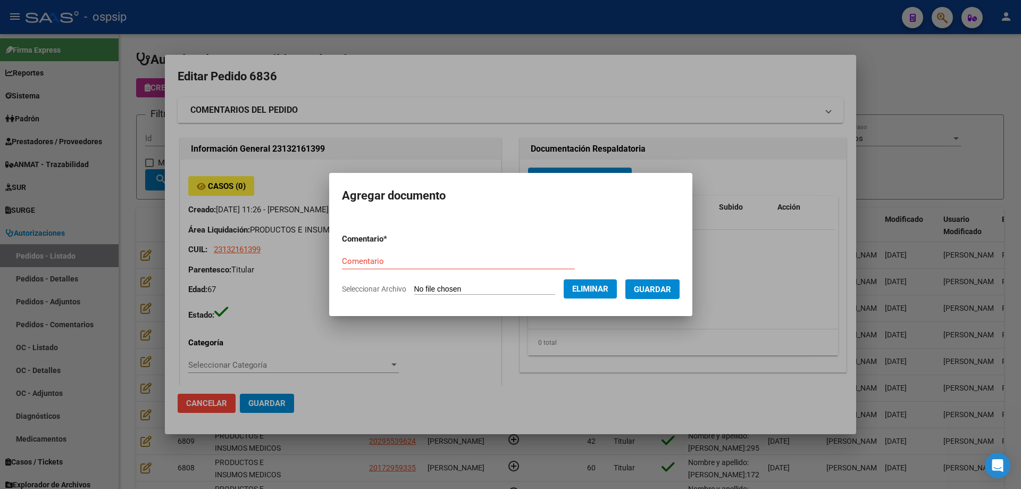
click at [342, 252] on form "Comentario * Comentario Seleccionar Archivo Eliminar Guardar" at bounding box center [511, 264] width 338 height 78
click at [342, 254] on div "Comentario" at bounding box center [458, 261] width 233 height 16
click at [342, 257] on input "Comentario" at bounding box center [458, 261] width 233 height 10
type input "Pedido"
click at [665, 293] on span "Guardar" at bounding box center [652, 290] width 37 height 10
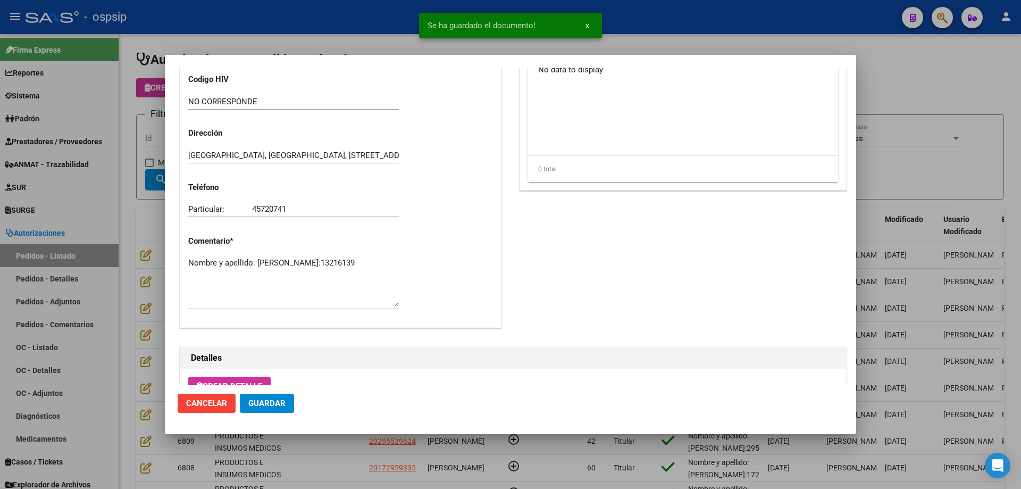
scroll to position [425, 0]
click at [264, 274] on textarea "Nombre y apellido: [PERSON_NAME]:13216139" at bounding box center [293, 281] width 211 height 50
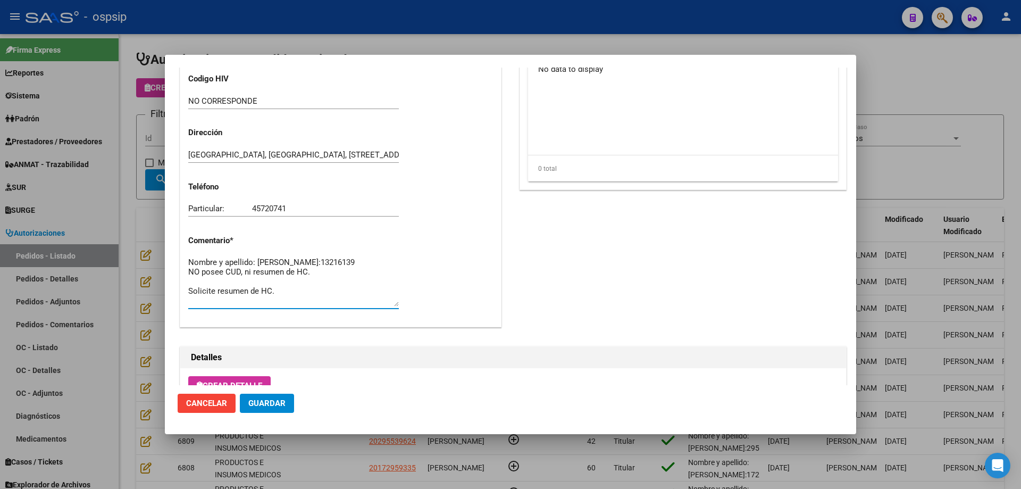
type textarea "Nombre y apellido: [PERSON_NAME]:13216139 NO posee CUD, ni resumen de HC. Solic…"
click at [288, 402] on button "Guardar" at bounding box center [267, 403] width 54 height 19
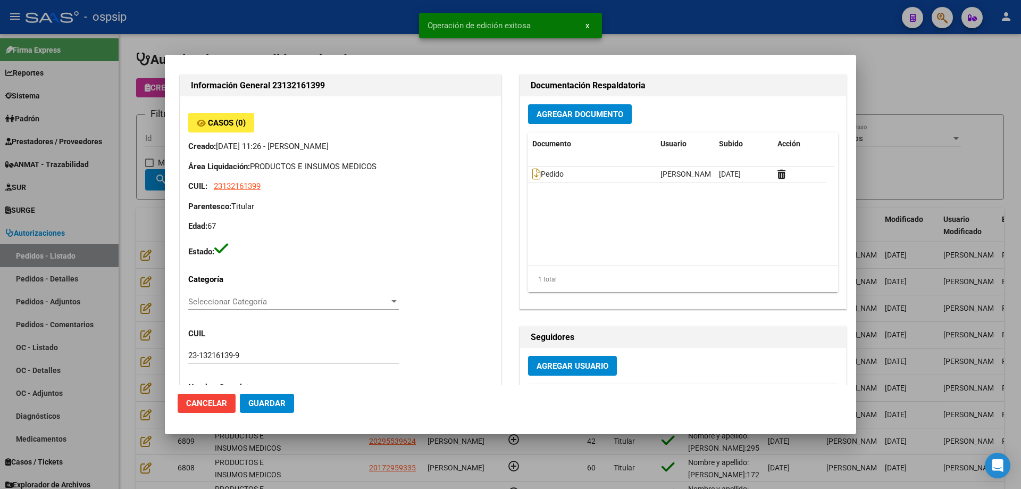
scroll to position [0, 0]
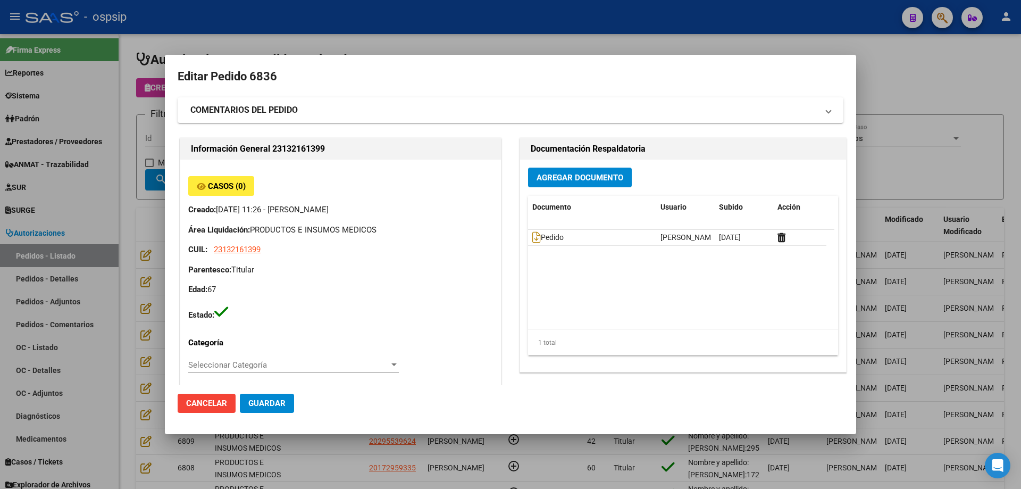
click at [590, 182] on span "Agregar Documento" at bounding box center [580, 178] width 87 height 10
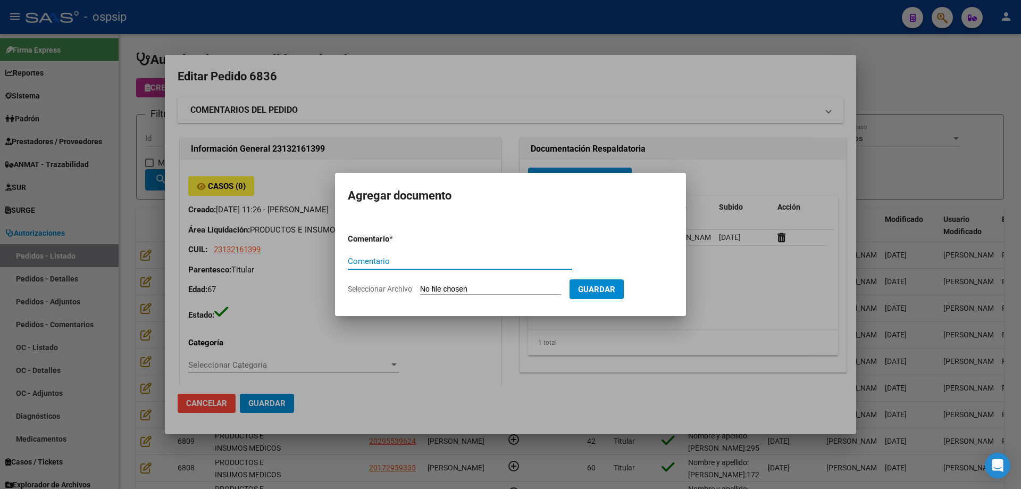
click at [521, 287] on input "Seleccionar Archivo" at bounding box center [490, 290] width 141 height 10
type input "C:\fakepath\dni [PERSON_NAME].jpg"
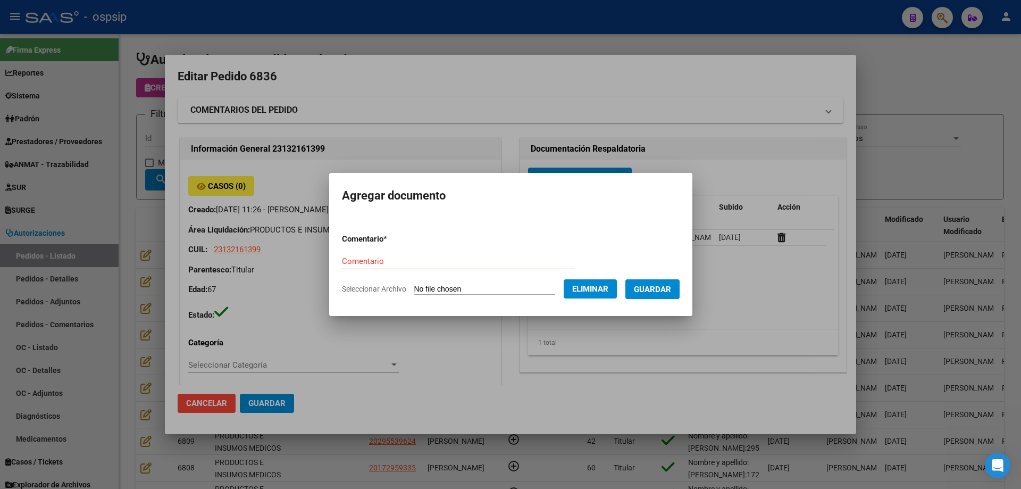
click at [441, 262] on input "Comentario" at bounding box center [458, 261] width 233 height 10
type input "Dni"
click at [671, 289] on span "Guardar" at bounding box center [652, 290] width 37 height 10
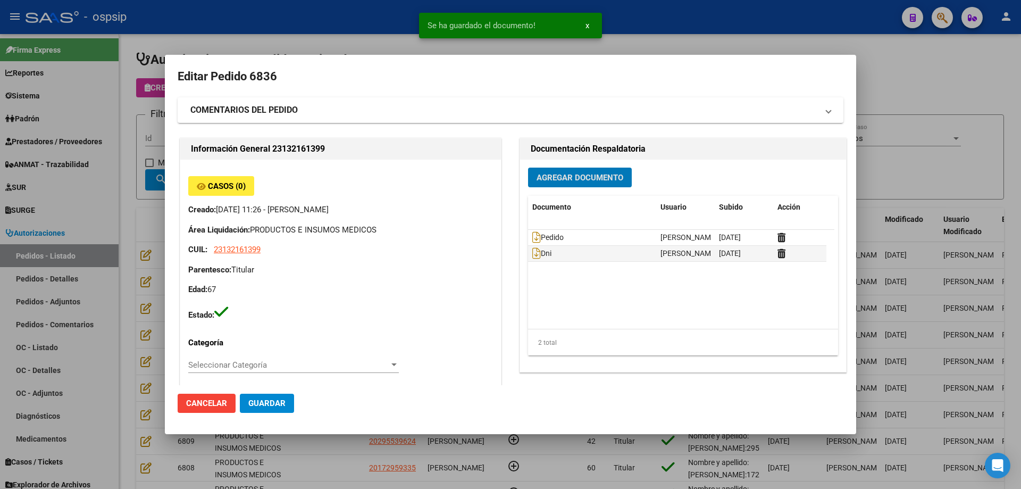
click at [277, 403] on span "Guardar" at bounding box center [266, 403] width 37 height 10
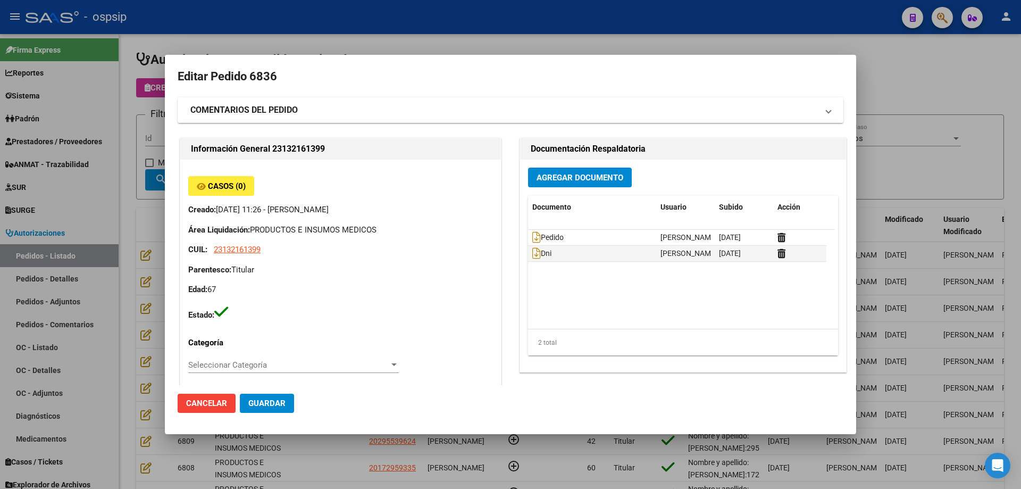
click at [101, 224] on div at bounding box center [510, 244] width 1021 height 489
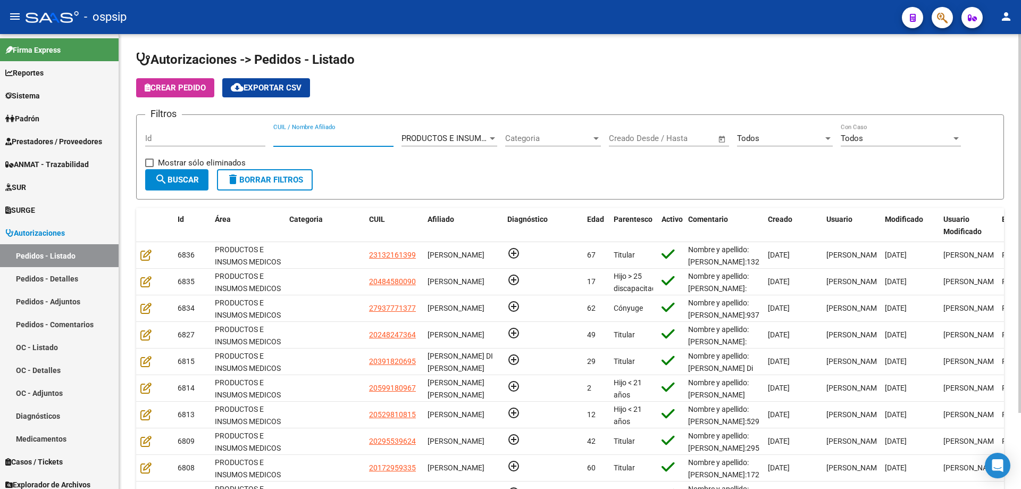
click at [308, 138] on input "CUIL / Nombre Afiliado" at bounding box center [333, 138] width 120 height 10
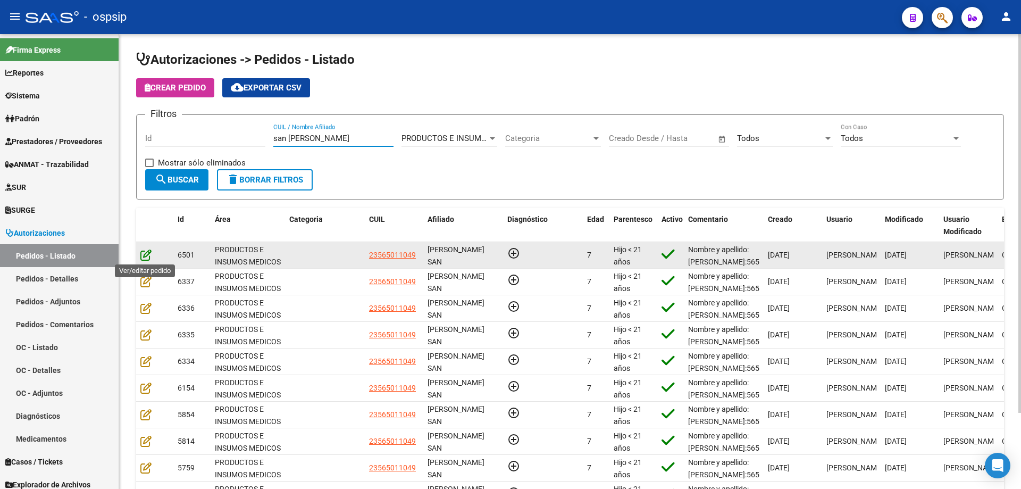
type input "san [PERSON_NAME]"
click at [149, 257] on icon at bounding box center [145, 255] width 11 height 12
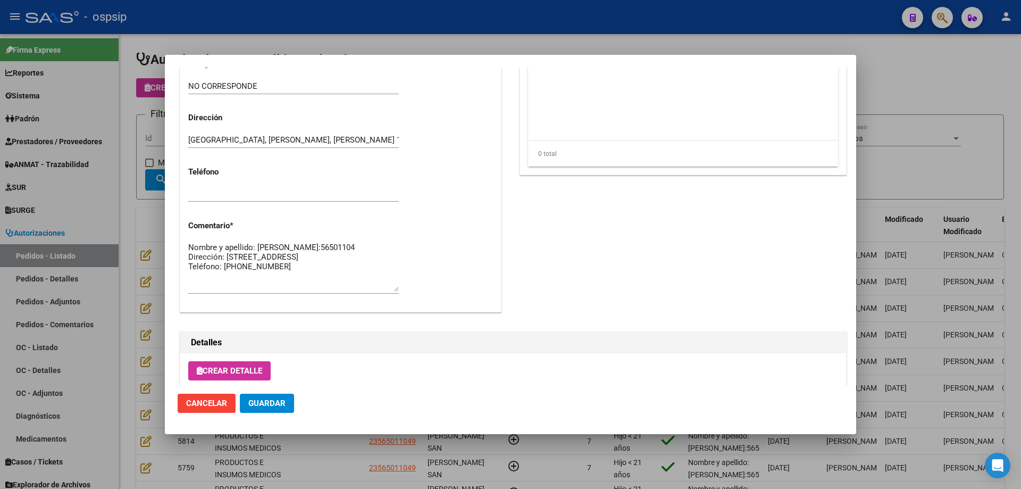
scroll to position [425, 0]
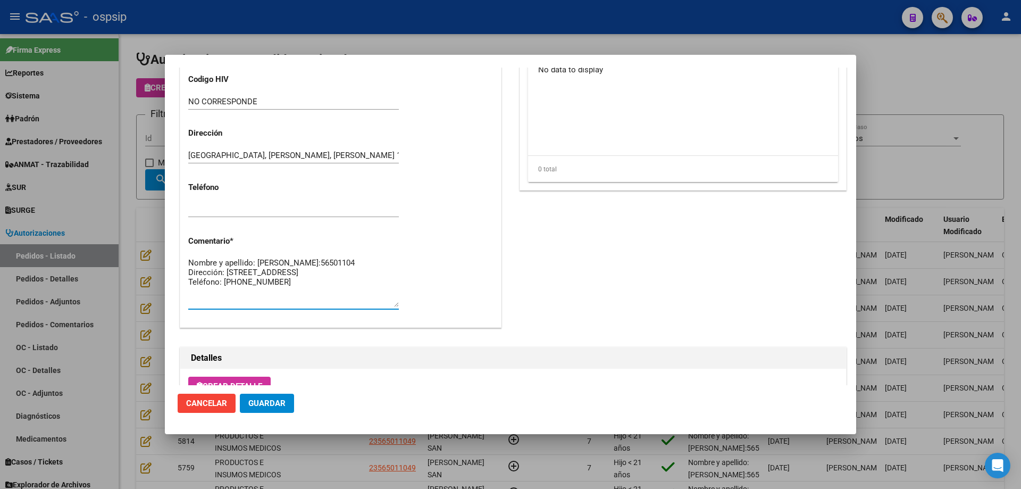
click at [230, 271] on textarea "Nombre y apellido: [PERSON_NAME]:56501104 Dirección: [STREET_ADDRESS] Teléfono:…" at bounding box center [293, 282] width 211 height 50
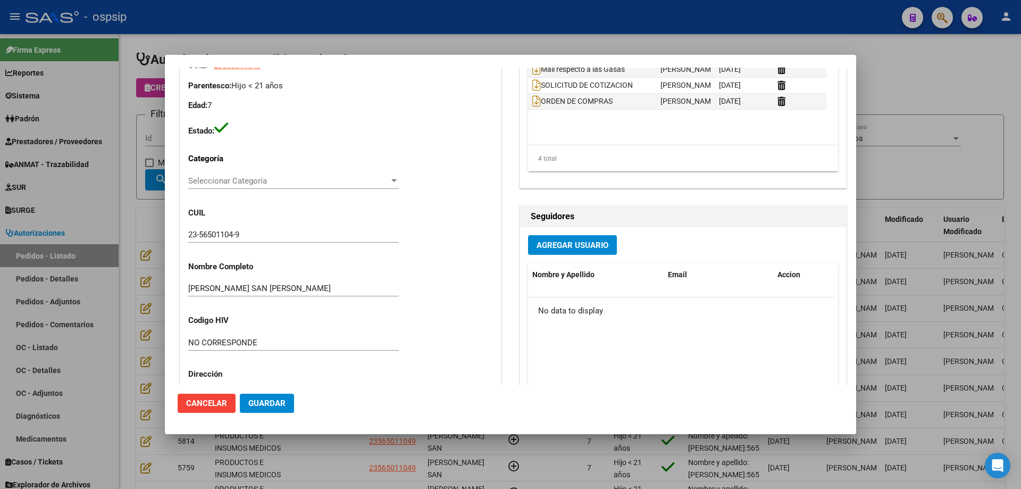
scroll to position [159, 0]
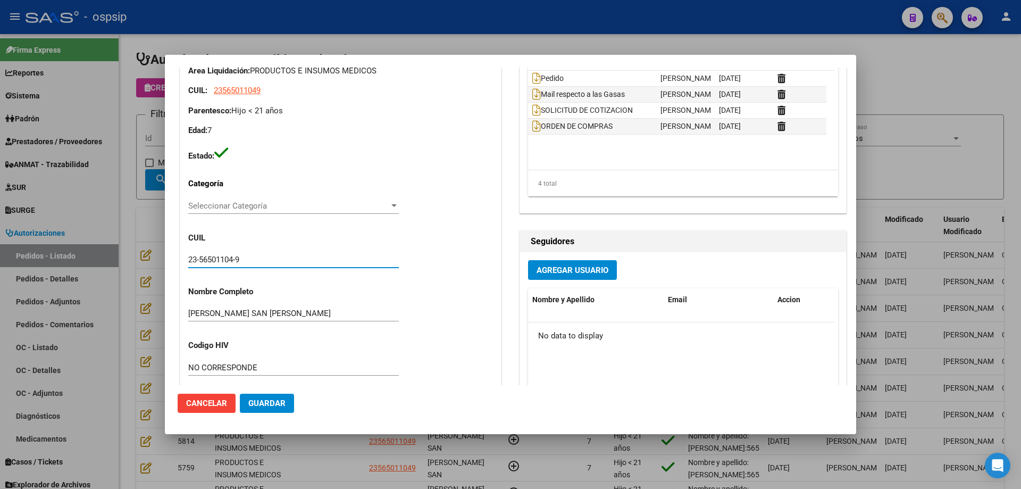
drag, startPoint x: 261, startPoint y: 258, endPoint x: 186, endPoint y: 259, distance: 75.0
click at [186, 259] on div "Casos (0) Creado: [DATE] 11:08 - [PERSON_NAME] Área Liquidación: PRODUCTOS E IN…" at bounding box center [340, 297] width 321 height 592
click at [144, 134] on div at bounding box center [510, 244] width 1021 height 489
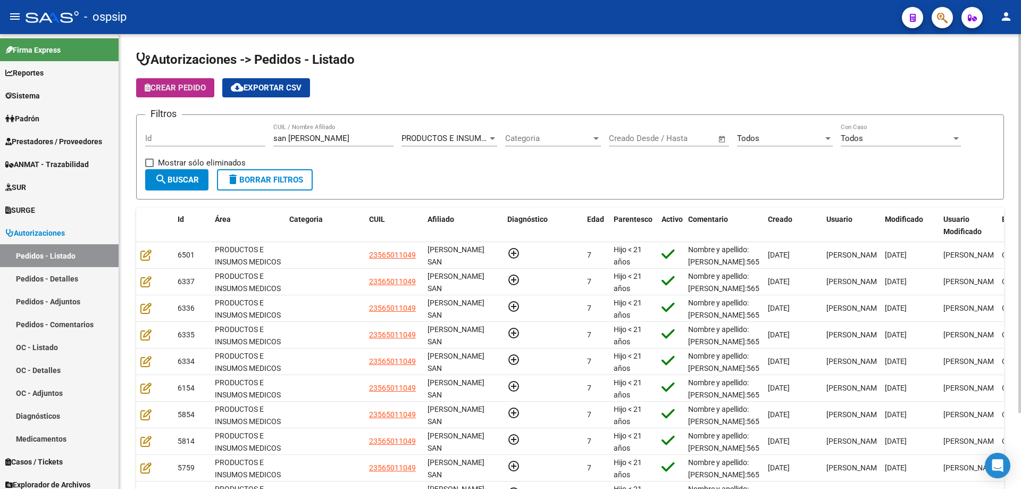
click at [181, 90] on span "Crear Pedido" at bounding box center [175, 88] width 61 height 10
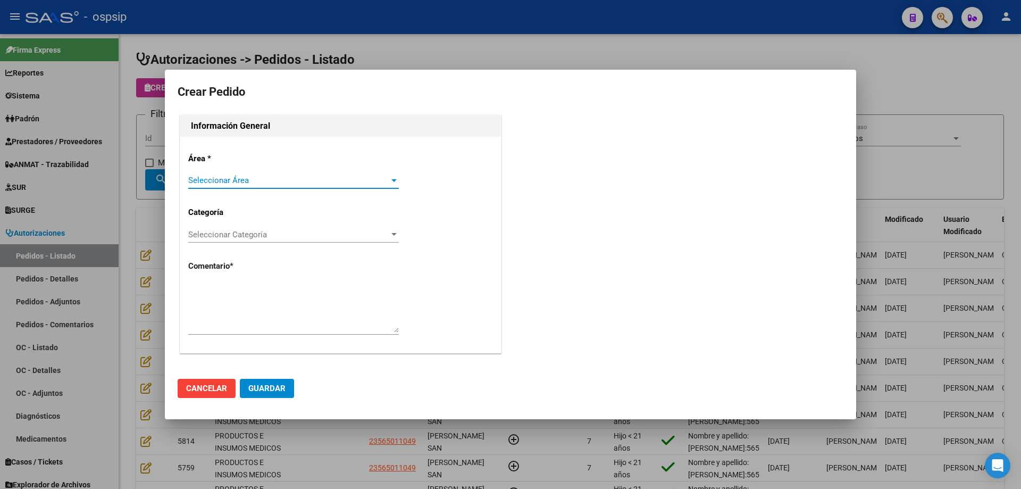
click at [220, 181] on span "Seleccionar Área" at bounding box center [288, 181] width 201 height 10
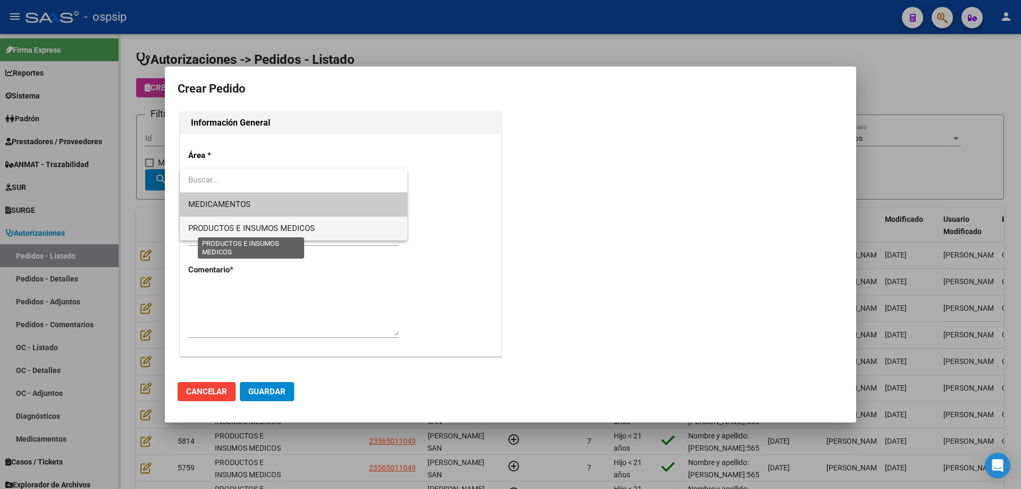
click at [223, 232] on span "PRODUCTOS E INSUMOS MEDICOS" at bounding box center [251, 228] width 127 height 10
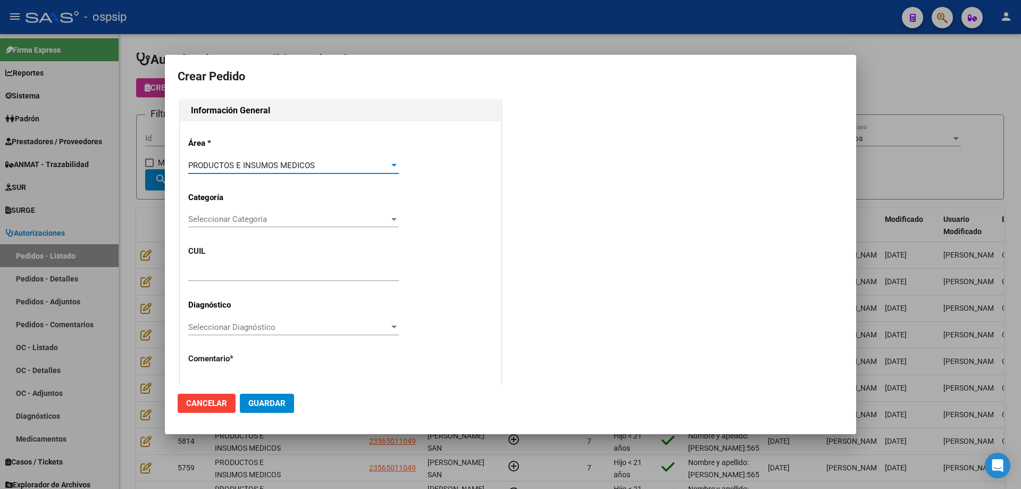
click at [227, 218] on span "Seleccionar Categoría" at bounding box center [288, 219] width 201 height 10
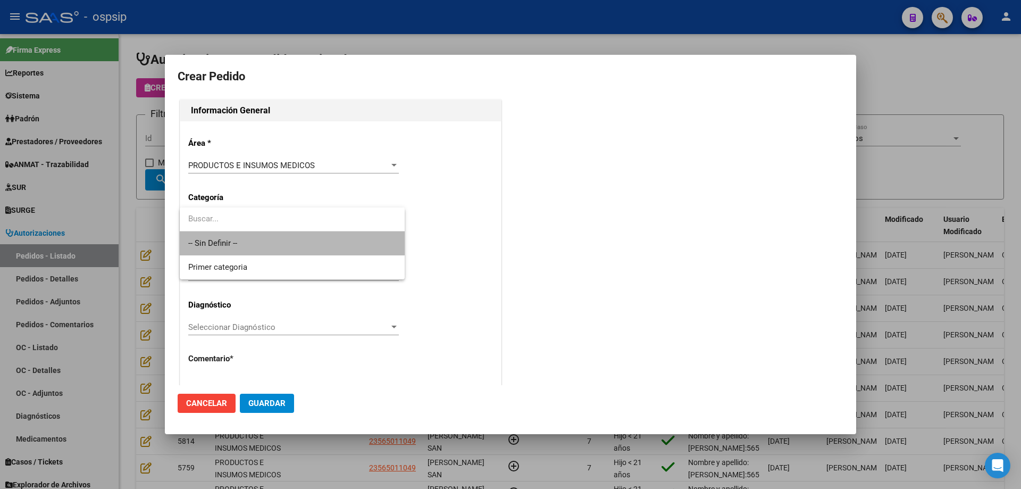
click at [228, 241] on span "-- Sin Definir --" at bounding box center [292, 243] width 208 height 24
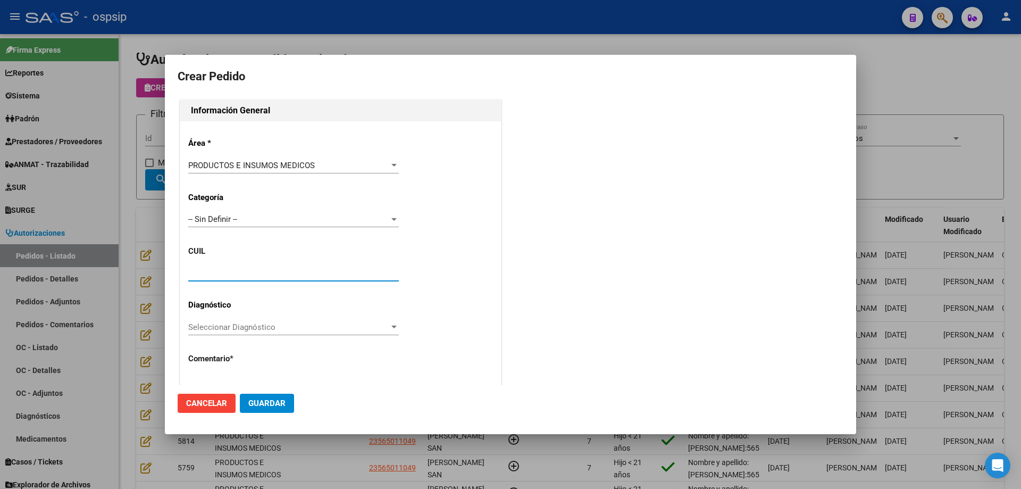
paste input "23-56501104-9"
type input "23-56501104-9"
type input "[PERSON_NAME] SAN [PERSON_NAME]"
type input "NO CORRESPONDE"
type input "[GEOGRAPHIC_DATA], [PERSON_NAME], [PERSON_NAME] 1414"
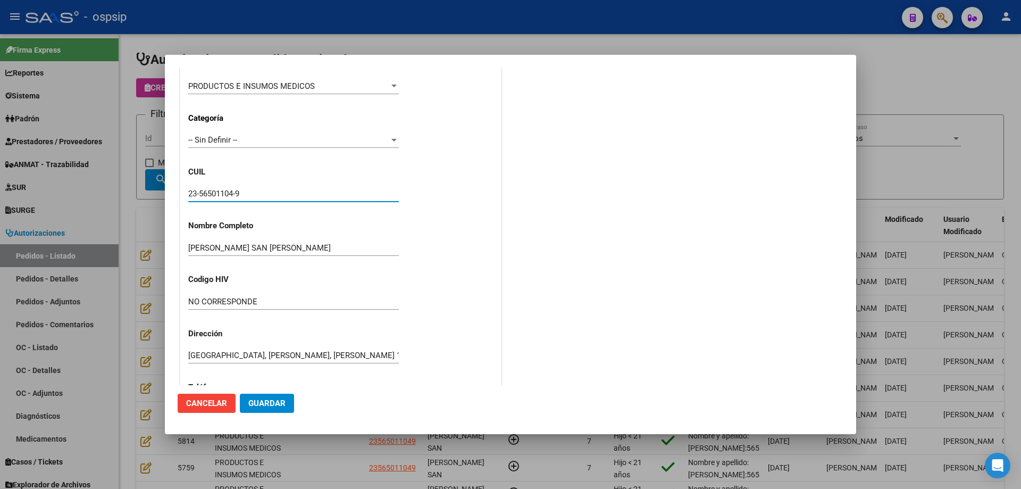
scroll to position [293, 0]
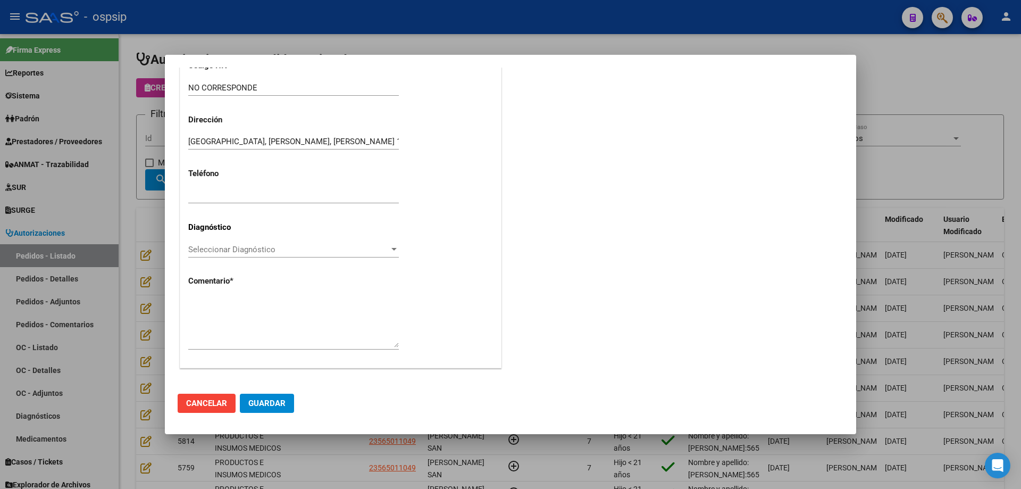
type input "23-56501104-9"
click at [261, 336] on textarea at bounding box center [293, 322] width 211 height 50
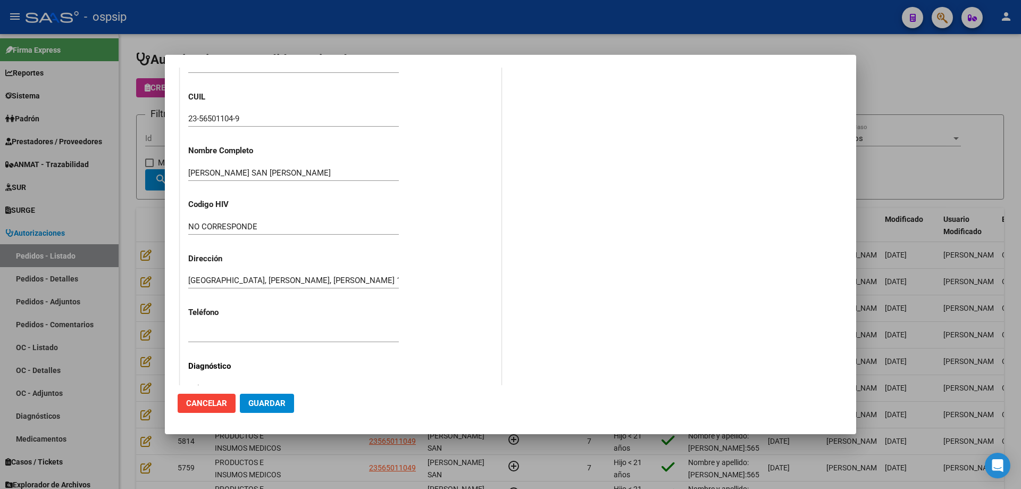
scroll to position [133, 0]
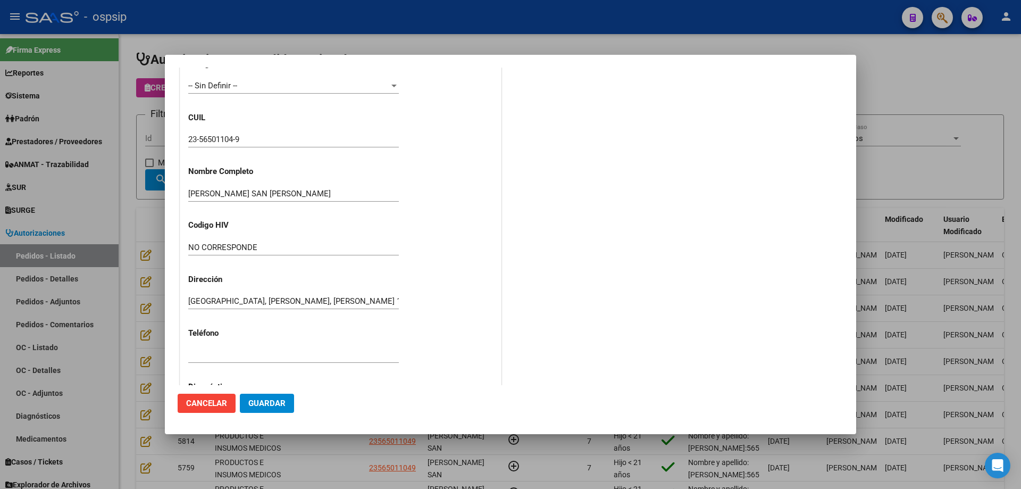
click at [219, 138] on input "23-56501104-9" at bounding box center [293, 140] width 211 height 10
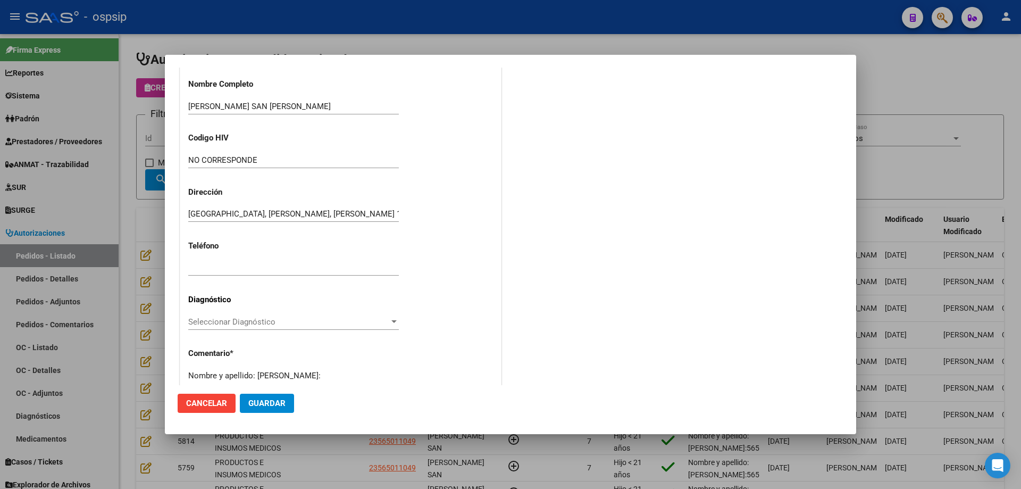
scroll to position [293, 0]
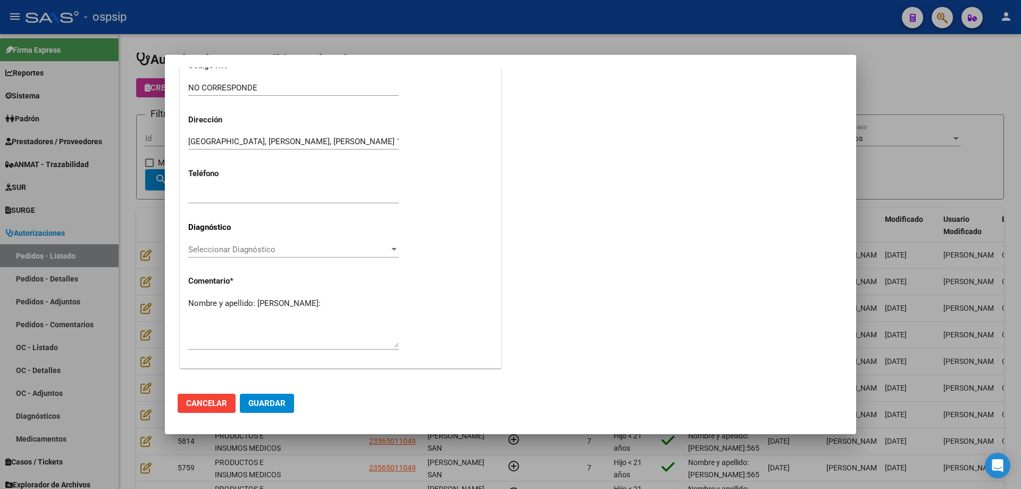
click at [228, 311] on textarea "Nombre y apellido: [PERSON_NAME]:" at bounding box center [293, 322] width 211 height 50
paste textarea "56501104"
type textarea "Nombre y apellido: [PERSON_NAME]:56501104"
click at [283, 408] on button "Guardar" at bounding box center [267, 403] width 54 height 19
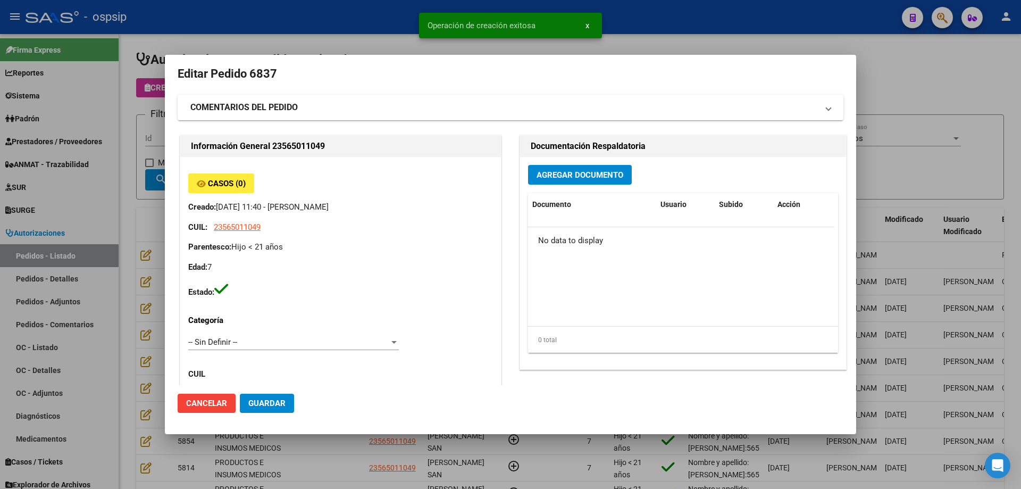
scroll to position [0, 0]
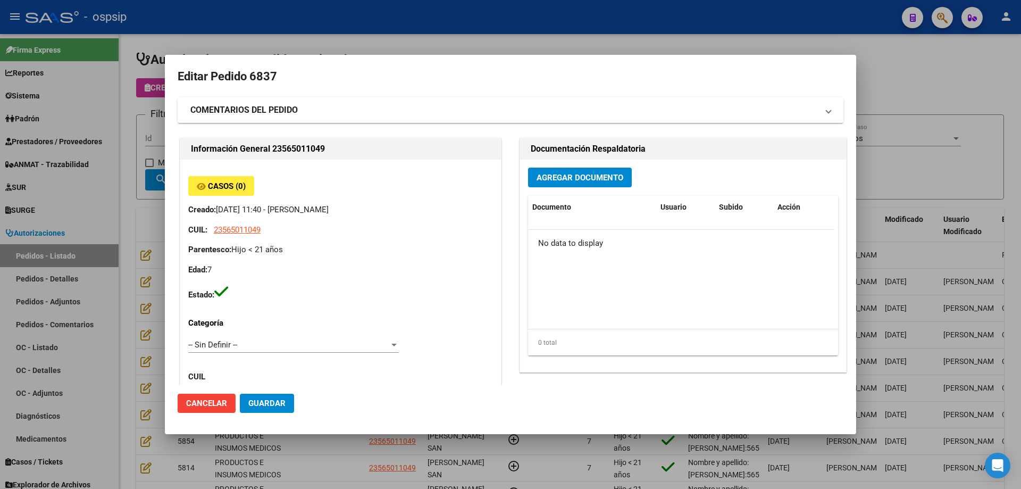
click at [566, 176] on span "Agregar Documento" at bounding box center [580, 178] width 87 height 10
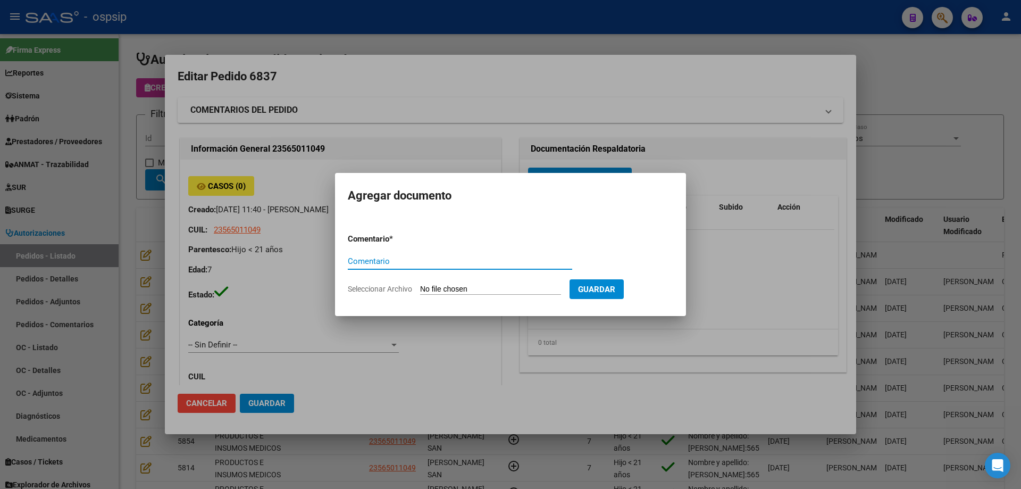
click at [519, 294] on input "Seleccionar Archivo" at bounding box center [490, 290] width 141 height 10
type input "C:\fakepath\pedido san [PERSON_NAME].jpg"
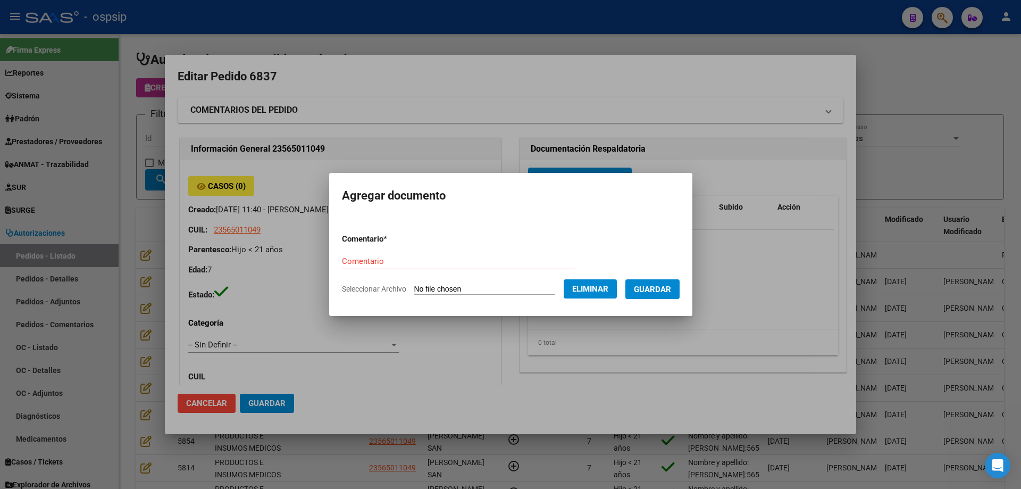
click at [379, 262] on input "Comentario" at bounding box center [458, 261] width 233 height 10
type input "Pedido"
click at [667, 294] on span "Guardar" at bounding box center [652, 290] width 37 height 10
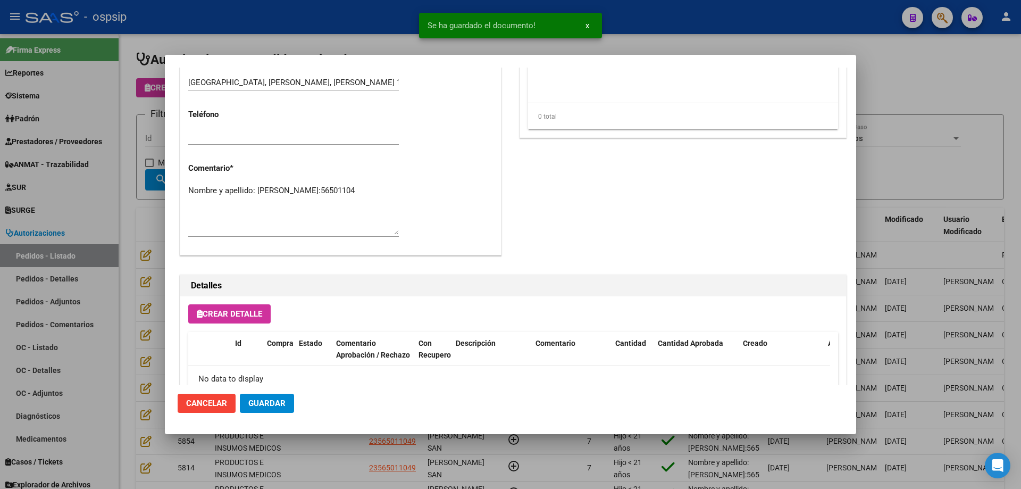
scroll to position [618, 0]
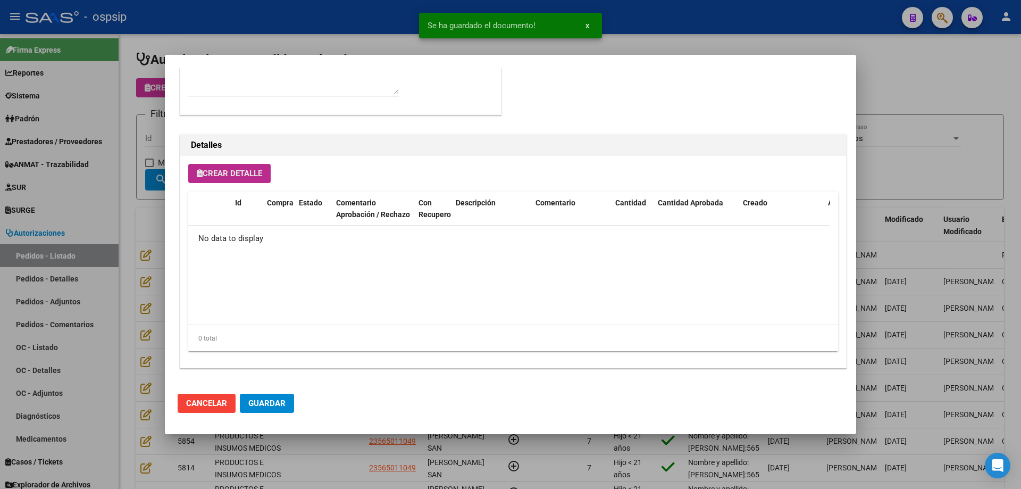
click at [220, 174] on span "Crear Detalle" at bounding box center [229, 174] width 65 height 10
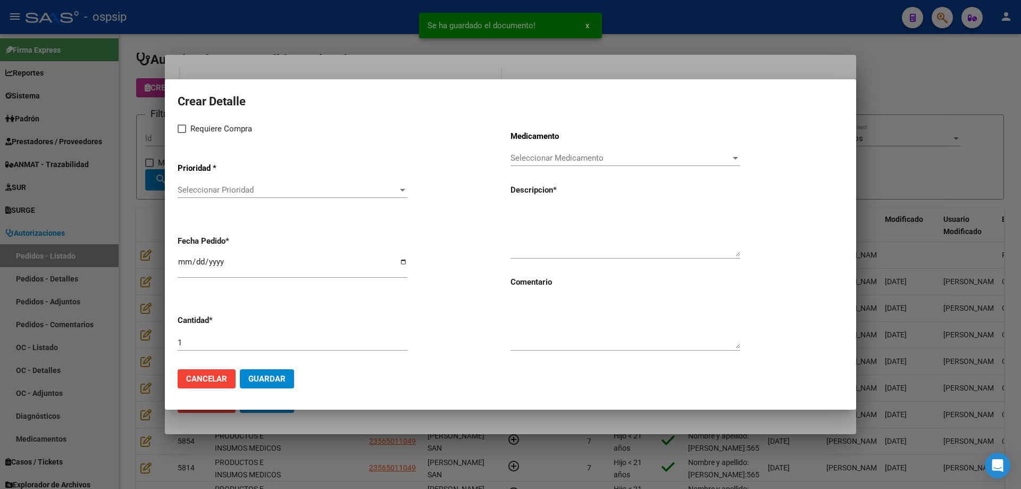
click at [237, 195] on div "Seleccionar Prioridad Seleccionar Prioridad" at bounding box center [293, 190] width 230 height 16
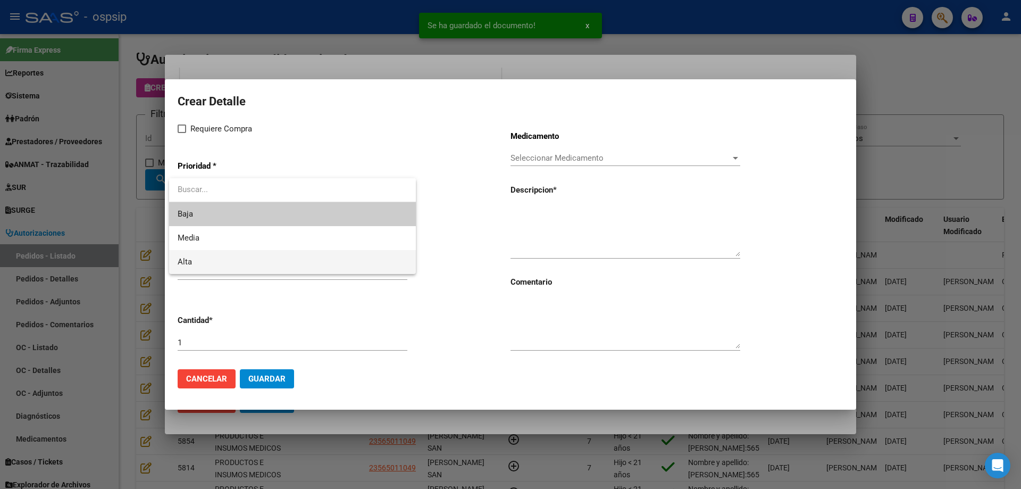
click at [213, 256] on span "Alta" at bounding box center [293, 262] width 230 height 24
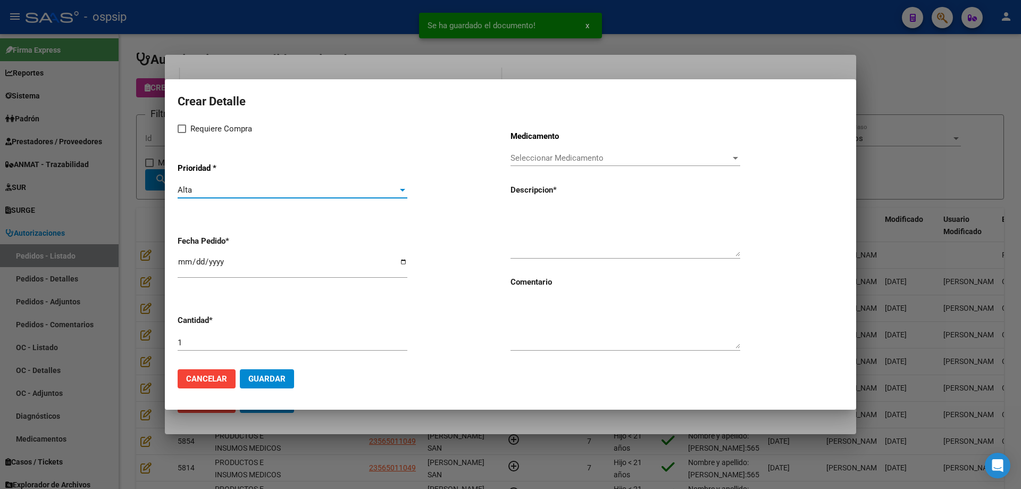
click at [198, 129] on span "Requiere Compra" at bounding box center [221, 128] width 62 height 13
click at [182, 133] on input "Requiere Compra" at bounding box center [181, 133] width 1 height 1
checkbox input "true"
click at [599, 162] on span "Seleccionar Medicamento" at bounding box center [621, 158] width 220 height 10
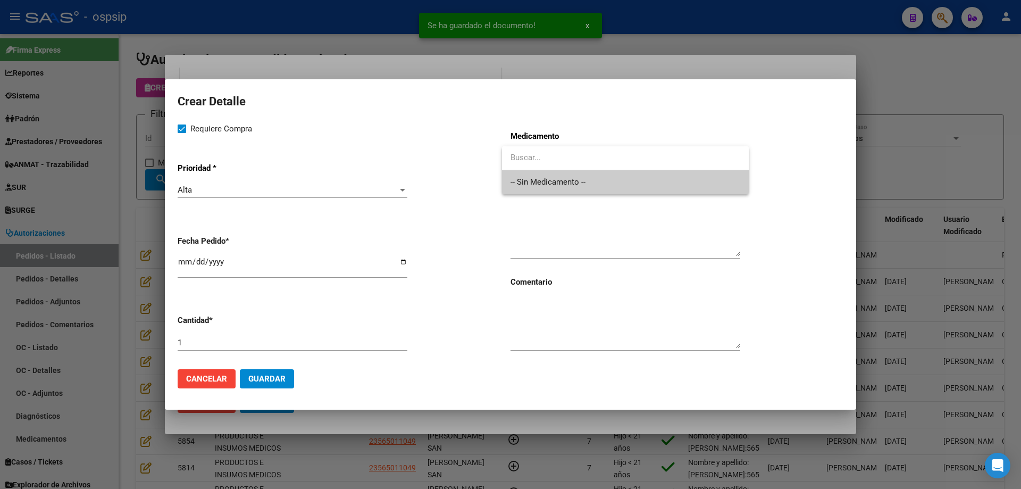
click at [592, 183] on span "-- Sin Medicamento --" at bounding box center [626, 182] width 230 height 24
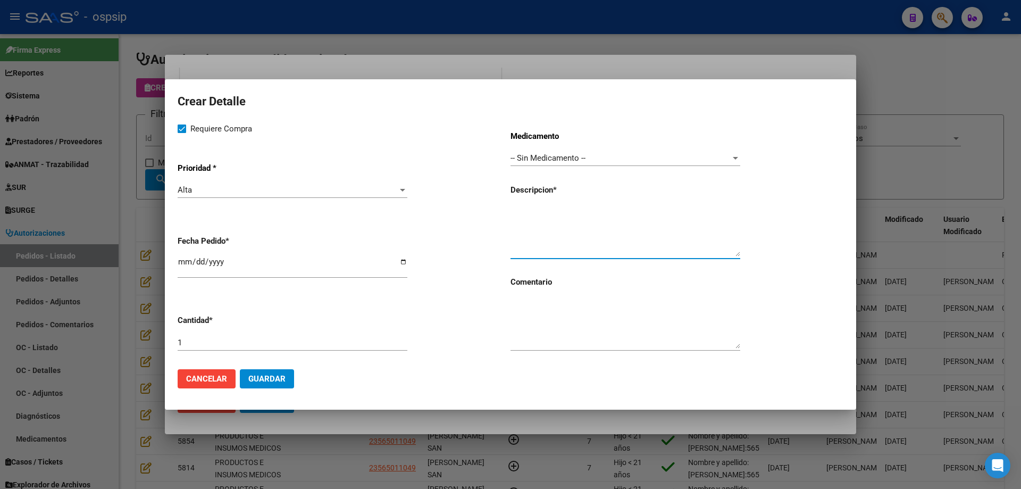
click at [531, 222] on textarea at bounding box center [626, 231] width 230 height 50
type textarea "Gasas traqueostomía"
click at [266, 347] on div "1" at bounding box center [293, 343] width 230 height 16
type input "60"
click at [189, 257] on input "[DATE]" at bounding box center [293, 265] width 230 height 17
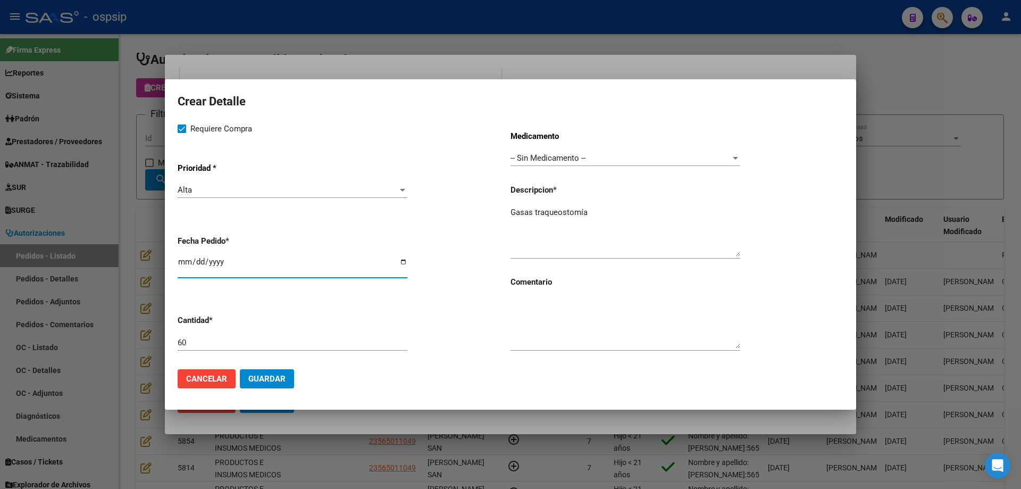
type input "[DATE]"
click at [618, 211] on textarea "Gasas traqueostomía" at bounding box center [626, 231] width 230 height 50
click at [270, 373] on button "Guardar" at bounding box center [267, 378] width 54 height 19
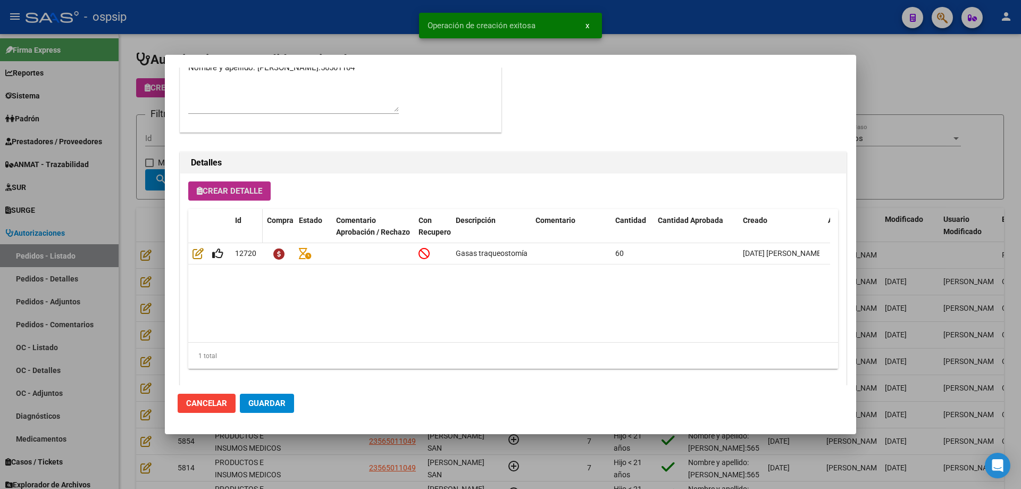
scroll to position [638, 0]
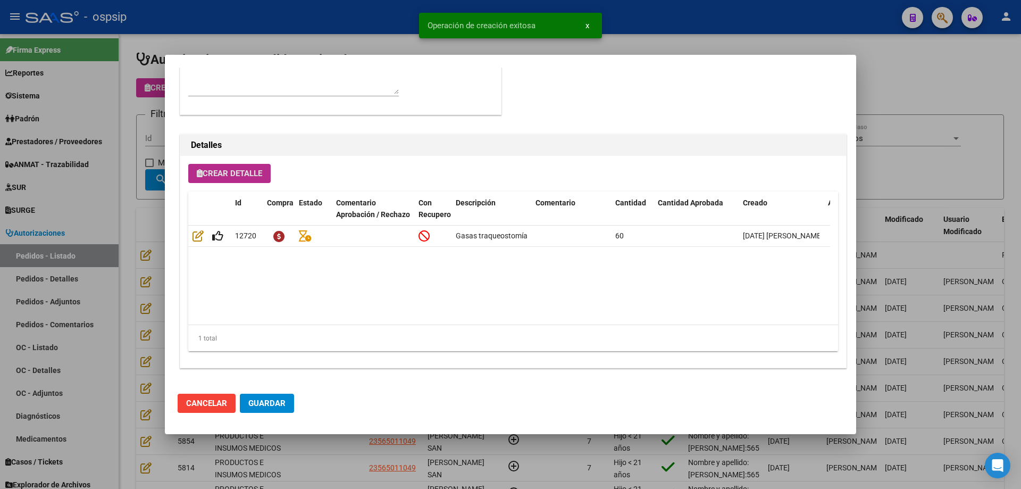
click at [239, 169] on span "Crear Detalle" at bounding box center [229, 174] width 65 height 10
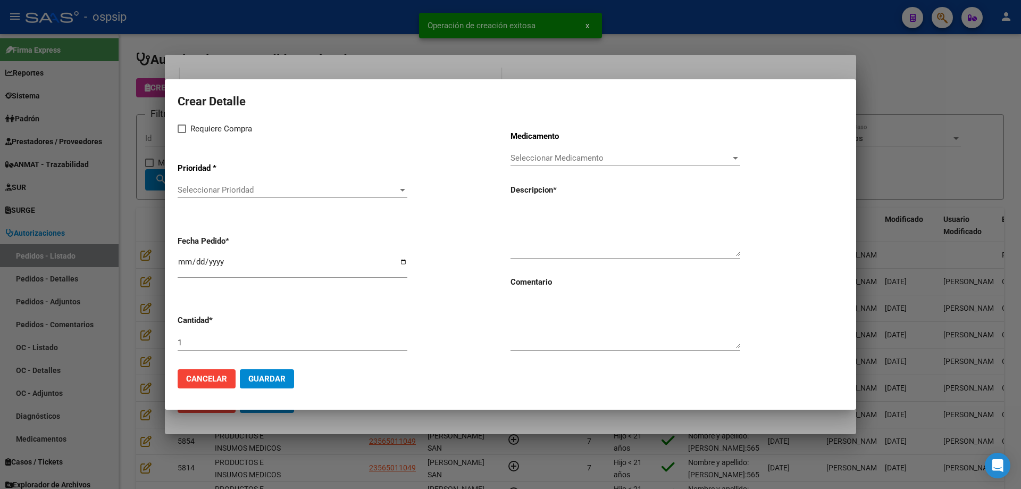
click at [250, 189] on span "Seleccionar Prioridad" at bounding box center [288, 190] width 220 height 10
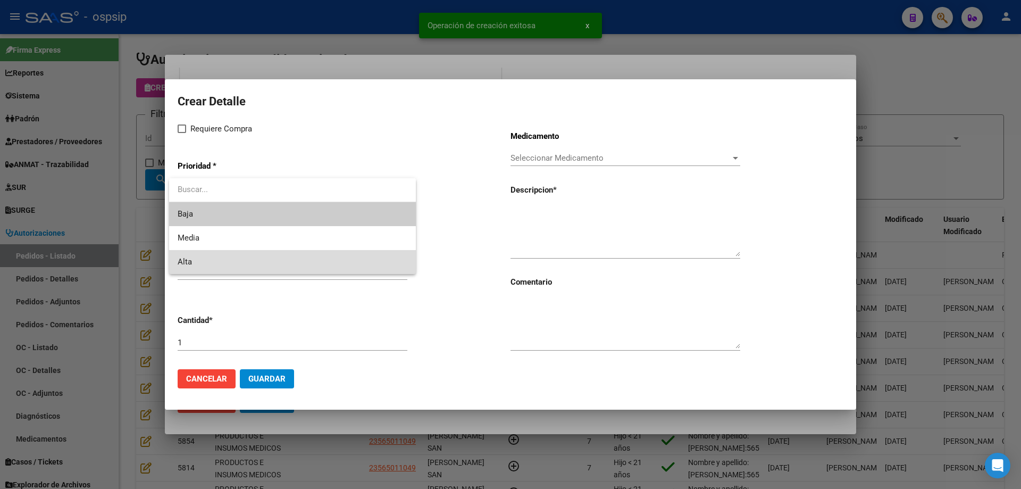
click at [220, 259] on span "Alta" at bounding box center [293, 262] width 230 height 24
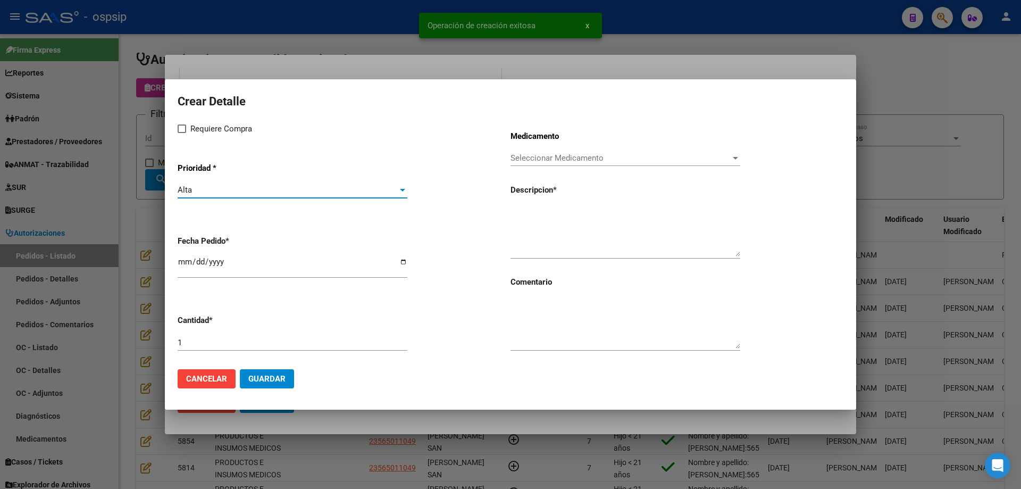
click at [184, 128] on span at bounding box center [182, 128] width 9 height 9
click at [182, 133] on input "Requiere Compra" at bounding box center [181, 133] width 1 height 1
checkbox input "true"
click at [529, 158] on span "Seleccionar Medicamento" at bounding box center [621, 158] width 220 height 10
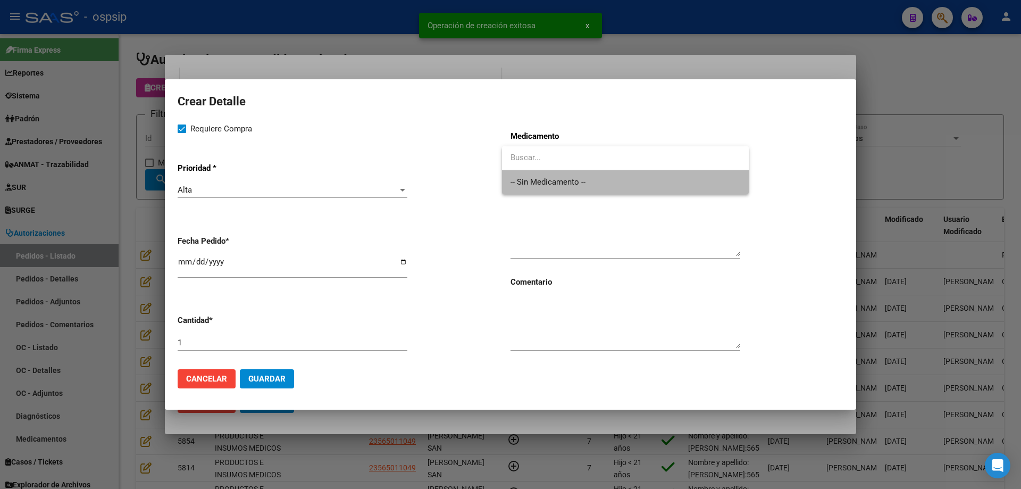
click at [526, 190] on span "-- Sin Medicamento --" at bounding box center [626, 182] width 230 height 24
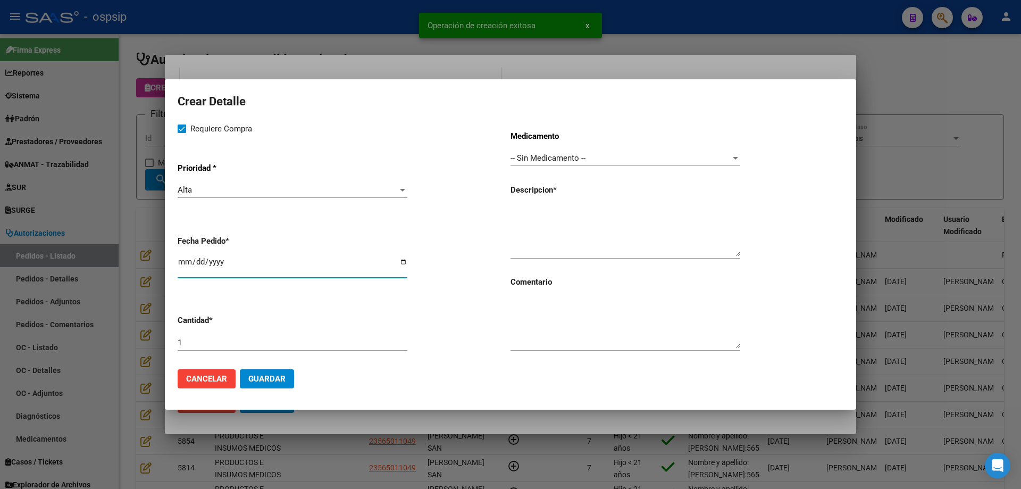
click at [184, 258] on input "[DATE]" at bounding box center [293, 265] width 230 height 17
type input "[DATE]"
click at [541, 211] on textarea at bounding box center [626, 231] width 230 height 50
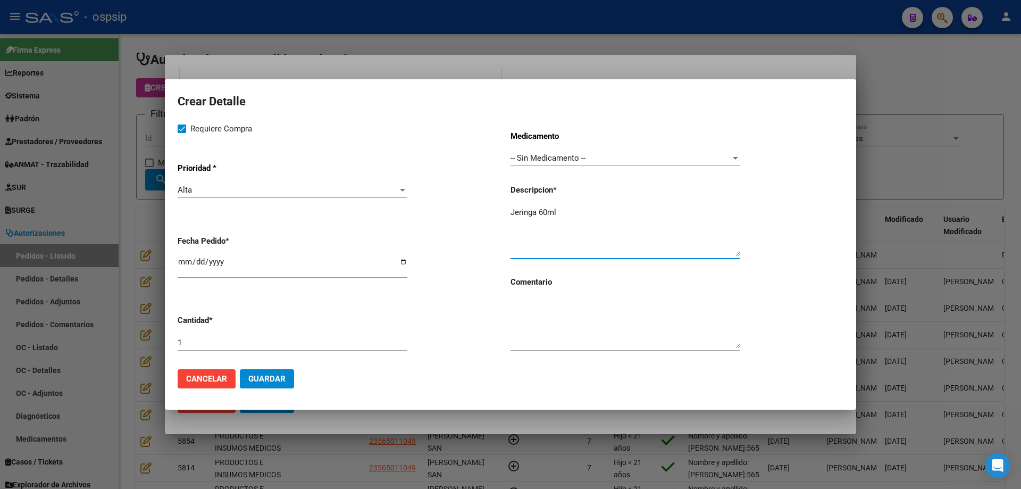
type textarea "Jeringa 60ml"
click at [240, 345] on input "1" at bounding box center [293, 343] width 230 height 10
type input "30"
click at [265, 377] on span "Guardar" at bounding box center [266, 379] width 37 height 10
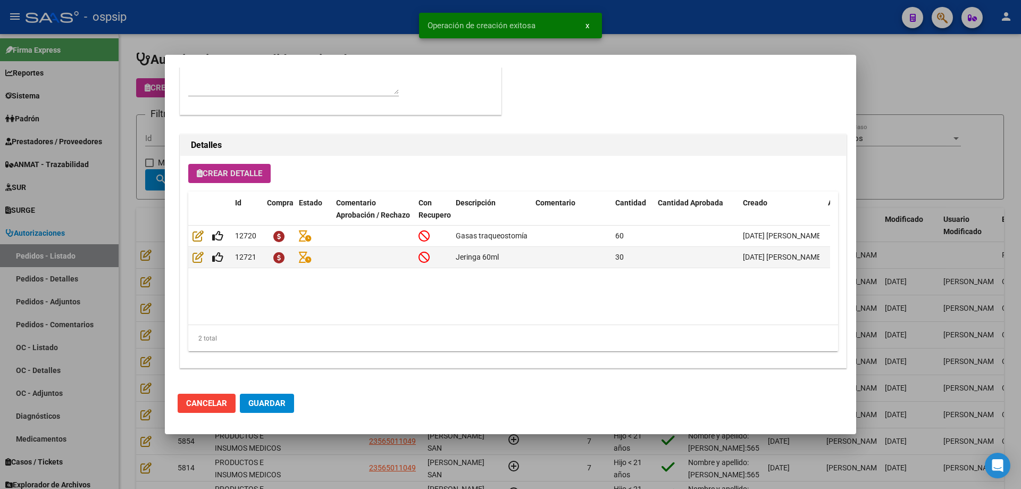
click at [227, 173] on span "Crear Detalle" at bounding box center [229, 174] width 65 height 10
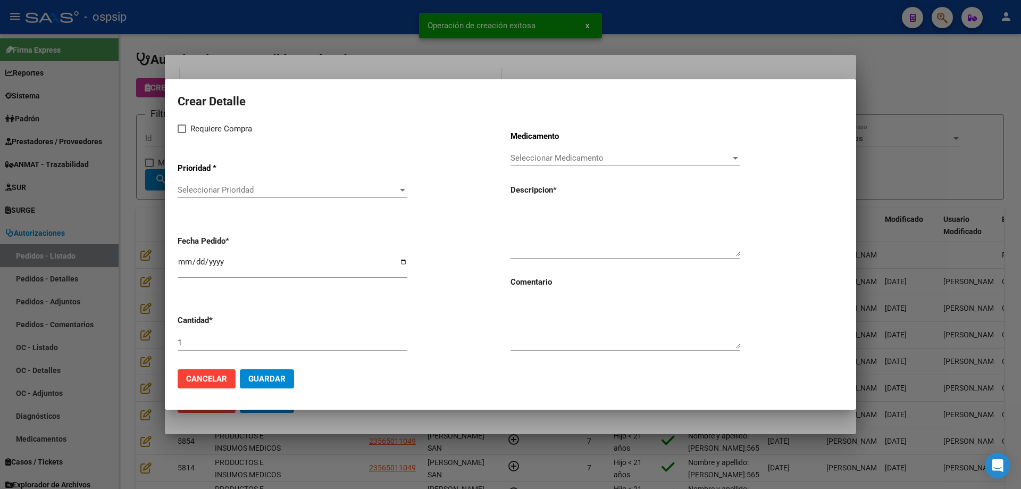
click at [249, 198] on div "Seleccionar Prioridad Seleccionar Prioridad" at bounding box center [293, 190] width 230 height 16
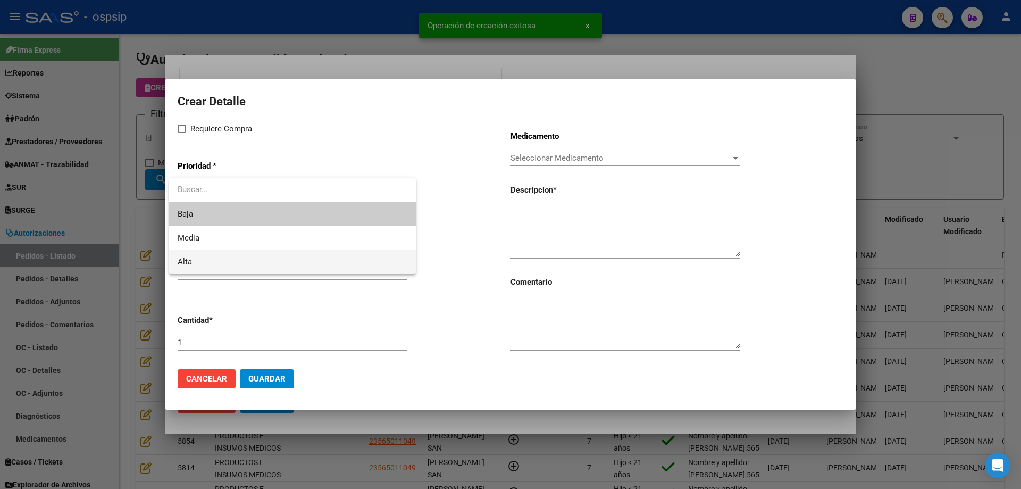
click at [218, 257] on span "Alta" at bounding box center [293, 262] width 230 height 24
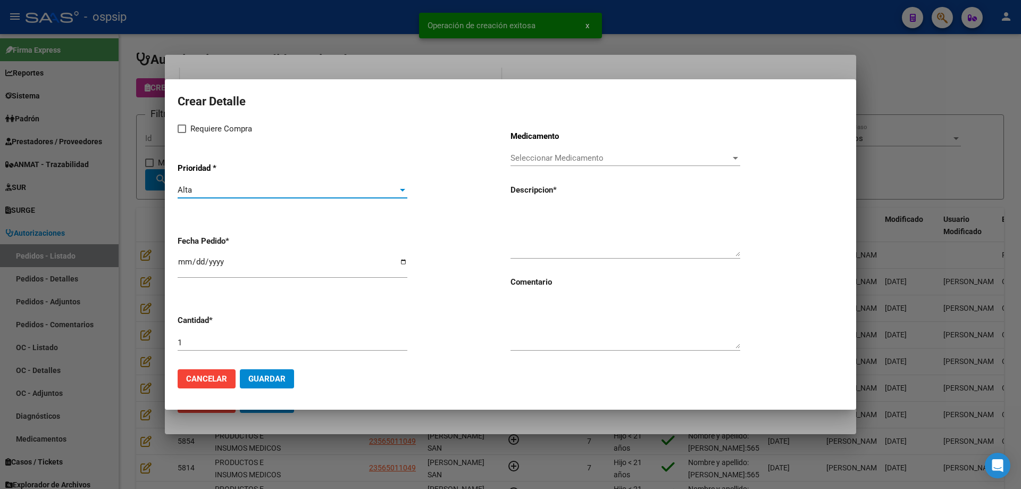
click at [182, 120] on div "Crear Detalle Requiere Compra Prioridad * Alta Seleccionar Prioridad Fecha Pedi…" at bounding box center [511, 225] width 666 height 269
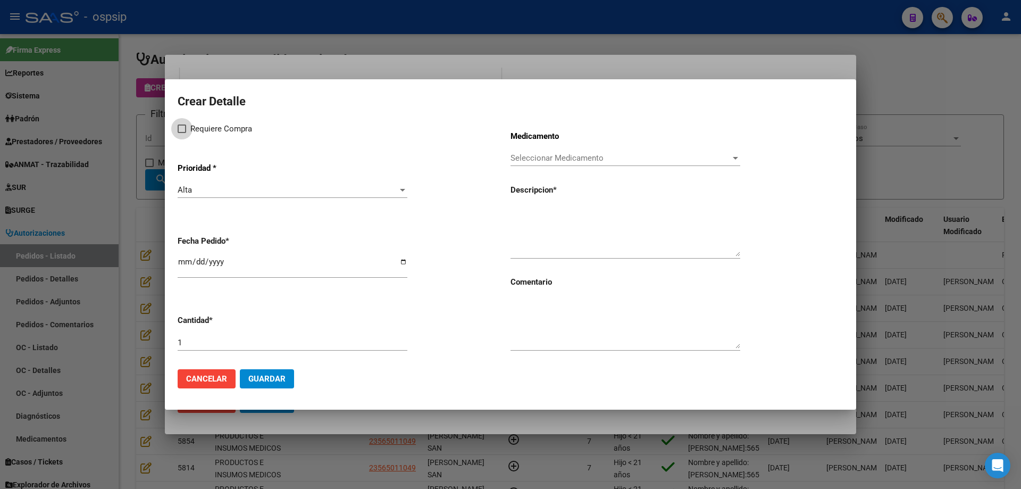
click at [185, 128] on span at bounding box center [182, 128] width 9 height 9
click at [182, 133] on input "Requiere Compra" at bounding box center [181, 133] width 1 height 1
checkbox input "true"
click at [540, 157] on span "Seleccionar Medicamento" at bounding box center [621, 158] width 220 height 10
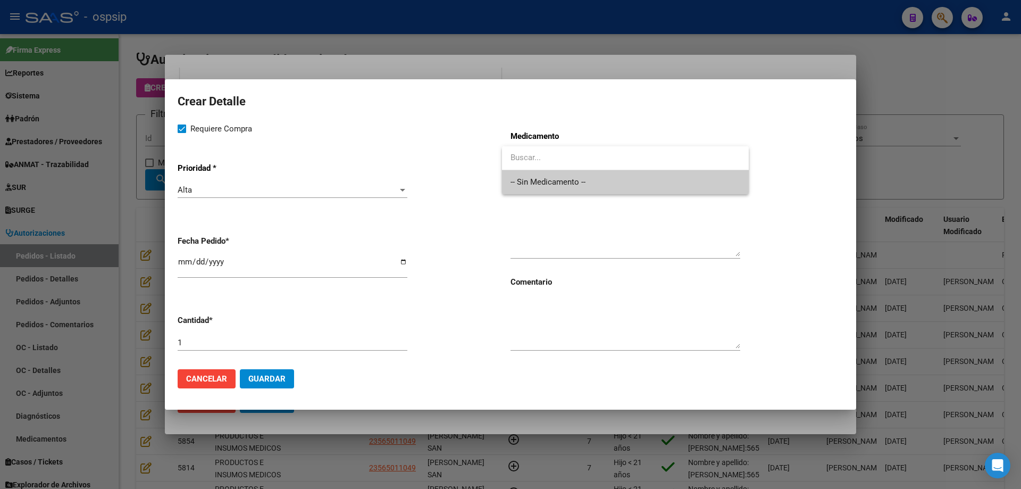
click at [531, 180] on span "-- Sin Medicamento --" at bounding box center [626, 182] width 230 height 24
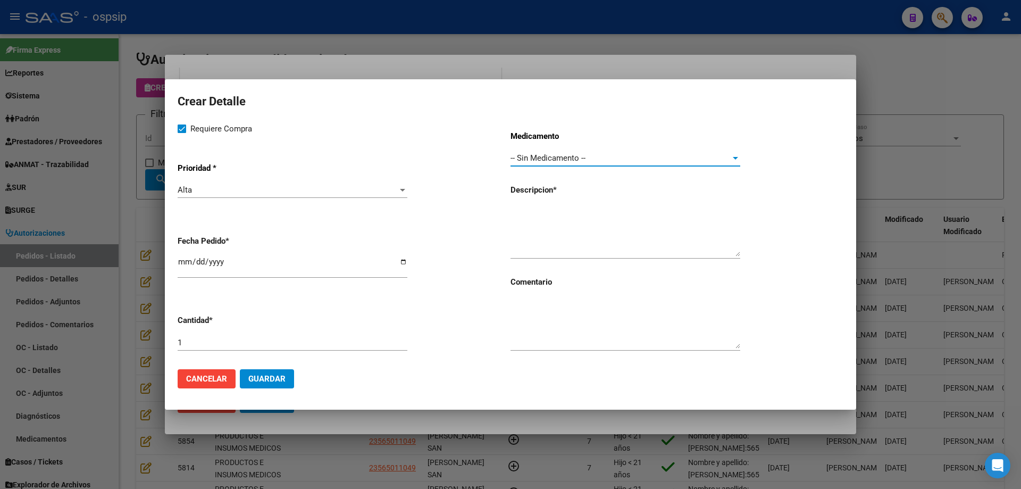
click at [186, 258] on input "[DATE]" at bounding box center [293, 265] width 230 height 17
type input "[DATE]"
click at [597, 233] on textarea at bounding box center [626, 231] width 230 height 50
click at [544, 215] on textarea at bounding box center [626, 231] width 230 height 50
type textarea "Guantes pequeños"
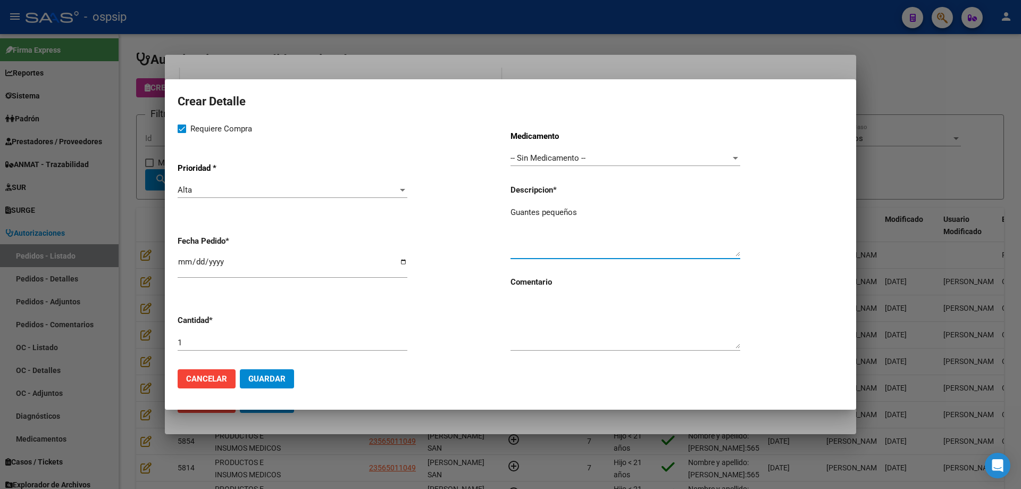
click at [269, 338] on input "1" at bounding box center [293, 343] width 230 height 10
type input "150"
click at [282, 379] on span "Guardar" at bounding box center [266, 379] width 37 height 10
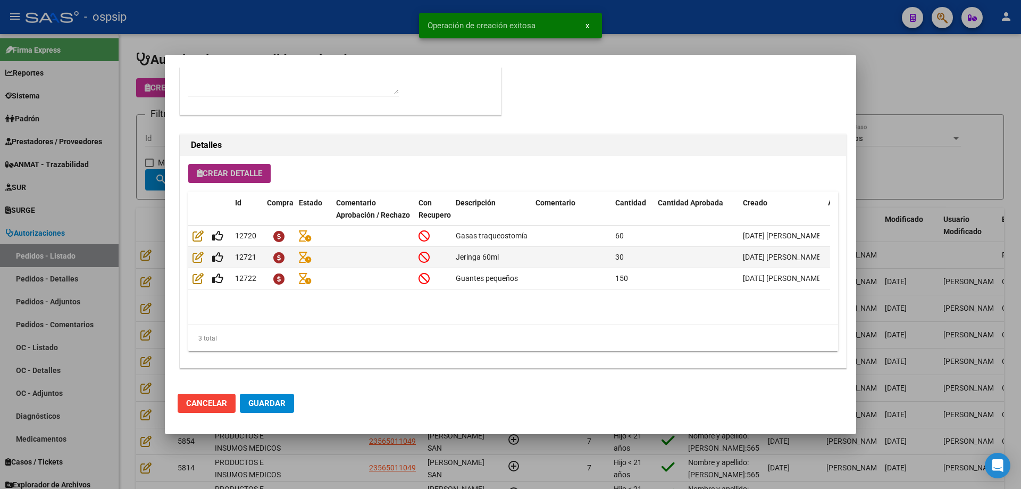
click at [259, 176] on span "Crear Detalle" at bounding box center [229, 174] width 65 height 10
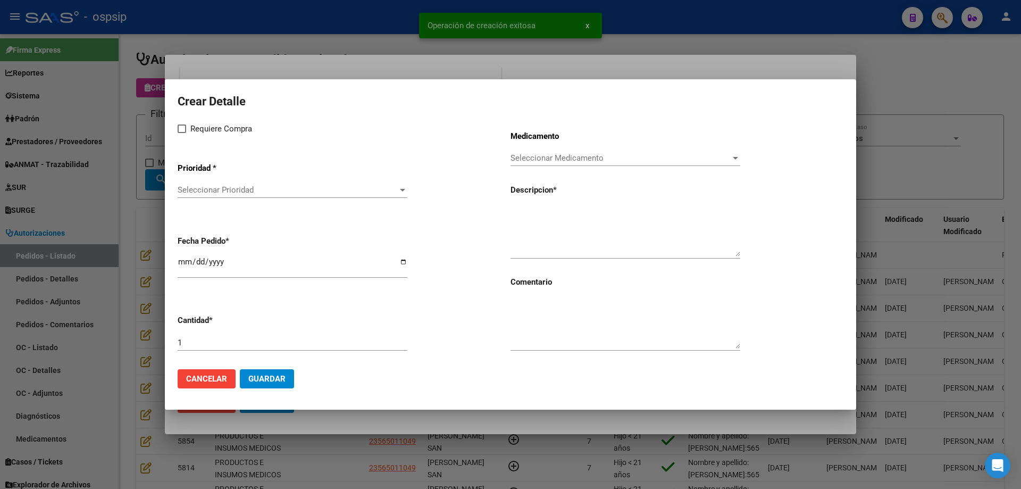
click at [239, 191] on span "Seleccionar Prioridad" at bounding box center [288, 190] width 220 height 10
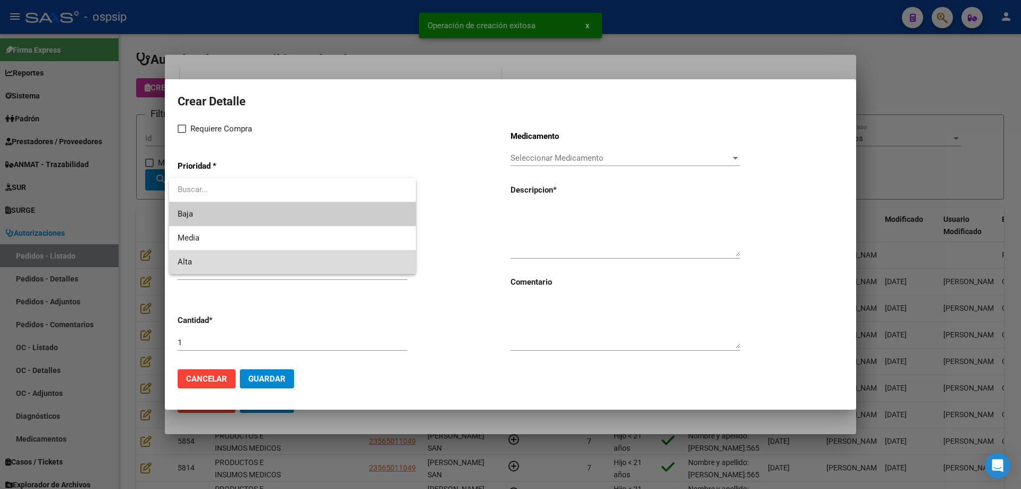
click at [211, 267] on span "Alta" at bounding box center [293, 262] width 230 height 24
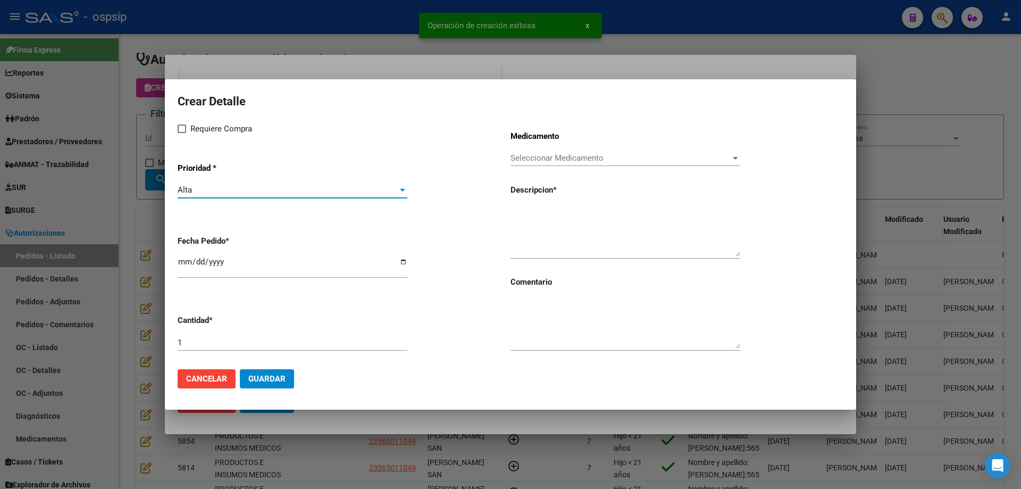
click at [186, 132] on span at bounding box center [182, 128] width 9 height 9
click at [182, 133] on input "Requiere Compra" at bounding box center [181, 133] width 1 height 1
checkbox input "true"
click at [535, 158] on span "Seleccionar Medicamento" at bounding box center [621, 158] width 220 height 10
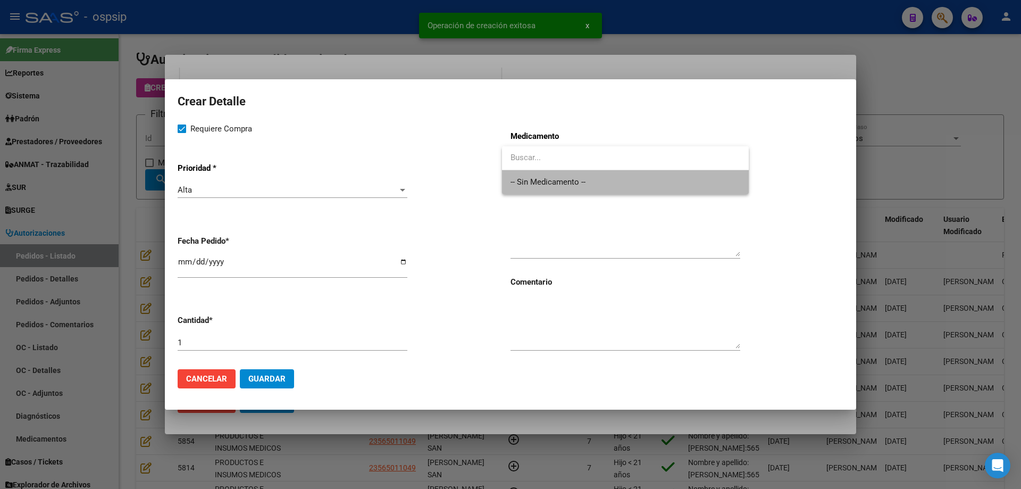
click at [533, 174] on span "-- Sin Medicamento --" at bounding box center [626, 182] width 230 height 24
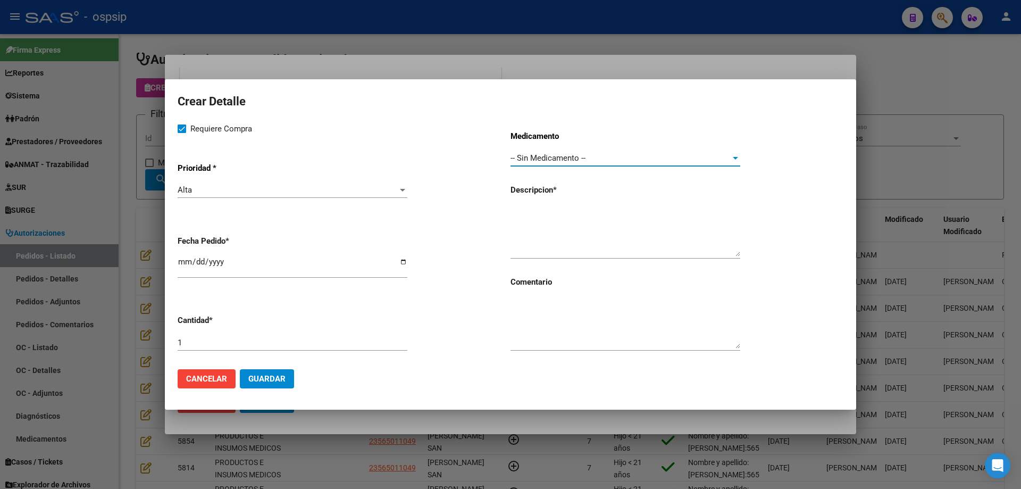
click at [177, 263] on mat-dialog-content "Crear Detalle Requiere Compra Prioridad * Alta Seleccionar Prioridad Fecha Pedi…" at bounding box center [510, 226] width 691 height 268
click at [181, 260] on input "[DATE]" at bounding box center [293, 265] width 230 height 17
type input "[DATE]"
click at [582, 198] on div "Medicamento -- Sin Medicamento -- Seleccionar Medicamento Descripcion * Comenta…" at bounding box center [677, 241] width 333 height 238
click at [579, 204] on div at bounding box center [626, 231] width 230 height 54
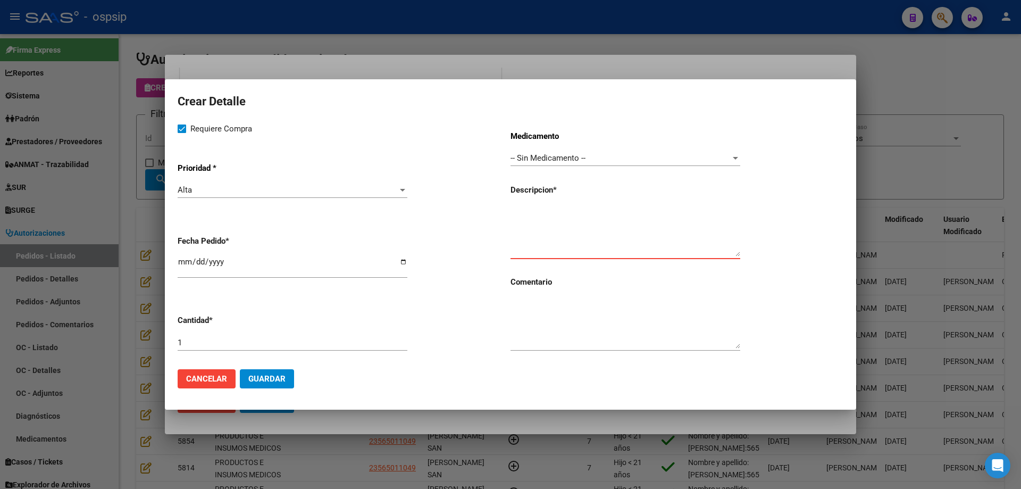
type textarea "H"
type textarea "Cinta hipoalergénica"
click at [282, 342] on input "1" at bounding box center [293, 343] width 230 height 10
type input "4"
click at [280, 379] on span "Guardar" at bounding box center [266, 379] width 37 height 10
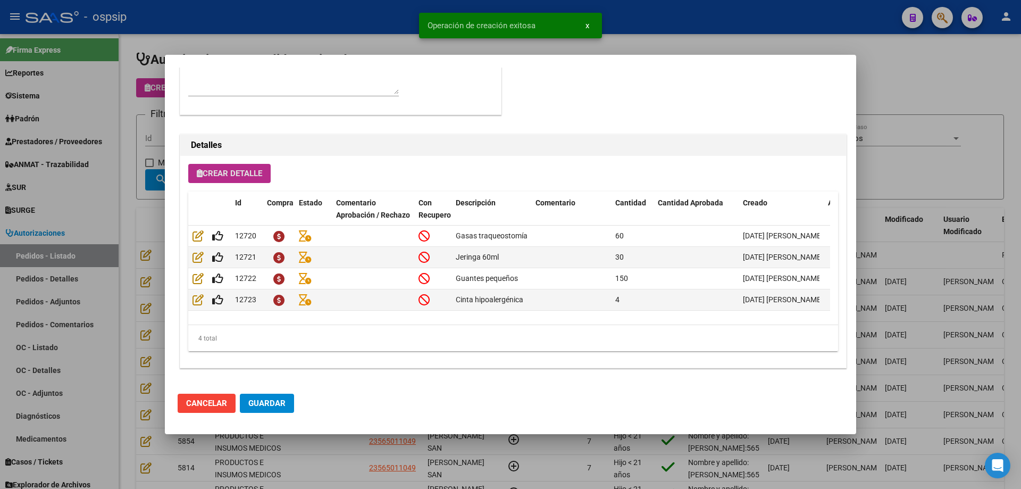
click at [249, 174] on span "Crear Detalle" at bounding box center [229, 174] width 65 height 10
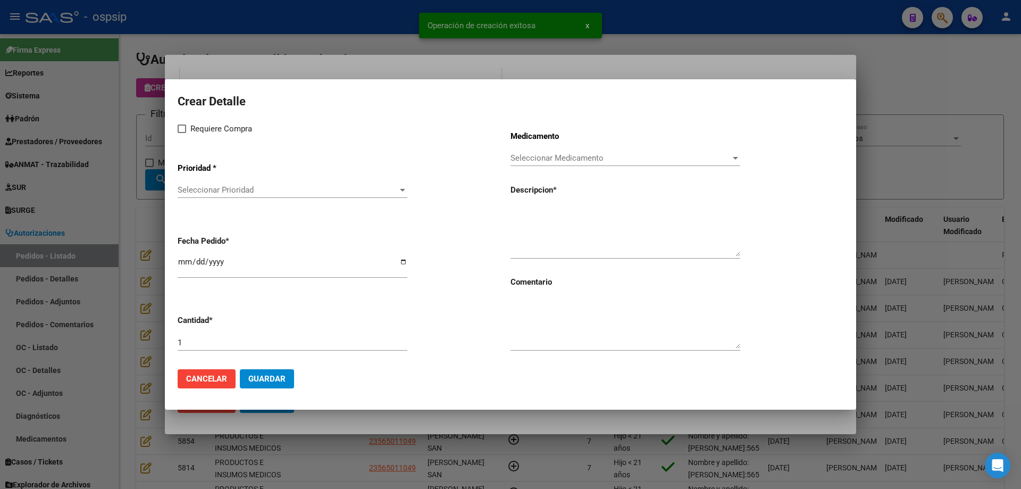
click at [538, 241] on textarea at bounding box center [626, 231] width 230 height 50
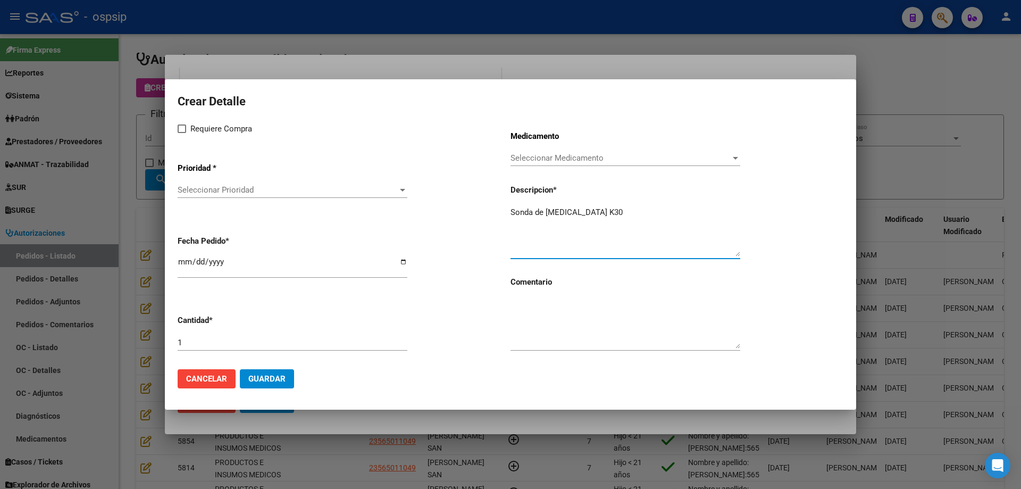
type textarea "Sonda de [MEDICAL_DATA] K30"
click at [540, 154] on span "Seleccionar Medicamento" at bounding box center [621, 158] width 220 height 10
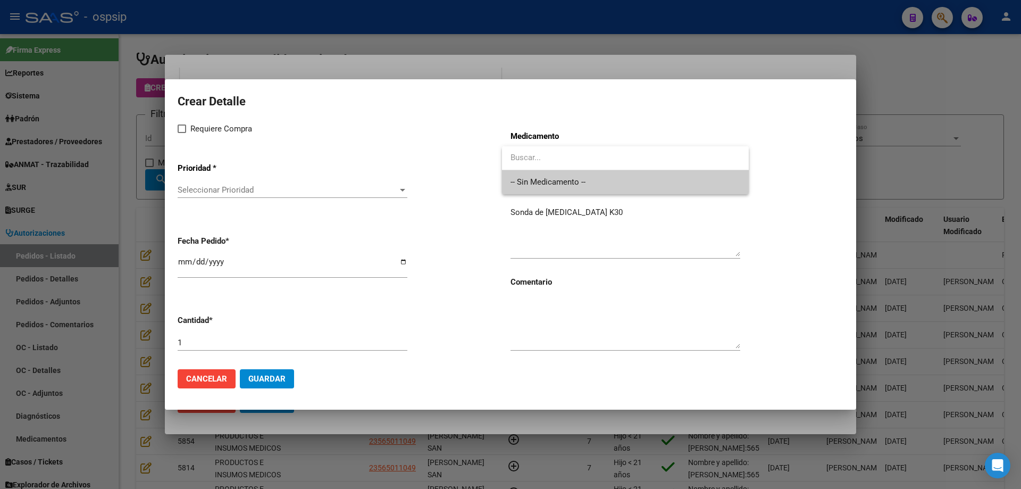
click at [531, 193] on span "-- Sin Medicamento --" at bounding box center [626, 182] width 230 height 24
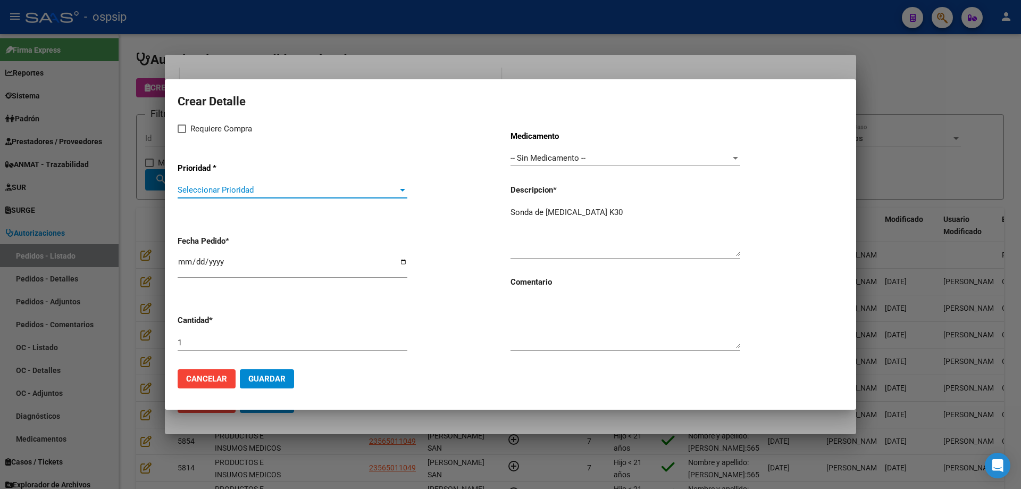
click at [292, 190] on span "Seleccionar Prioridad" at bounding box center [288, 190] width 220 height 10
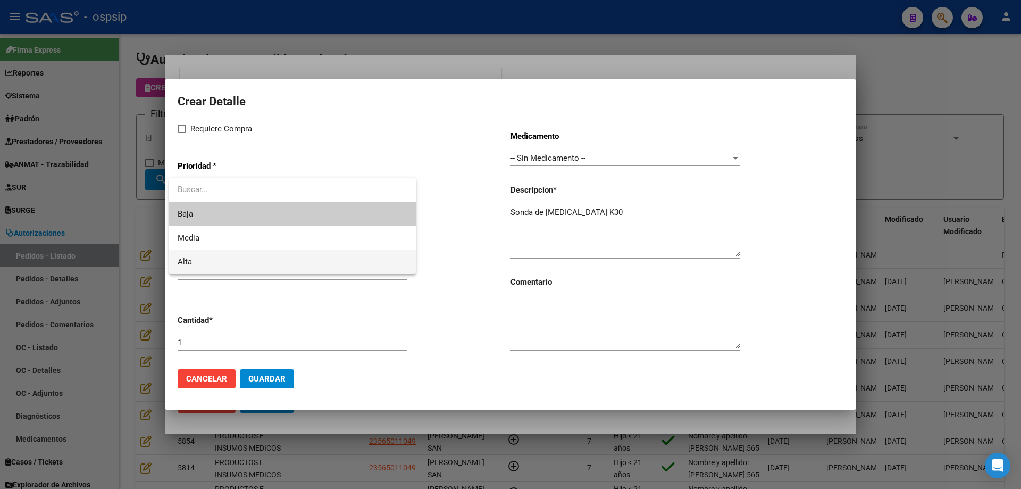
click at [261, 253] on span "Alta" at bounding box center [293, 262] width 230 height 24
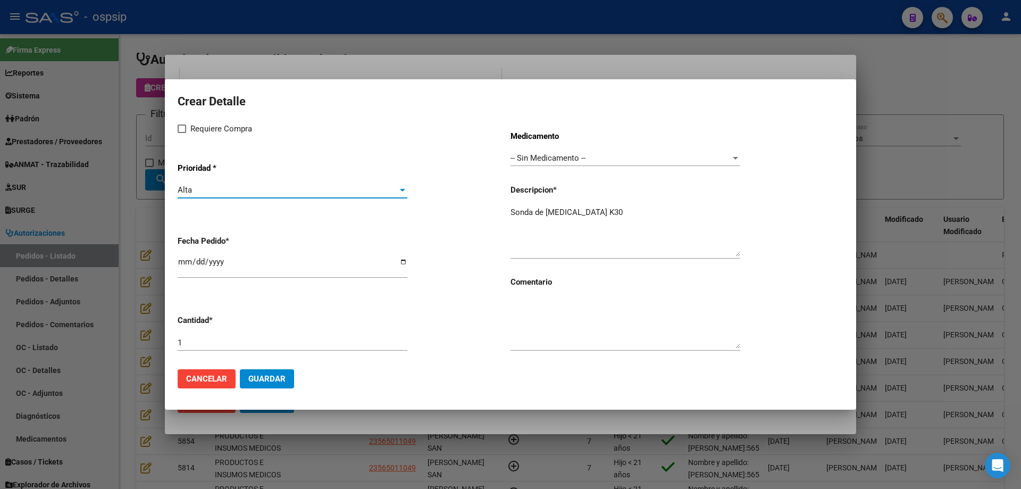
click at [185, 129] on span at bounding box center [182, 128] width 9 height 9
click at [182, 133] on input "Requiere Compra" at bounding box center [181, 133] width 1 height 1
checkbox input "true"
click at [185, 263] on input "[DATE]" at bounding box center [293, 265] width 230 height 17
type input "[DATE]"
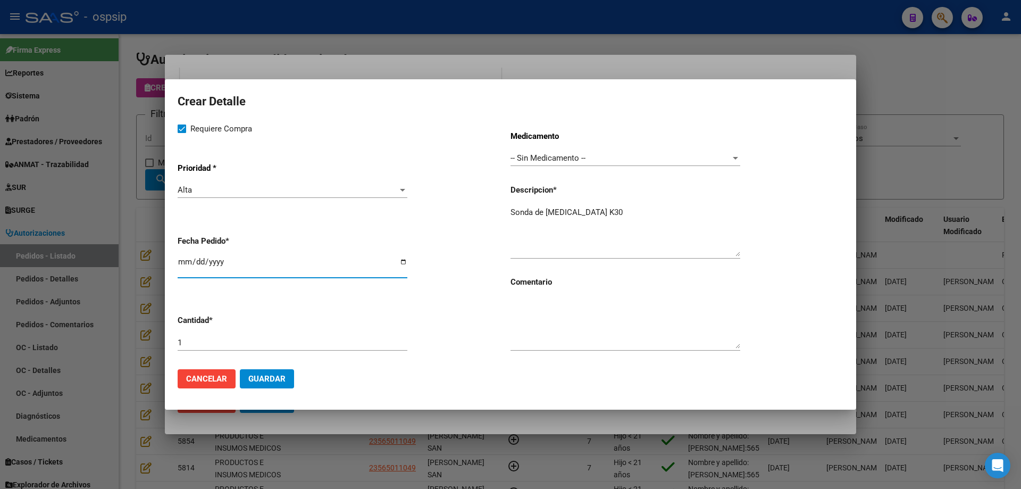
click at [196, 346] on input "1" at bounding box center [293, 343] width 230 height 10
type input "30"
click at [273, 375] on span "Guardar" at bounding box center [266, 379] width 37 height 10
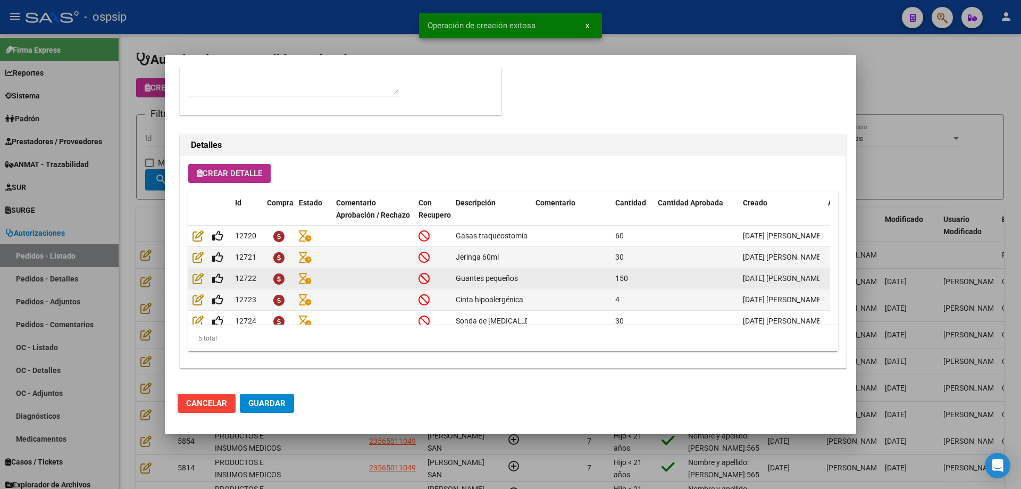
scroll to position [19, 0]
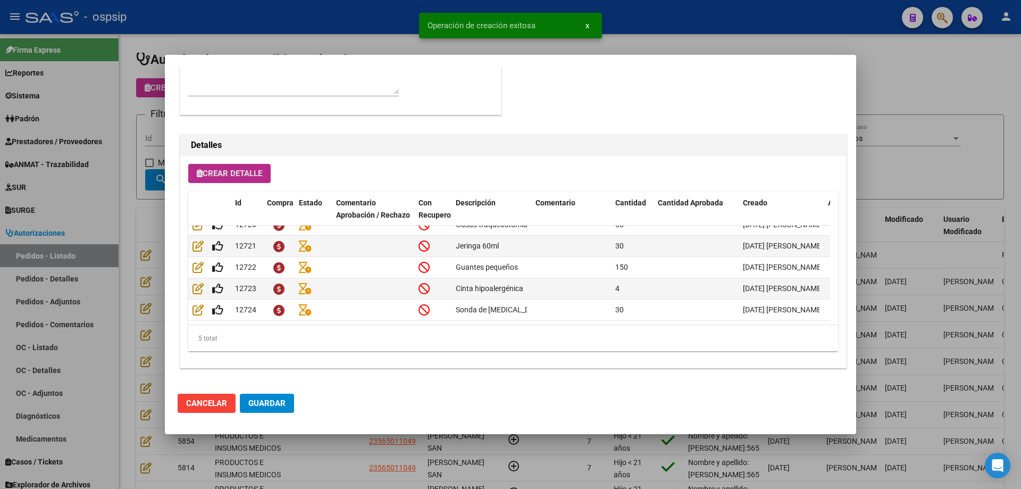
click at [218, 179] on button "Crear Detalle" at bounding box center [229, 173] width 82 height 19
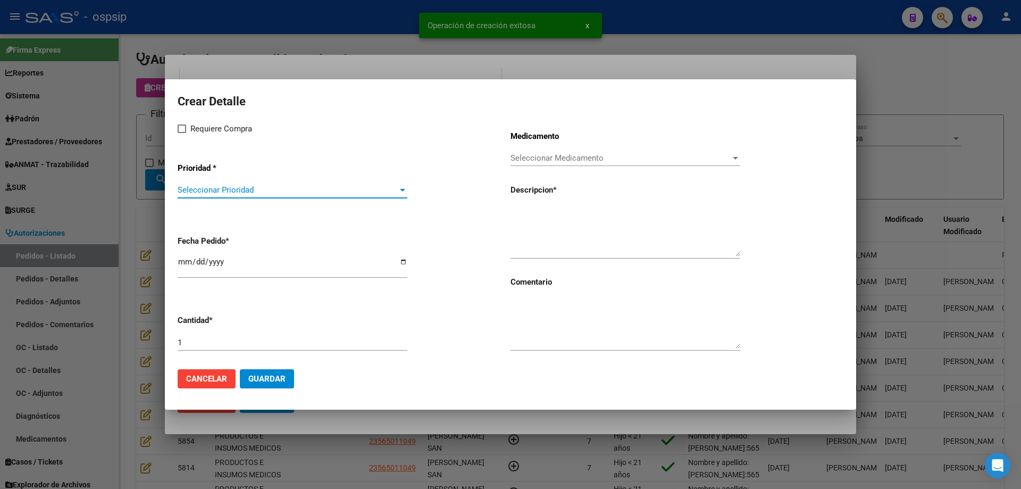
click at [225, 189] on span "Seleccionar Prioridad" at bounding box center [288, 190] width 220 height 10
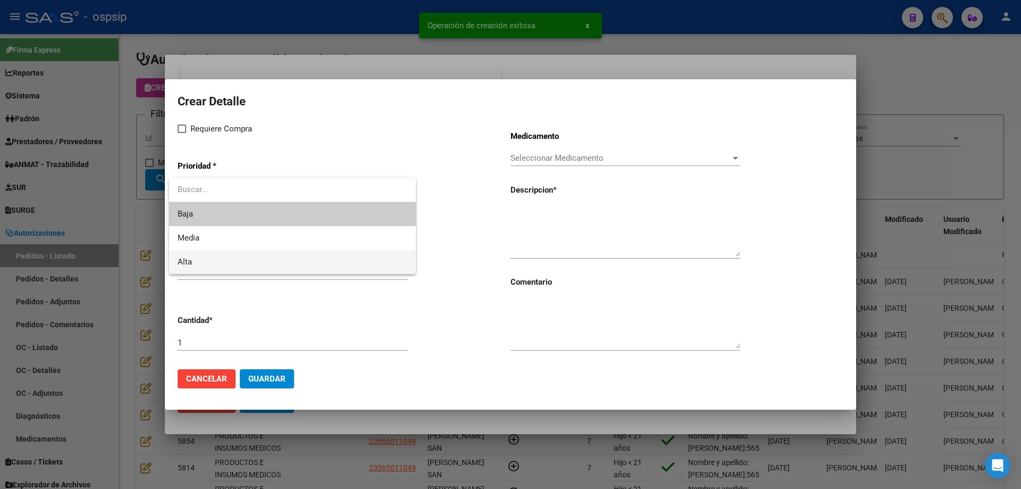
click at [202, 254] on span "Alta" at bounding box center [293, 262] width 230 height 24
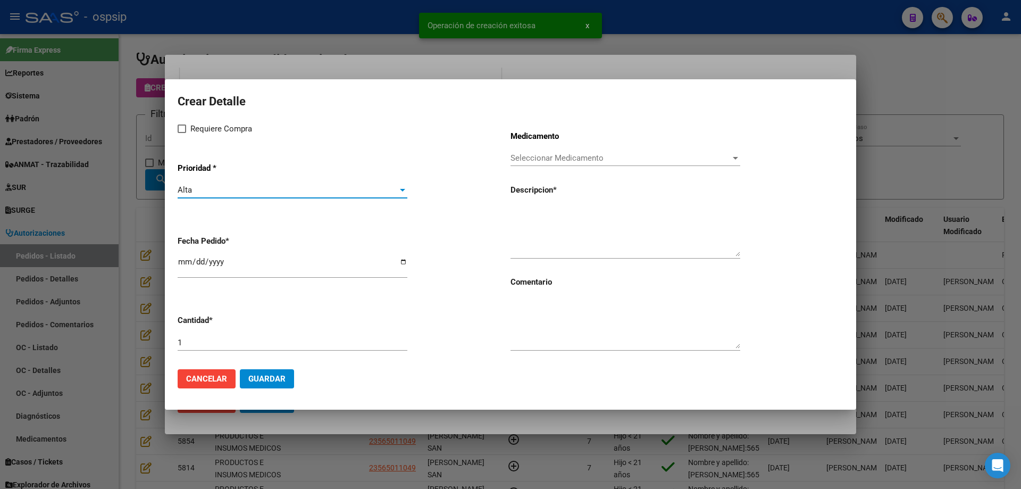
click at [198, 129] on span "Requiere Compra" at bounding box center [221, 128] width 62 height 13
click at [182, 133] on input "Requiere Compra" at bounding box center [181, 133] width 1 height 1
checkbox input "true"
click at [536, 158] on span "Seleccionar Medicamento" at bounding box center [621, 158] width 220 height 10
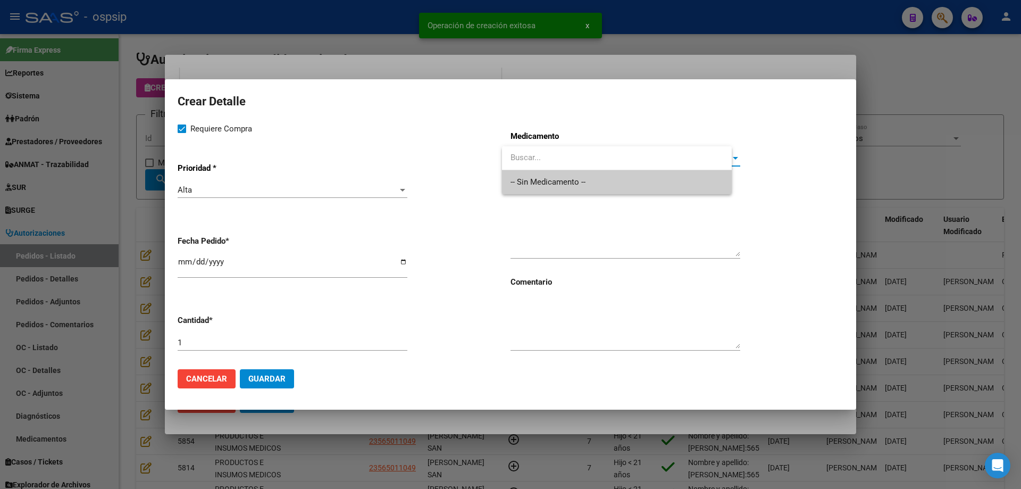
click at [538, 187] on span "-- Sin Medicamento --" at bounding box center [617, 182] width 213 height 24
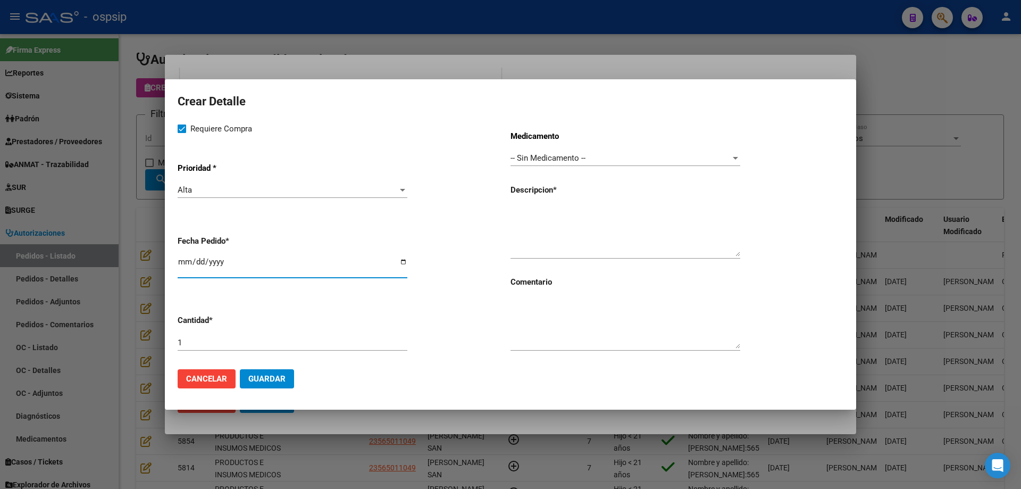
click at [185, 259] on input "[DATE]" at bounding box center [293, 265] width 230 height 17
type input "[DATE]"
click at [517, 210] on textarea at bounding box center [626, 231] width 230 height 50
type textarea "Solución fisiológica"
click at [284, 344] on input "1" at bounding box center [293, 343] width 230 height 10
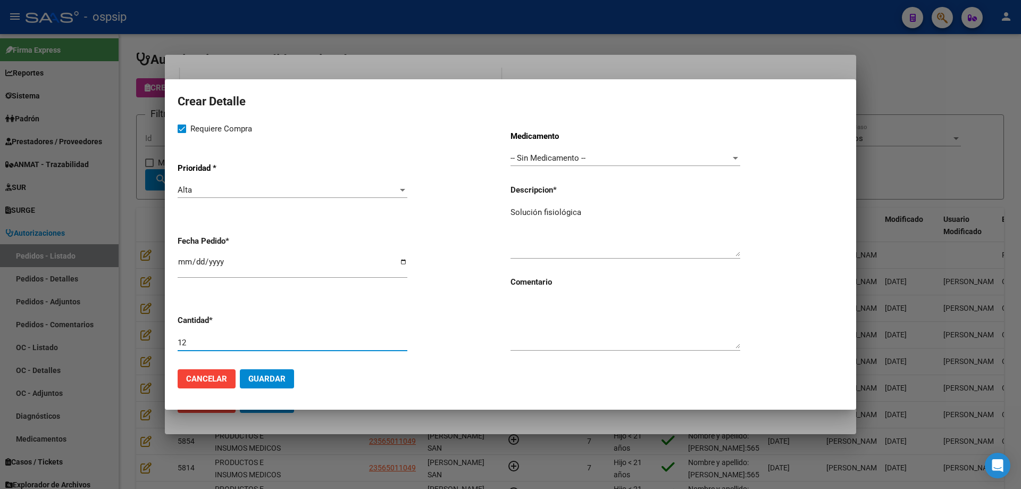
type input "12"
click at [273, 374] on span "Guardar" at bounding box center [266, 379] width 37 height 10
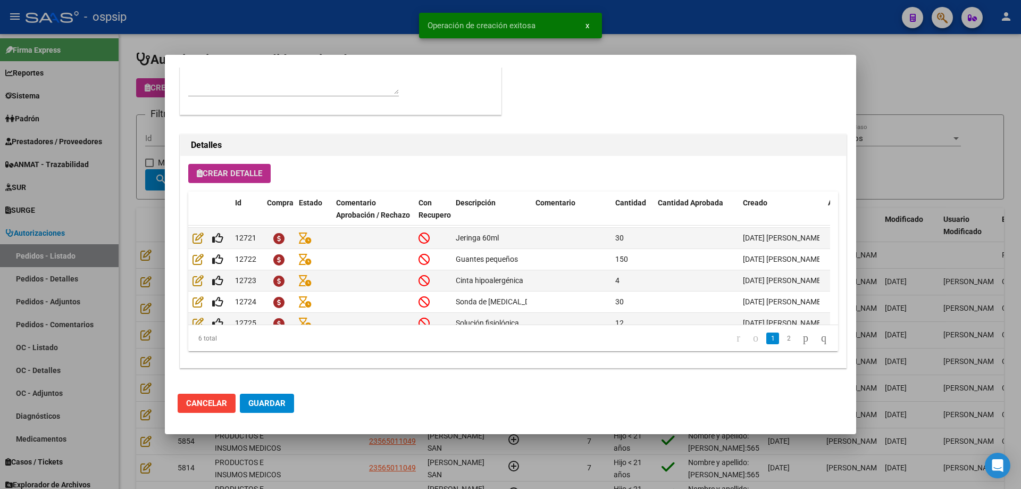
scroll to position [638, 0]
click at [246, 177] on span "Crear Detalle" at bounding box center [229, 174] width 65 height 10
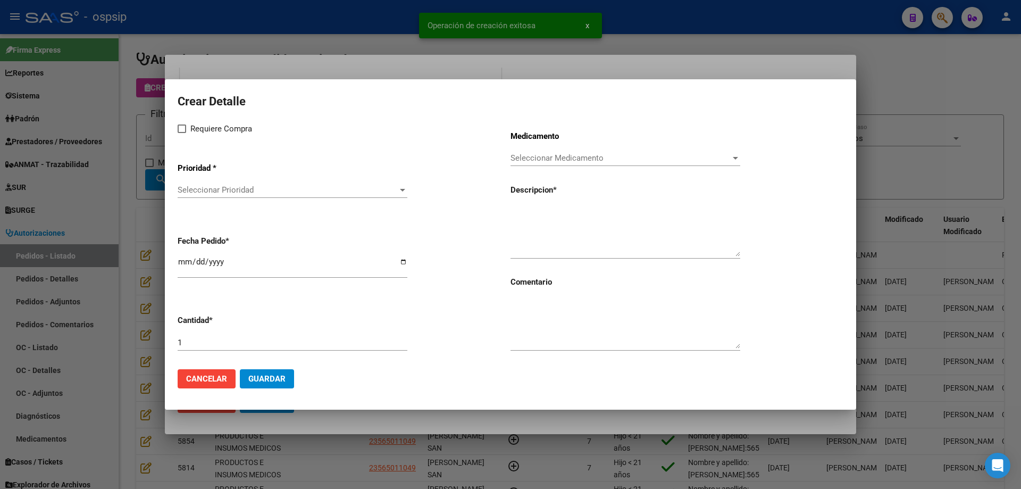
click at [246, 186] on span "Seleccionar Prioridad" at bounding box center [288, 190] width 220 height 10
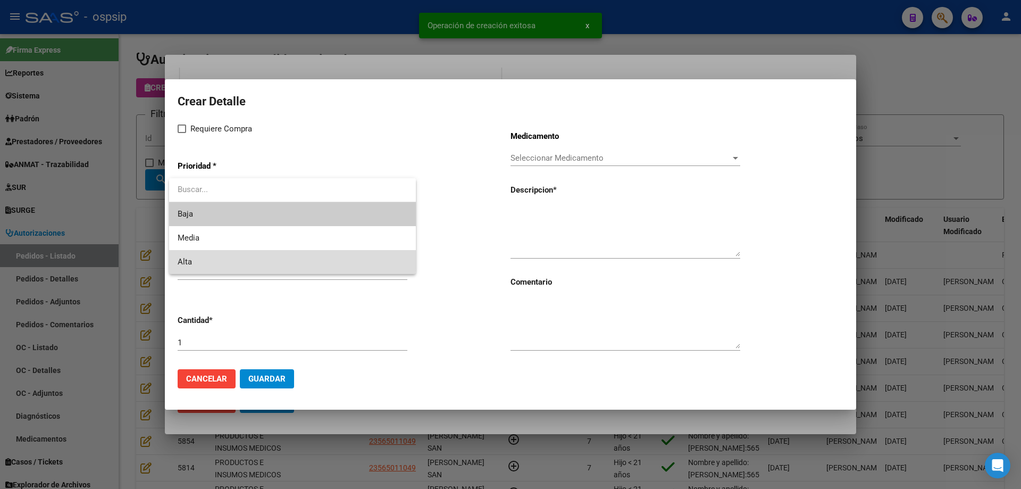
click at [233, 257] on span "Alta" at bounding box center [293, 262] width 230 height 24
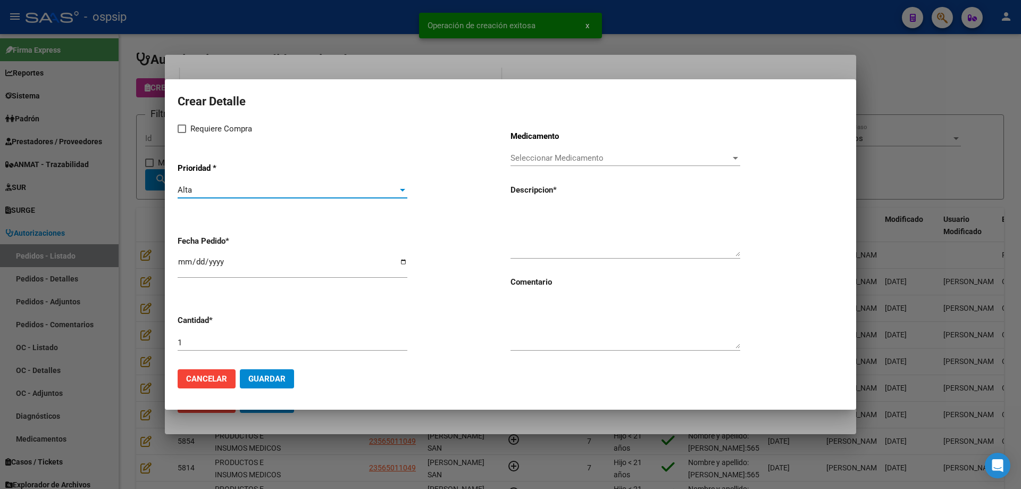
click at [191, 127] on span "Requiere Compra" at bounding box center [221, 128] width 62 height 13
click at [182, 133] on input "Requiere Compra" at bounding box center [181, 133] width 1 height 1
checkbox input "true"
click at [537, 154] on span "Seleccionar Medicamento" at bounding box center [621, 158] width 220 height 10
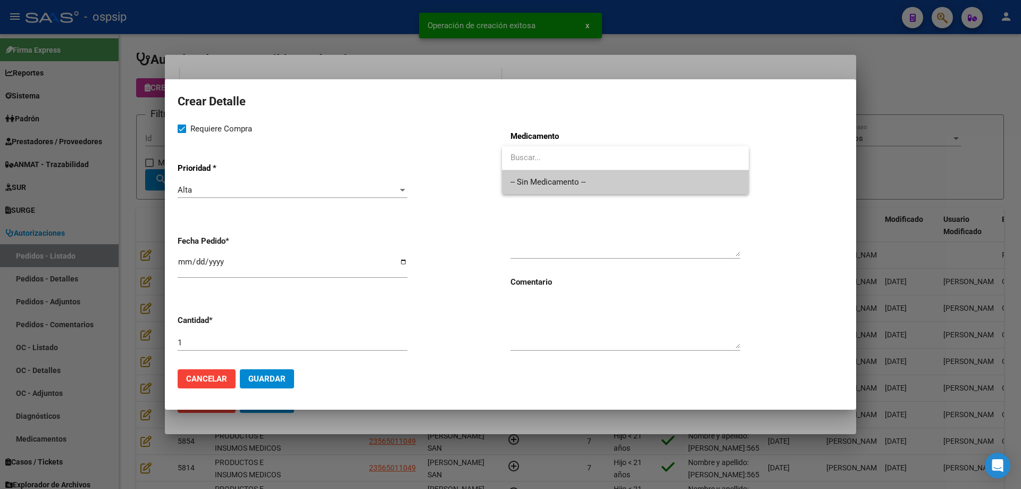
click at [534, 180] on span "-- Sin Medicamento --" at bounding box center [626, 182] width 230 height 24
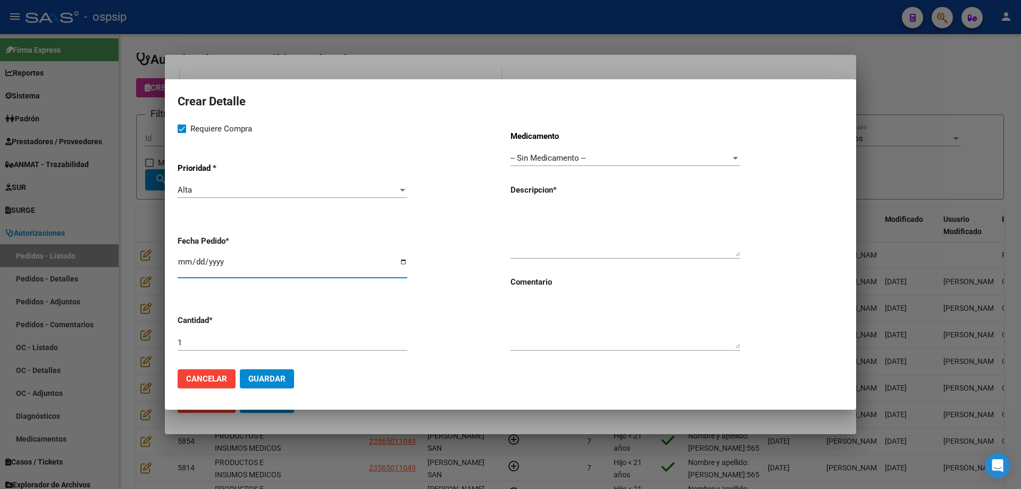
click at [188, 259] on input "[DATE]" at bounding box center [293, 265] width 230 height 17
type input "[DATE]"
click at [576, 204] on div at bounding box center [626, 231] width 230 height 54
type textarea "[MEDICAL_DATA] 4%"
click at [252, 370] on button "Guardar" at bounding box center [267, 378] width 54 height 19
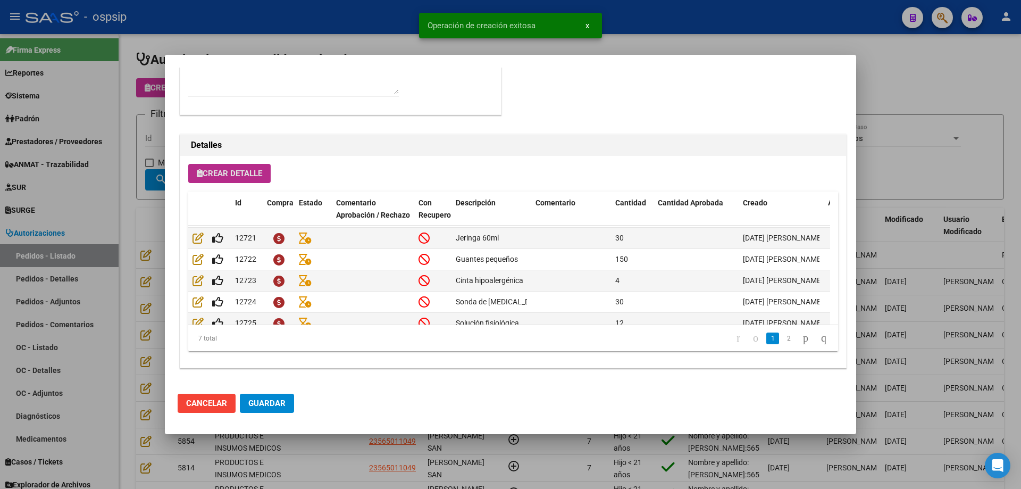
click at [268, 395] on button "Guardar" at bounding box center [267, 403] width 54 height 19
click at [132, 266] on div at bounding box center [510, 244] width 1021 height 489
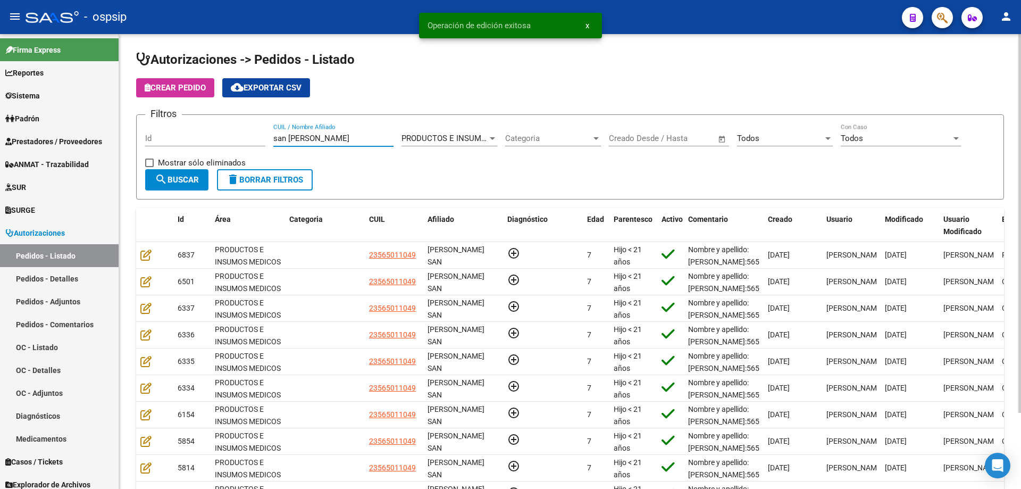
drag, startPoint x: 310, startPoint y: 141, endPoint x: 139, endPoint y: 134, distance: 170.9
click at [139, 134] on form "Filtros Id san [PERSON_NAME] CUIL / Nombre Afiliado PRODUCTOS E INSUMOS MEDICOS…" at bounding box center [570, 156] width 868 height 85
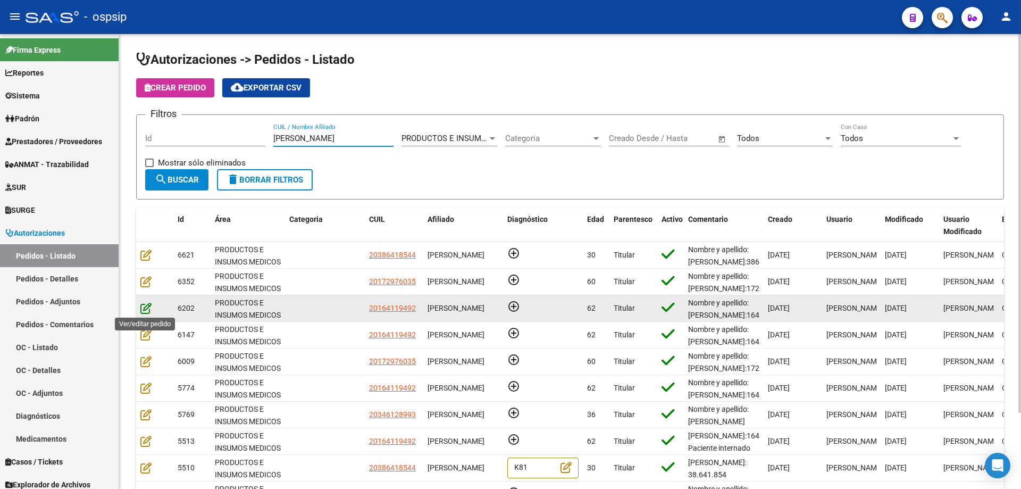
type input "[PERSON_NAME]"
click at [145, 307] on icon at bounding box center [145, 308] width 11 height 12
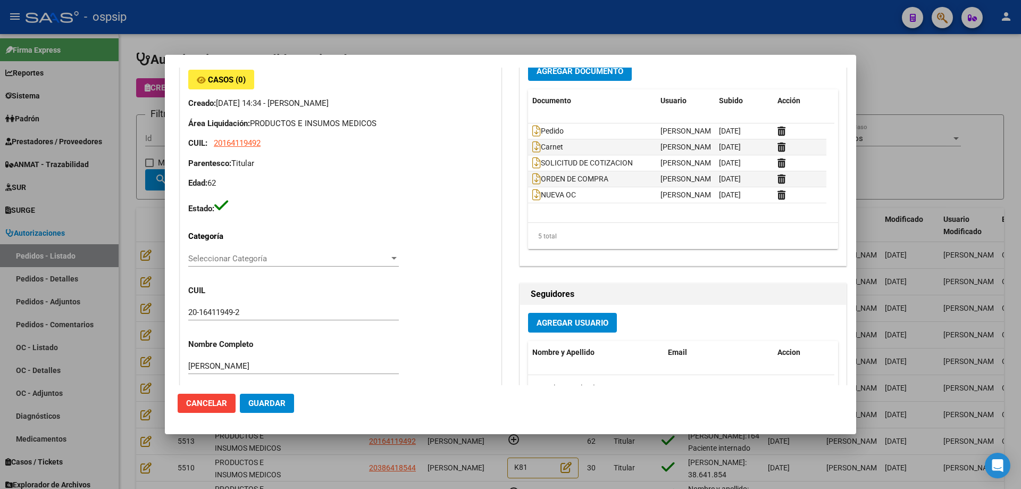
scroll to position [0, 0]
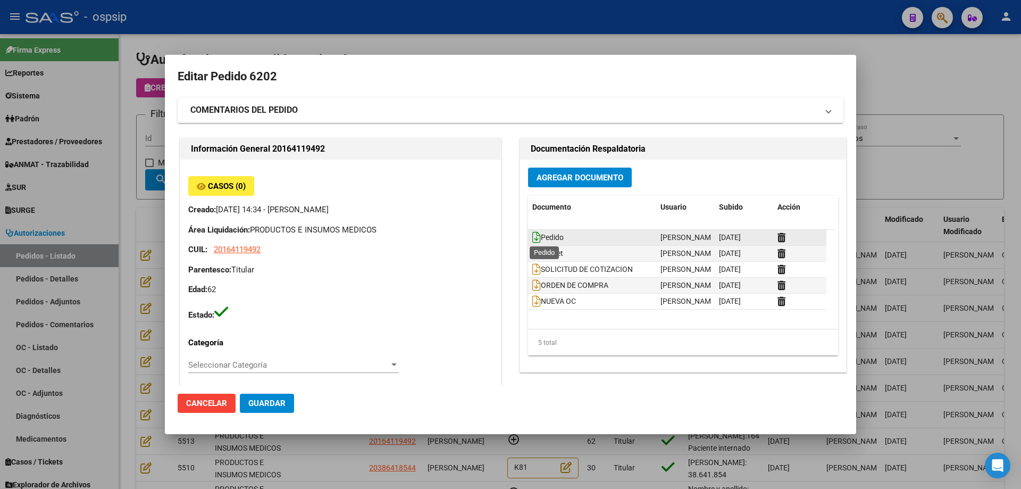
click at [533, 237] on icon at bounding box center [536, 237] width 9 height 12
click at [532, 236] on icon at bounding box center [536, 237] width 9 height 12
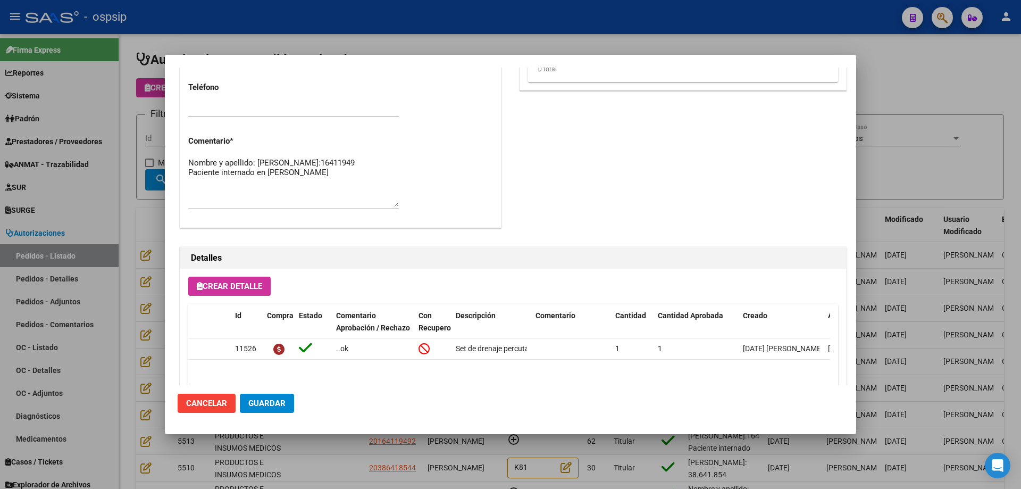
scroll to position [532, 0]
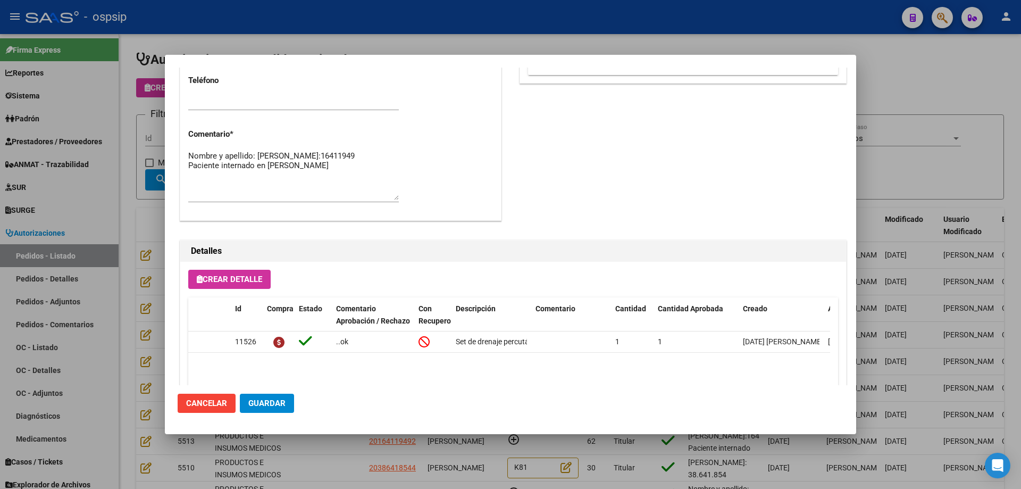
click at [115, 255] on div at bounding box center [510, 244] width 1021 height 489
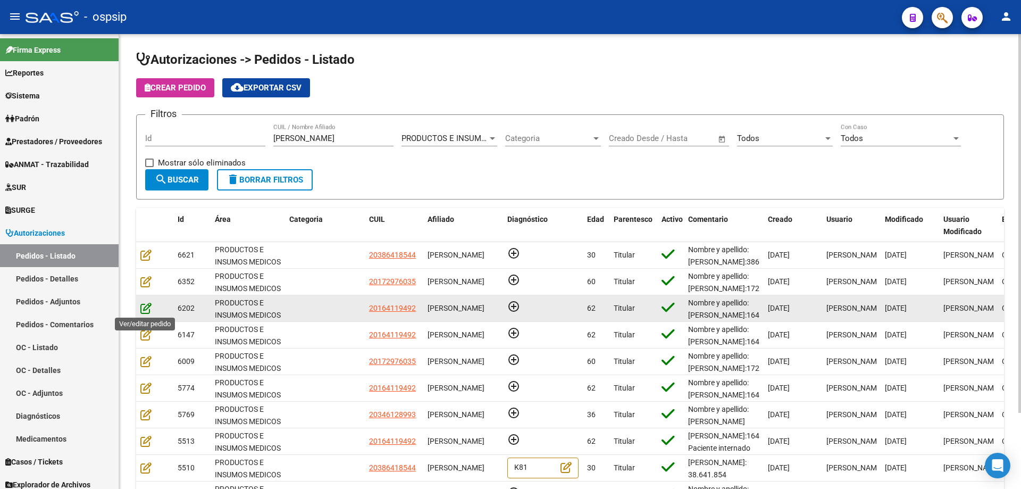
click at [147, 306] on icon at bounding box center [145, 308] width 11 height 12
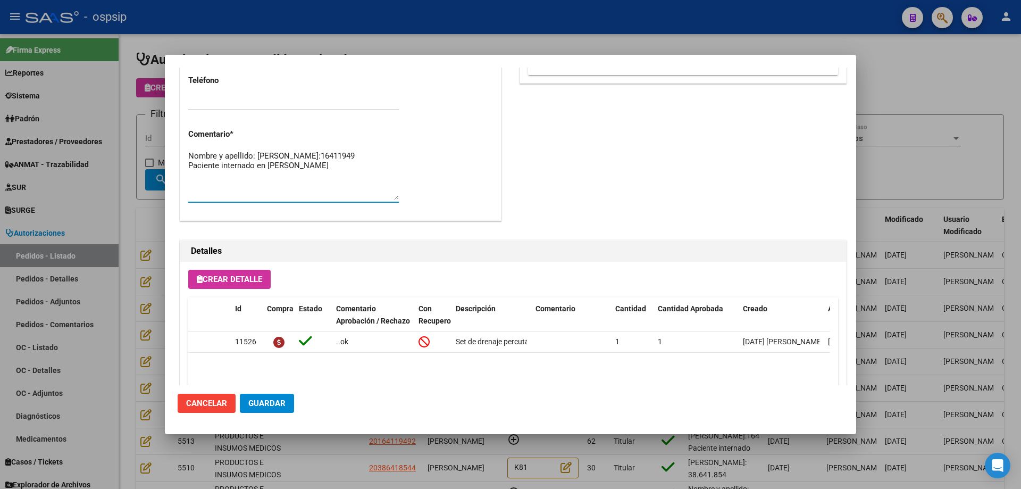
click at [222, 165] on textarea "Nombre y apellido: [PERSON_NAME]:16411949 Paciente internado en [PERSON_NAME]" at bounding box center [293, 175] width 211 height 50
click at [156, 190] on div at bounding box center [510, 244] width 1021 height 489
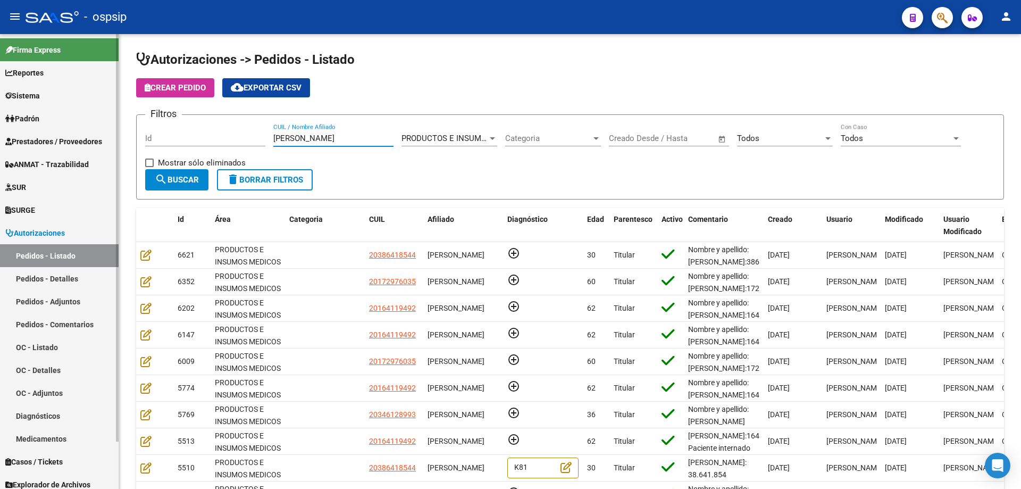
drag, startPoint x: 332, startPoint y: 141, endPoint x: 54, endPoint y: 143, distance: 278.7
click at [54, 143] on mat-sidenav-container "Firma Express Reportes Egresos Devengados Auditorías x Área Auditorías x Usuari…" at bounding box center [510, 261] width 1021 height 455
paste input "16411949"
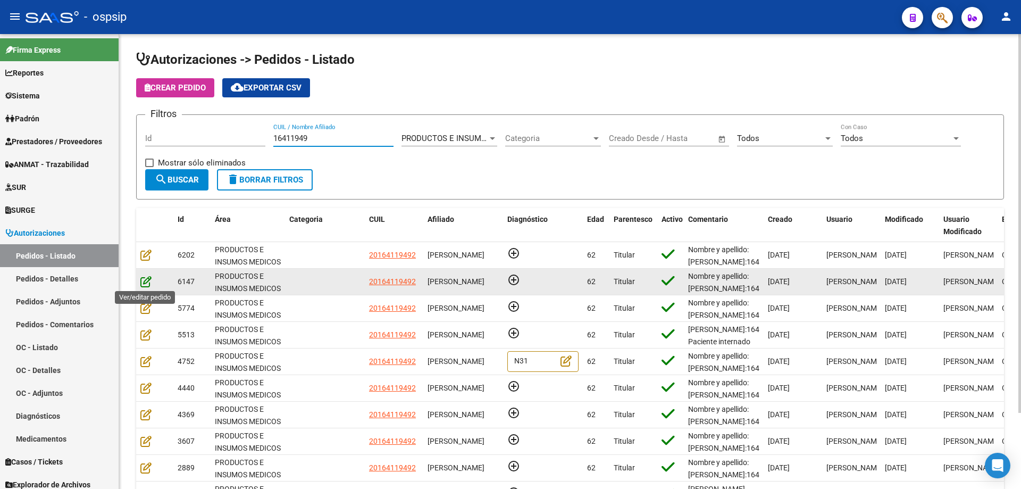
click at [147, 280] on icon at bounding box center [145, 281] width 11 height 12
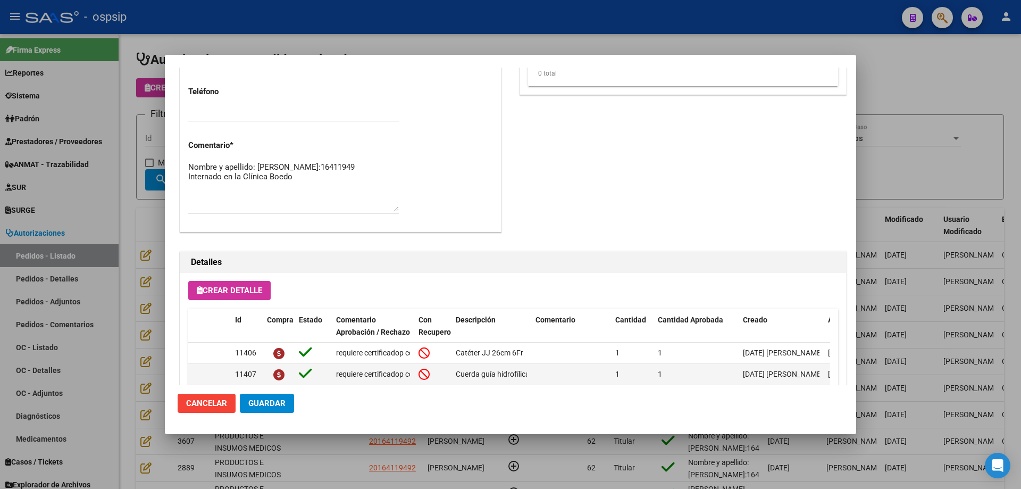
scroll to position [638, 0]
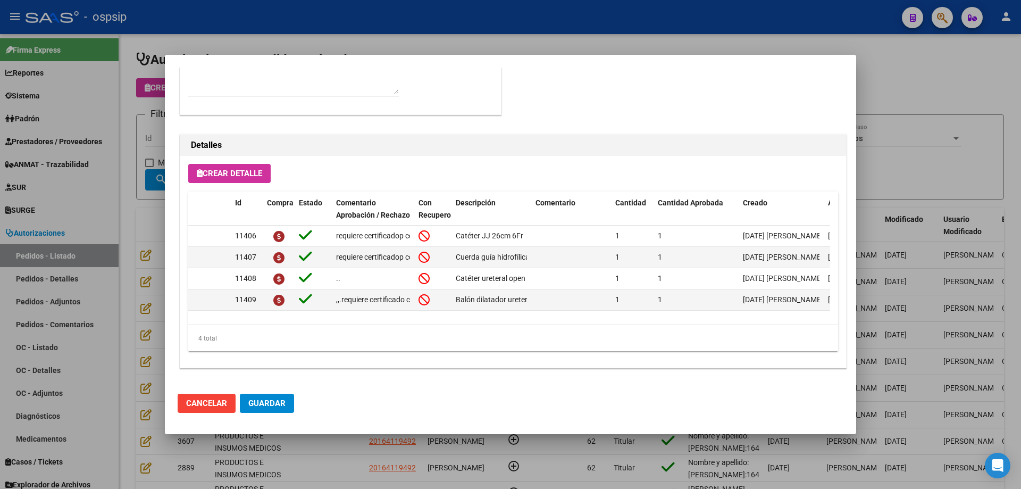
click at [144, 260] on div at bounding box center [510, 244] width 1021 height 489
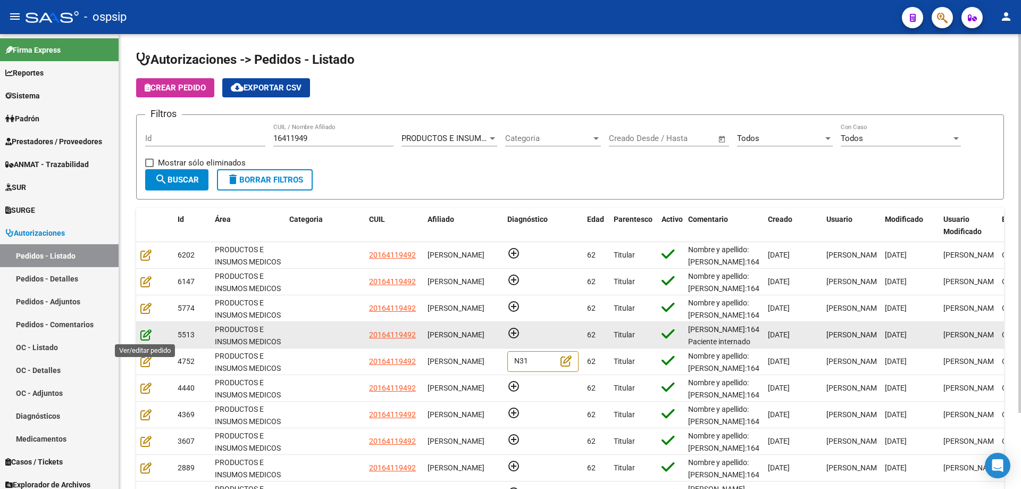
click at [144, 339] on icon at bounding box center [145, 335] width 11 height 12
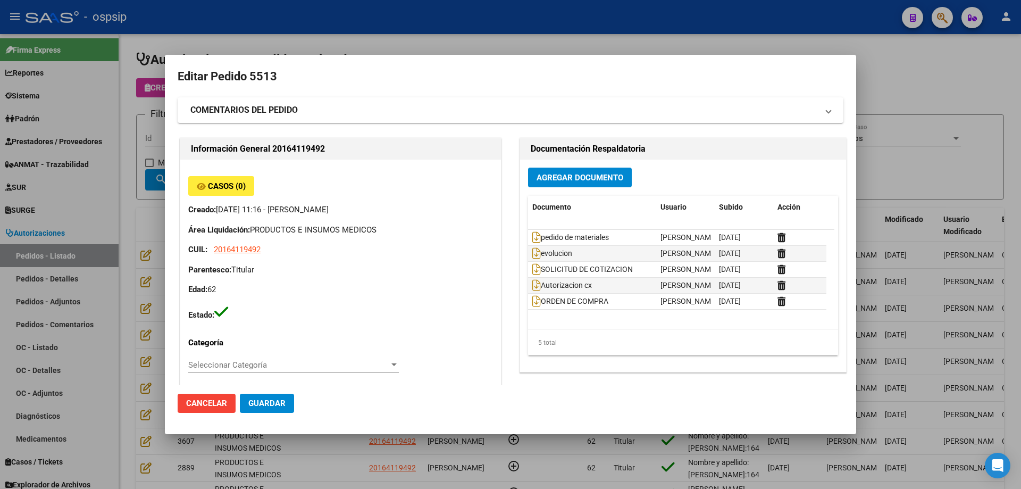
click at [157, 235] on div at bounding box center [510, 244] width 1021 height 489
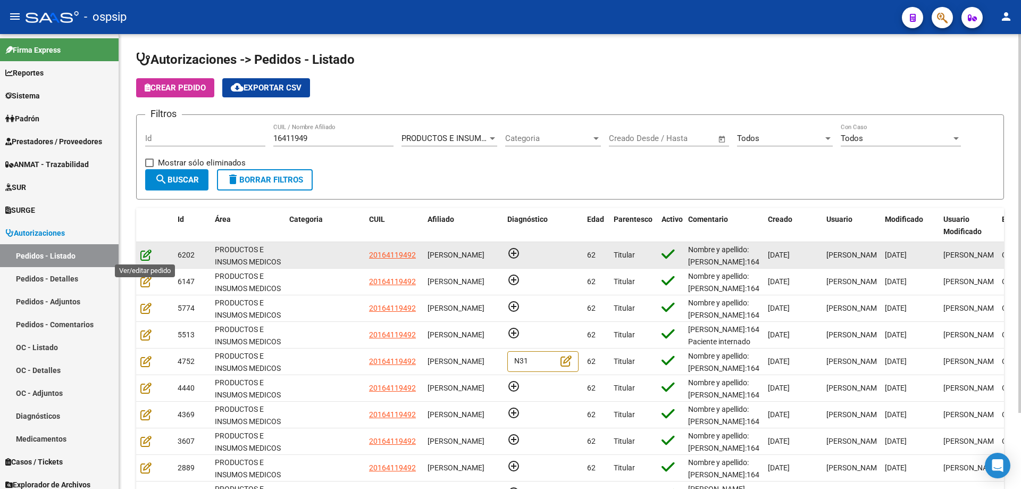
click at [143, 253] on icon at bounding box center [145, 255] width 11 height 12
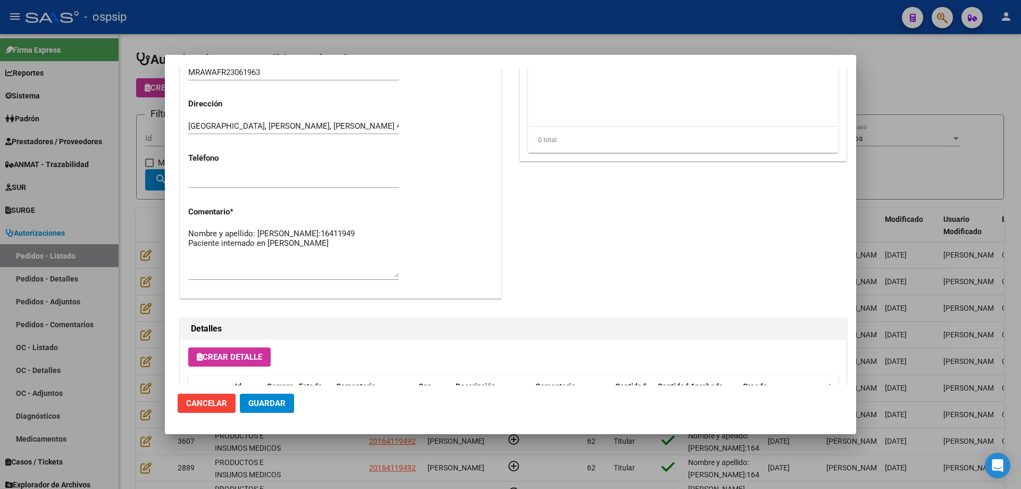
scroll to position [585, 0]
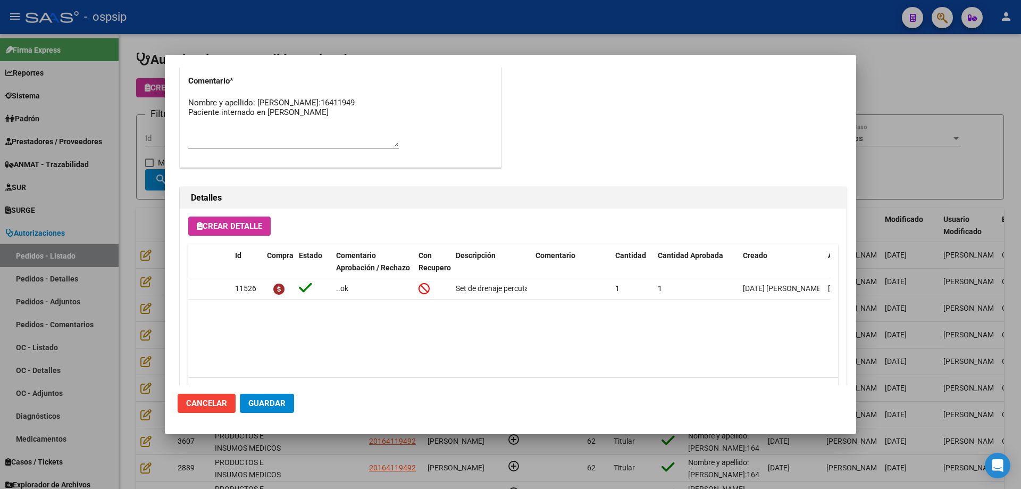
click at [160, 275] on div at bounding box center [510, 244] width 1021 height 489
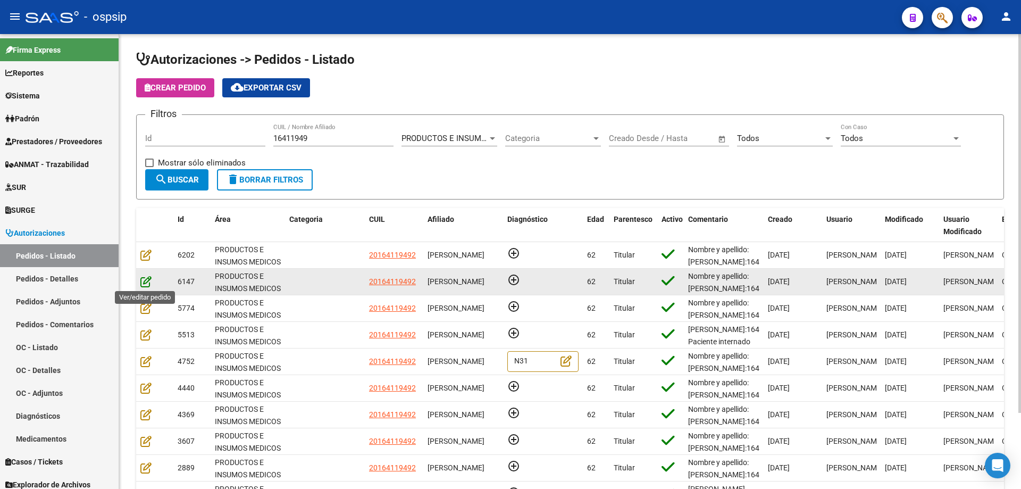
click at [148, 283] on icon at bounding box center [145, 281] width 11 height 12
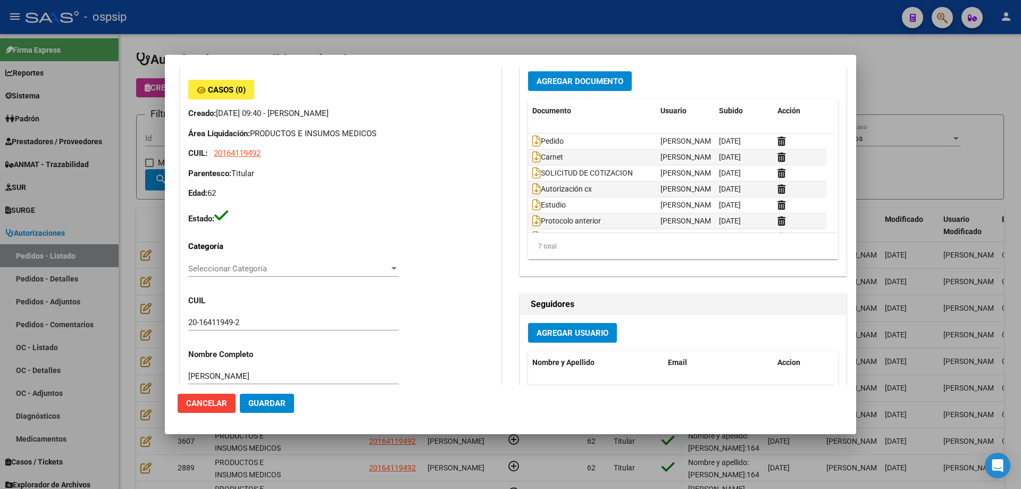
scroll to position [0, 0]
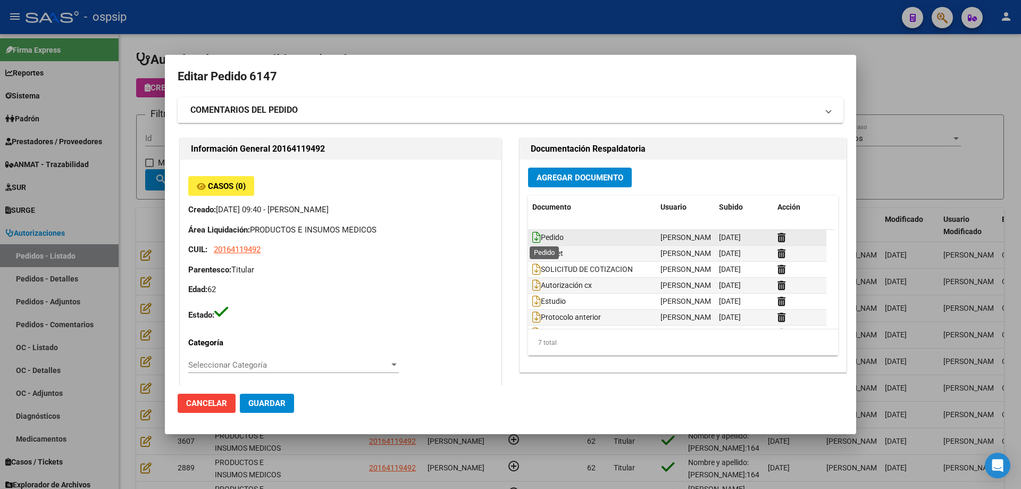
click at [534, 237] on icon at bounding box center [536, 237] width 9 height 12
click at [141, 191] on div at bounding box center [510, 244] width 1021 height 489
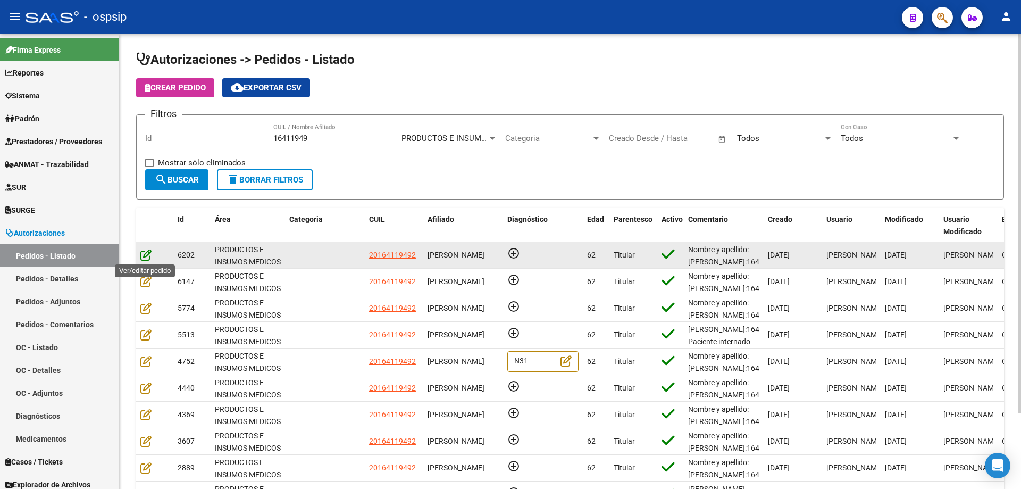
click at [148, 254] on icon at bounding box center [145, 255] width 11 height 12
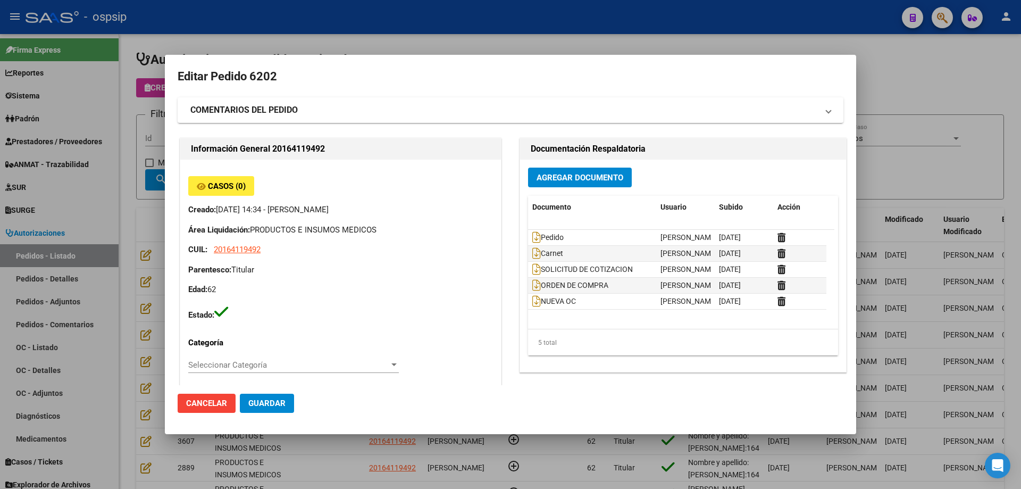
click at [120, 236] on div at bounding box center [510, 244] width 1021 height 489
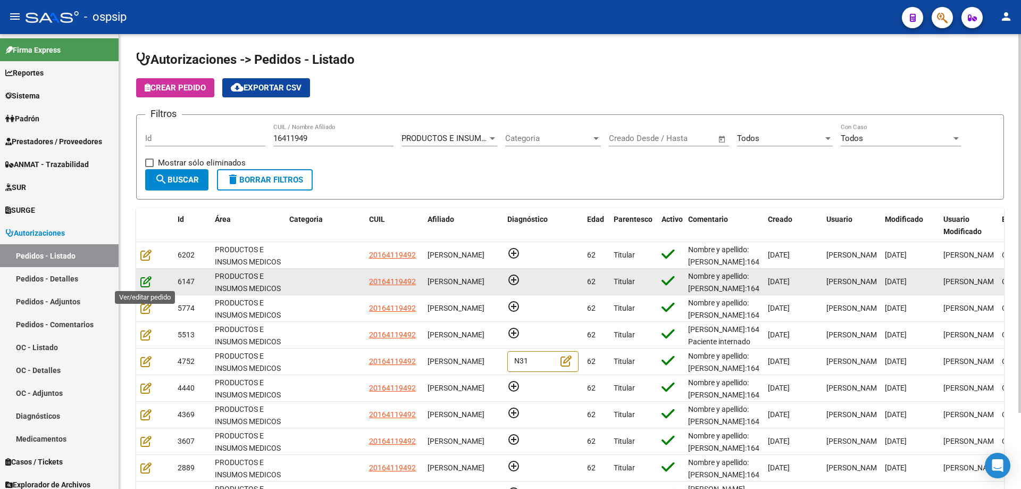
click at [144, 282] on icon at bounding box center [145, 281] width 11 height 12
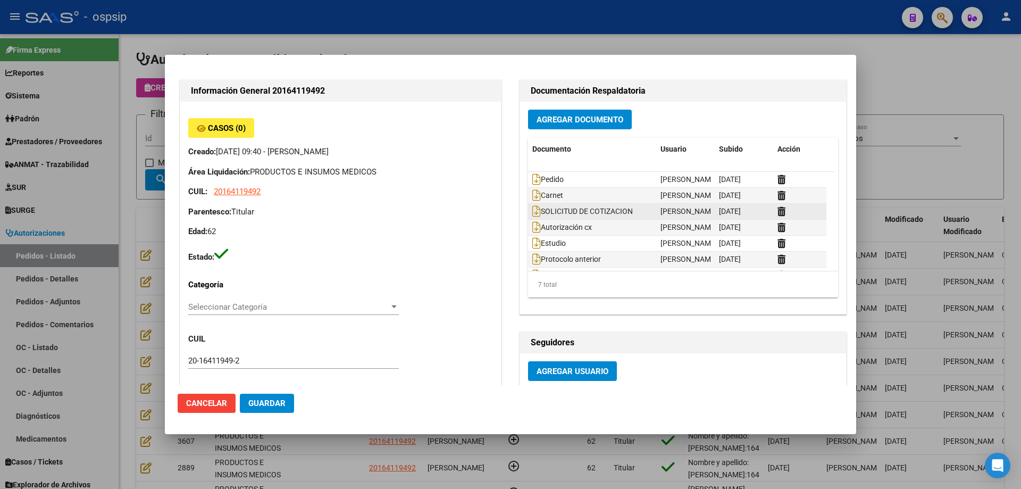
scroll to position [53, 0]
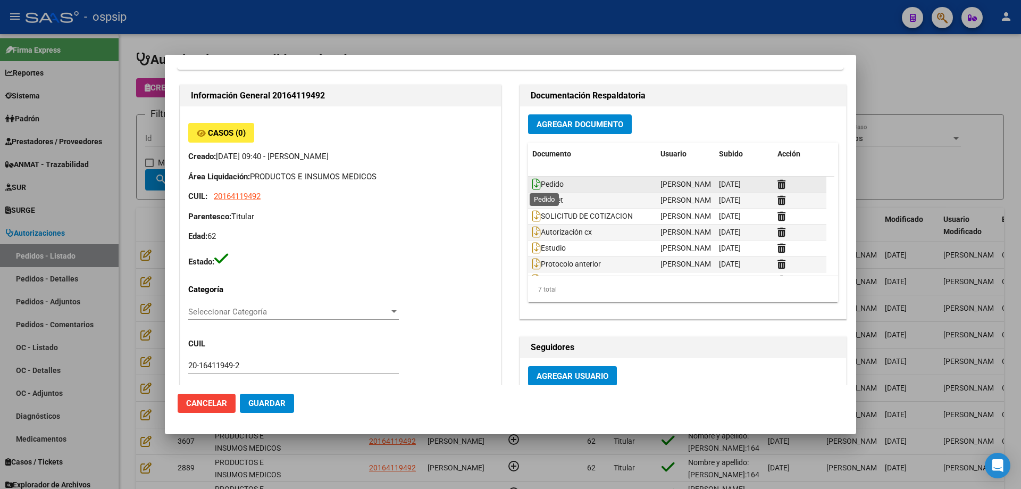
click at [533, 182] on icon at bounding box center [536, 184] width 9 height 12
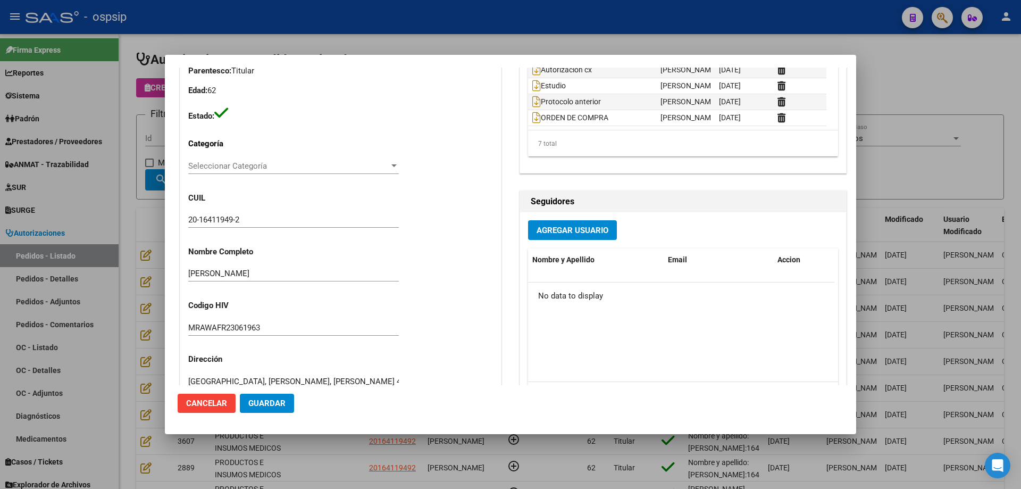
scroll to position [106, 0]
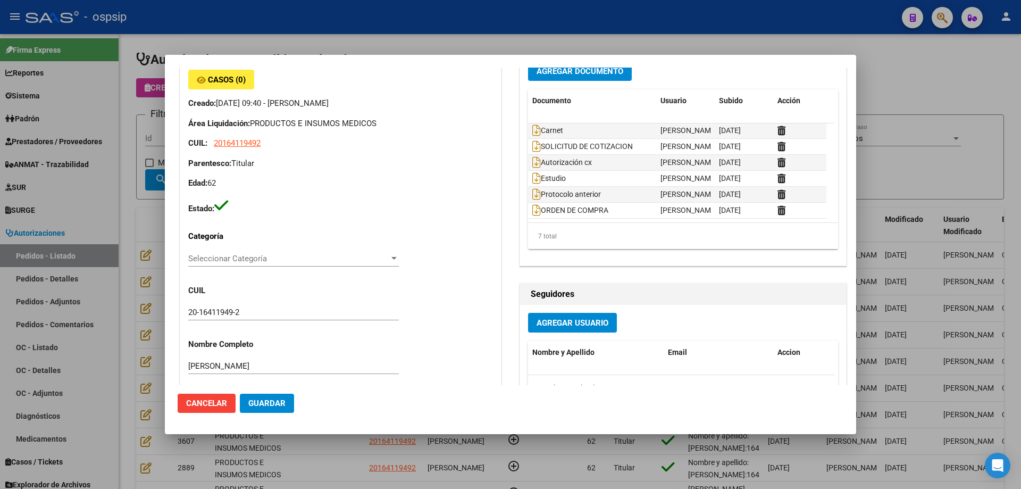
click at [153, 207] on div at bounding box center [510, 244] width 1021 height 489
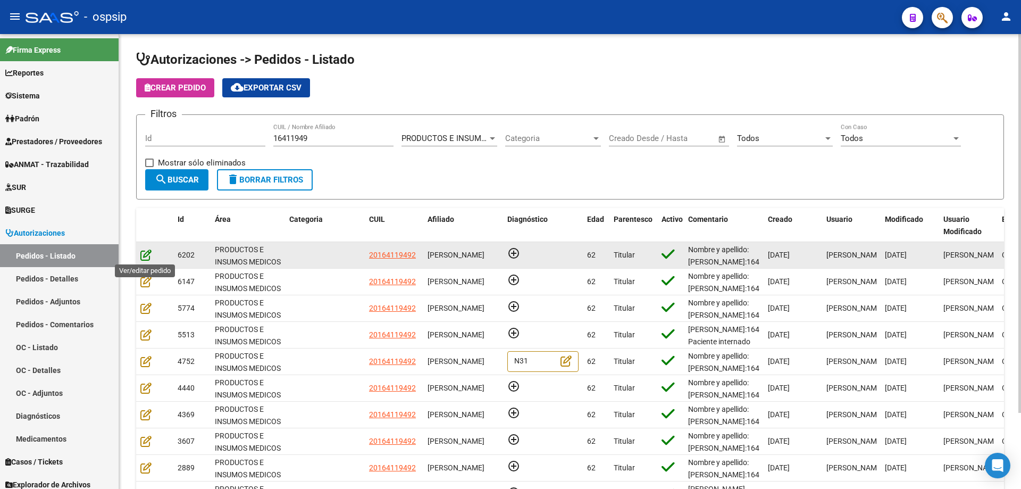
click at [150, 256] on icon at bounding box center [145, 255] width 11 height 12
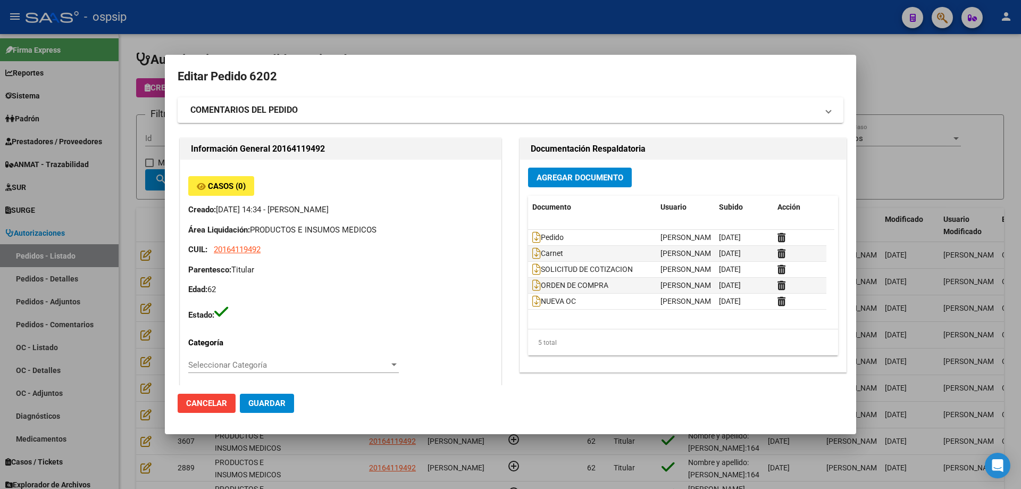
click at [158, 264] on div at bounding box center [510, 244] width 1021 height 489
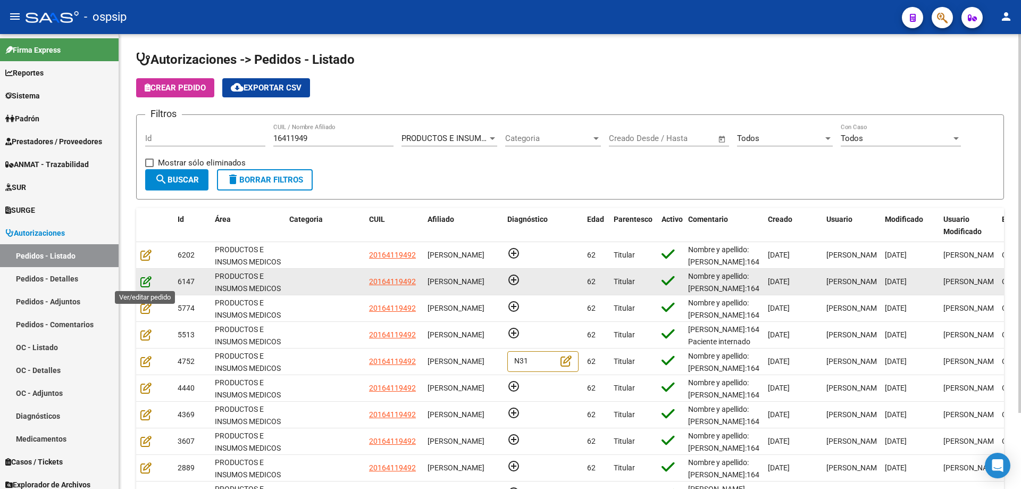
click at [146, 282] on icon at bounding box center [145, 281] width 11 height 12
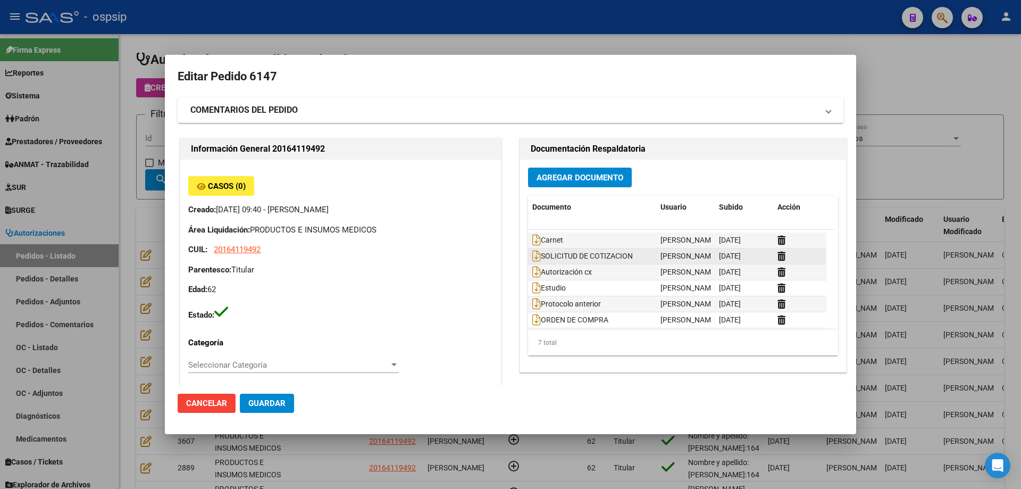
scroll to position [16, 0]
click at [154, 208] on div at bounding box center [510, 244] width 1021 height 489
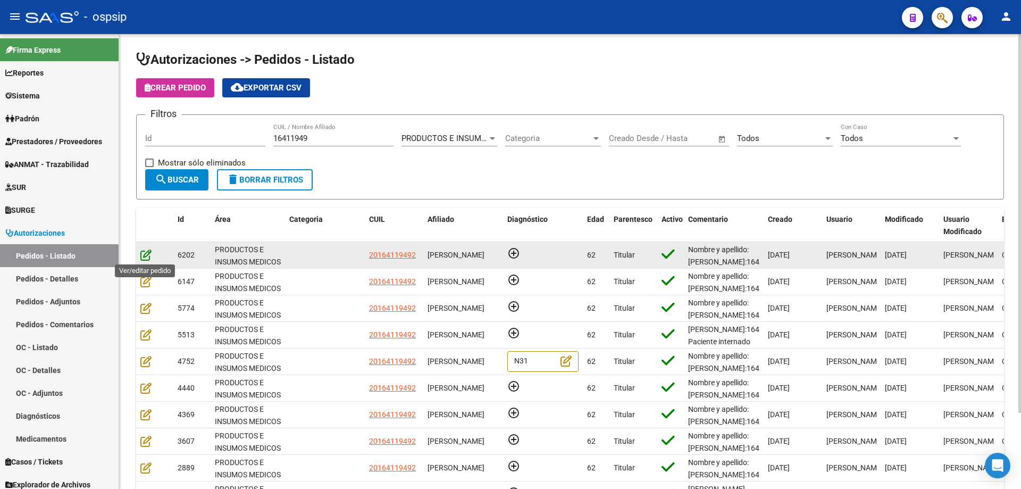
click at [144, 254] on icon at bounding box center [145, 255] width 11 height 12
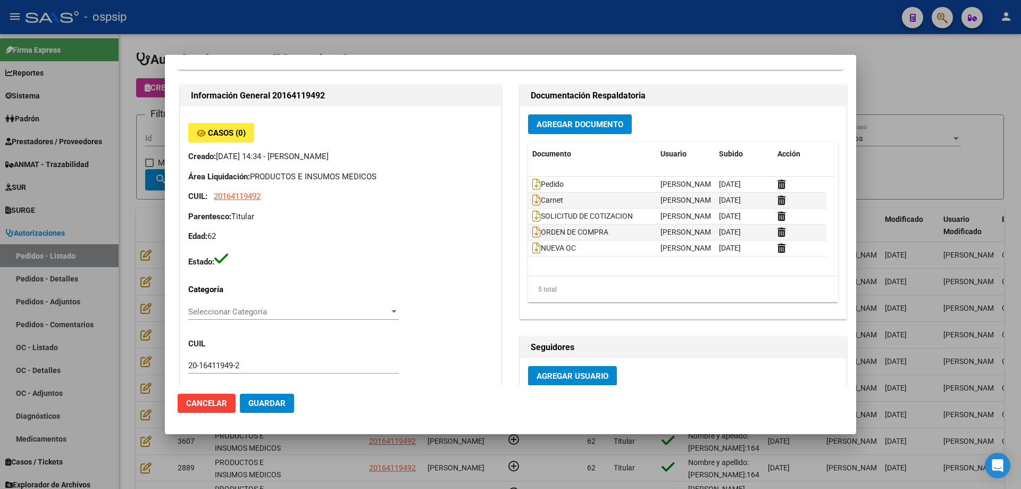
scroll to position [0, 0]
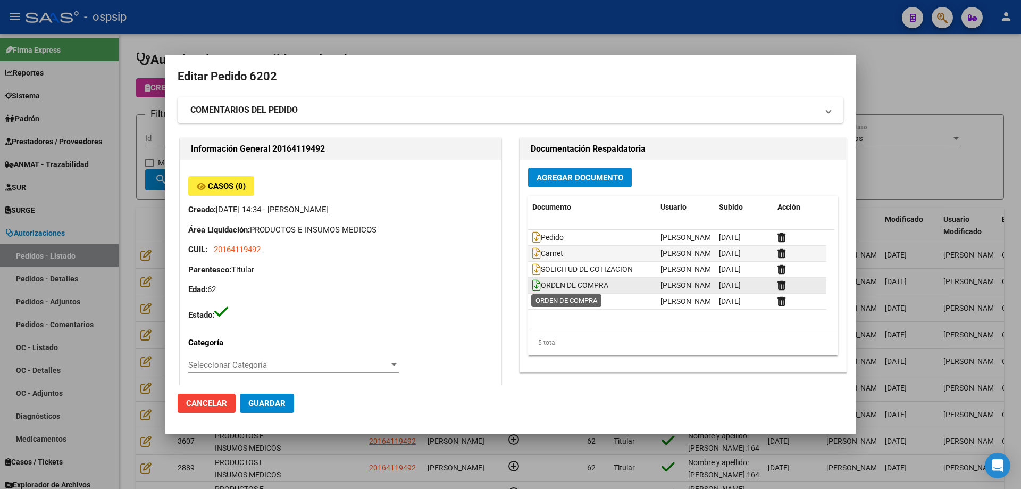
click at [533, 283] on icon at bounding box center [536, 285] width 9 height 12
click at [534, 303] on icon at bounding box center [536, 301] width 9 height 12
click at [131, 171] on div at bounding box center [510, 244] width 1021 height 489
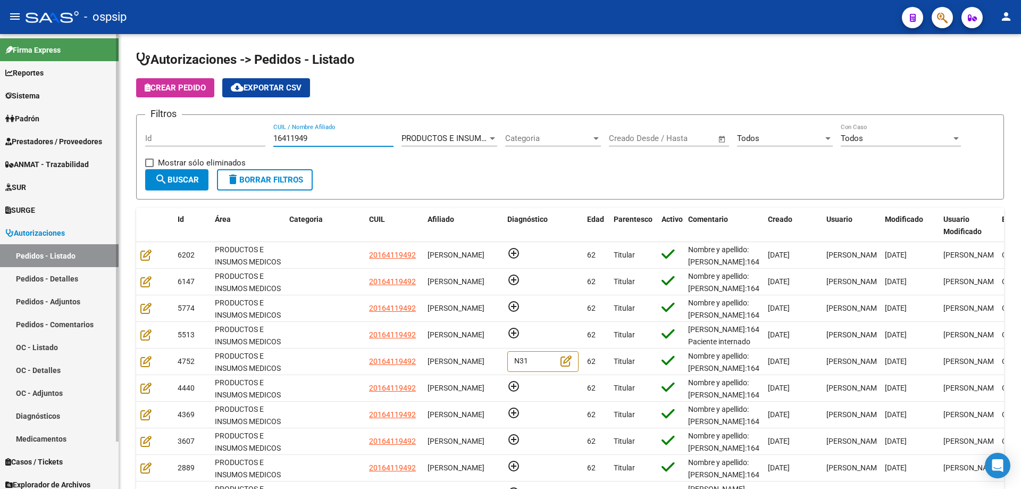
drag, startPoint x: 319, startPoint y: 140, endPoint x: 0, endPoint y: 128, distance: 319.3
click at [0, 133] on mat-sidenav-container "Firma Express Reportes Egresos Devengados Auditorías x Área Auditorías x Usuari…" at bounding box center [510, 261] width 1021 height 455
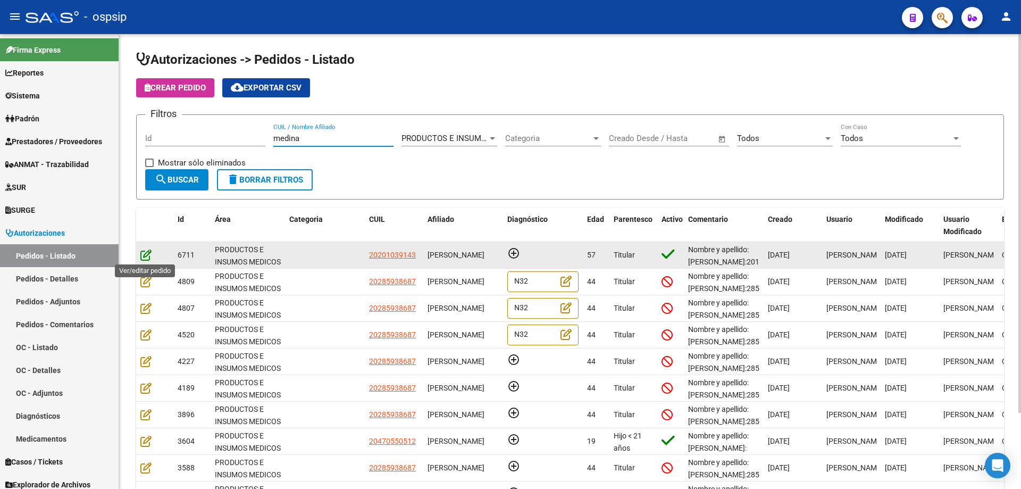
type input "medina"
click at [146, 250] on icon at bounding box center [145, 255] width 11 height 12
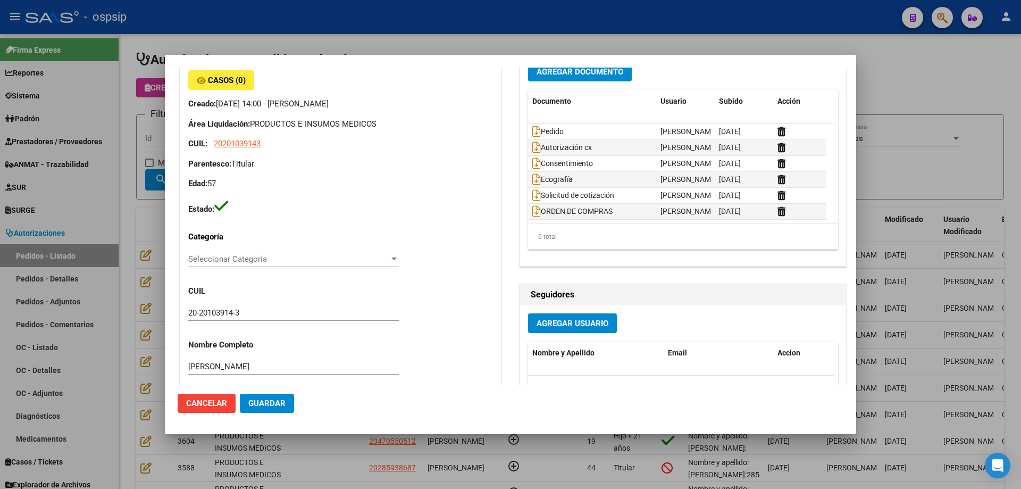
scroll to position [53, 0]
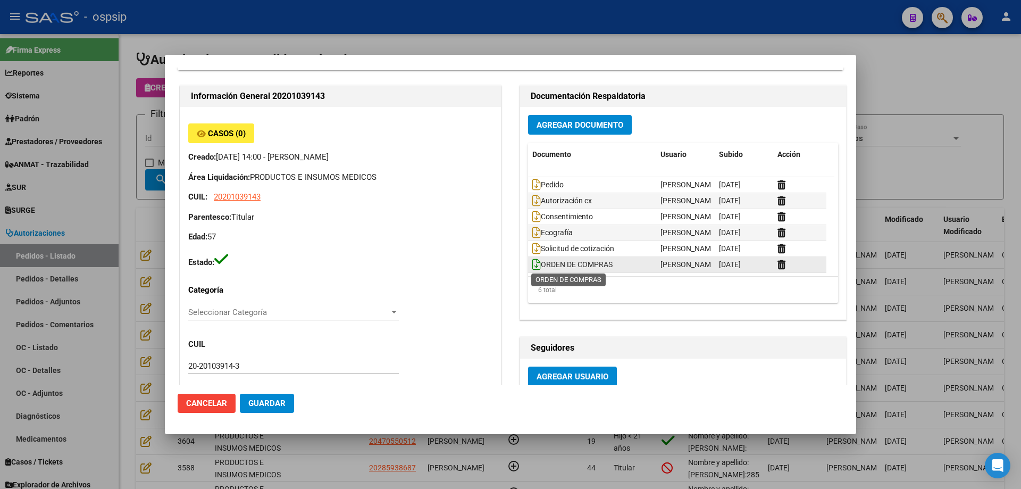
click at [532, 268] on icon at bounding box center [536, 264] width 9 height 12
click at [146, 119] on div at bounding box center [510, 244] width 1021 height 489
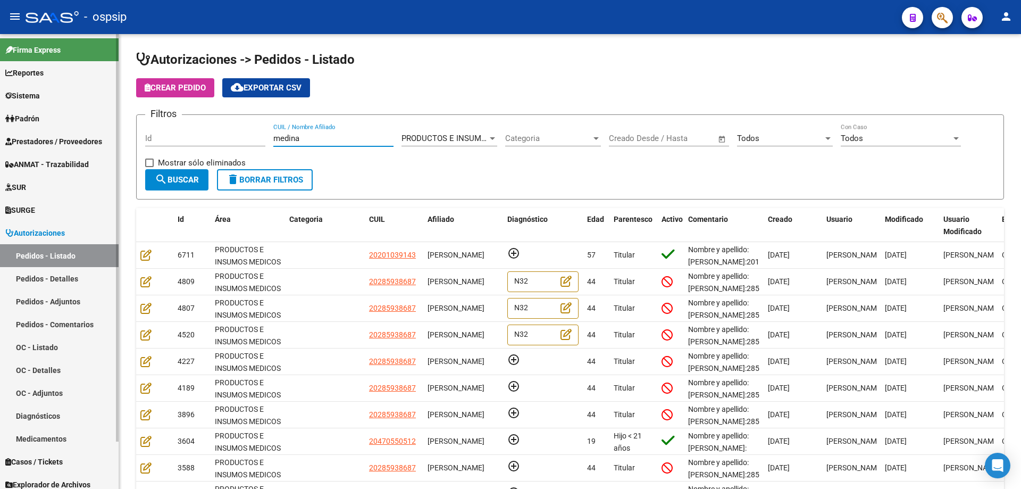
drag, startPoint x: 321, startPoint y: 134, endPoint x: 81, endPoint y: 112, distance: 240.9
click at [81, 112] on mat-sidenav-container "Firma Express Reportes Egresos Devengados Auditorías x Área Auditorías x Usuari…" at bounding box center [510, 261] width 1021 height 455
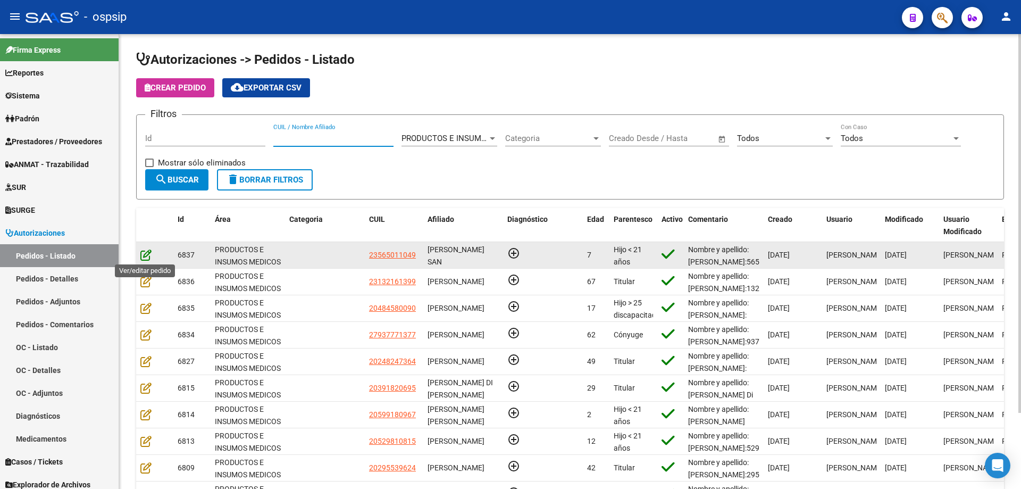
click at [143, 256] on icon at bounding box center [145, 255] width 11 height 12
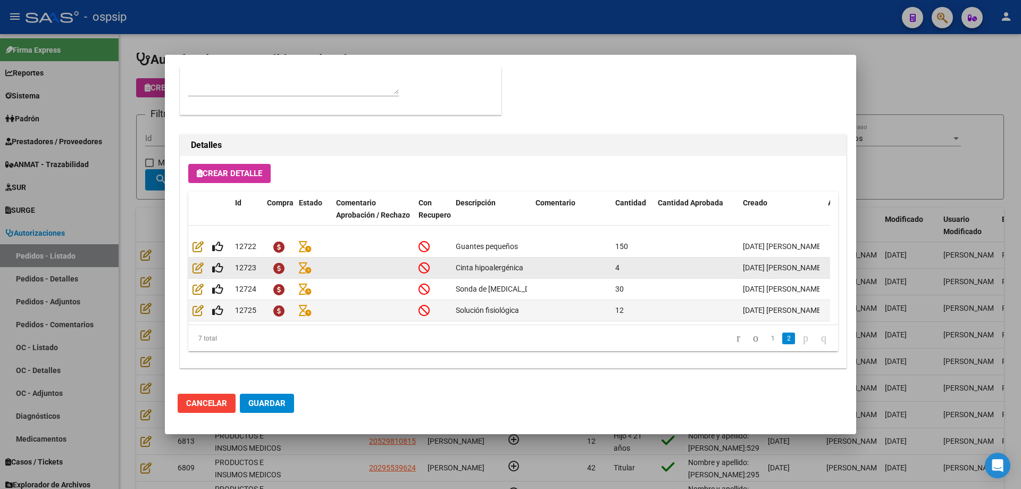
scroll to position [62, 0]
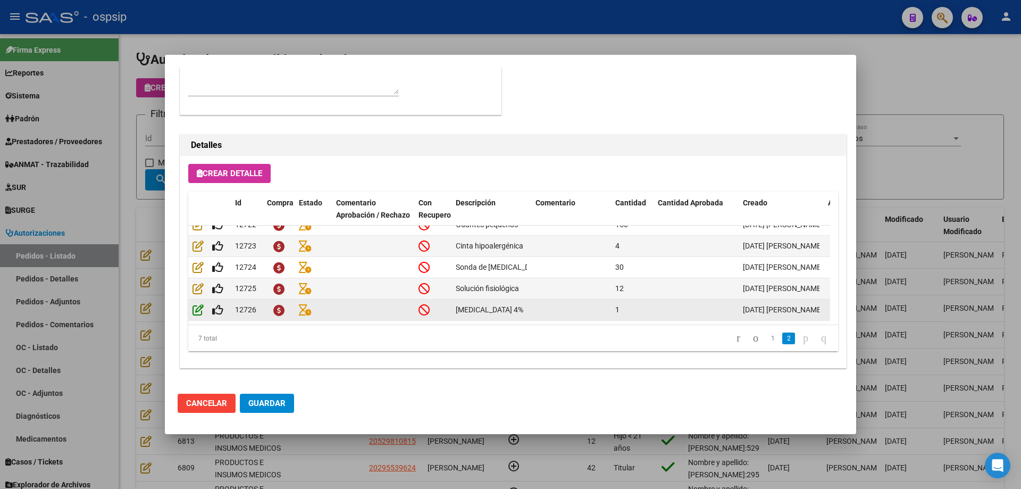
click at [197, 304] on icon at bounding box center [198, 310] width 11 height 12
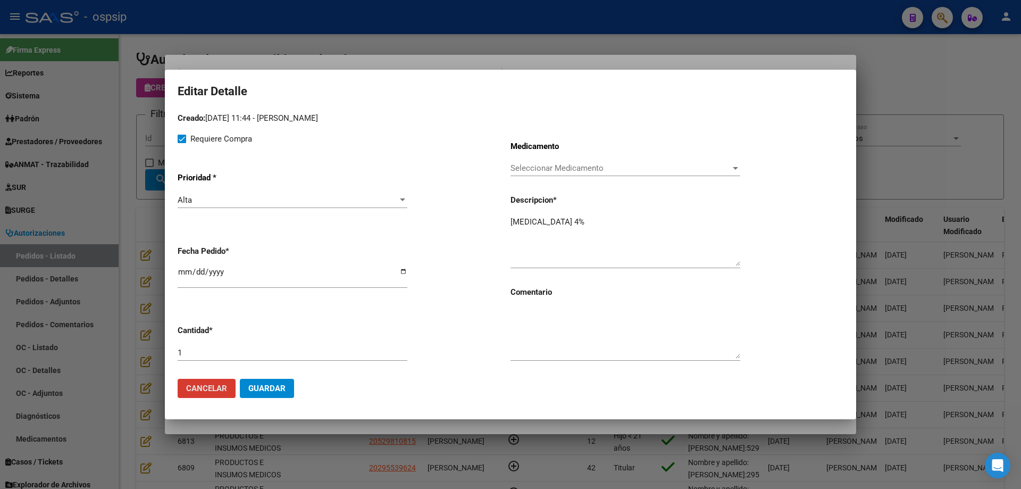
click at [575, 225] on textarea "[MEDICAL_DATA] 4%" at bounding box center [626, 241] width 230 height 50
click at [575, 169] on span "Seleccionar Medicamento" at bounding box center [621, 168] width 220 height 10
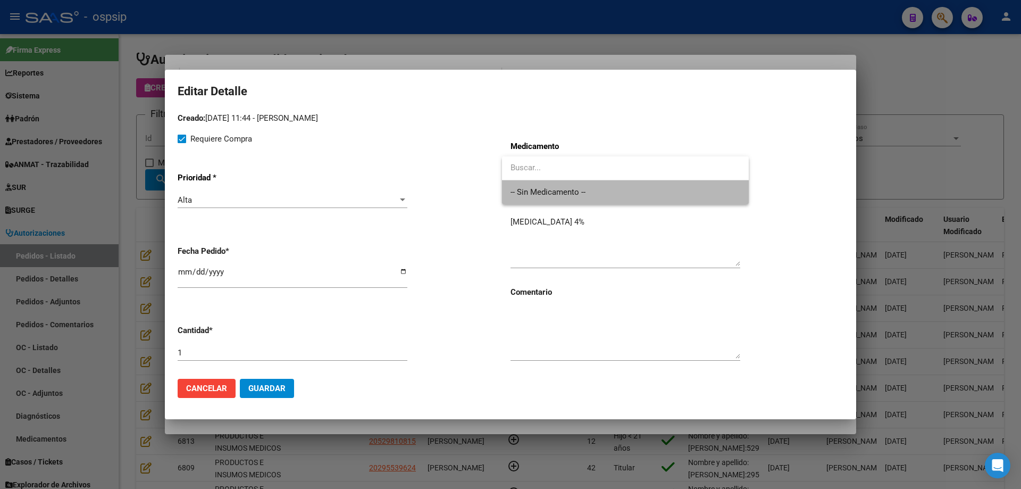
click at [569, 195] on span "-- Sin Medicamento --" at bounding box center [626, 192] width 230 height 24
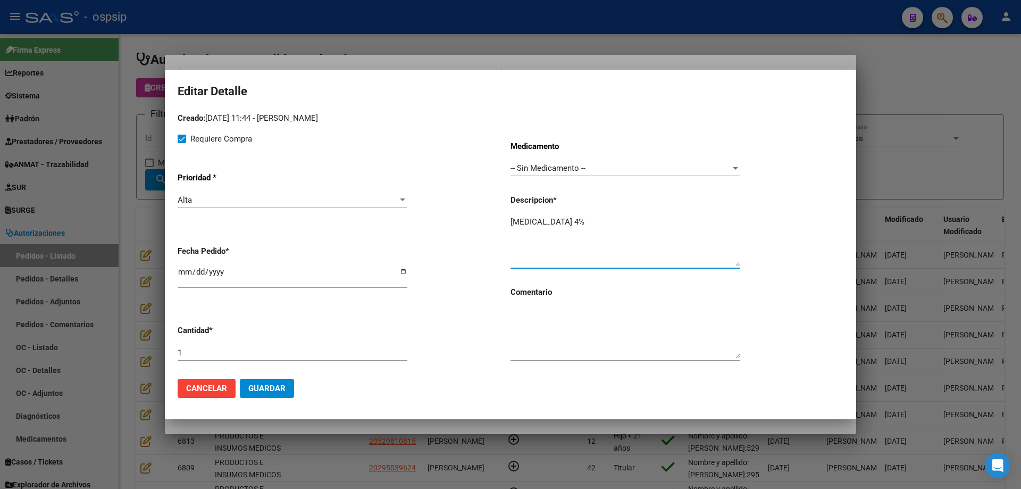
click at [595, 223] on textarea "[MEDICAL_DATA] 4%" at bounding box center [626, 241] width 230 height 50
click at [395, 354] on input "1" at bounding box center [293, 353] width 230 height 10
type input "2"
click at [276, 380] on button "Guardar" at bounding box center [267, 388] width 54 height 19
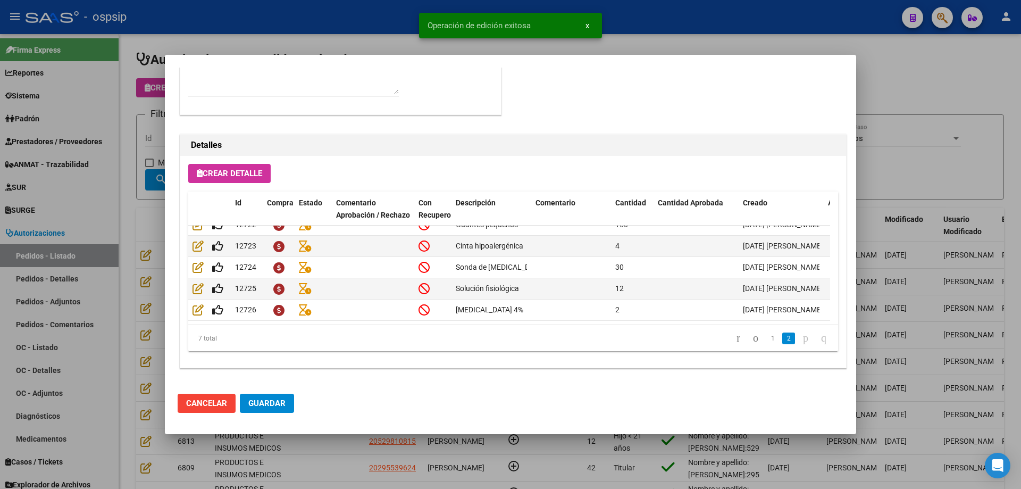
scroll to position [638, 0]
click at [234, 166] on button "Crear Detalle" at bounding box center [229, 173] width 82 height 19
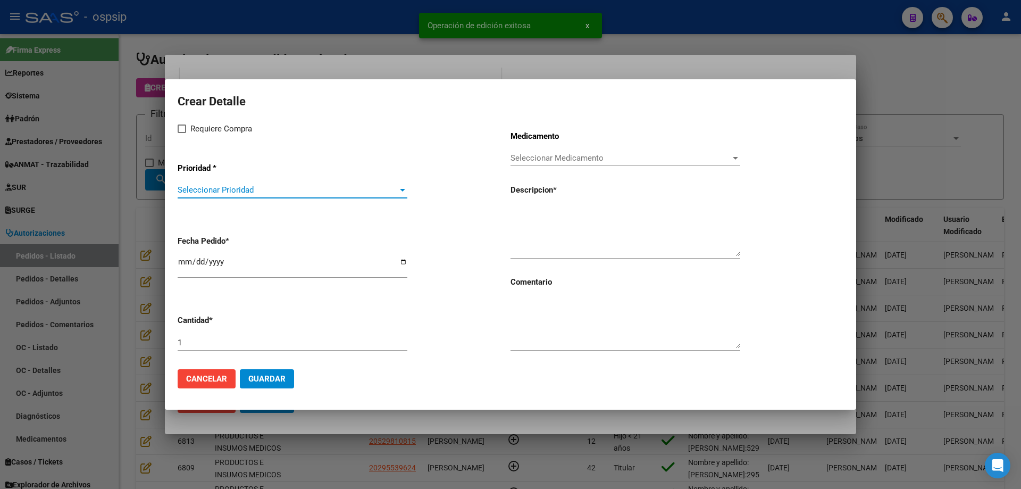
click at [238, 189] on span "Seleccionar Prioridad" at bounding box center [288, 190] width 220 height 10
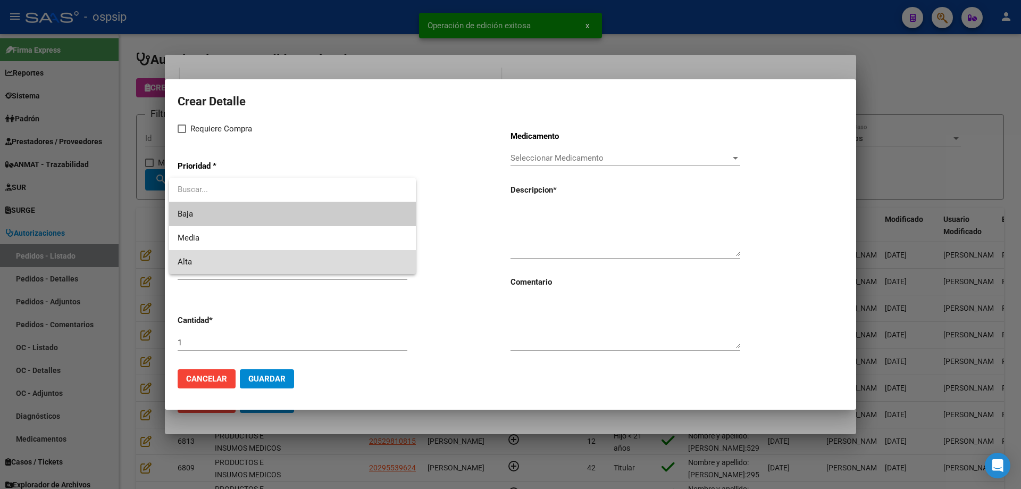
click at [231, 260] on span "Alta" at bounding box center [293, 262] width 230 height 24
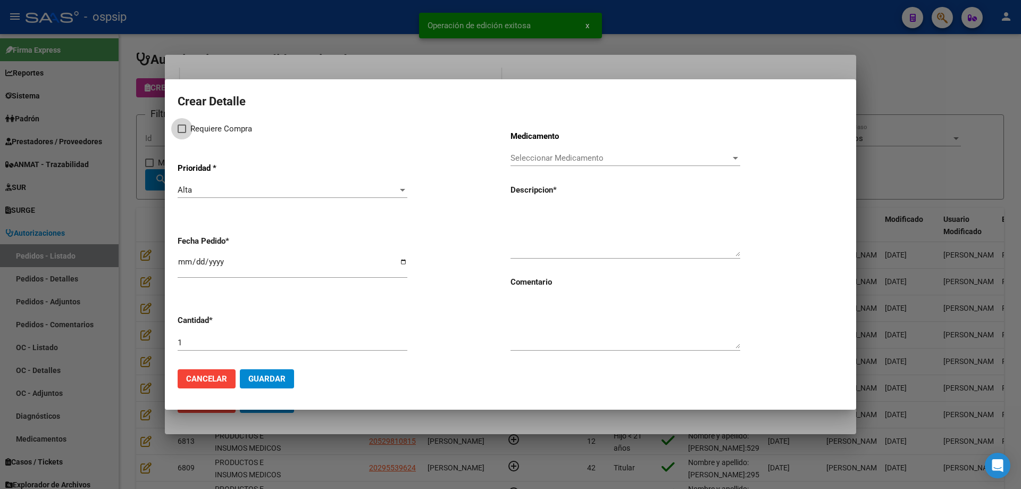
click at [179, 131] on span at bounding box center [182, 128] width 9 height 9
click at [181, 133] on input "Requiere Compra" at bounding box center [181, 133] width 1 height 1
checkbox input "true"
click at [590, 162] on span "Seleccionar Medicamento" at bounding box center [621, 158] width 220 height 10
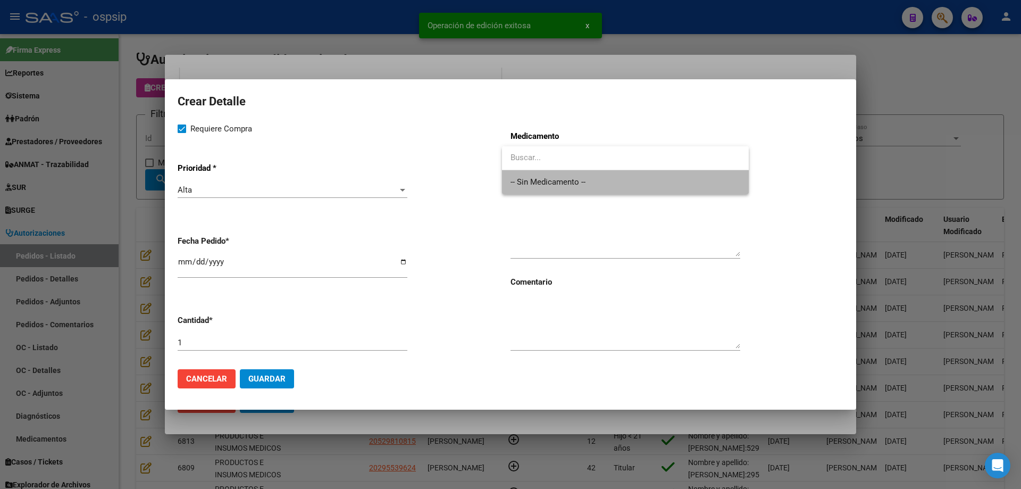
click at [581, 182] on span "-- Sin Medicamento --" at bounding box center [626, 182] width 230 height 24
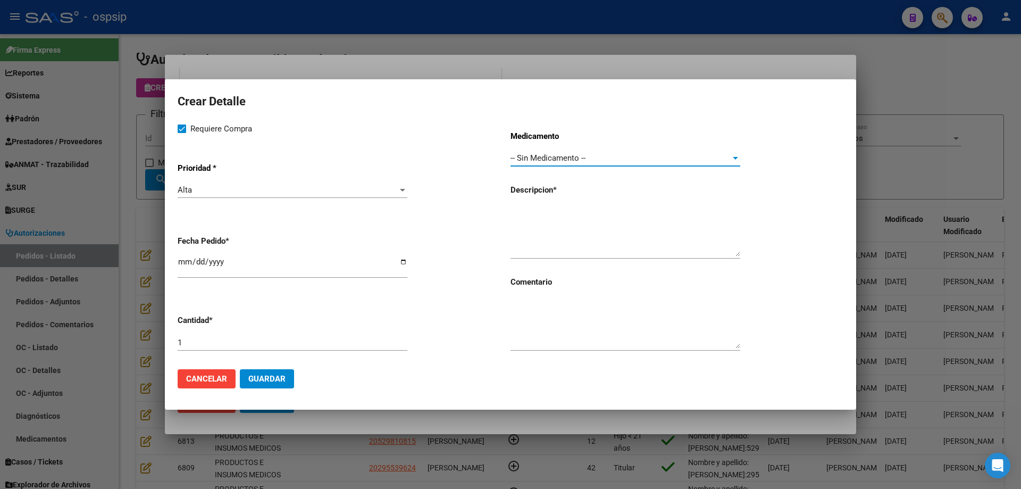
click at [186, 266] on input "[DATE]" at bounding box center [293, 265] width 230 height 17
type input "[DATE]"
click at [559, 221] on textarea at bounding box center [626, 231] width 230 height 50
type textarea "Jeringa 10ml"
click at [280, 341] on input "1" at bounding box center [293, 343] width 230 height 10
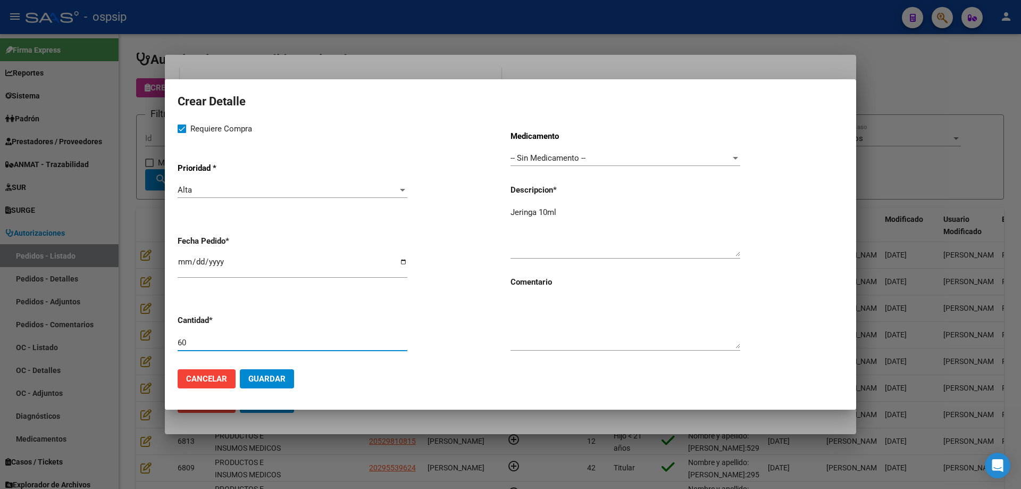
type input "60"
click at [282, 388] on button "Guardar" at bounding box center [267, 378] width 54 height 19
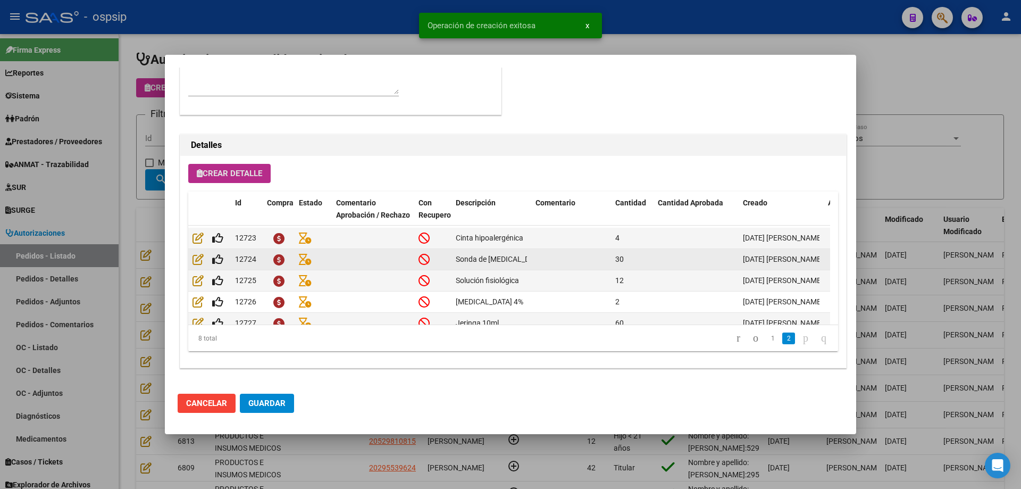
scroll to position [83, 0]
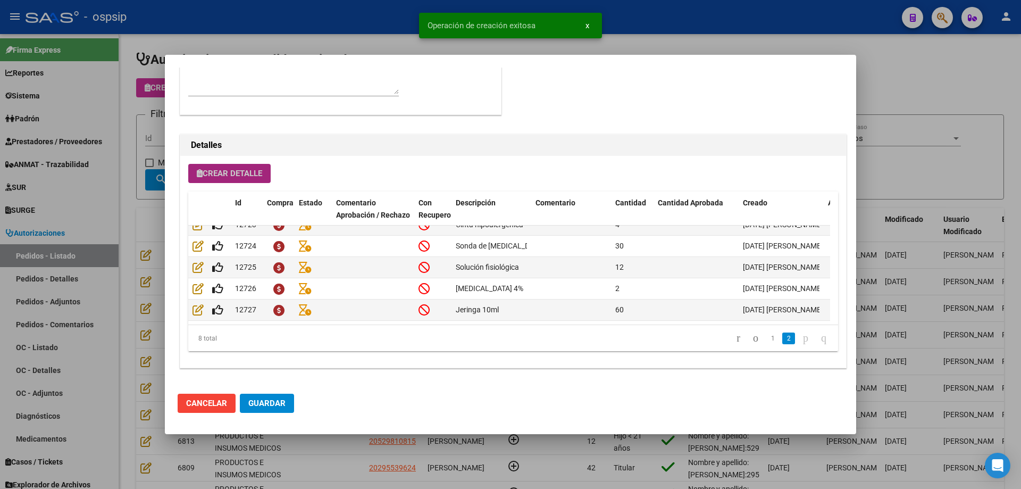
click at [252, 169] on span "Crear Detalle" at bounding box center [229, 174] width 65 height 10
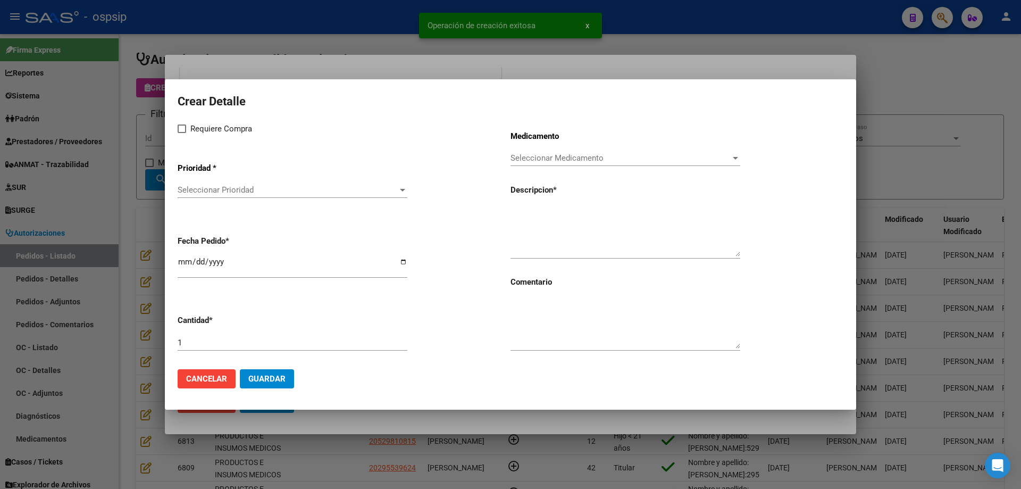
click at [259, 190] on span "Seleccionar Prioridad" at bounding box center [288, 190] width 220 height 10
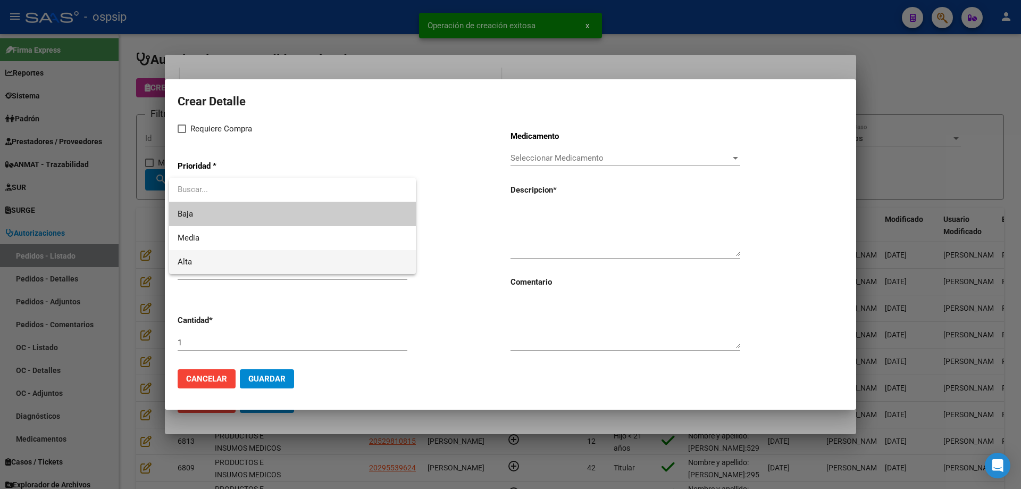
click at [223, 262] on span "Alta" at bounding box center [293, 262] width 230 height 24
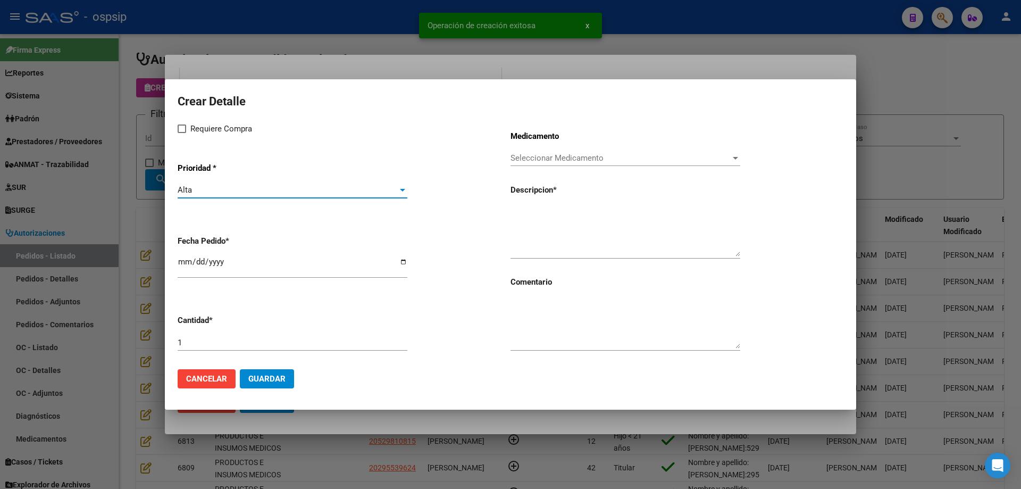
click at [188, 131] on label "Requiere Compra" at bounding box center [215, 128] width 74 height 13
click at [182, 133] on input "Requiere Compra" at bounding box center [181, 133] width 1 height 1
checkbox input "true"
click at [607, 155] on span "Seleccionar Medicamento" at bounding box center [621, 158] width 220 height 10
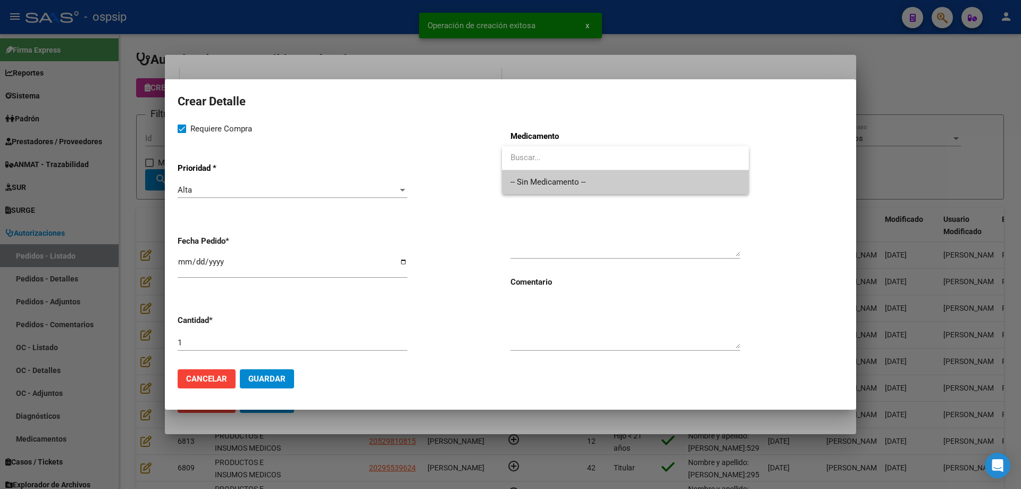
click at [595, 180] on span "-- Sin Medicamento --" at bounding box center [626, 182] width 230 height 24
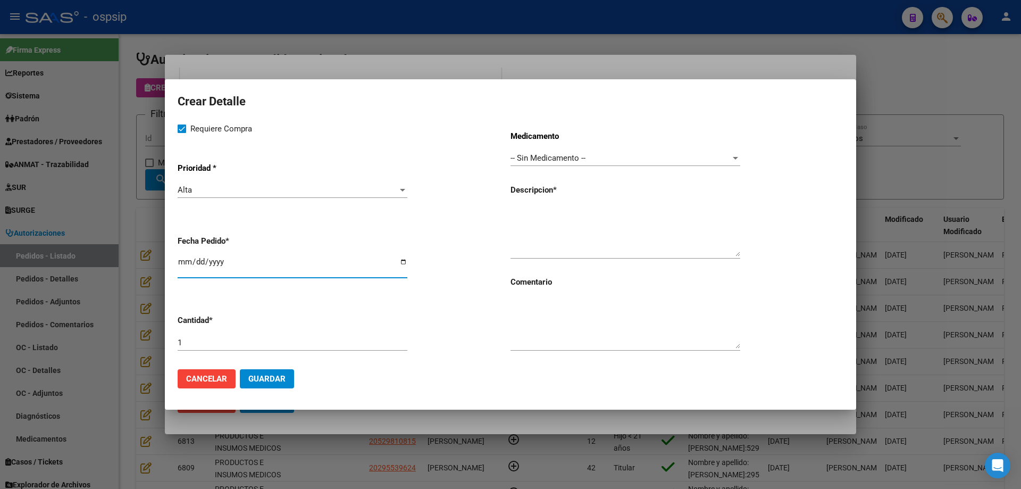
click at [193, 259] on input "[DATE]" at bounding box center [293, 265] width 230 height 17
click at [183, 262] on input "[DATE]" at bounding box center [293, 265] width 230 height 17
type input "[DATE]"
click at [538, 220] on textarea at bounding box center [626, 231] width 230 height 50
type textarea "Guia flocare infinity"
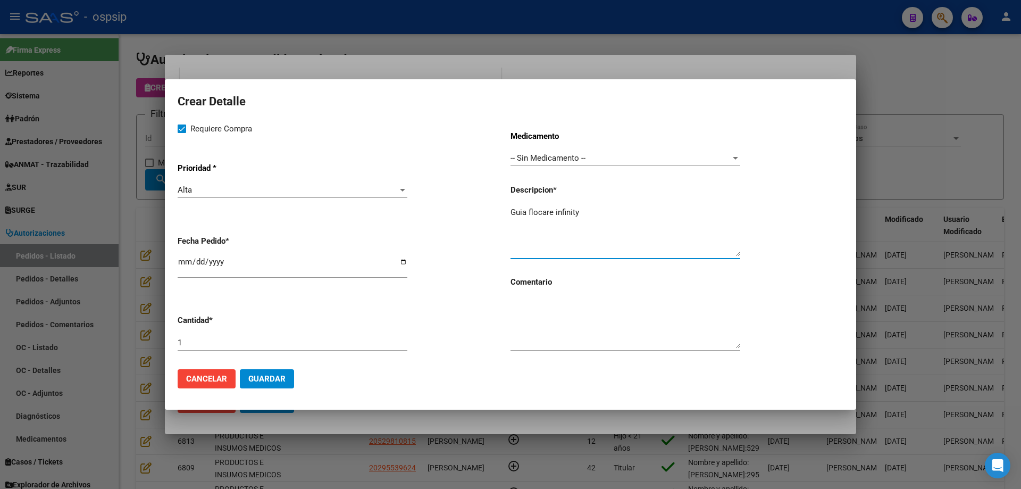
click at [192, 342] on input "1" at bounding box center [293, 343] width 230 height 10
type input "30"
click at [249, 374] on span "Guardar" at bounding box center [266, 379] width 37 height 10
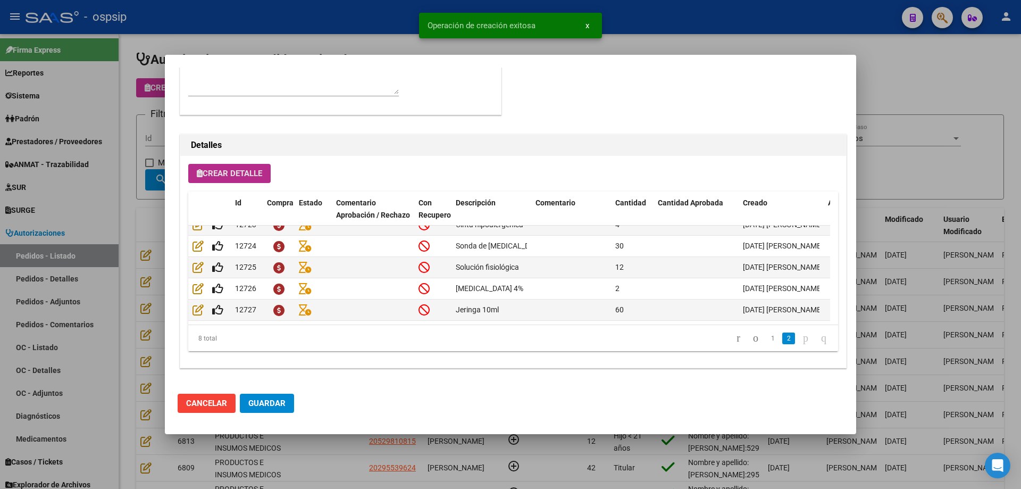
scroll to position [638, 0]
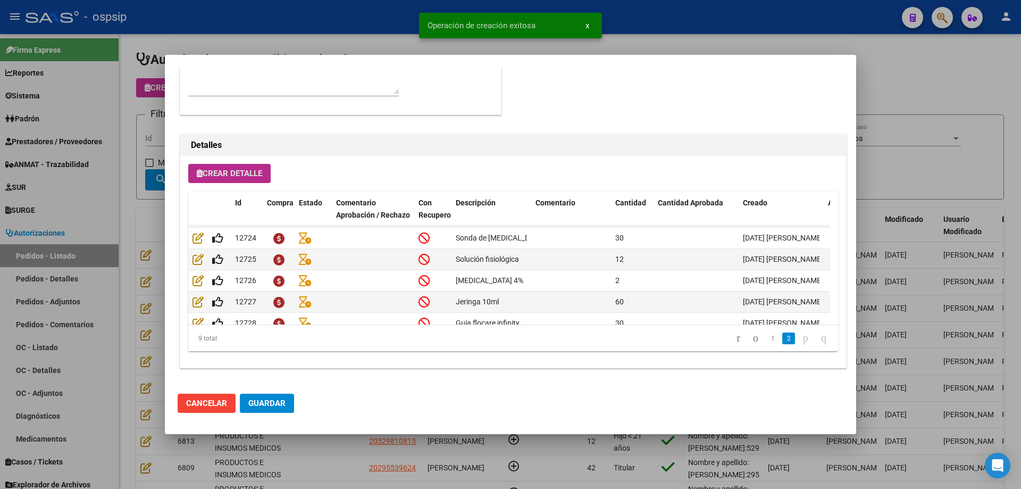
click at [232, 176] on span "Crear Detalle" at bounding box center [229, 174] width 65 height 10
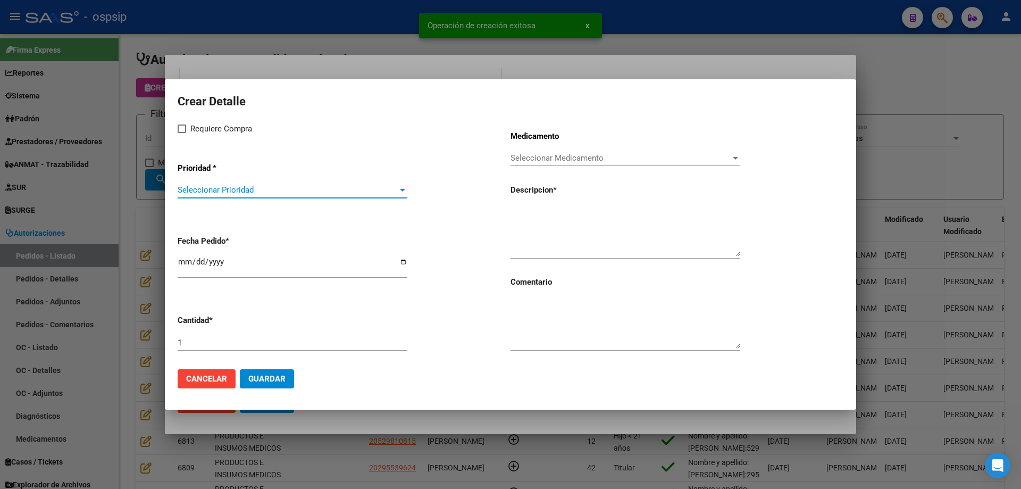
click at [247, 187] on span "Seleccionar Prioridad" at bounding box center [288, 190] width 220 height 10
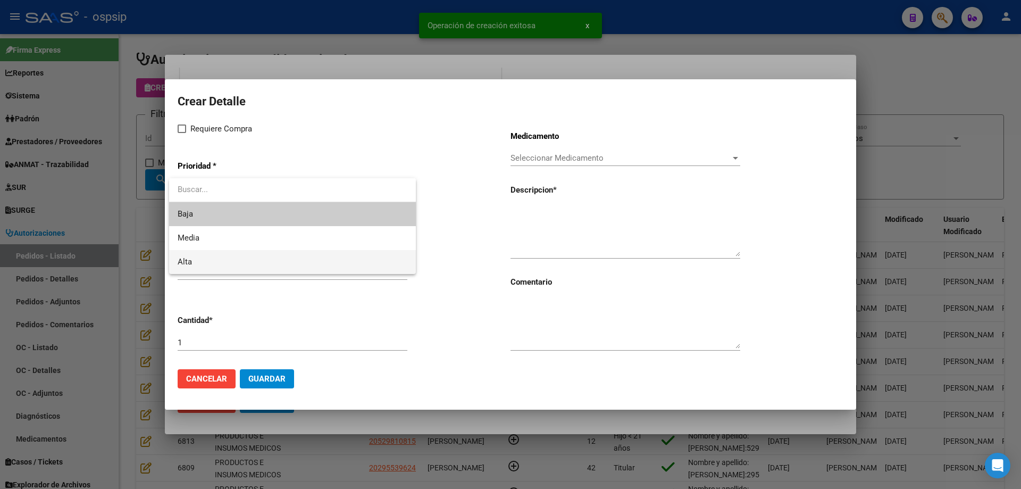
click at [223, 263] on span "Alta" at bounding box center [293, 262] width 230 height 24
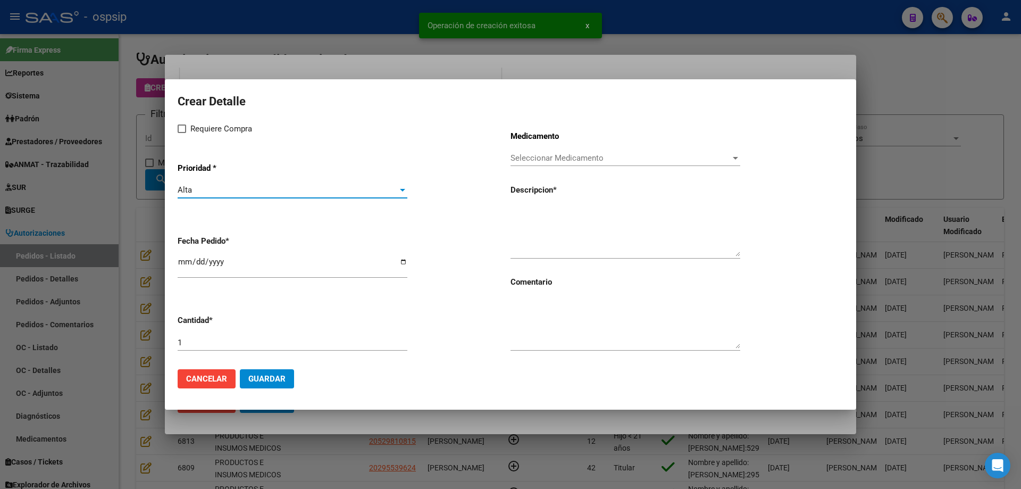
click at [187, 123] on label "Requiere Compra" at bounding box center [215, 128] width 74 height 13
click at [182, 133] on input "Requiere Compra" at bounding box center [181, 133] width 1 height 1
checkbox input "true"
drag, startPoint x: 608, startPoint y: 151, endPoint x: 606, endPoint y: 158, distance: 7.2
click at [606, 158] on div "Seleccionar Medicamento Seleccionar Medicamento" at bounding box center [626, 158] width 230 height 16
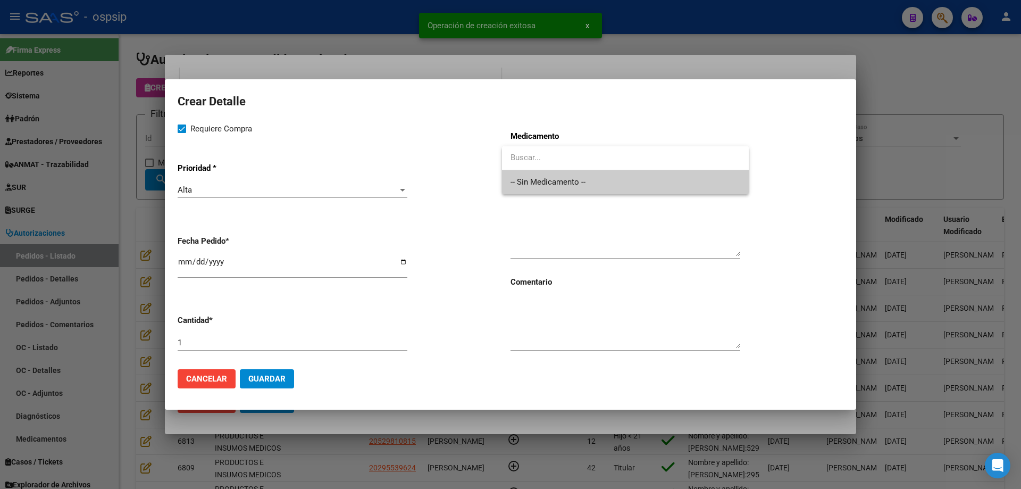
click at [564, 185] on span "-- Sin Medicamento --" at bounding box center [626, 182] width 230 height 24
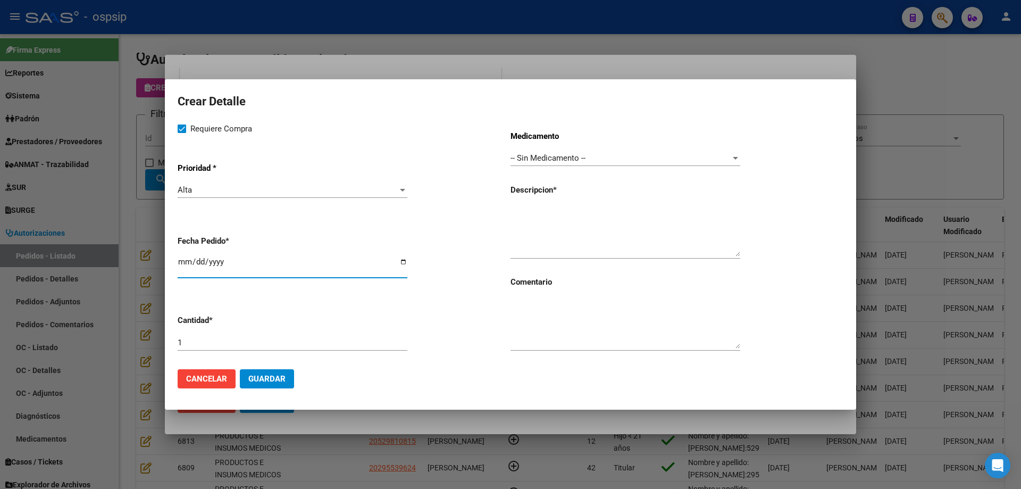
click at [181, 260] on input "[DATE]" at bounding box center [293, 265] width 230 height 17
type input "[DATE]"
click at [531, 203] on div "Medicamento -- Sin Medicamento -- Seleccionar Medicamento Descripcion * Comenta…" at bounding box center [677, 241] width 333 height 238
click at [531, 216] on textarea at bounding box center [626, 231] width 230 height 50
type textarea "Contenedor 500ml"
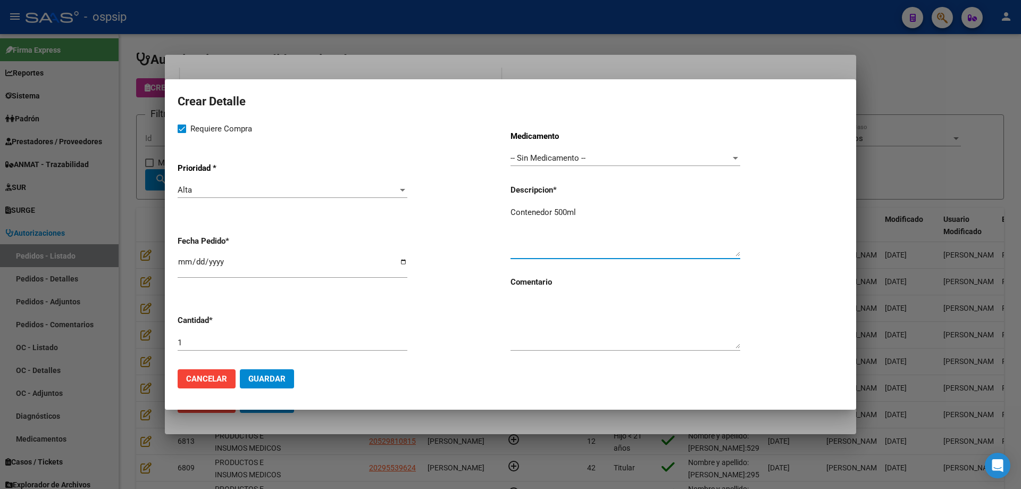
click at [353, 348] on div "1" at bounding box center [293, 343] width 230 height 16
type input "30"
click at [265, 380] on span "Guardar" at bounding box center [266, 379] width 37 height 10
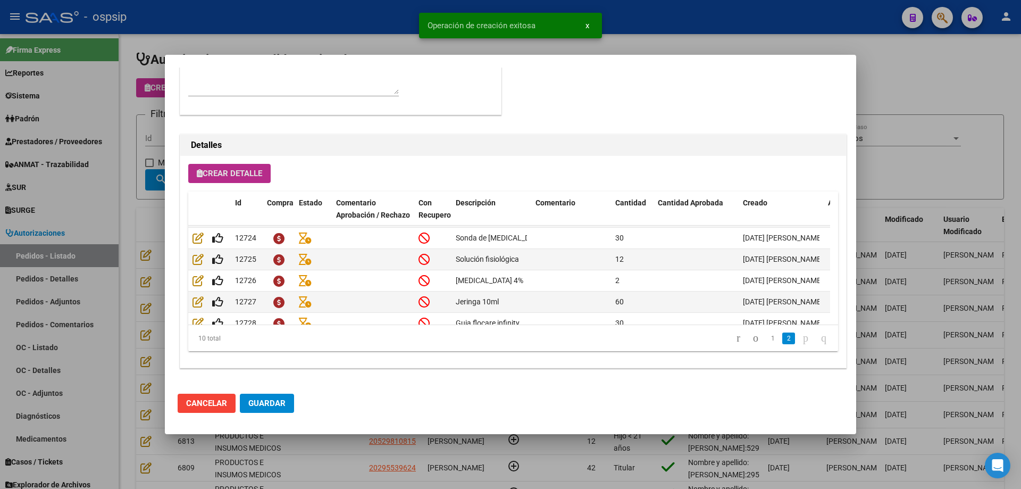
click at [236, 179] on button "Crear Detalle" at bounding box center [229, 173] width 82 height 19
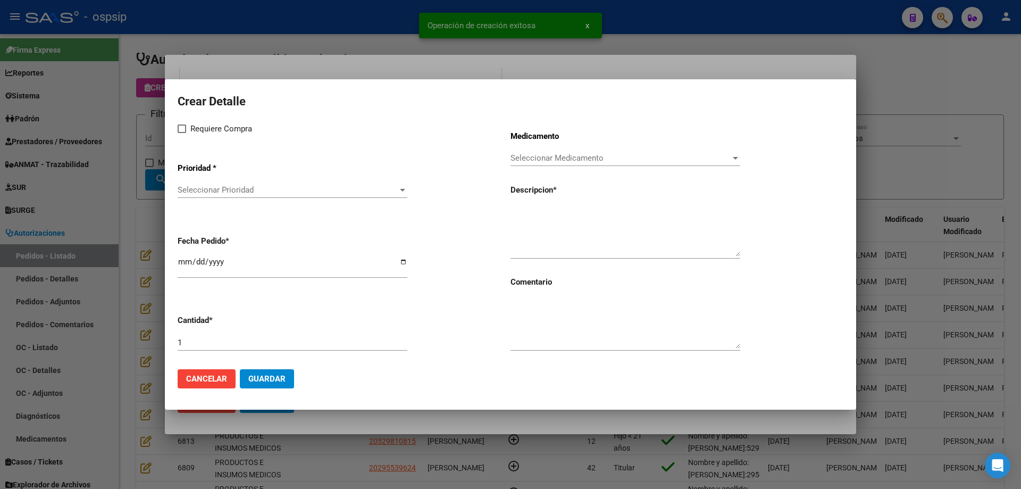
click at [265, 188] on span "Seleccionar Prioridad" at bounding box center [288, 190] width 220 height 10
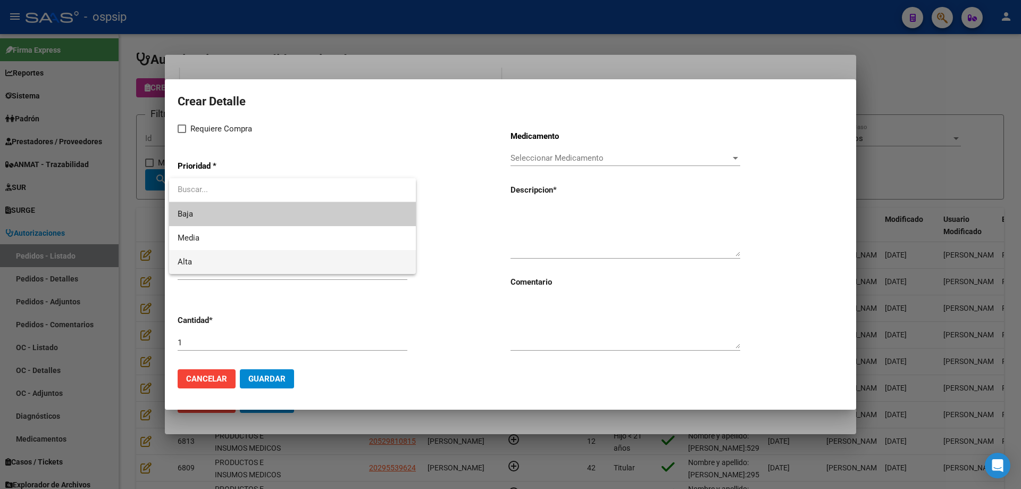
click at [225, 261] on span "Alta" at bounding box center [293, 262] width 230 height 24
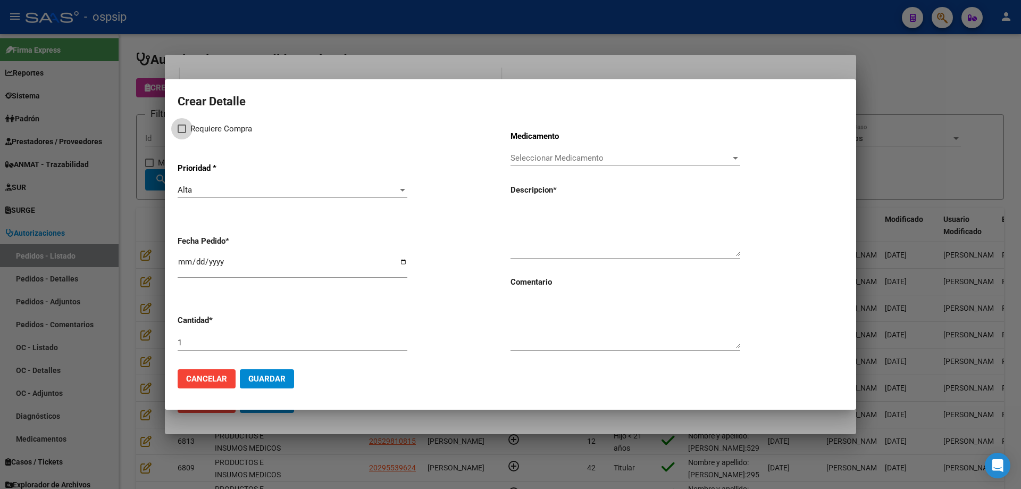
click at [193, 128] on span "Requiere Compra" at bounding box center [221, 128] width 62 height 13
click at [182, 133] on input "Requiere Compra" at bounding box center [181, 133] width 1 height 1
checkbox input "true"
click at [538, 160] on span "Seleccionar Medicamento" at bounding box center [621, 158] width 220 height 10
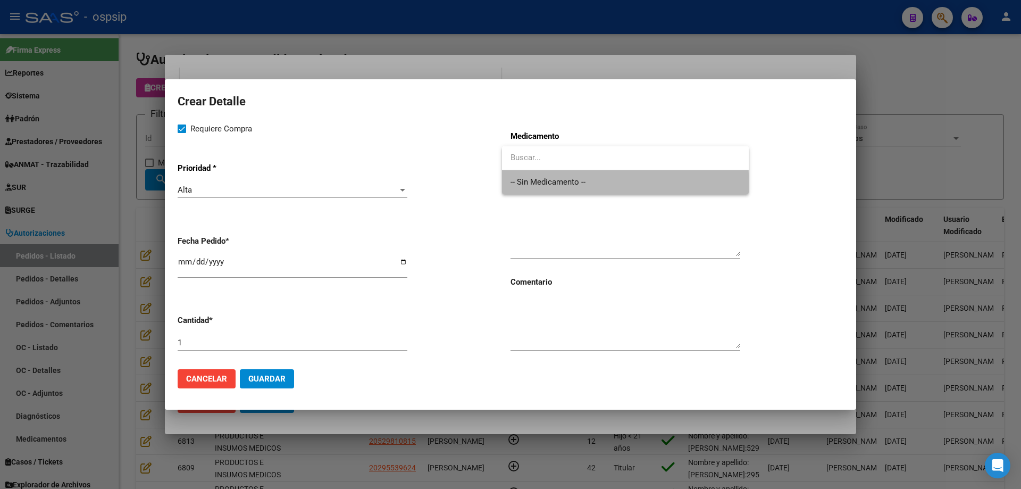
click at [526, 189] on span "-- Sin Medicamento --" at bounding box center [626, 182] width 230 height 24
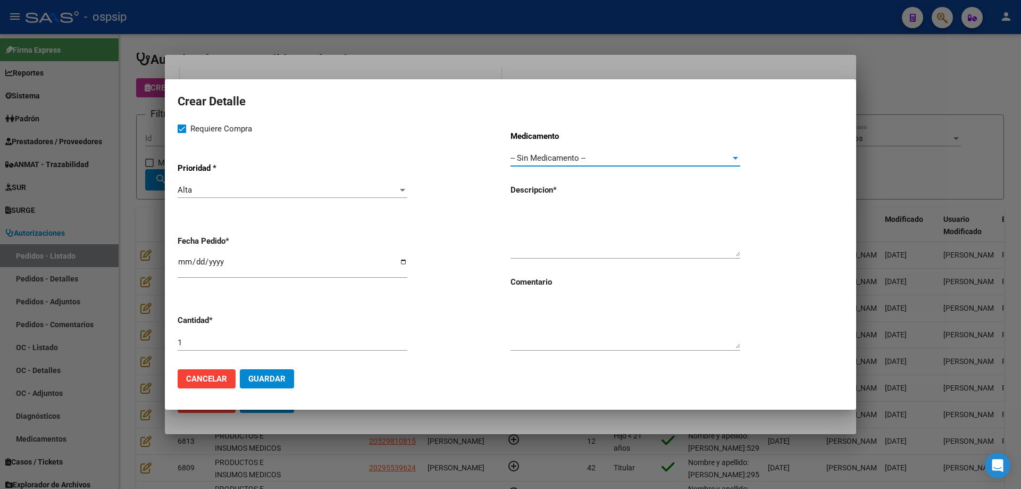
click at [524, 213] on textarea at bounding box center [626, 231] width 230 height 50
type textarea "Alcohol en gel"
click at [345, 346] on input "1" at bounding box center [293, 343] width 230 height 10
type input "2"
click at [182, 262] on input "[DATE]" at bounding box center [293, 265] width 230 height 17
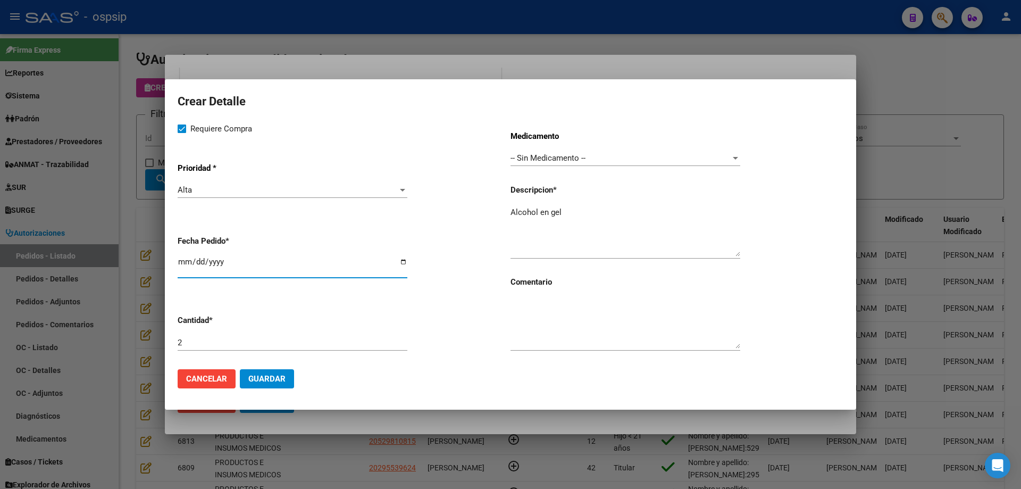
type input "[DATE]"
click at [265, 371] on button "Guardar" at bounding box center [267, 378] width 54 height 19
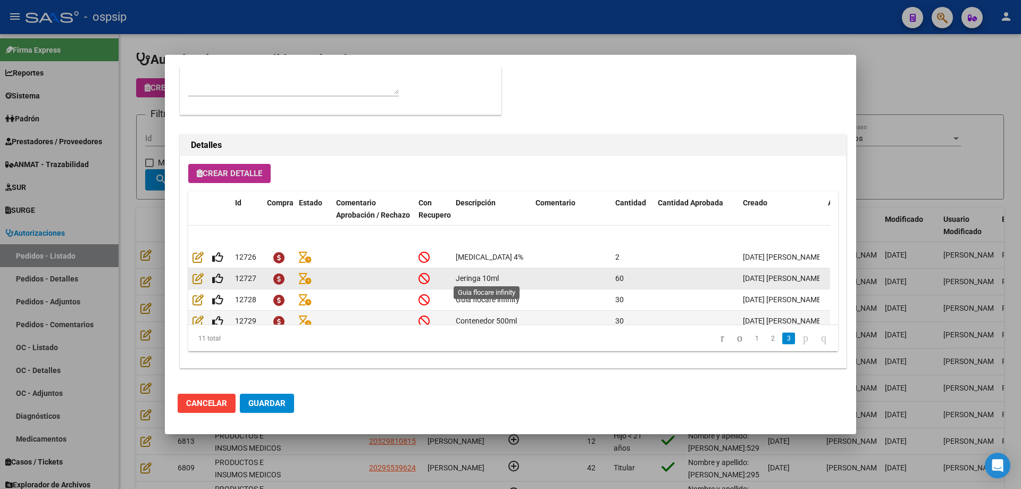
scroll to position [147, 0]
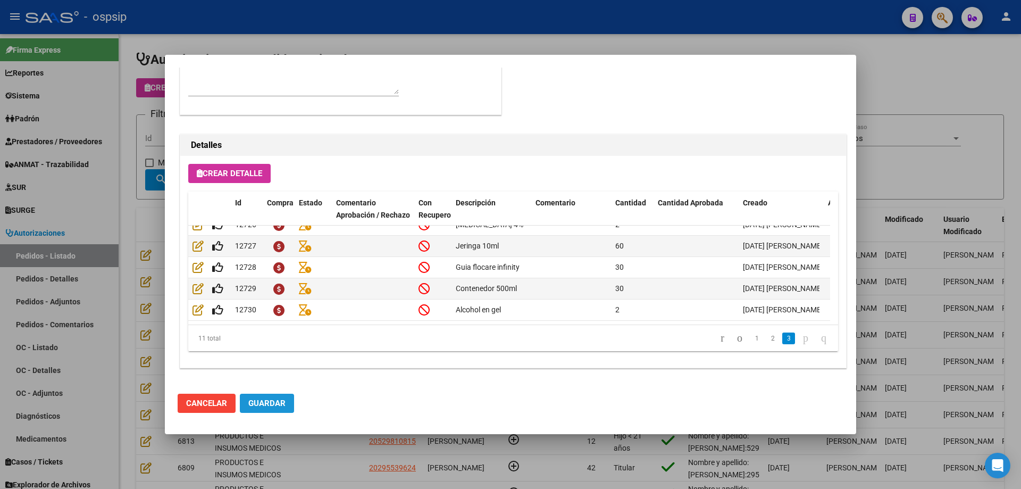
click at [270, 402] on span "Guardar" at bounding box center [266, 403] width 37 height 10
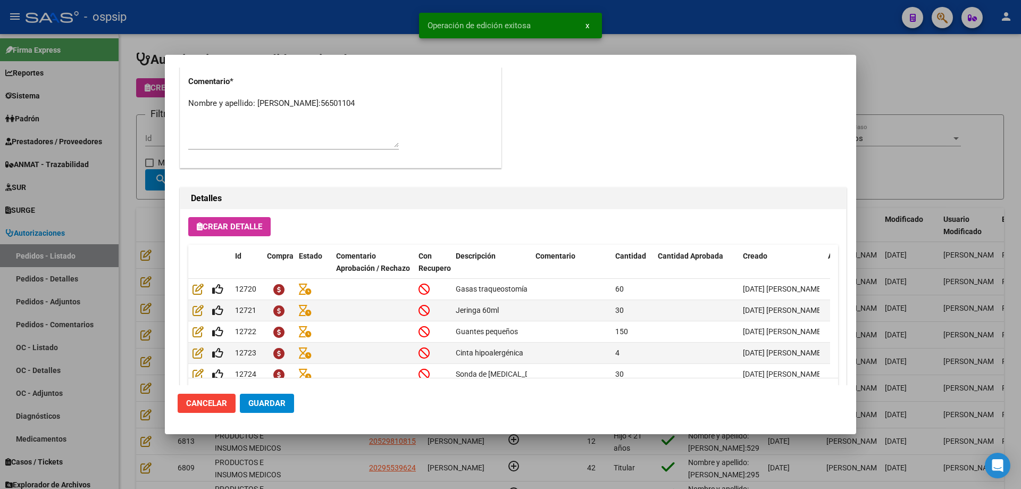
scroll to position [478, 0]
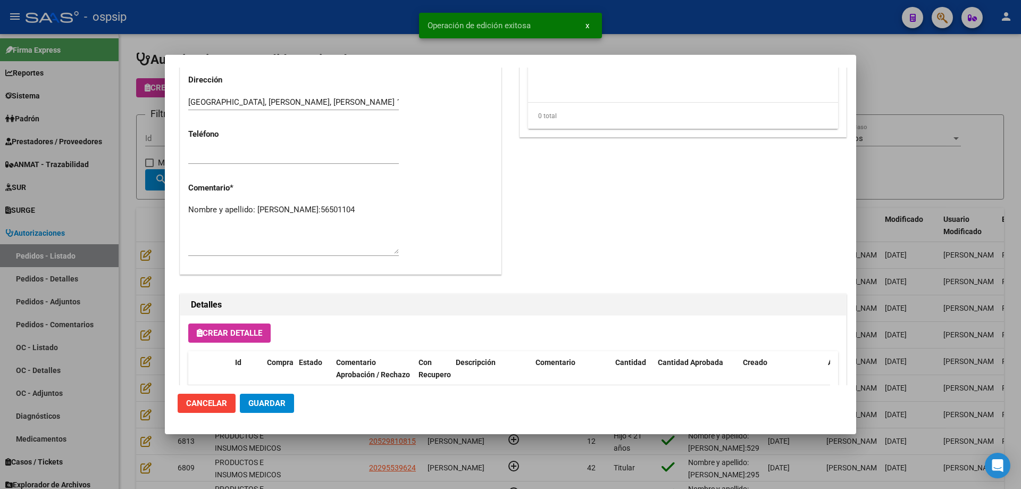
click at [161, 224] on div at bounding box center [510, 244] width 1021 height 489
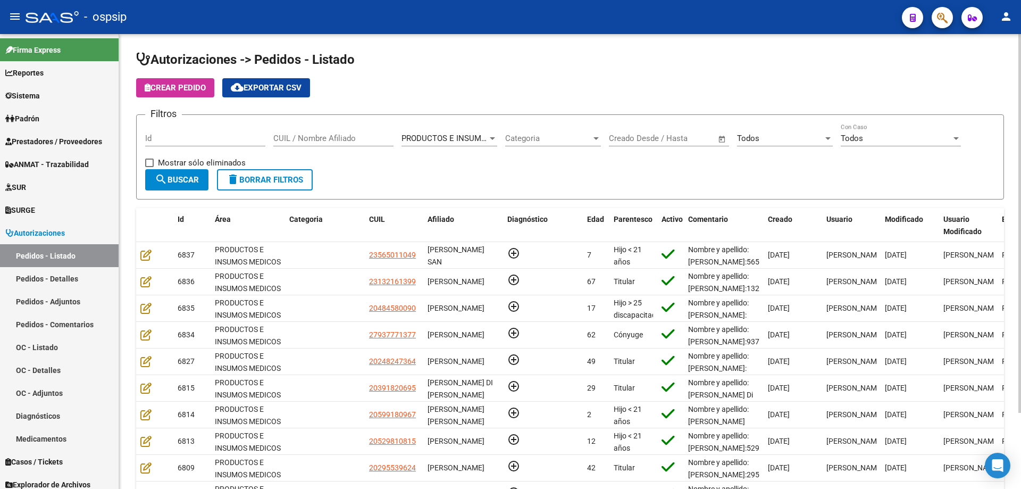
click at [291, 140] on input "CUIL / Nombre Afiliado" at bounding box center [333, 138] width 120 height 10
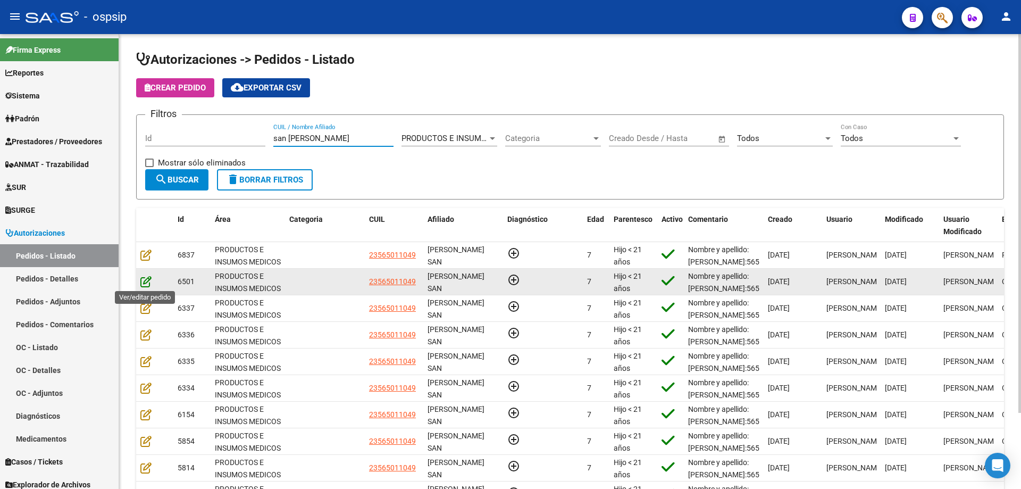
type input "san [PERSON_NAME]"
click at [143, 283] on icon at bounding box center [145, 281] width 11 height 12
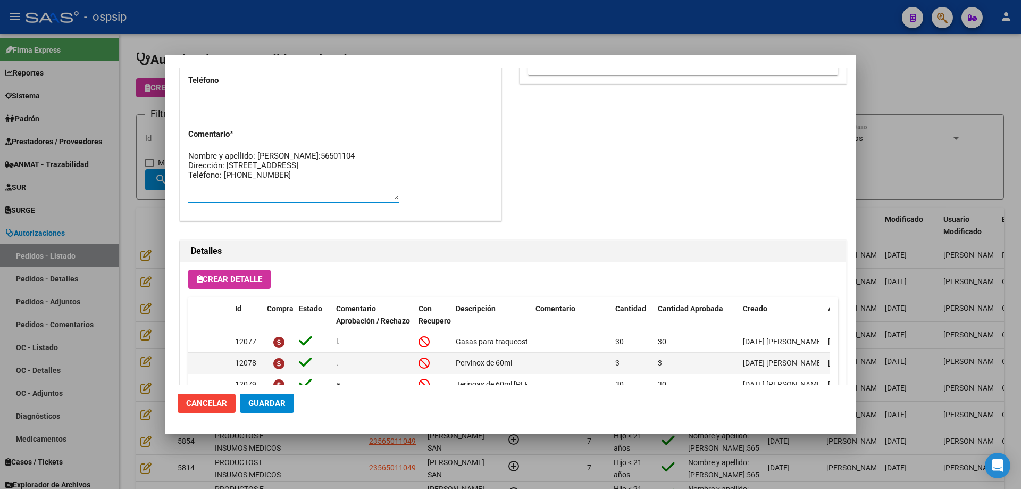
scroll to position [19, 0]
drag, startPoint x: 189, startPoint y: 174, endPoint x: 313, endPoint y: 202, distance: 127.0
click at [313, 202] on div "Nombre y apellido: [PERSON_NAME]:56501104 Dirección: [STREET_ADDRESS] Teléfono:…" at bounding box center [293, 175] width 211 height 54
click at [136, 227] on div at bounding box center [510, 244] width 1021 height 489
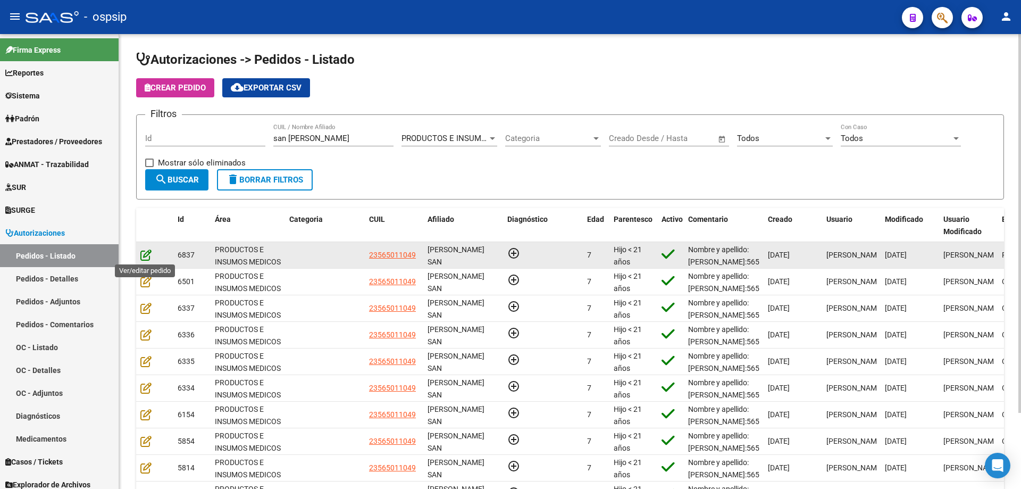
click at [150, 255] on icon at bounding box center [145, 255] width 11 height 12
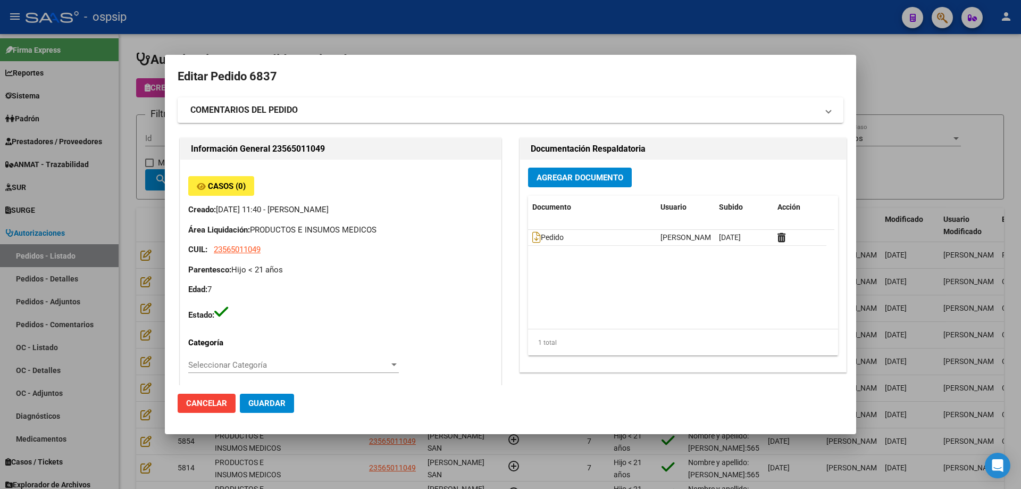
scroll to position [372, 0]
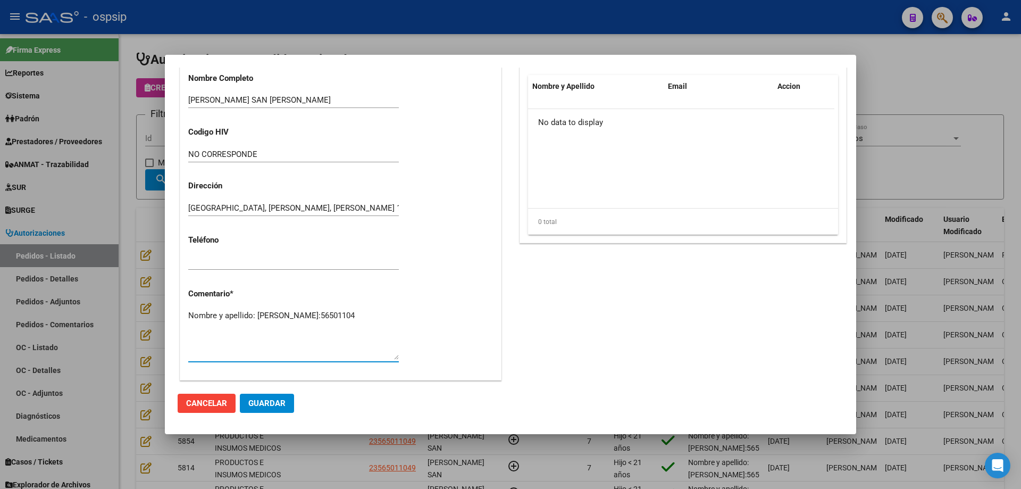
click at [257, 327] on textarea "Nombre y apellido: [PERSON_NAME]:56501104" at bounding box center [293, 335] width 211 height 50
paste textarea "Dirección: [STREET_ADDRESS] Teléfono: [PHONE_NUMBER]"
type textarea "Nombre y apellido: [PERSON_NAME]:56501104 Dirección: [STREET_ADDRESS] Teléfono:…"
click at [256, 399] on span "Guardar" at bounding box center [266, 403] width 37 height 10
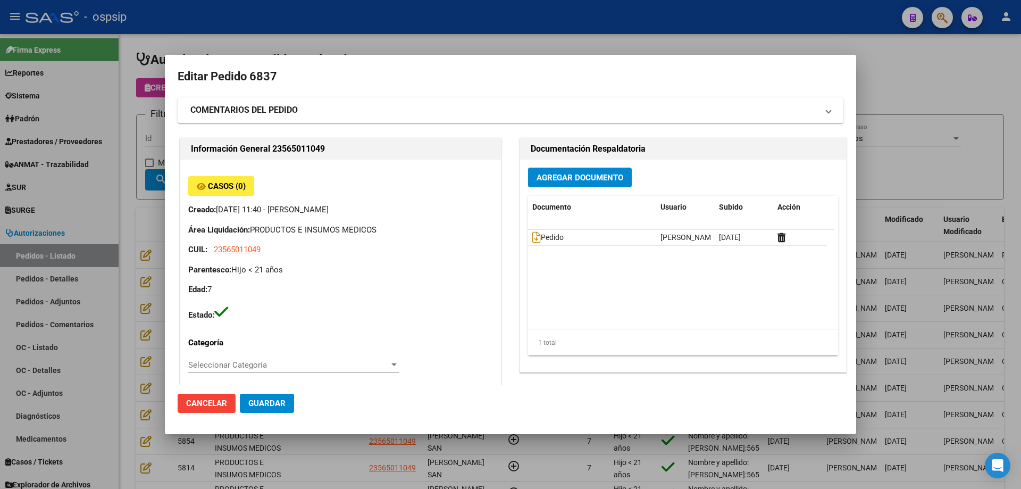
click at [111, 105] on div at bounding box center [510, 244] width 1021 height 489
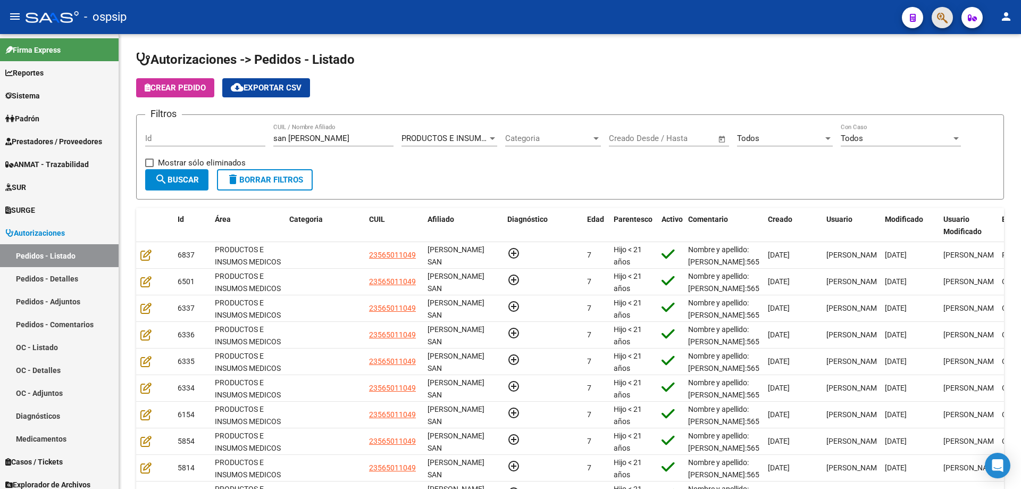
click at [936, 19] on button "button" at bounding box center [942, 17] width 21 height 21
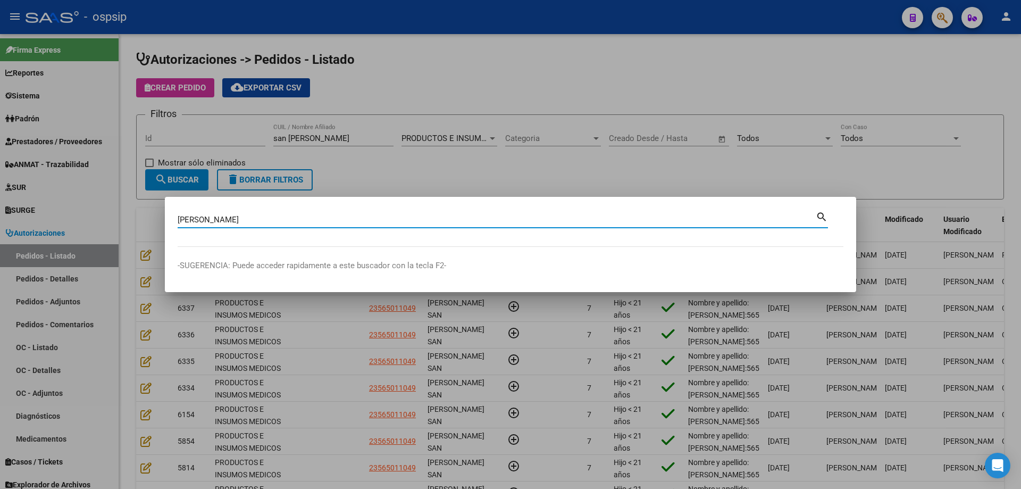
type input "[PERSON_NAME]"
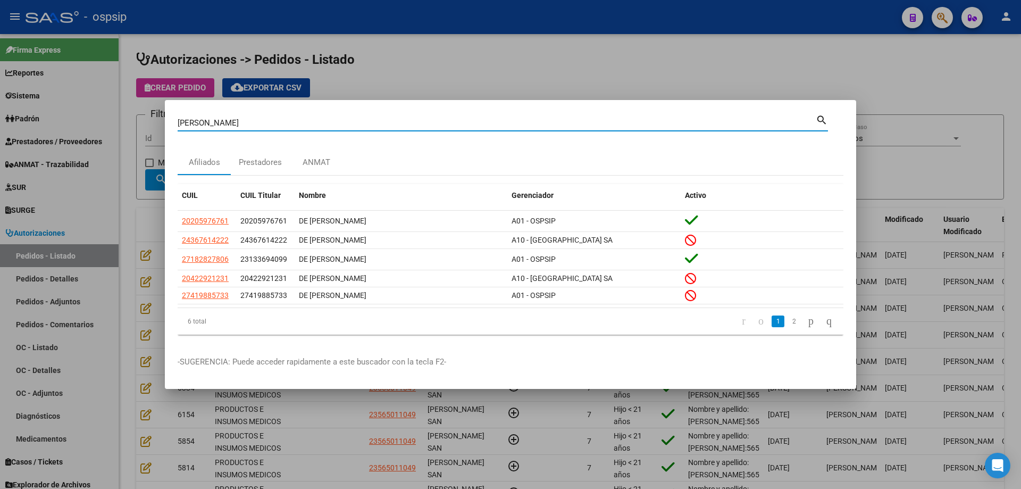
drag, startPoint x: 223, startPoint y: 123, endPoint x: 121, endPoint y: 118, distance: 101.7
click at [121, 118] on div "[PERSON_NAME] (apellido, dni, cuil, nro traspaso, cuit, obra social) search Afi…" at bounding box center [510, 244] width 1021 height 489
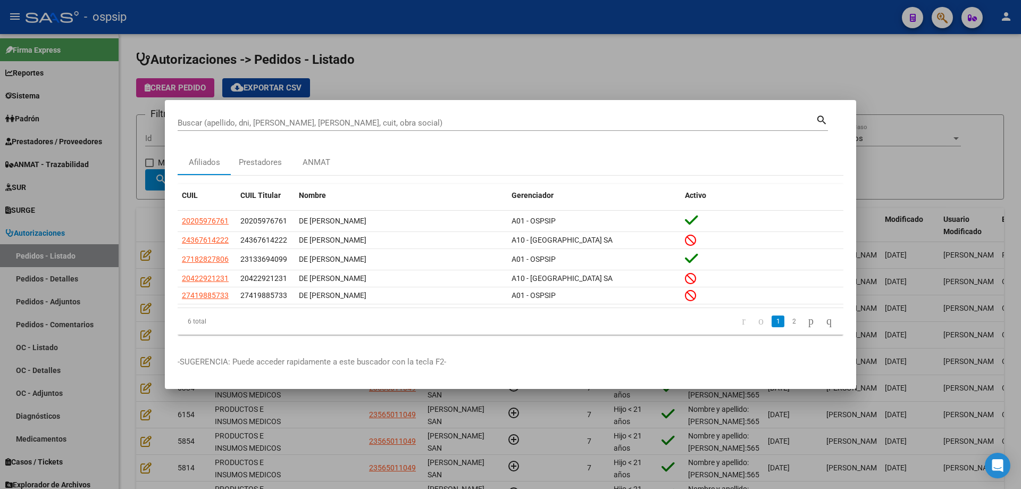
click at [126, 149] on div at bounding box center [510, 244] width 1021 height 489
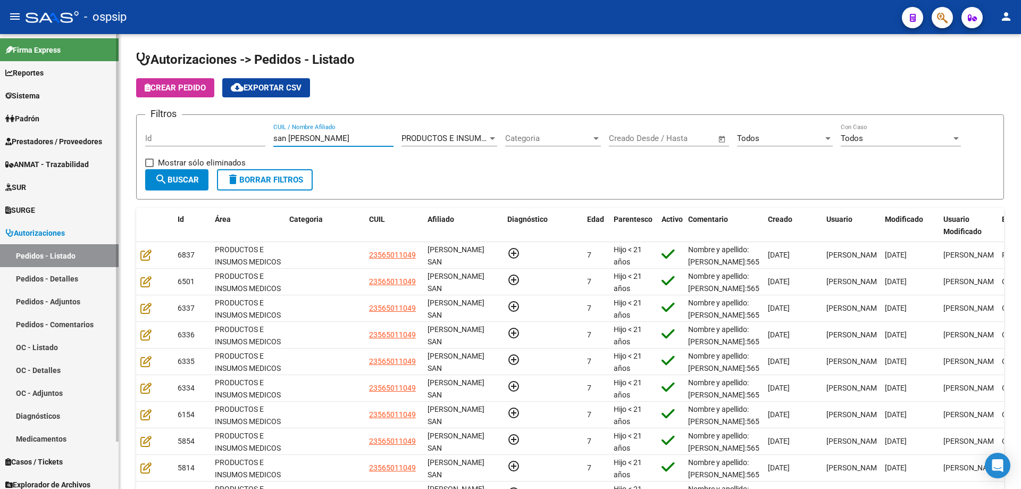
drag, startPoint x: 330, startPoint y: 143, endPoint x: 2, endPoint y: 132, distance: 328.8
click at [2, 132] on mat-sidenav-container "Firma Express Reportes Egresos Devengados Auditorías x Área Auditorías x Usuari…" at bounding box center [510, 261] width 1021 height 455
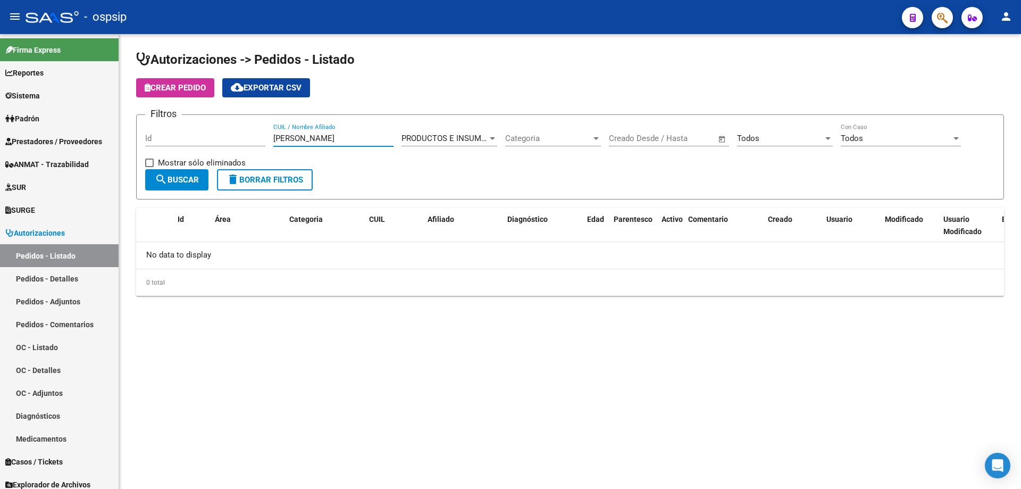
type input "[PERSON_NAME]"
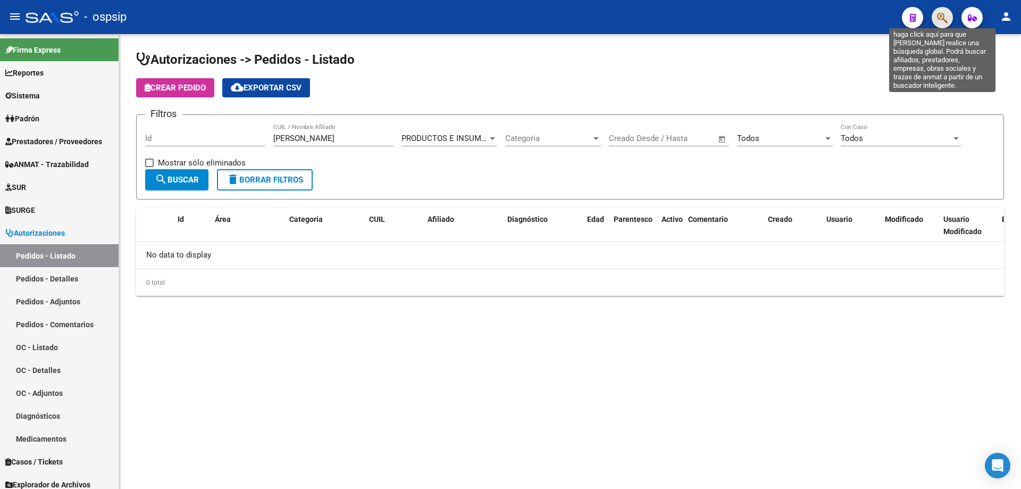
click at [938, 19] on icon "button" at bounding box center [942, 18] width 11 height 12
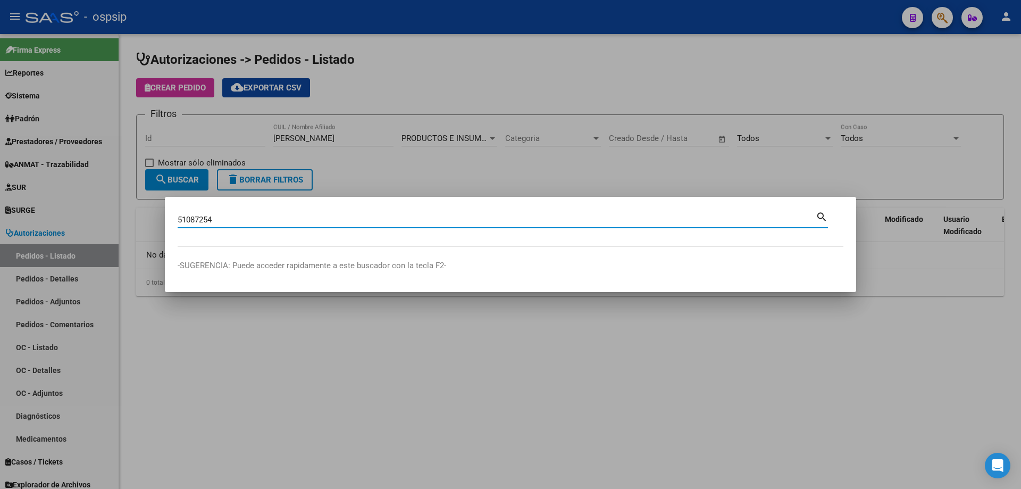
type input "51087254"
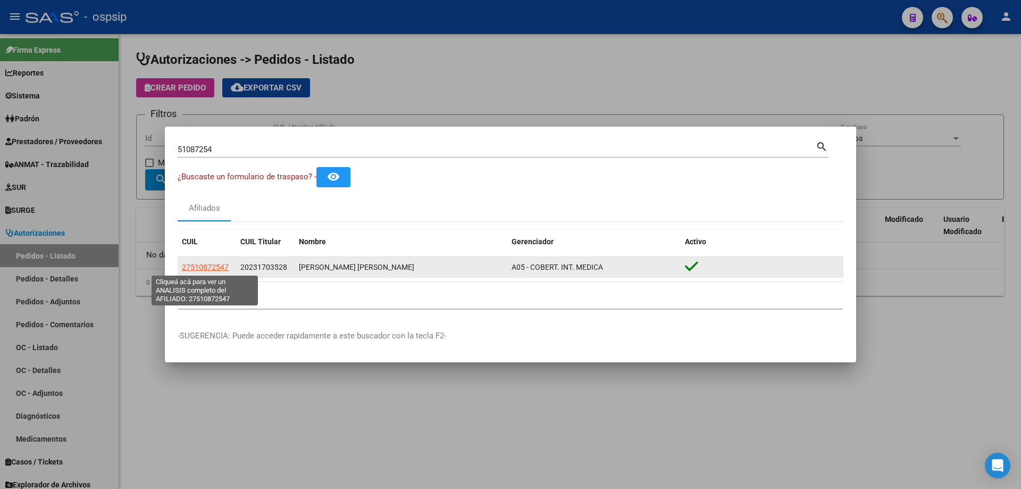
click at [225, 269] on span "27510872547" at bounding box center [205, 267] width 47 height 9
type textarea "27510872547"
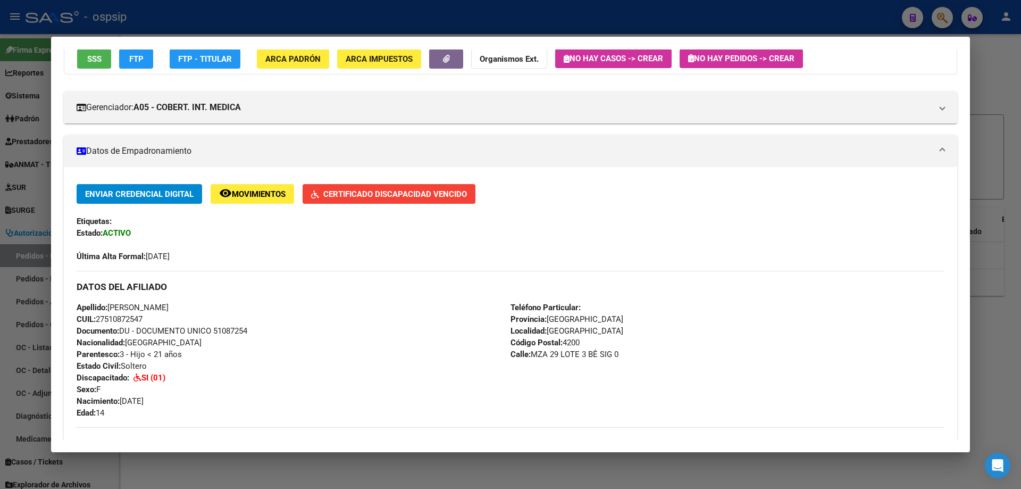
scroll to position [106, 0]
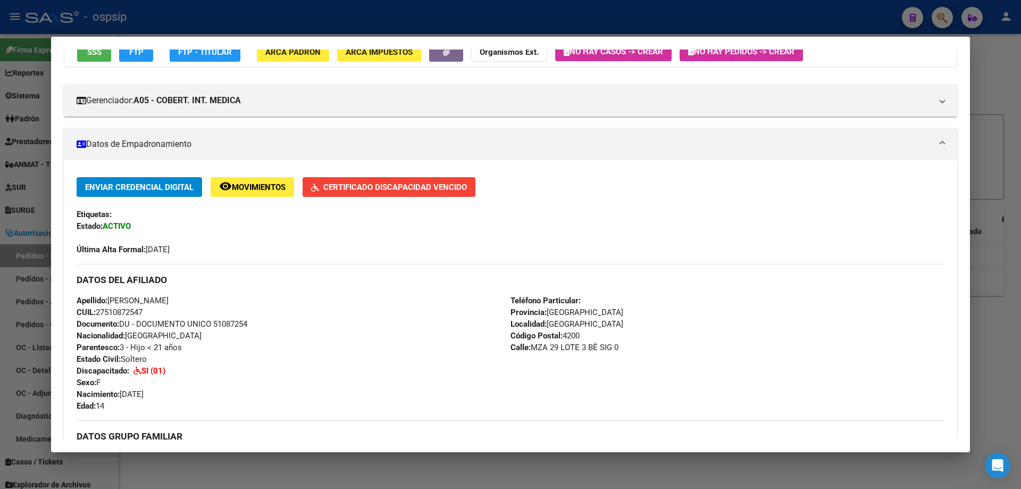
click at [3, 78] on div at bounding box center [510, 244] width 1021 height 489
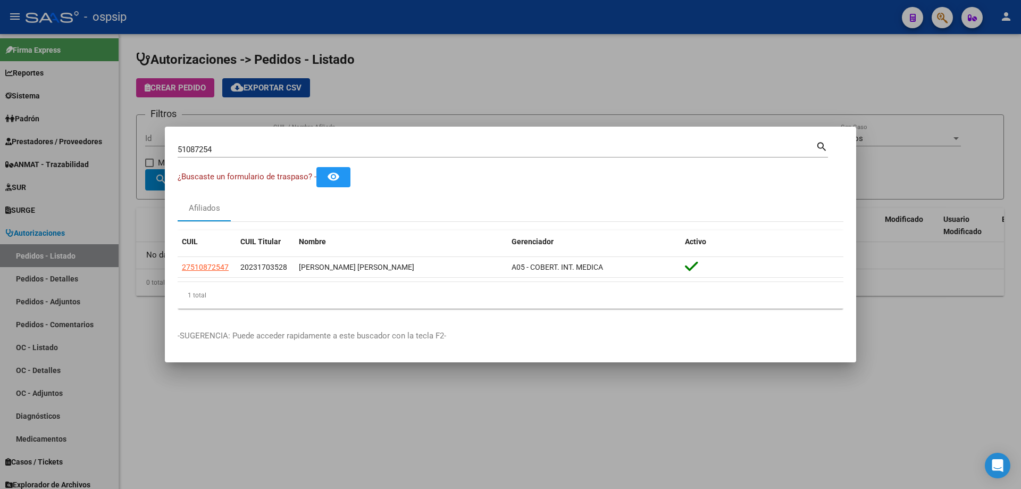
click at [96, 141] on div at bounding box center [510, 244] width 1021 height 489
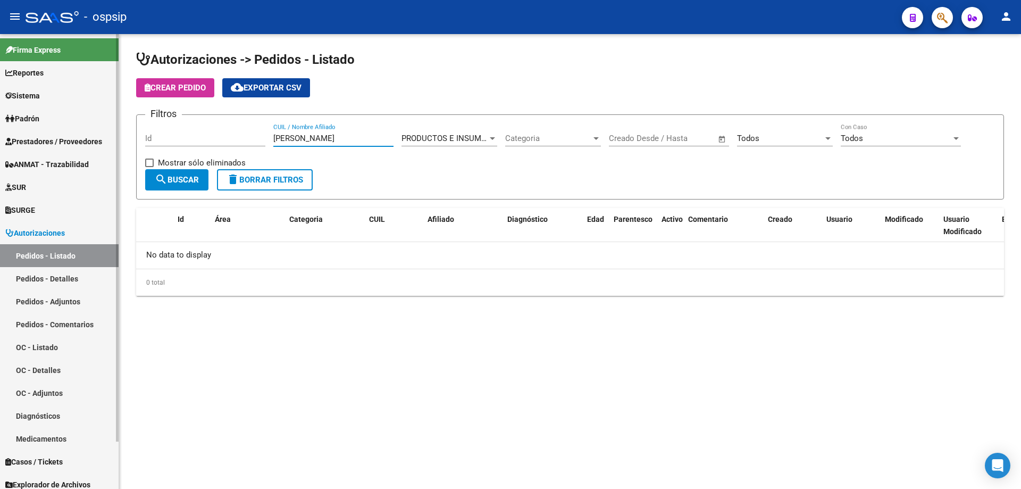
drag, startPoint x: 318, startPoint y: 138, endPoint x: 55, endPoint y: 139, distance: 263.3
click at [55, 139] on mat-sidenav-container "Firma Express Reportes Egresos Devengados Auditorías x Área Auditorías x Usuari…" at bounding box center [510, 261] width 1021 height 455
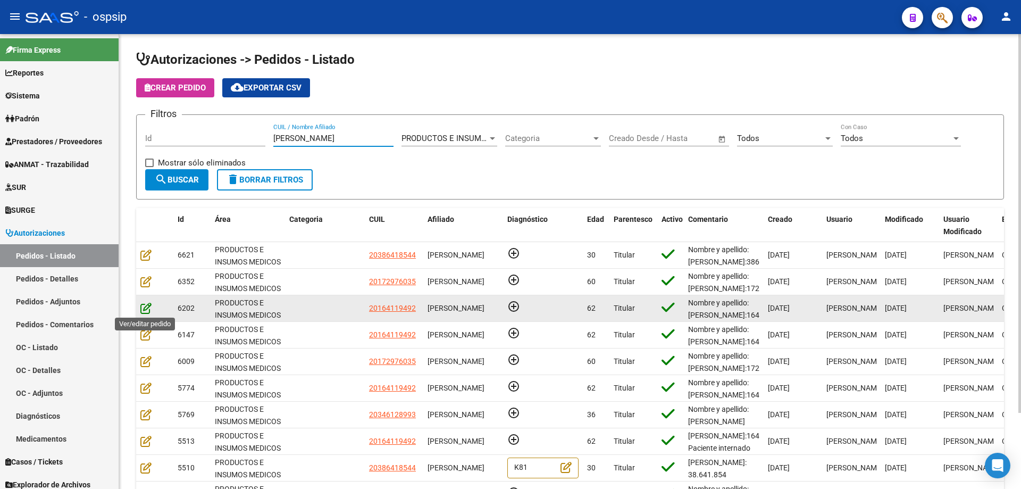
click at [143, 310] on icon at bounding box center [145, 308] width 11 height 12
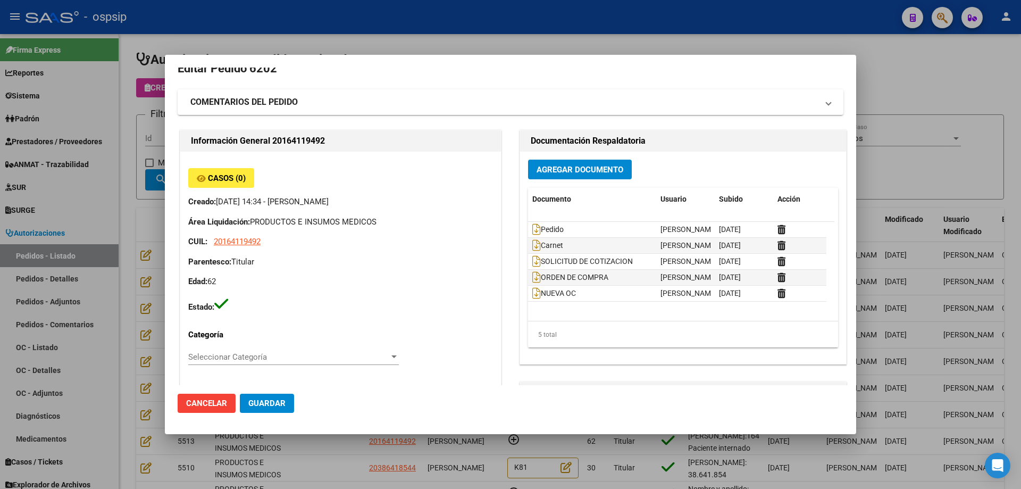
scroll to position [0, 0]
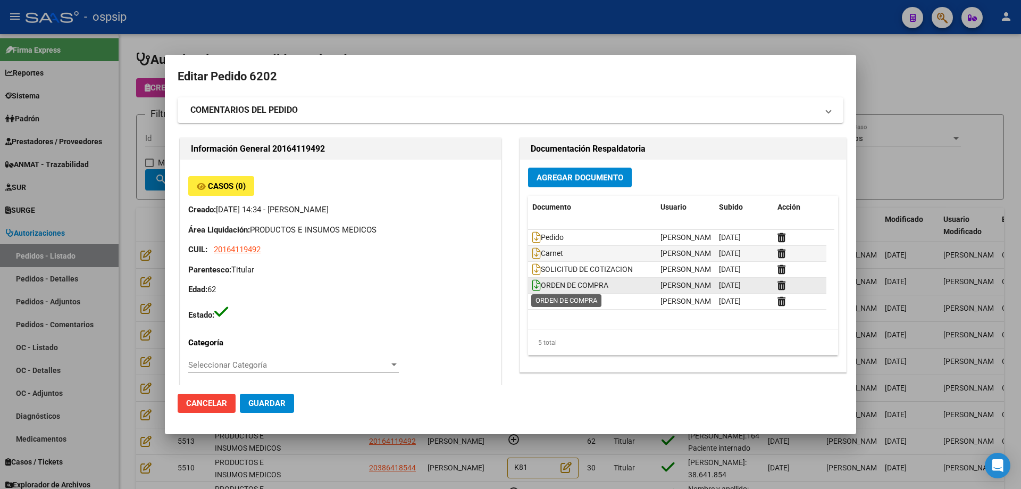
click at [532, 286] on icon at bounding box center [536, 285] width 9 height 12
click at [534, 304] on icon at bounding box center [536, 301] width 9 height 12
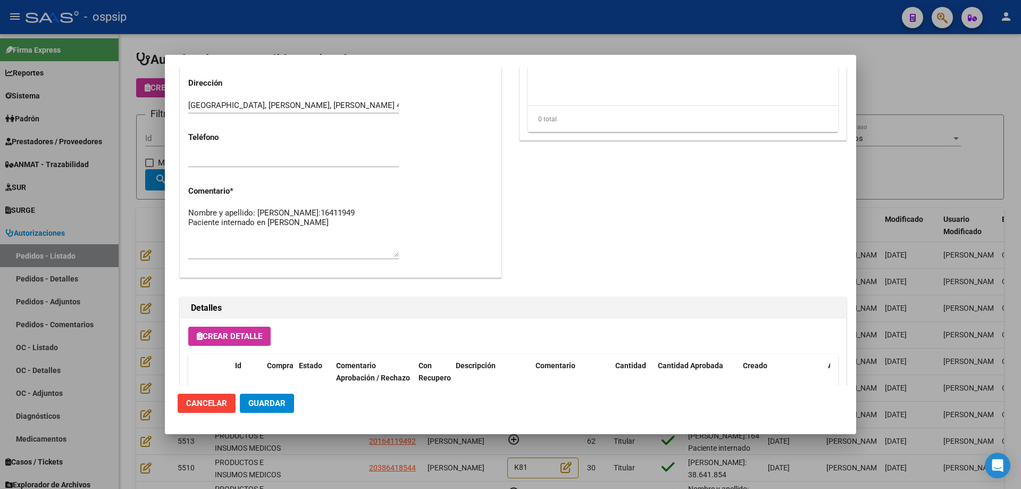
scroll to position [479, 0]
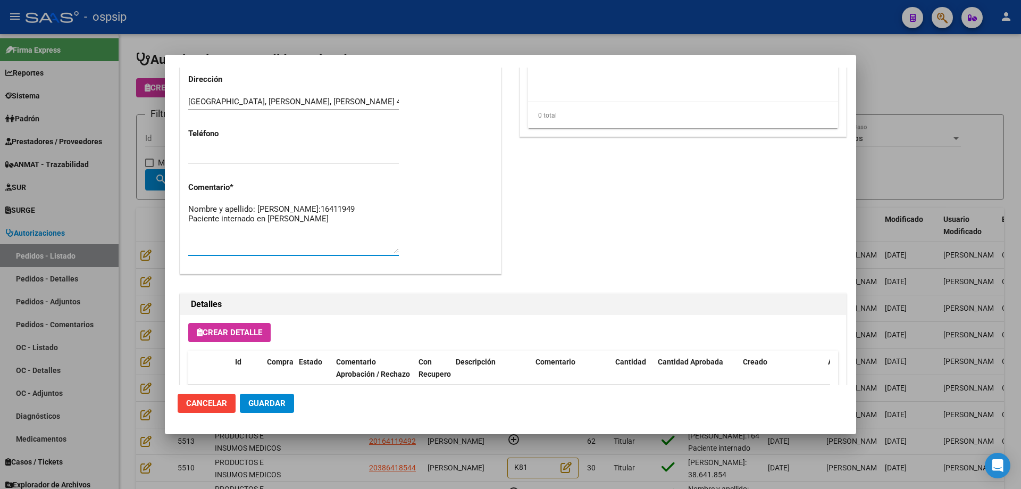
click at [228, 220] on textarea "Nombre y apellido: [PERSON_NAME]:16411949 Paciente internado en [PERSON_NAME]" at bounding box center [293, 228] width 211 height 50
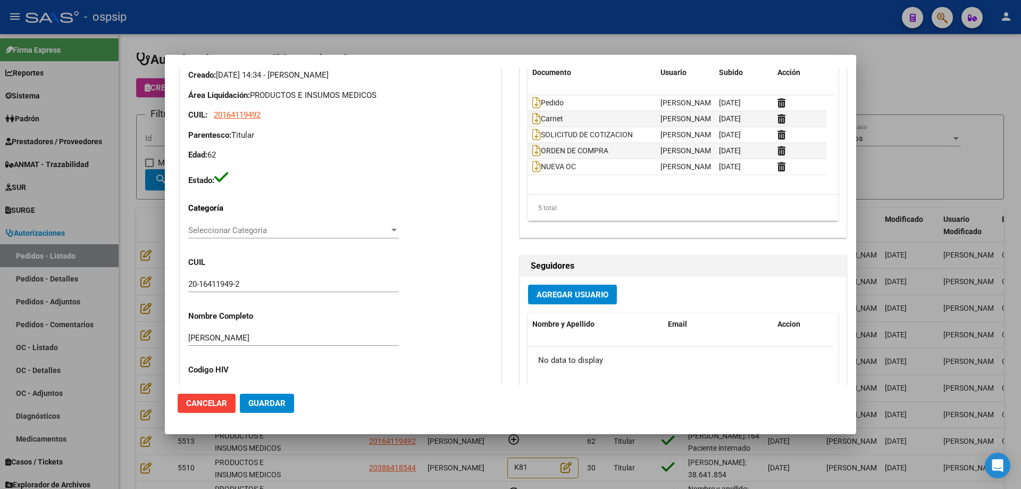
scroll to position [0, 0]
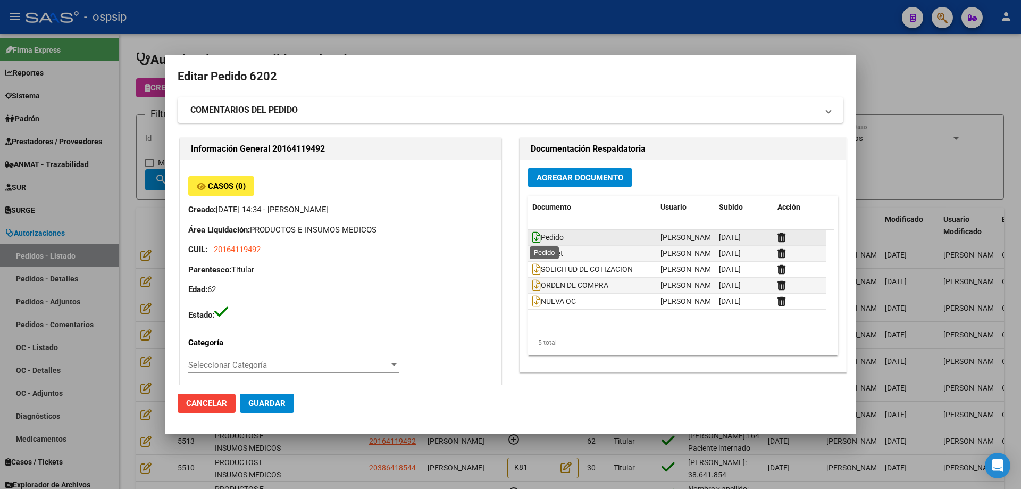
click at [532, 237] on icon at bounding box center [536, 237] width 9 height 12
click at [164, 189] on div at bounding box center [510, 244] width 1021 height 489
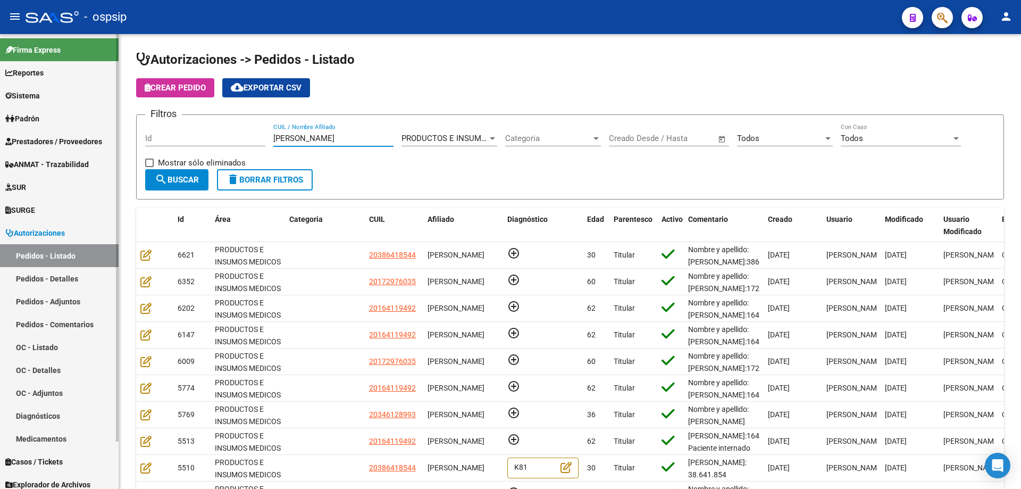
drag, startPoint x: 350, startPoint y: 138, endPoint x: 0, endPoint y: 108, distance: 351.2
click at [0, 108] on mat-sidenav-container "Firma Express Reportes Egresos Devengados Auditorías x Área Auditorías x Usuari…" at bounding box center [510, 261] width 1021 height 455
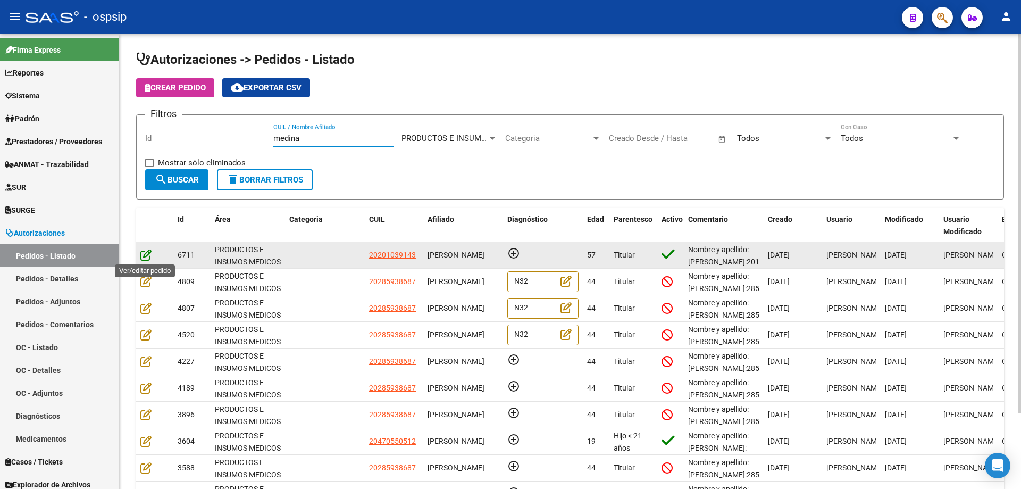
type input "medina"
click at [146, 253] on icon at bounding box center [145, 255] width 11 height 12
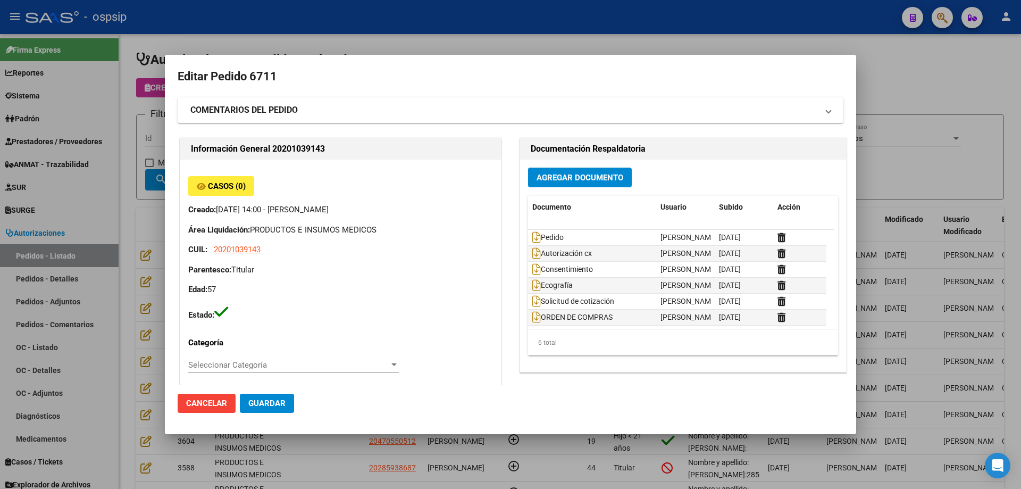
click at [160, 214] on div at bounding box center [510, 244] width 1021 height 489
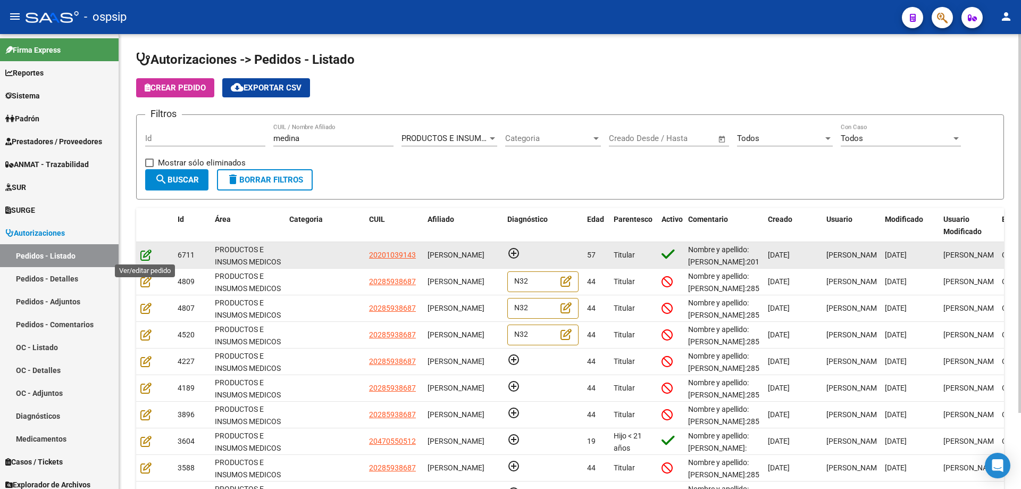
click at [143, 252] on icon at bounding box center [145, 255] width 11 height 12
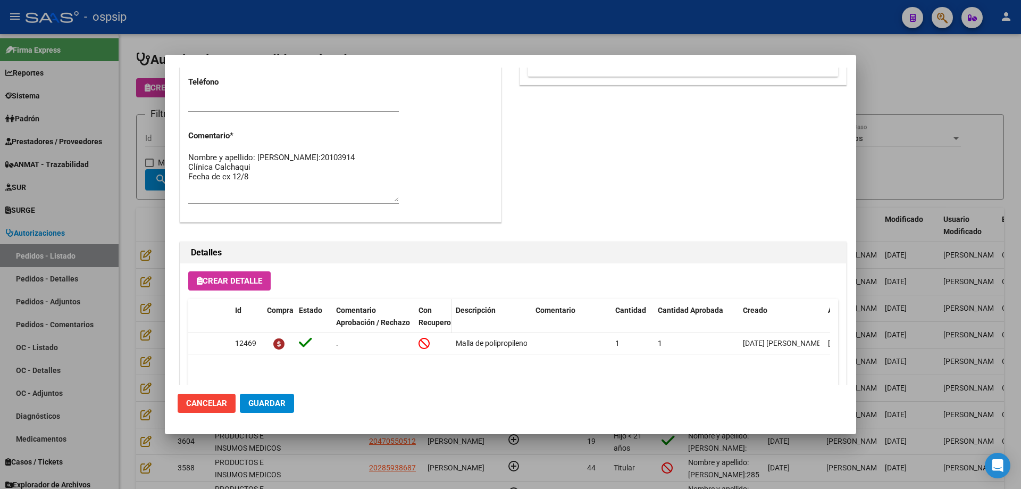
scroll to position [425, 0]
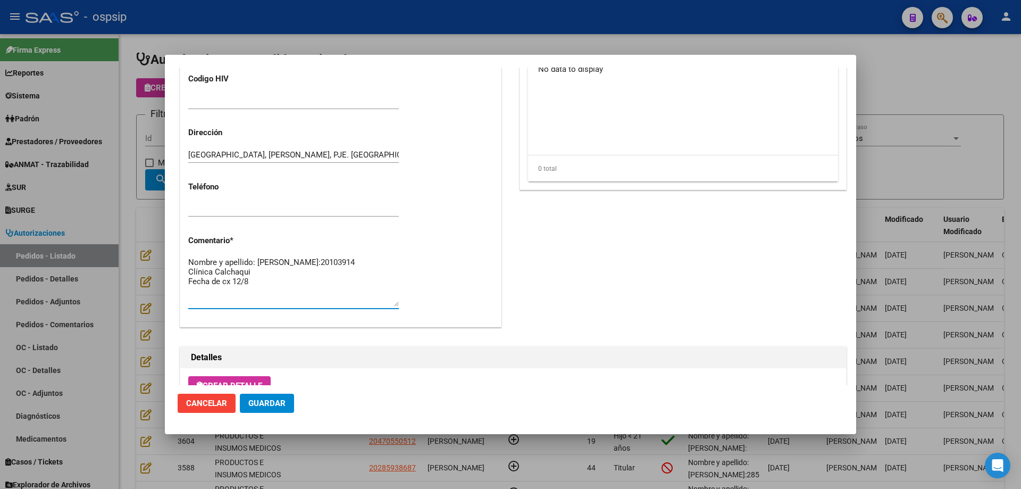
click at [258, 289] on textarea "Nombre y apellido: [PERSON_NAME]:20103914 Clínica Calchaqui Fecha de cx 12/8" at bounding box center [293, 281] width 211 height 50
type textarea "Nombre y apellido: [PERSON_NAME]:20103914 Clínica Calchaqui Fecha de cx [DATE]"
click at [266, 404] on span "Guardar" at bounding box center [266, 403] width 37 height 10
click at [152, 237] on div at bounding box center [510, 244] width 1021 height 489
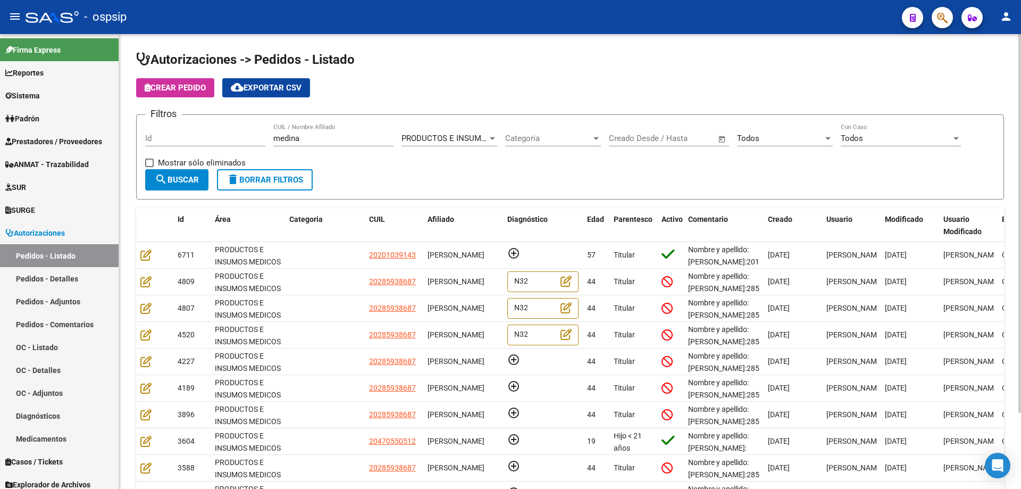
drag, startPoint x: 348, startPoint y: 131, endPoint x: 306, endPoint y: 130, distance: 42.6
click at [306, 130] on div "[PERSON_NAME] CUIL / Nombre Afiliado" at bounding box center [333, 134] width 120 height 23
drag, startPoint x: 324, startPoint y: 136, endPoint x: 165, endPoint y: 133, distance: 159.6
click at [165, 133] on div "Filtros Id [PERSON_NAME] CUIL / Nombre Afiliado PRODUCTOS E INSUMOS MEDICOS Sel…" at bounding box center [570, 146] width 850 height 46
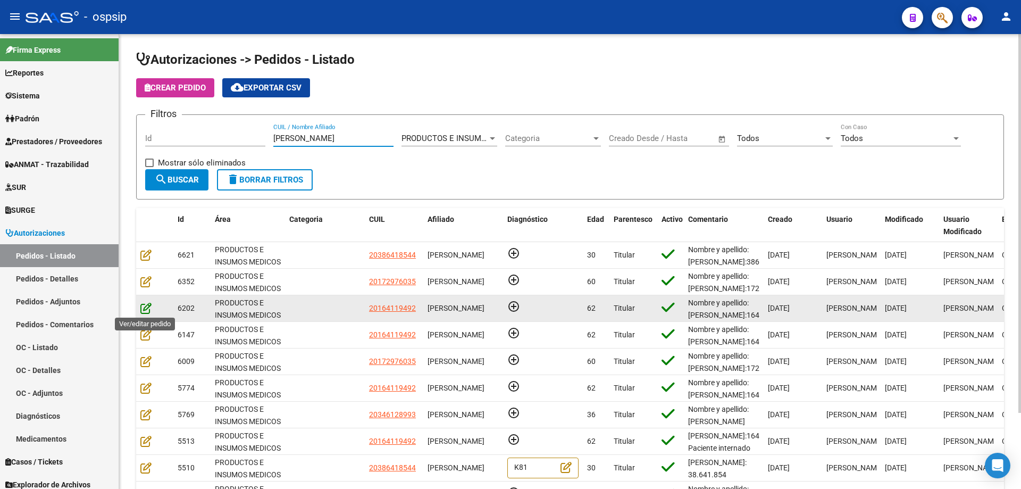
type input "[PERSON_NAME]"
click at [145, 310] on icon at bounding box center [145, 308] width 11 height 12
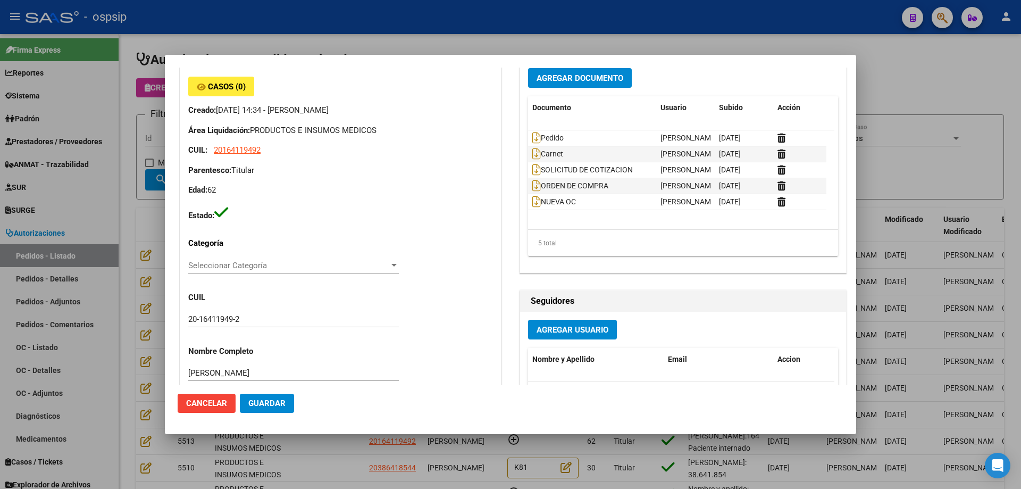
scroll to position [53, 0]
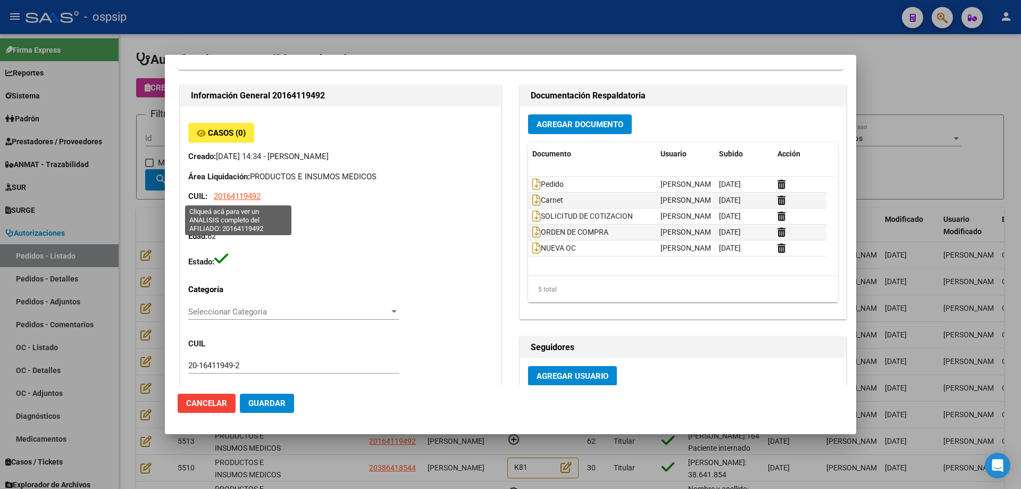
click at [237, 196] on span "20164119492" at bounding box center [237, 196] width 47 height 10
type textarea "20164119492"
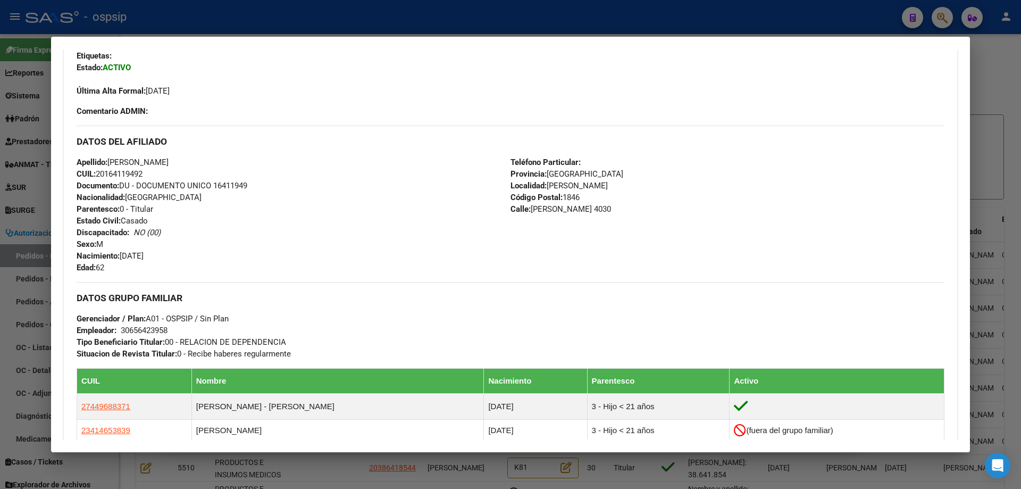
scroll to position [266, 0]
